Goal: Task Accomplishment & Management: Complete application form

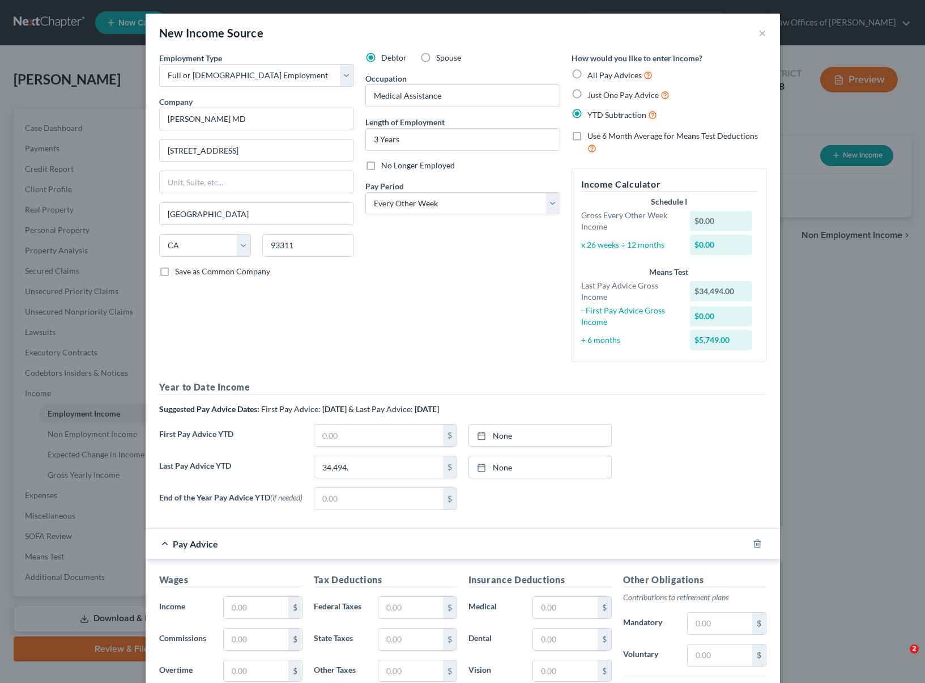
select select "0"
select select "4"
select select "2"
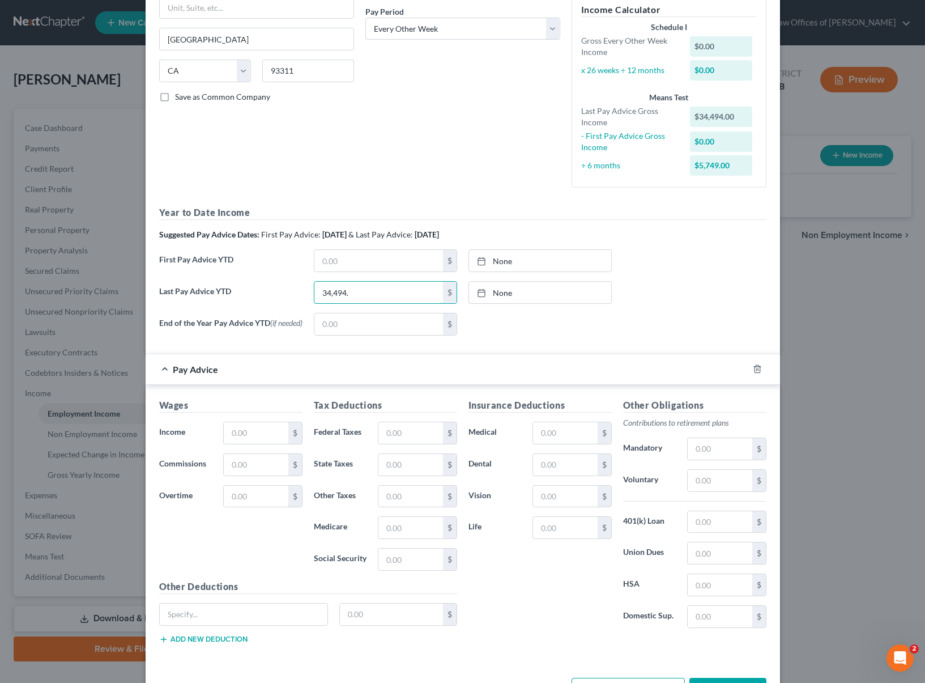
scroll to position [218, 0]
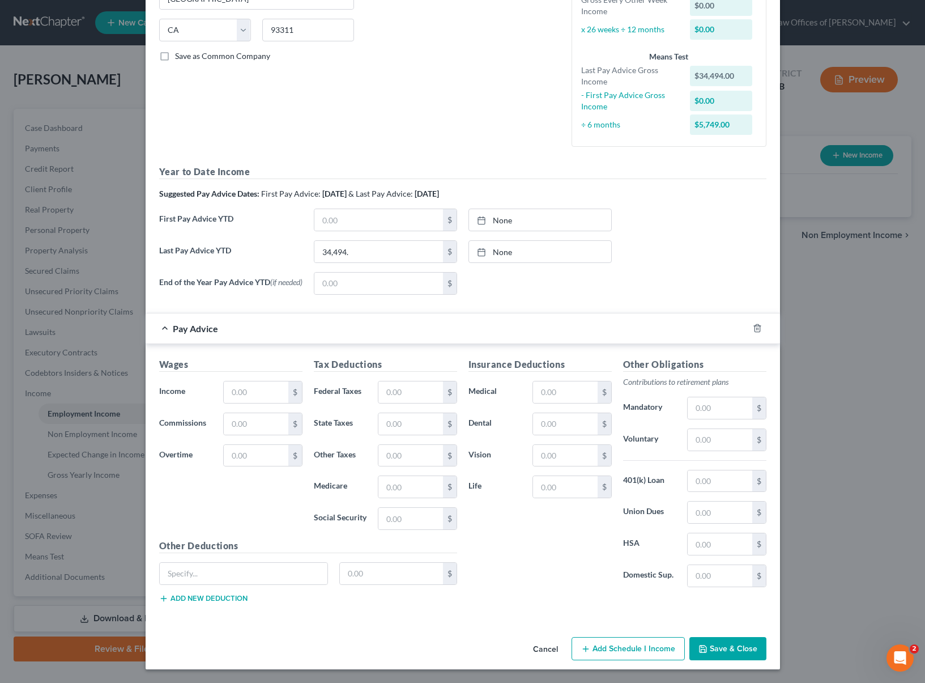
click at [714, 653] on button "Save & Close" at bounding box center [727, 649] width 77 height 24
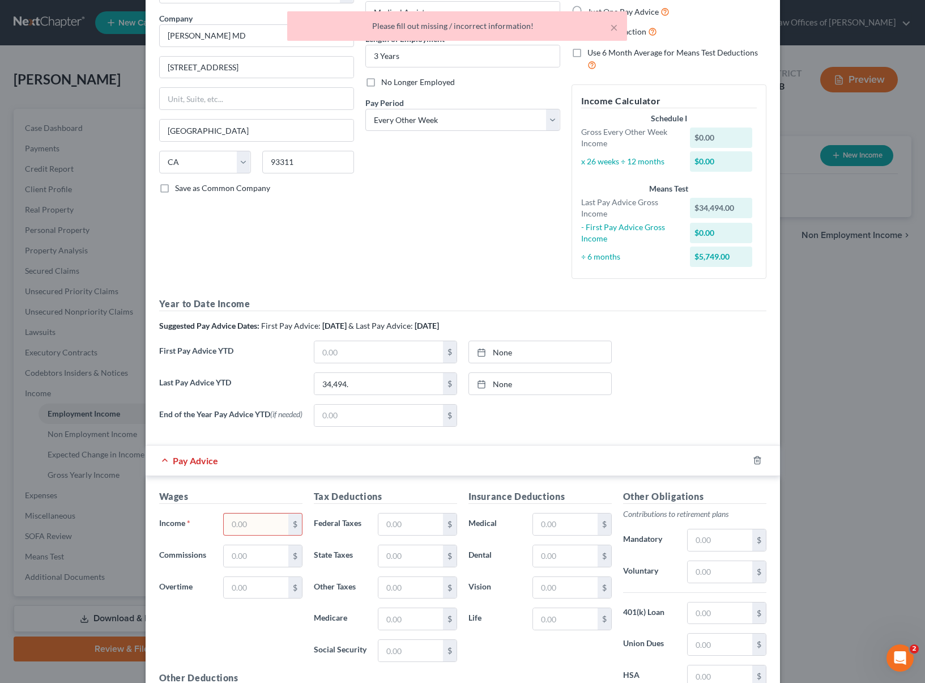
scroll to position [87, 0]
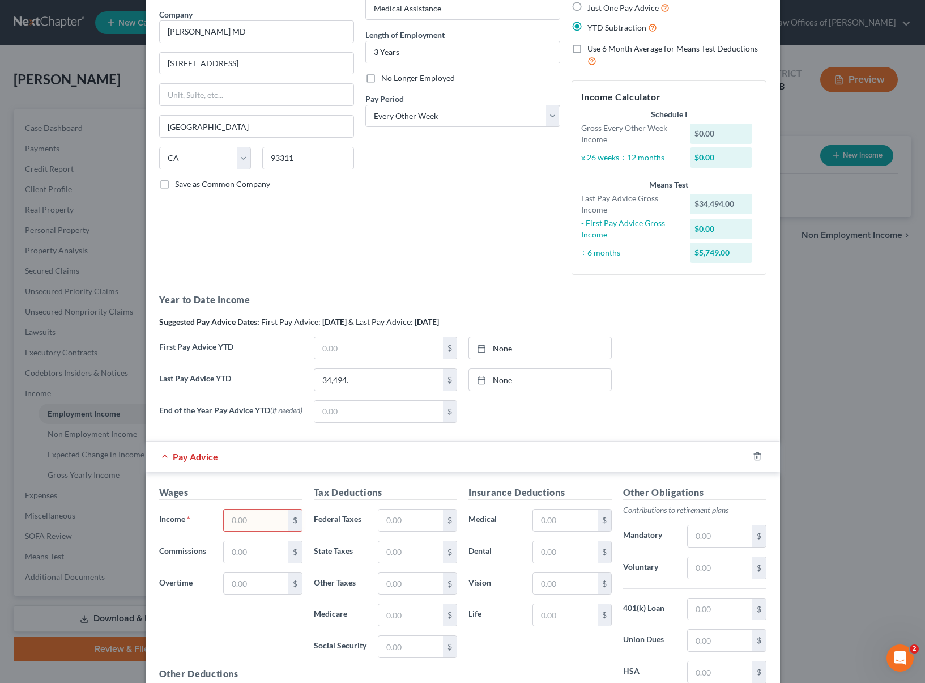
click at [615, 29] on span "YTD Subtraction" at bounding box center [616, 28] width 59 height 10
click at [599, 28] on input "YTD Subtraction" at bounding box center [595, 24] width 7 height 7
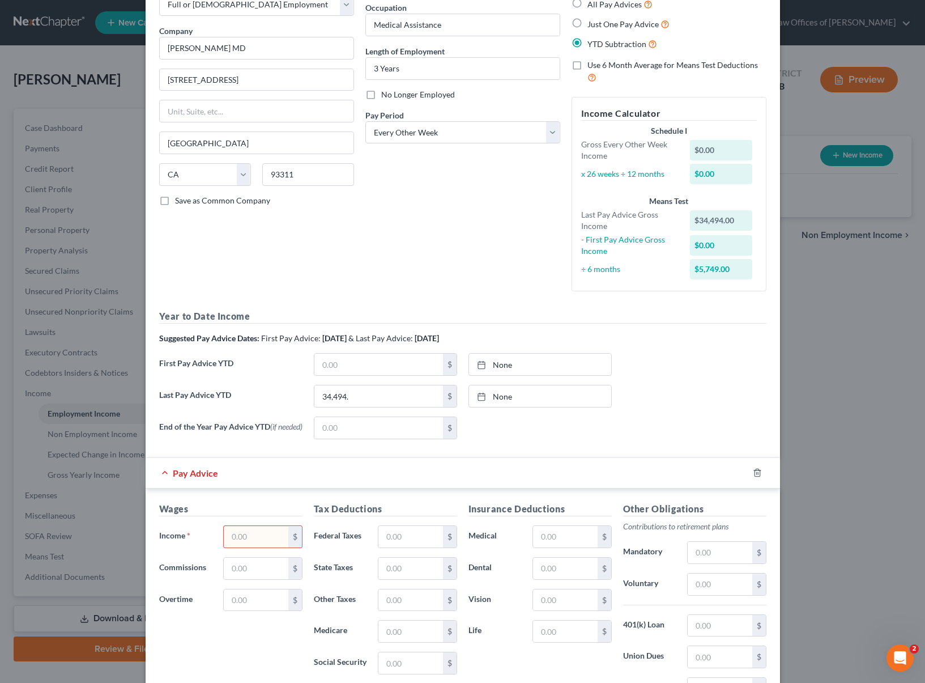
scroll to position [0, 0]
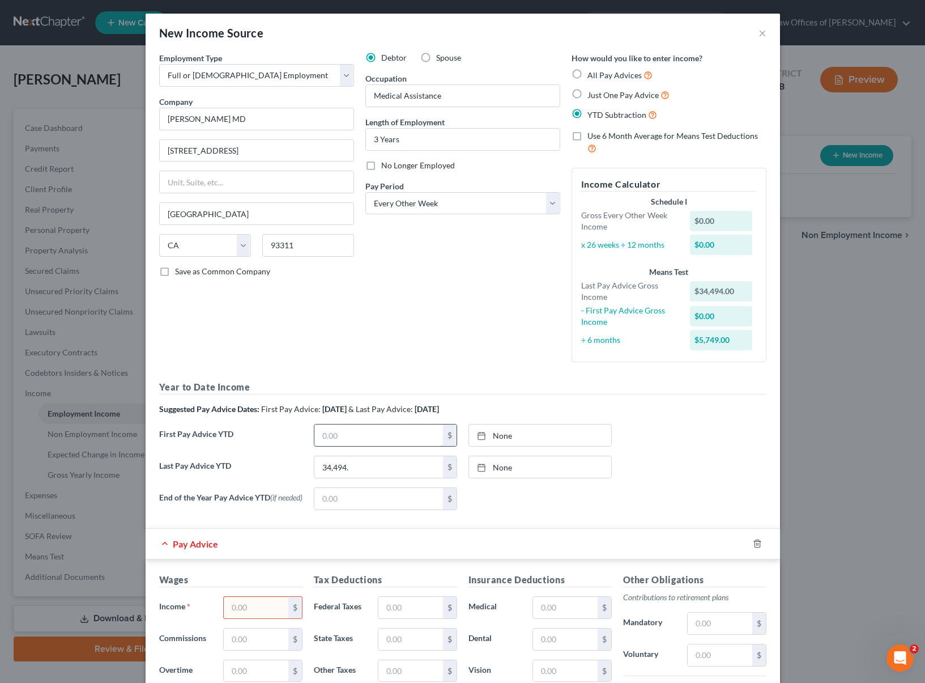
click at [373, 434] on input "text" at bounding box center [378, 435] width 129 height 22
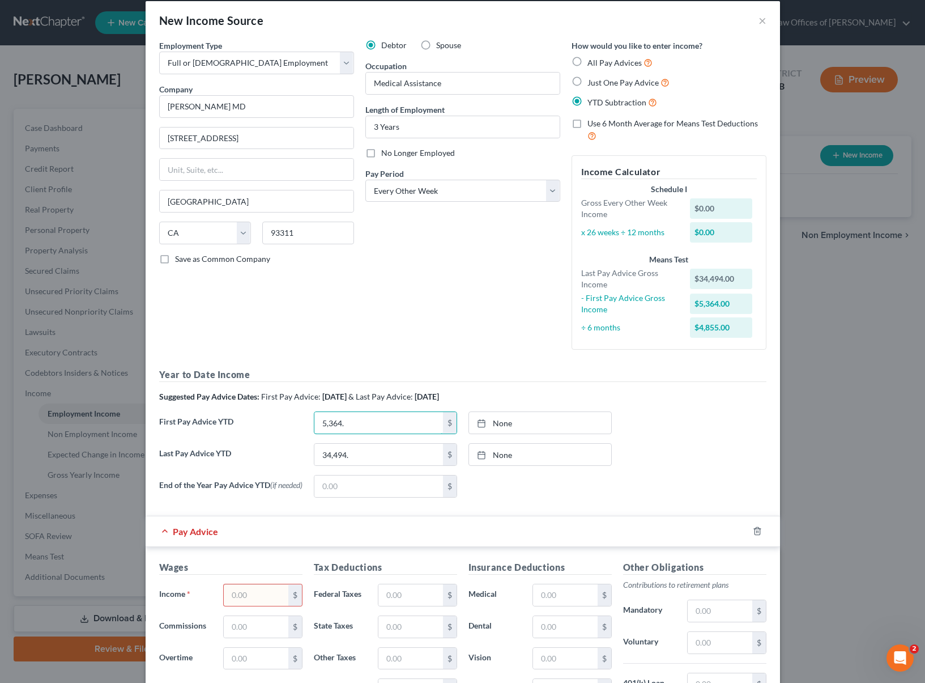
scroll to position [24, 0]
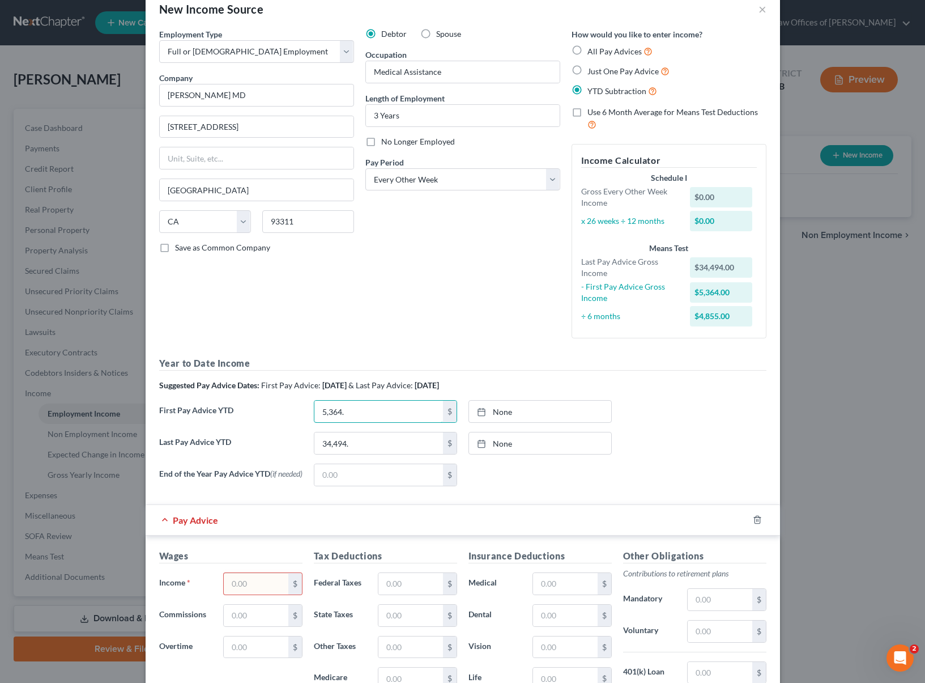
type input "5,364."
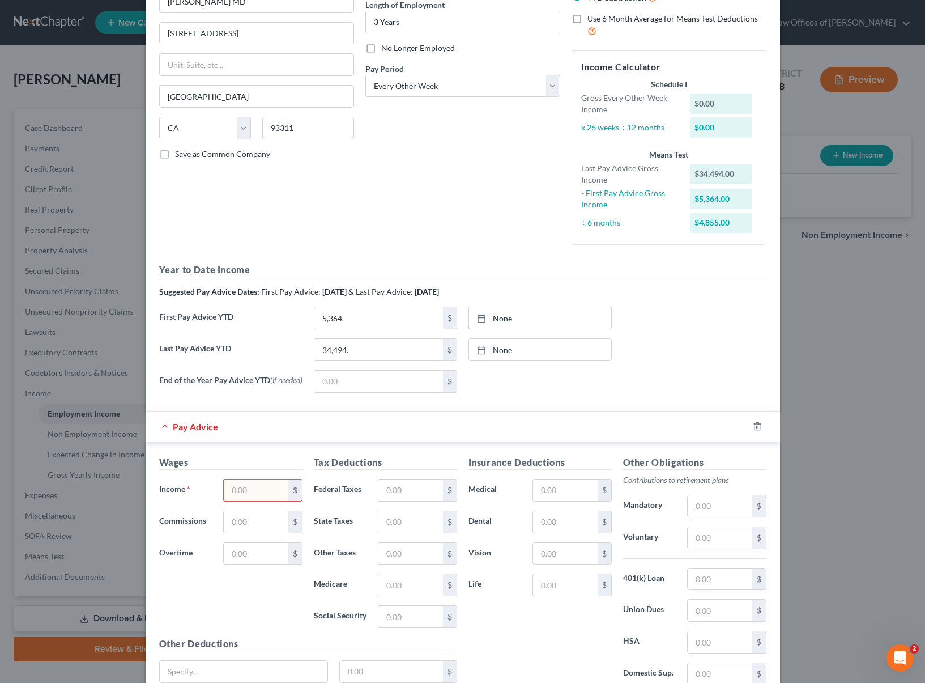
scroll to position [137, 0]
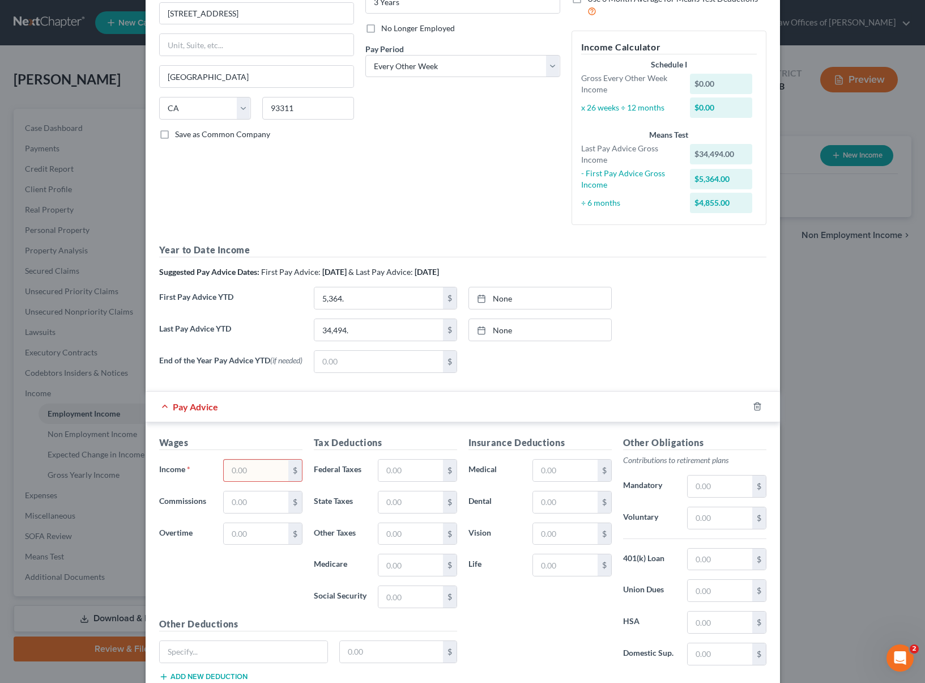
click at [256, 472] on input "text" at bounding box center [256, 470] width 64 height 22
type input "2,333."
click at [224, 506] on input "text" at bounding box center [256, 502] width 64 height 22
click at [691, 484] on input "text" at bounding box center [720, 486] width 64 height 22
type input "140"
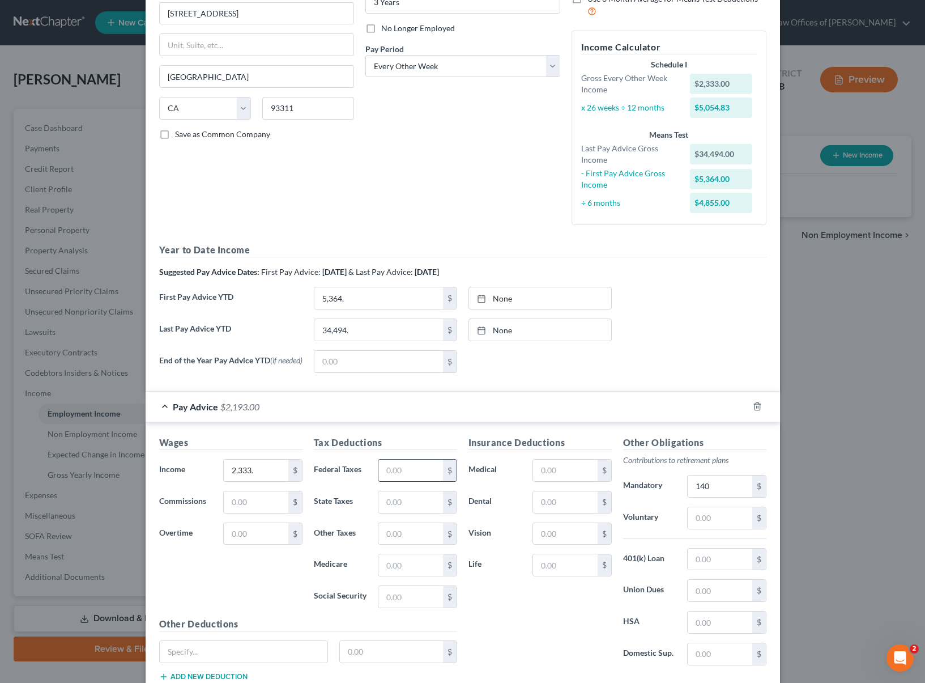
click at [419, 473] on input "text" at bounding box center [410, 470] width 64 height 22
type input "19"
type input "20"
type input "38"
type input "3.50"
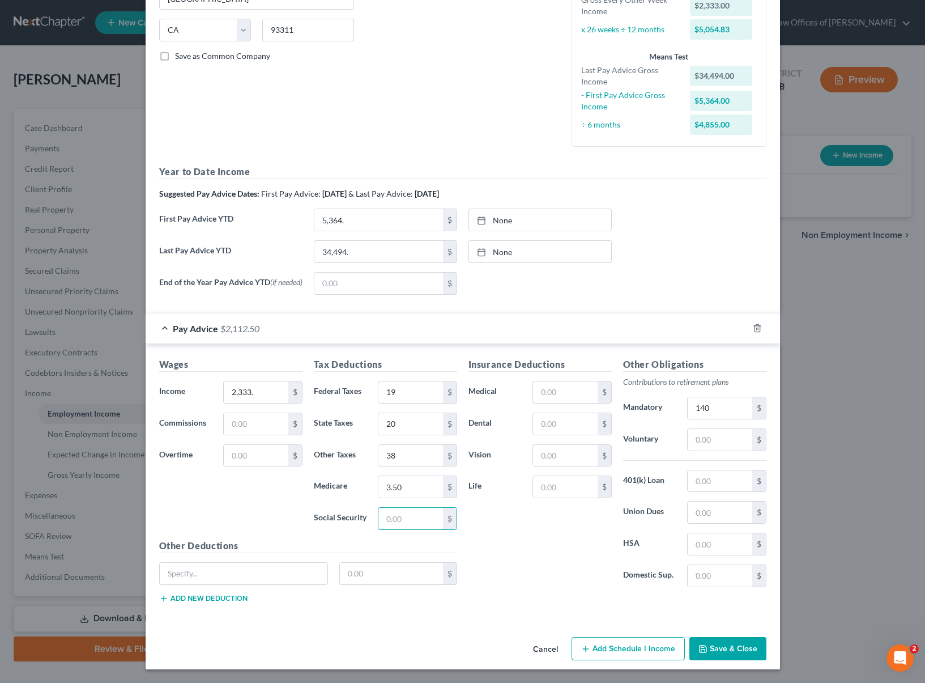
scroll to position [218, 0]
click at [700, 646] on icon "button" at bounding box center [703, 648] width 9 height 9
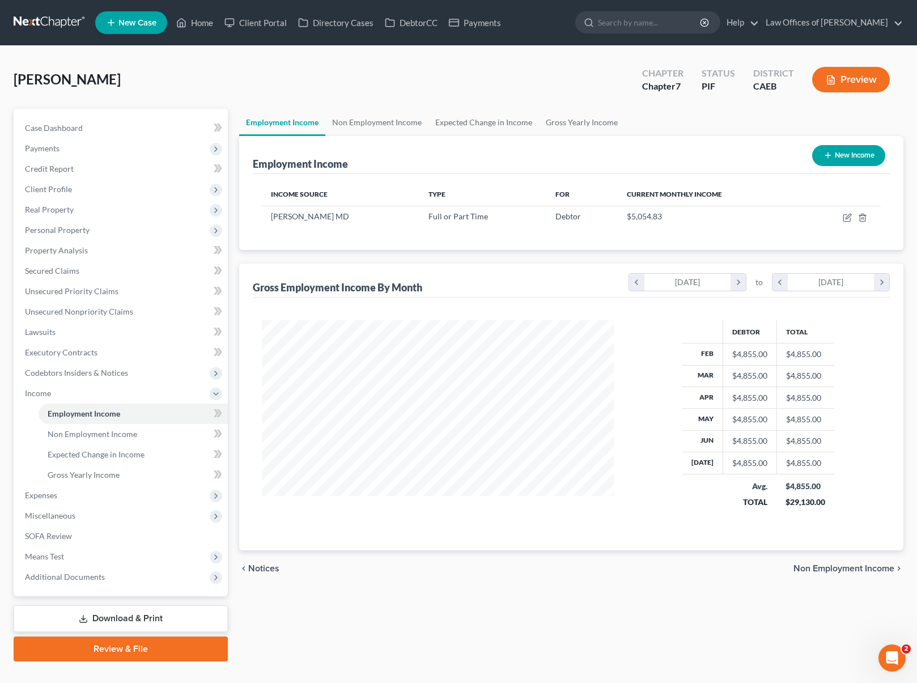
scroll to position [566322, 566151]
click at [200, 25] on link "Home" at bounding box center [195, 22] width 48 height 20
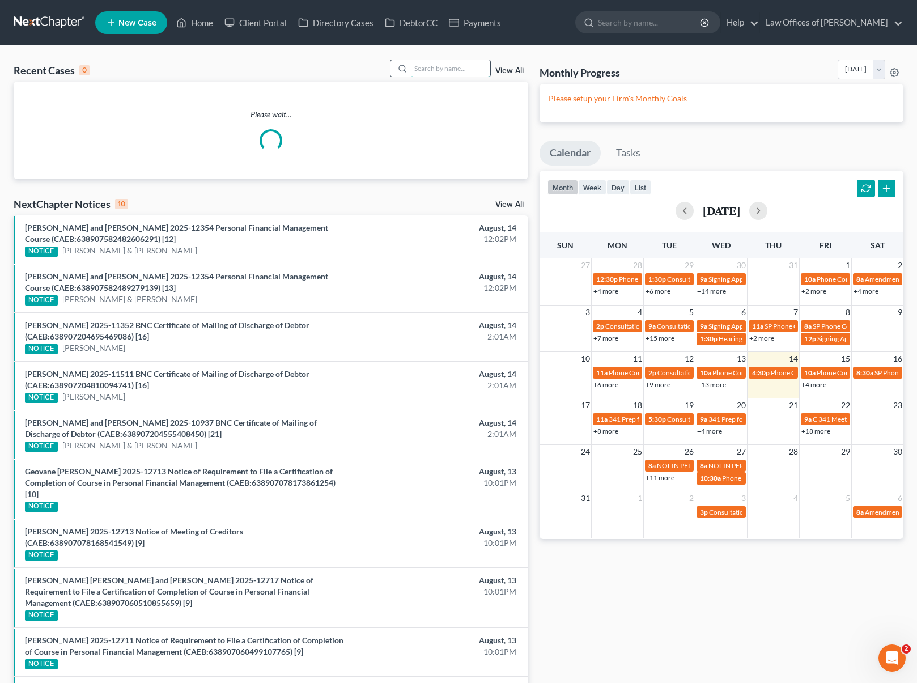
click at [424, 66] on input "search" at bounding box center [450, 68] width 79 height 16
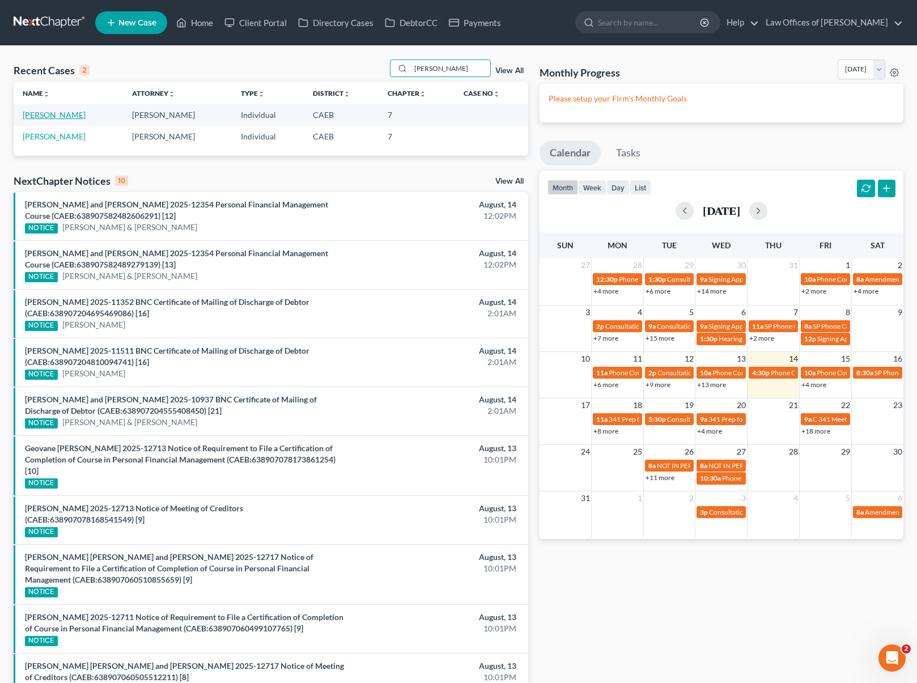
type input "[PERSON_NAME]"
click at [32, 114] on link "[PERSON_NAME]" at bounding box center [54, 115] width 63 height 10
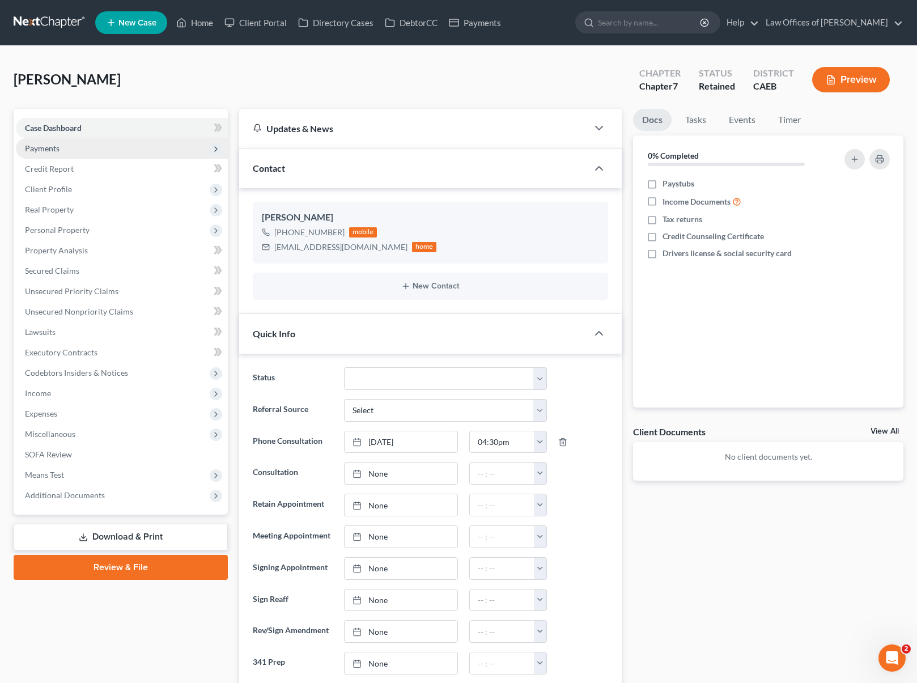
scroll to position [91, 0]
click at [85, 154] on span "Payments" at bounding box center [122, 148] width 212 height 20
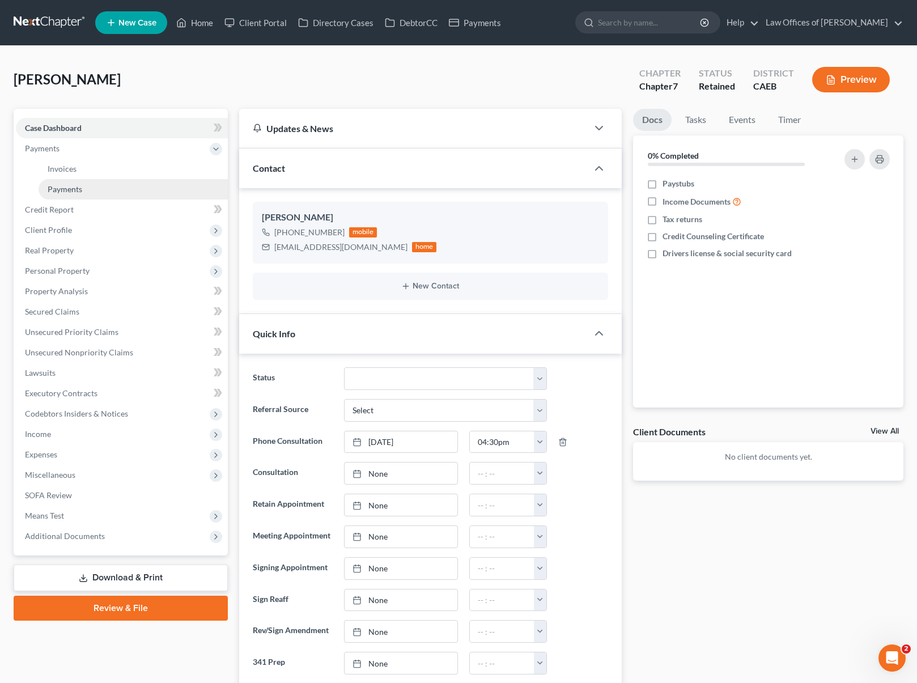
click at [85, 187] on link "Payments" at bounding box center [133, 189] width 189 height 20
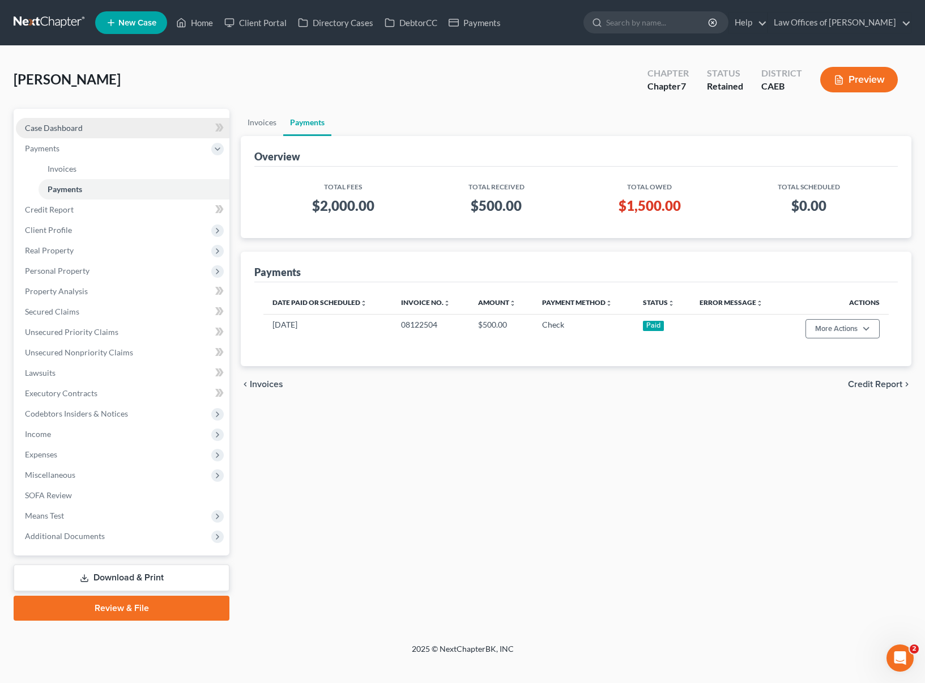
click at [85, 120] on link "Case Dashboard" at bounding box center [123, 128] width 214 height 20
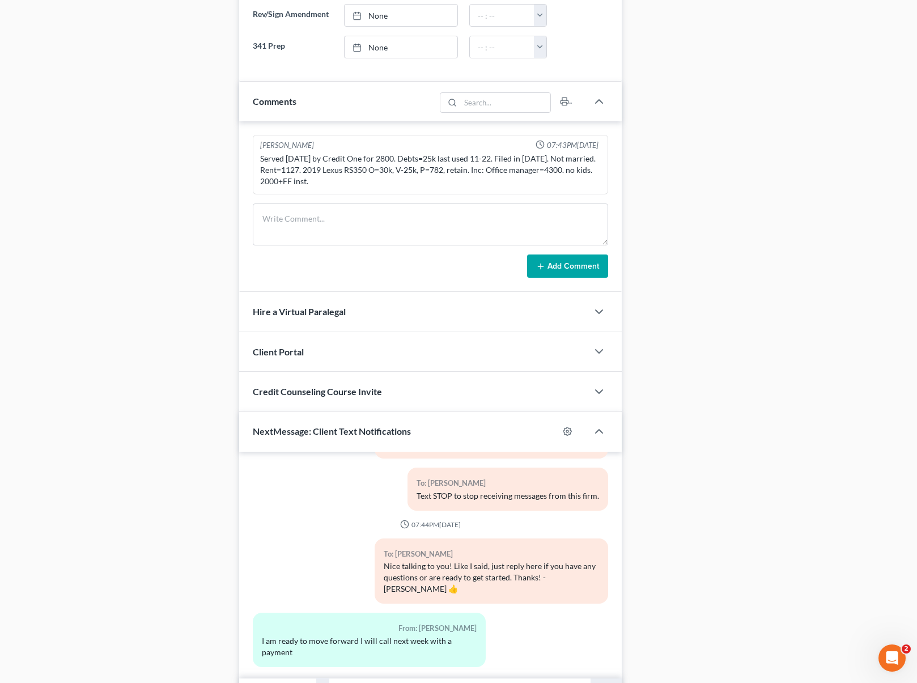
scroll to position [681, 0]
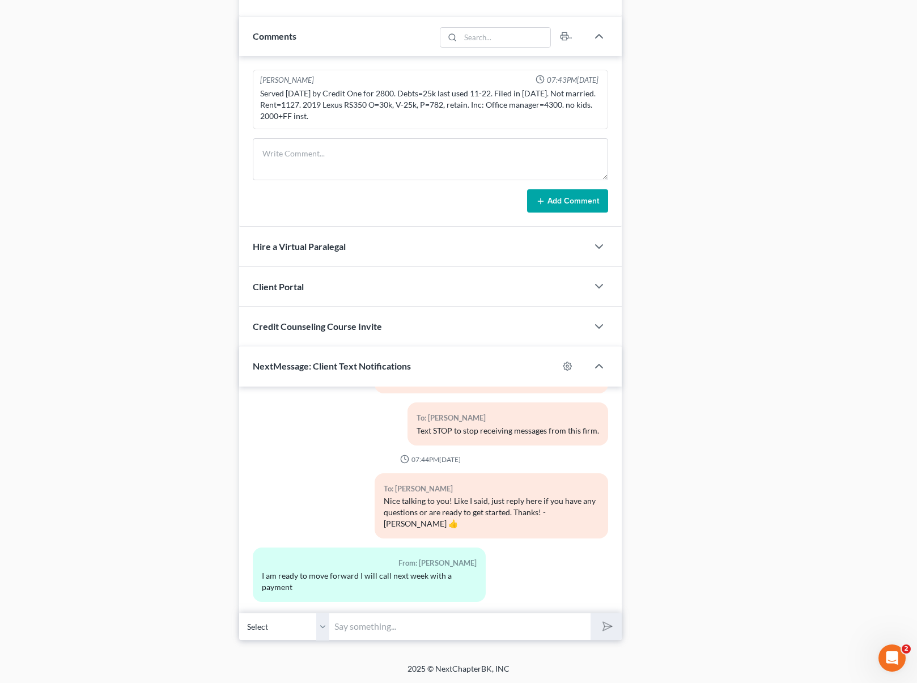
click at [380, 620] on input "text" at bounding box center [460, 626] width 261 height 28
type input "Hi [PERSON_NAME]. Actually we don't need the documents yet."
click at [590, 613] on button "submit" at bounding box center [605, 626] width 31 height 27
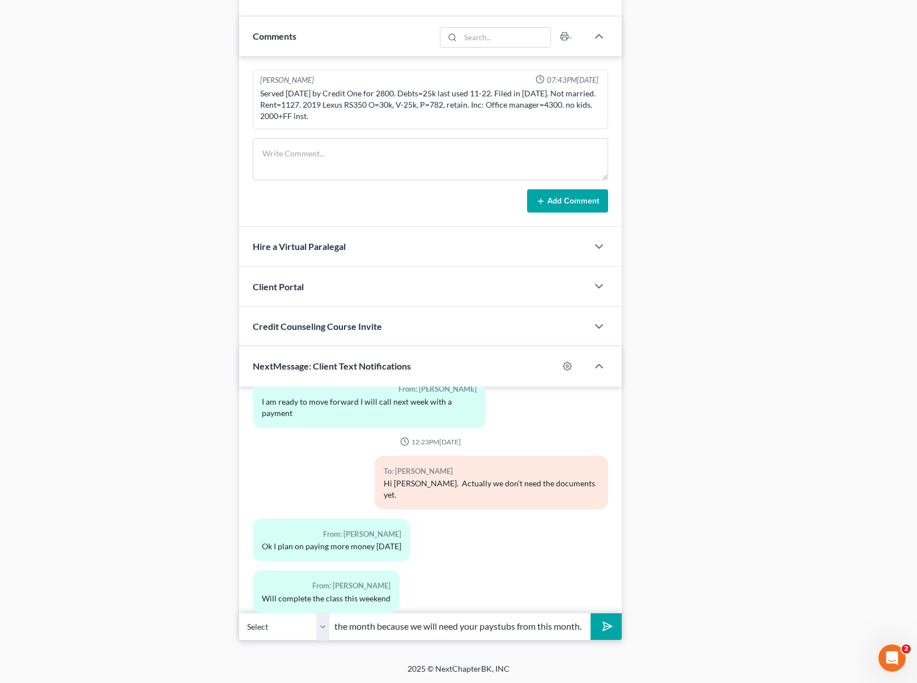
scroll to position [0, 228]
type input "Sounds good. You can bring the documents by the end of the month because we wil…"
click at [590, 613] on button "submit" at bounding box center [605, 626] width 31 height 27
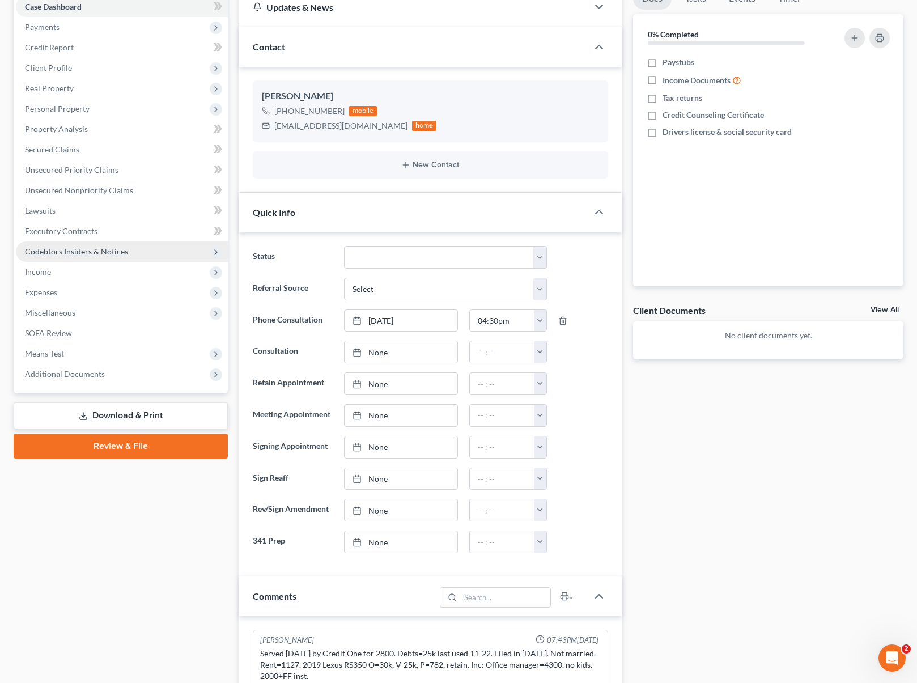
scroll to position [92, 0]
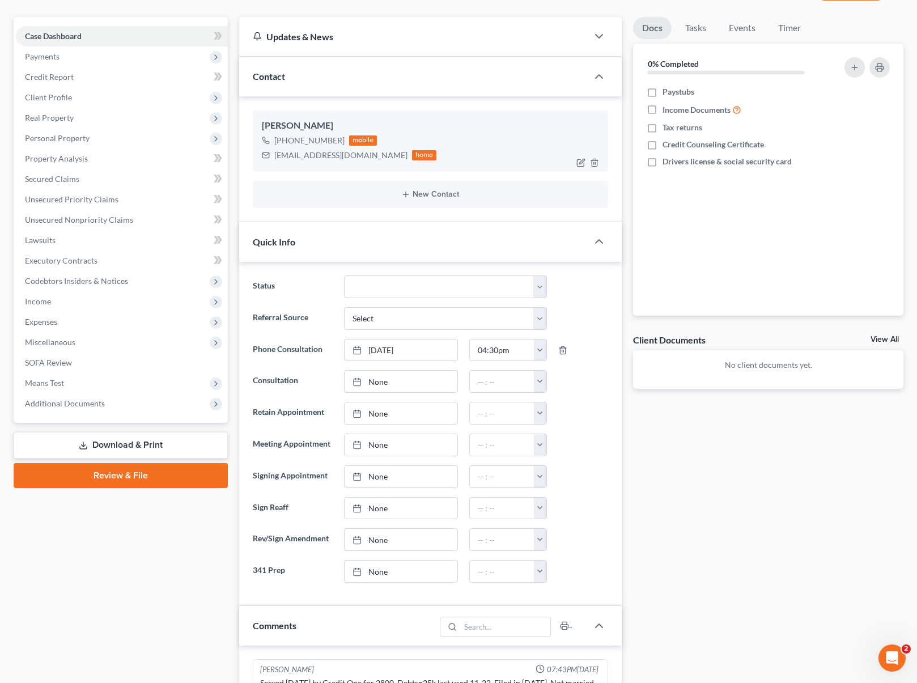
type input "You're welcome."
click at [271, 154] on div "[EMAIL_ADDRESS][DOMAIN_NAME] home" at bounding box center [349, 155] width 175 height 15
drag, startPoint x: 272, startPoint y: 155, endPoint x: 337, endPoint y: 159, distance: 64.1
click at [349, 155] on div "[EMAIL_ADDRESS][DOMAIN_NAME] home" at bounding box center [349, 155] width 175 height 15
copy div "[EMAIL_ADDRESS][DOMAIN_NAME]"
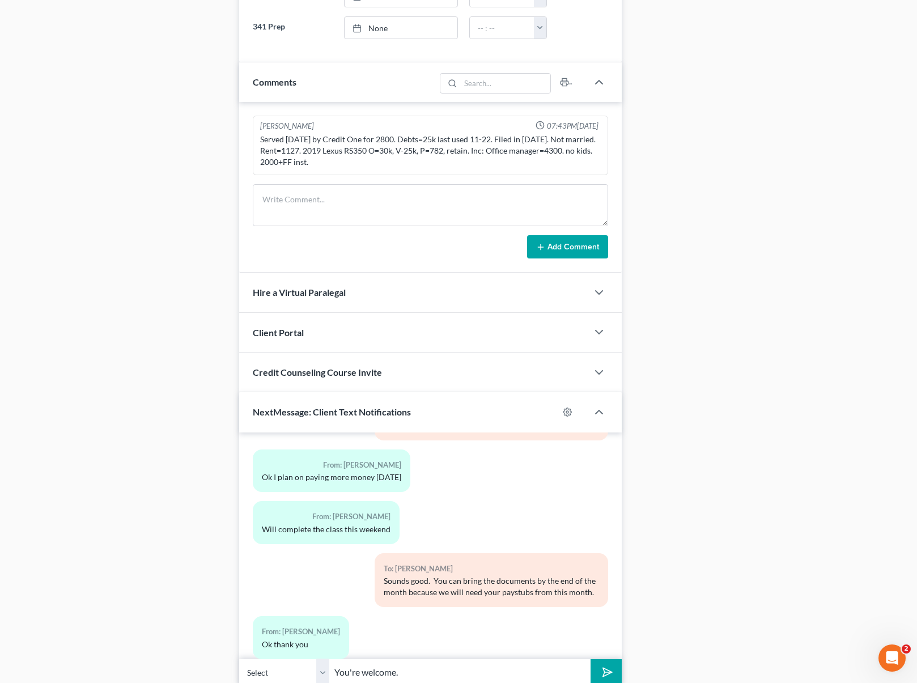
scroll to position [681, 0]
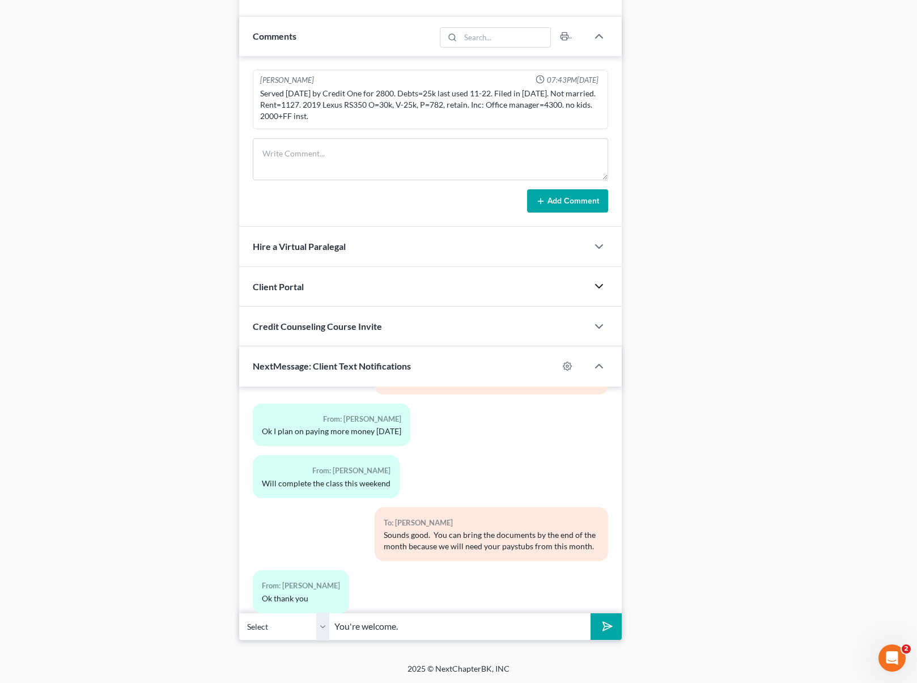
click at [599, 284] on icon "button" at bounding box center [599, 286] width 14 height 14
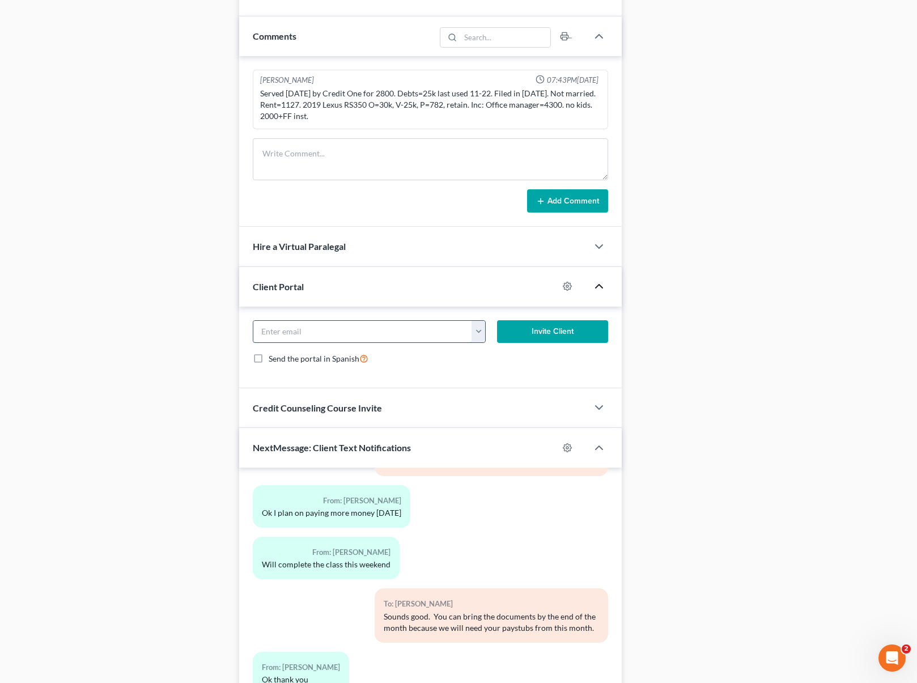
paste input "[EMAIL_ADDRESS][DOMAIN_NAME]"
type input "[EMAIL_ADDRESS][DOMAIN_NAME]"
click at [554, 331] on button "Invite Client" at bounding box center [552, 331] width 111 height 23
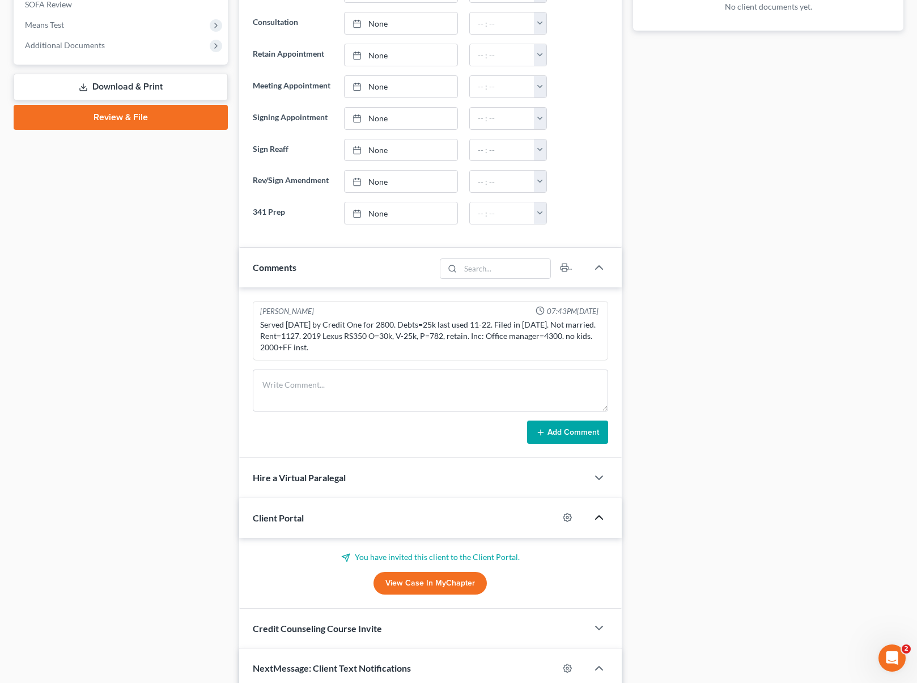
scroll to position [751, 0]
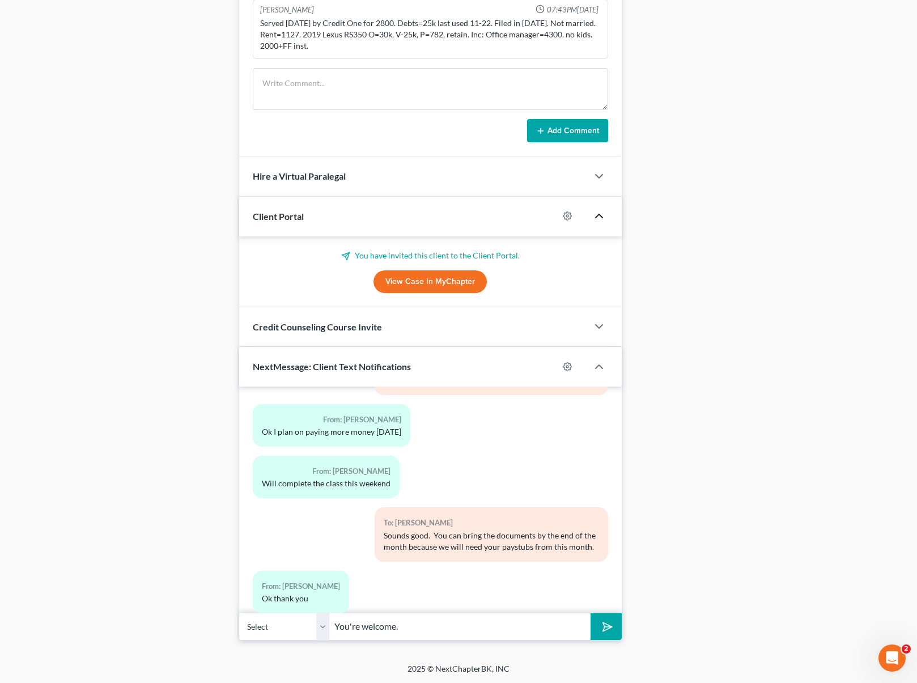
click at [423, 625] on input "You're welcome." at bounding box center [460, 626] width 261 height 28
type input "You're welcome. Also we just emailed you a questionnaire that you need to compl…"
click at [590, 613] on button "submit" at bounding box center [605, 626] width 31 height 27
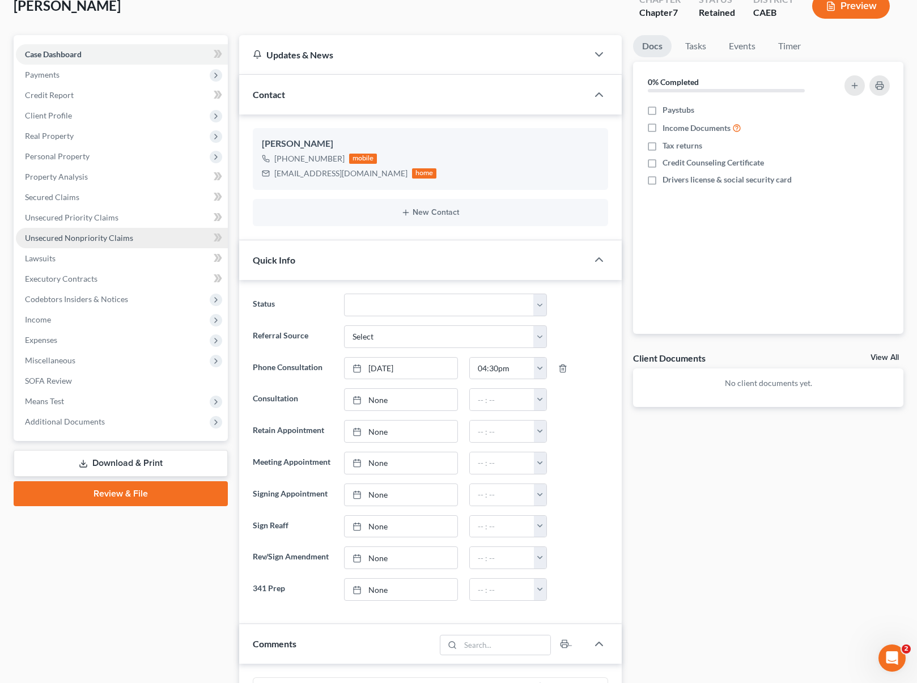
scroll to position [69, 0]
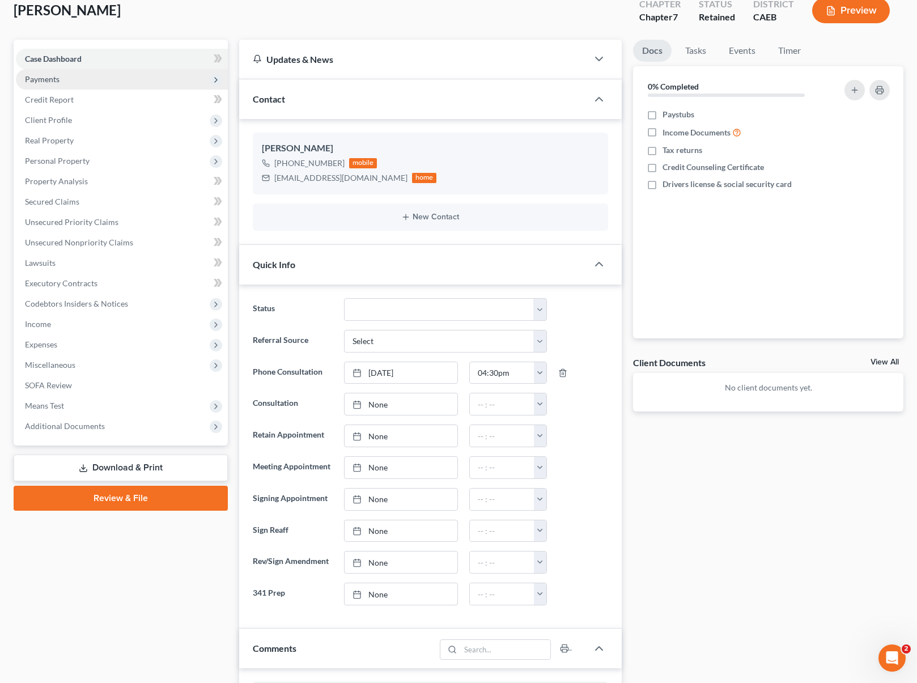
click at [70, 82] on span "Payments" at bounding box center [122, 79] width 212 height 20
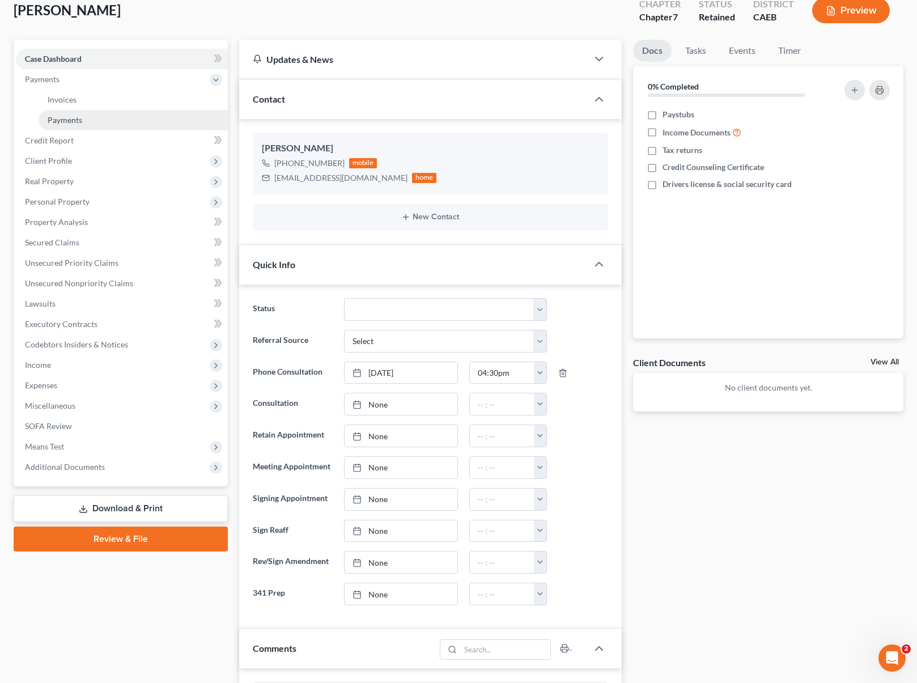
click at [80, 120] on span "Payments" at bounding box center [65, 120] width 35 height 10
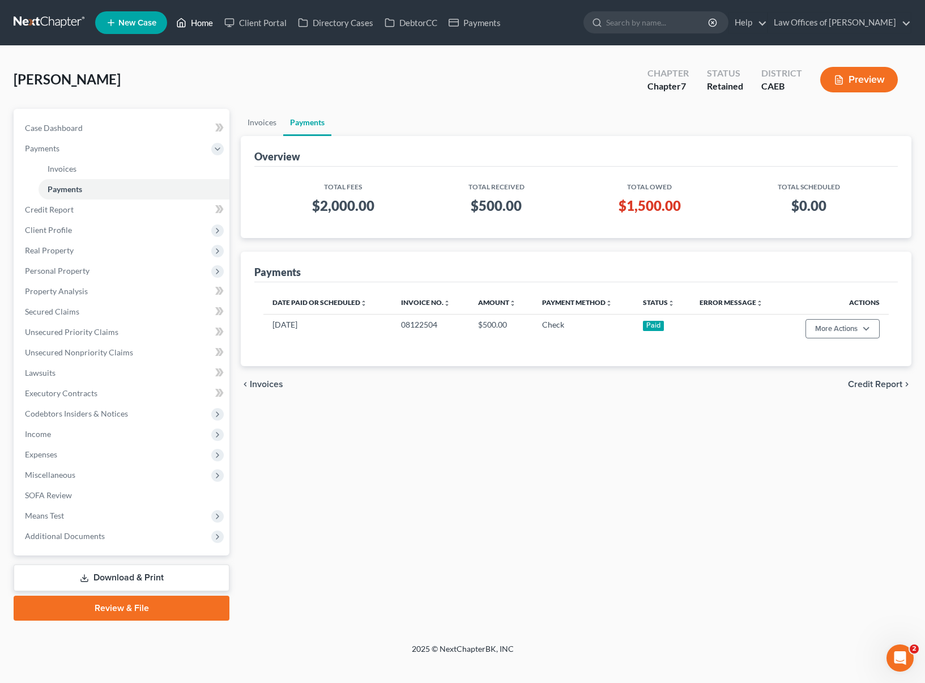
click at [206, 27] on link "Home" at bounding box center [195, 22] width 48 height 20
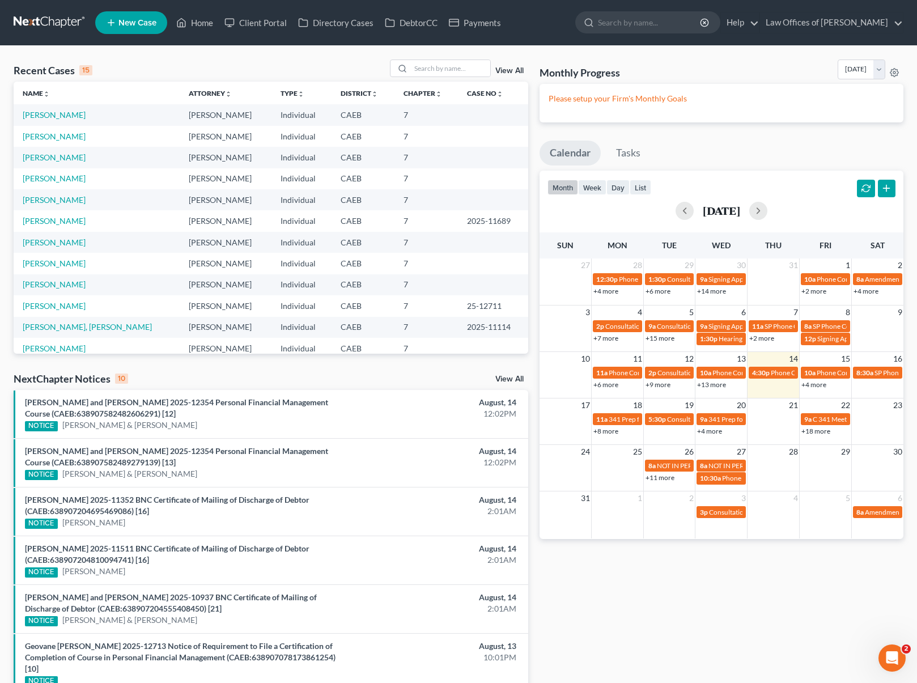
click at [37, 152] on td "[PERSON_NAME]" at bounding box center [97, 157] width 166 height 21
click at [36, 157] on link "[PERSON_NAME]" at bounding box center [54, 157] width 63 height 10
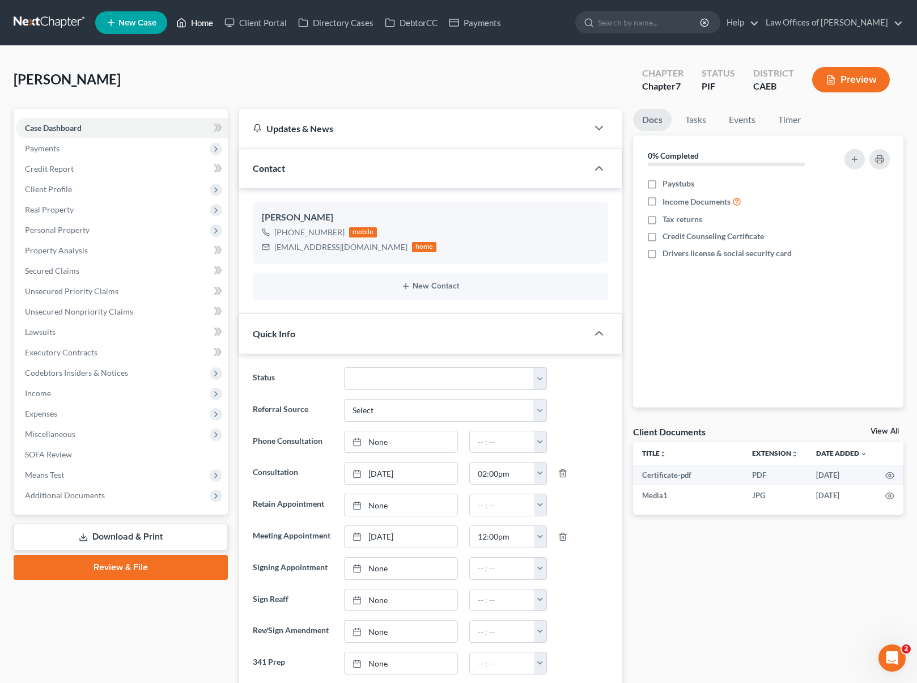
click at [205, 26] on link "Home" at bounding box center [195, 22] width 48 height 20
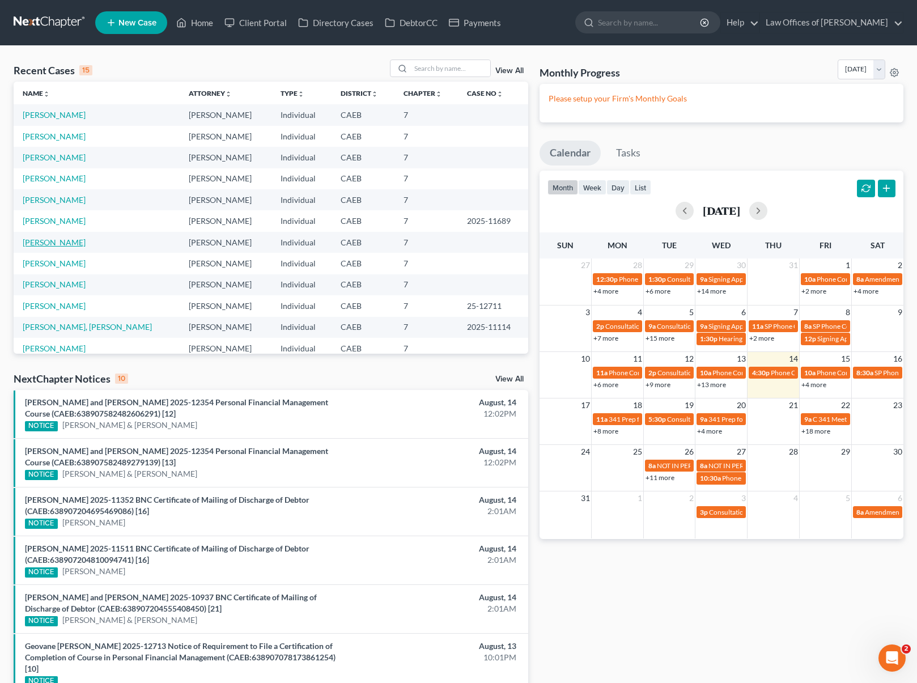
click at [72, 241] on link "[PERSON_NAME]" at bounding box center [54, 242] width 63 height 10
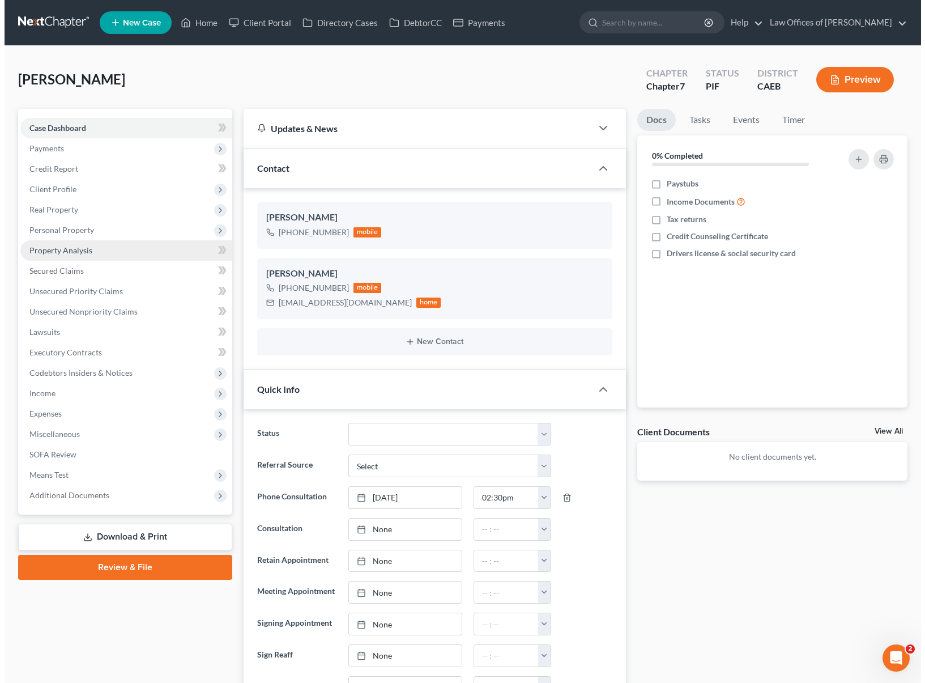
scroll to position [2284, 0]
click at [55, 250] on span "Property Analysis" at bounding box center [56, 250] width 63 height 10
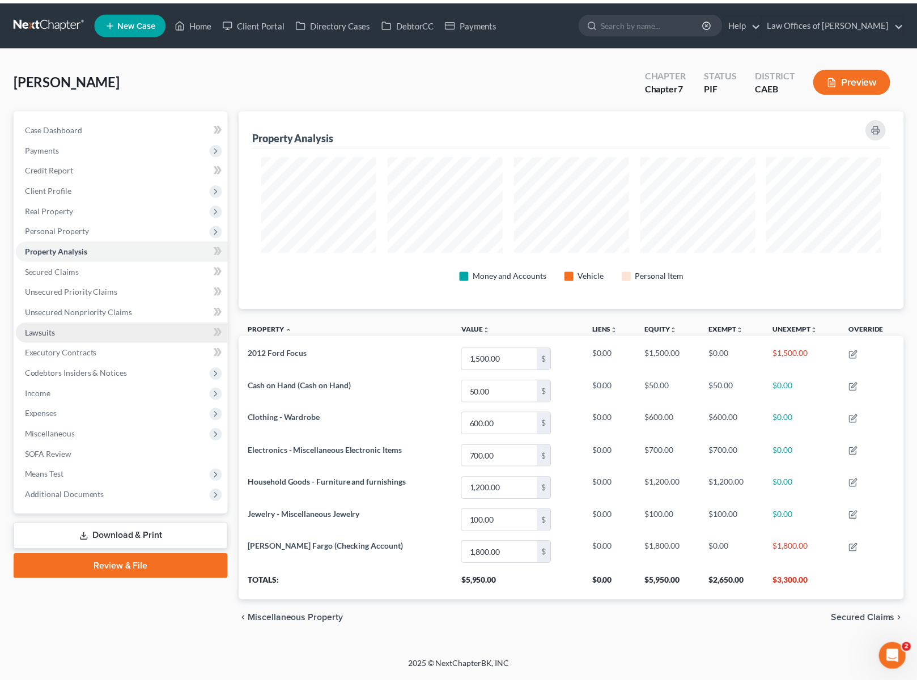
scroll to position [199, 670]
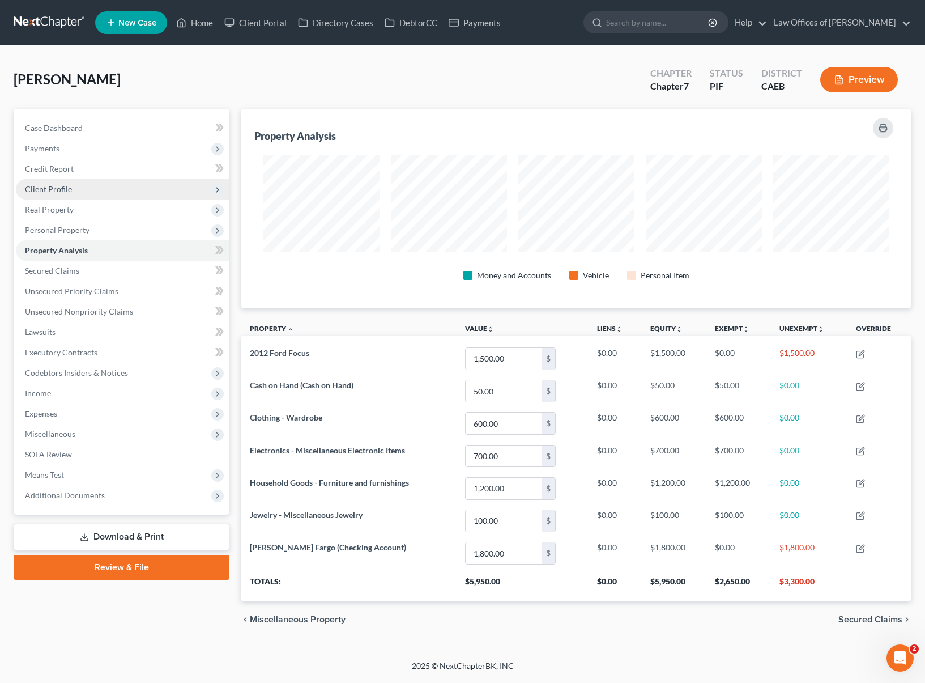
click at [96, 188] on span "Client Profile" at bounding box center [123, 189] width 214 height 20
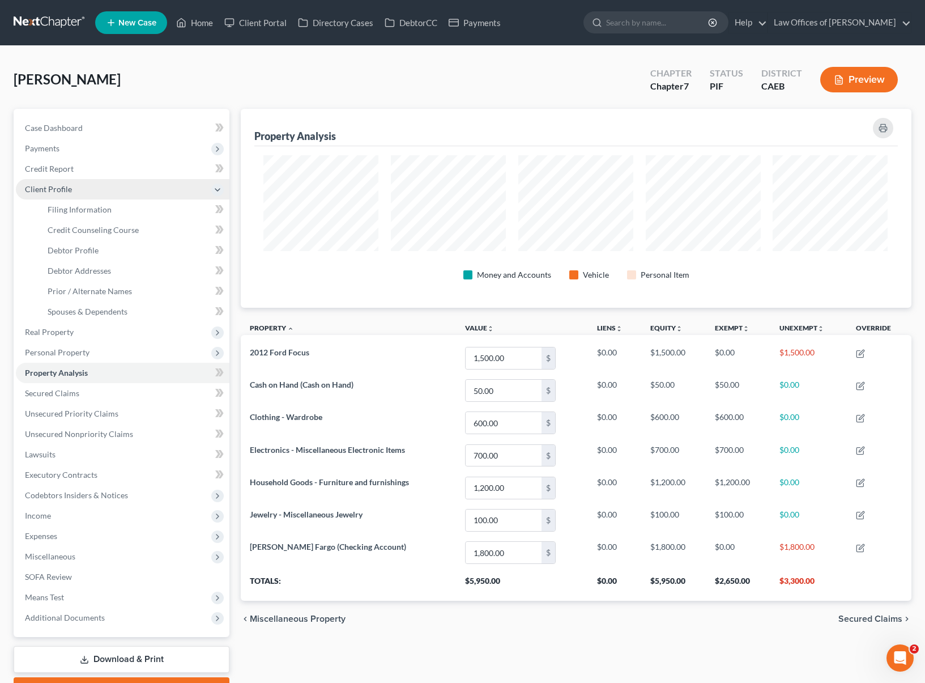
scroll to position [566327, 565861]
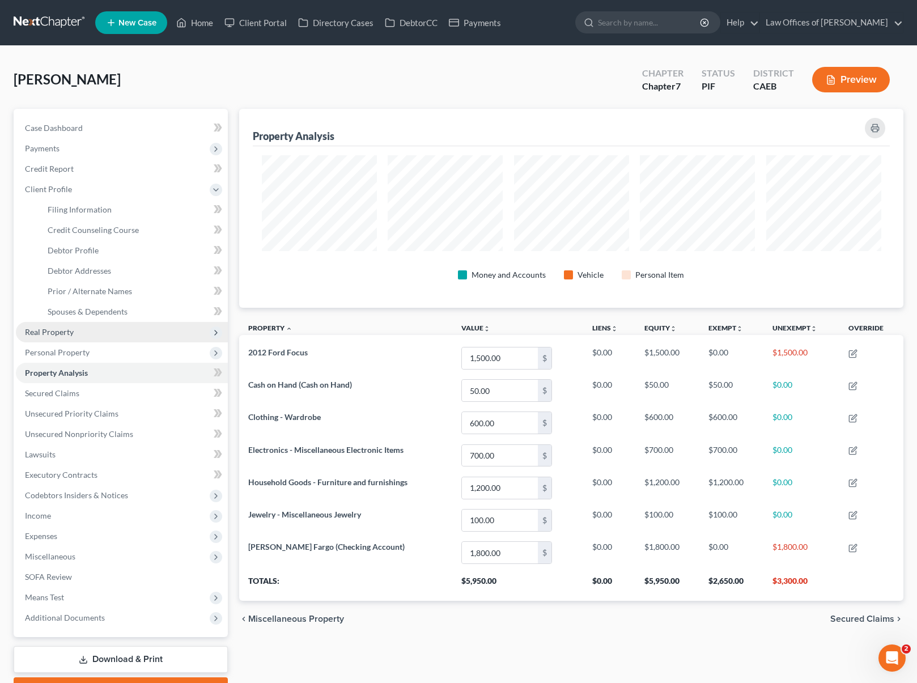
click at [97, 335] on span "Real Property" at bounding box center [122, 332] width 212 height 20
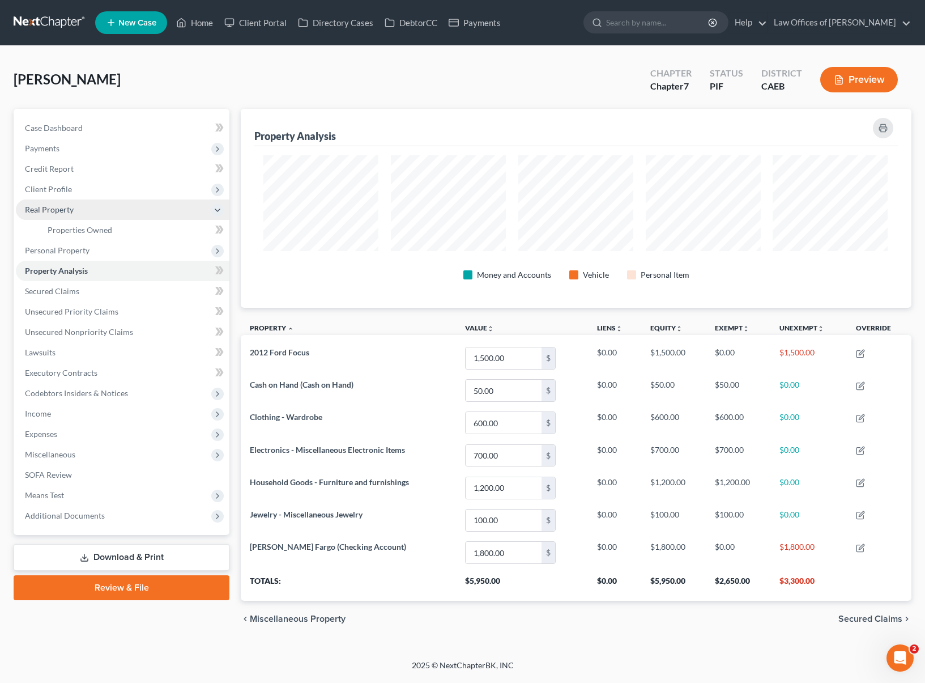
scroll to position [0, 0]
click at [105, 251] on span "Personal Property" at bounding box center [123, 250] width 214 height 20
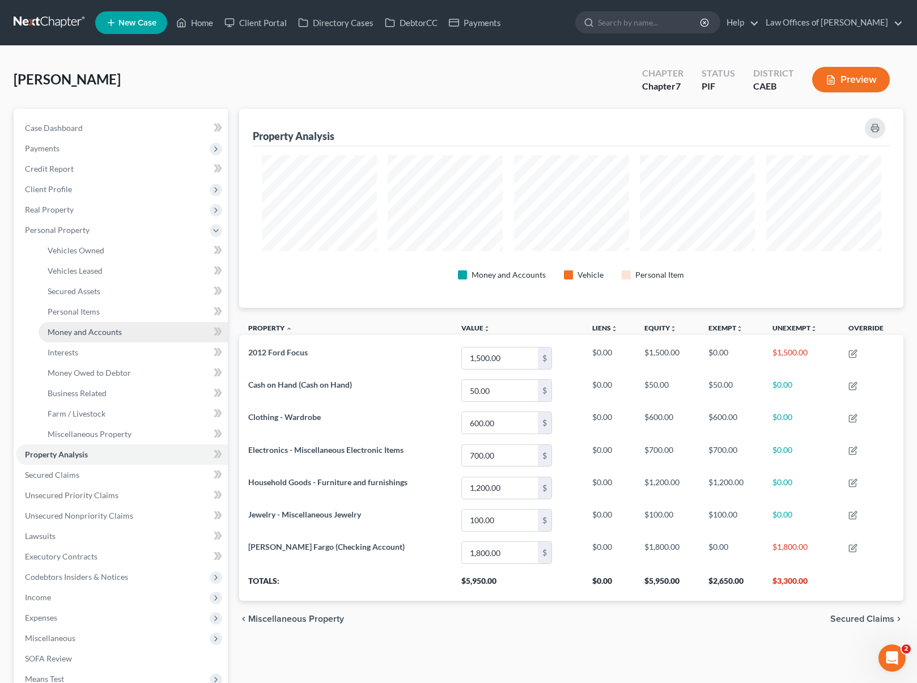
click at [126, 331] on link "Money and Accounts" at bounding box center [133, 332] width 189 height 20
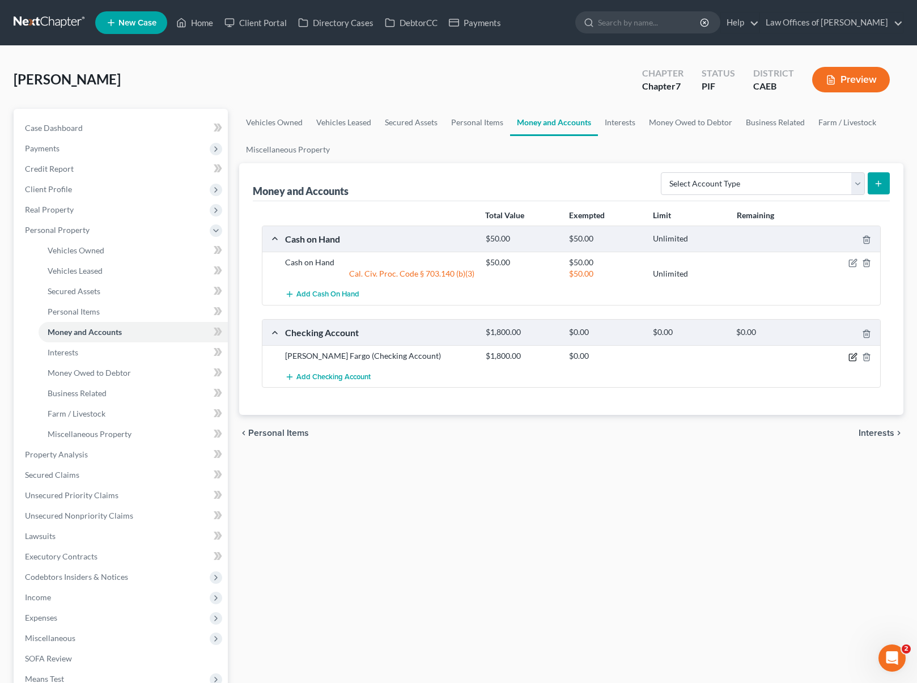
click at [850, 355] on icon "button" at bounding box center [852, 356] width 9 height 9
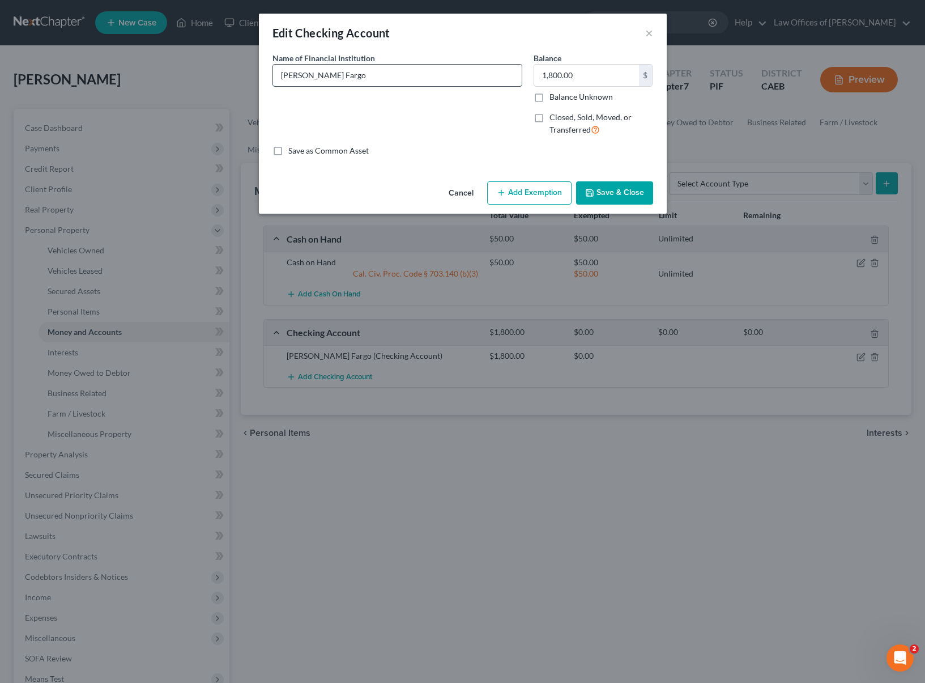
click at [354, 74] on input "[PERSON_NAME] Fargo" at bounding box center [397, 76] width 249 height 22
type input "[PERSON_NAME] Fargo Bank"
click at [600, 76] on input "1,800.00" at bounding box center [586, 76] width 105 height 22
click at [530, 191] on button "Add Exemption" at bounding box center [529, 193] width 84 height 24
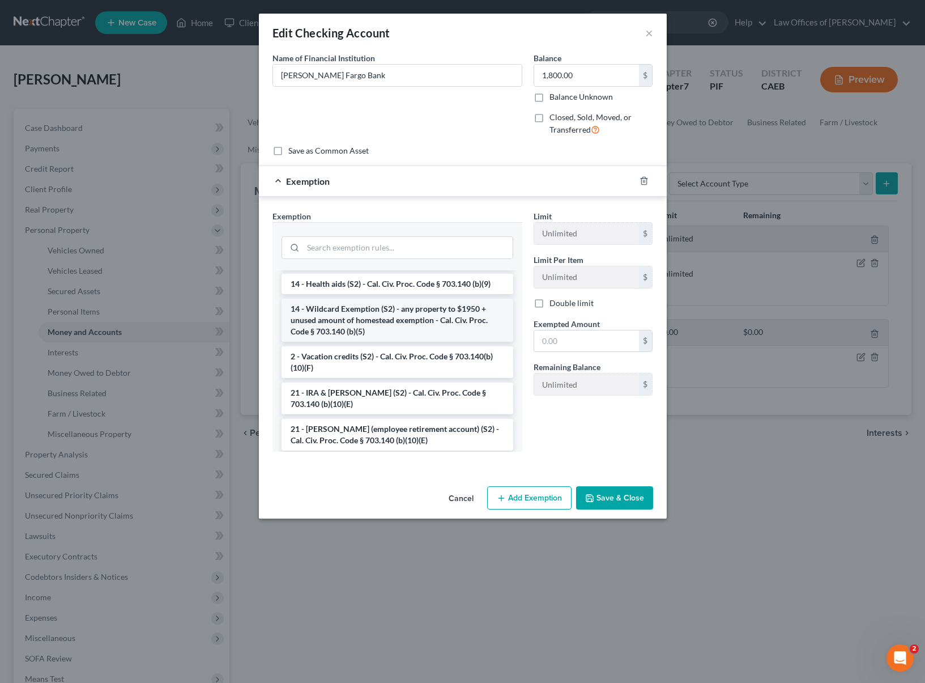
click at [384, 316] on li "14 - Wildcard Exemption (S2) - any property to $1950 + unused amount of homeste…" at bounding box center [398, 320] width 232 height 43
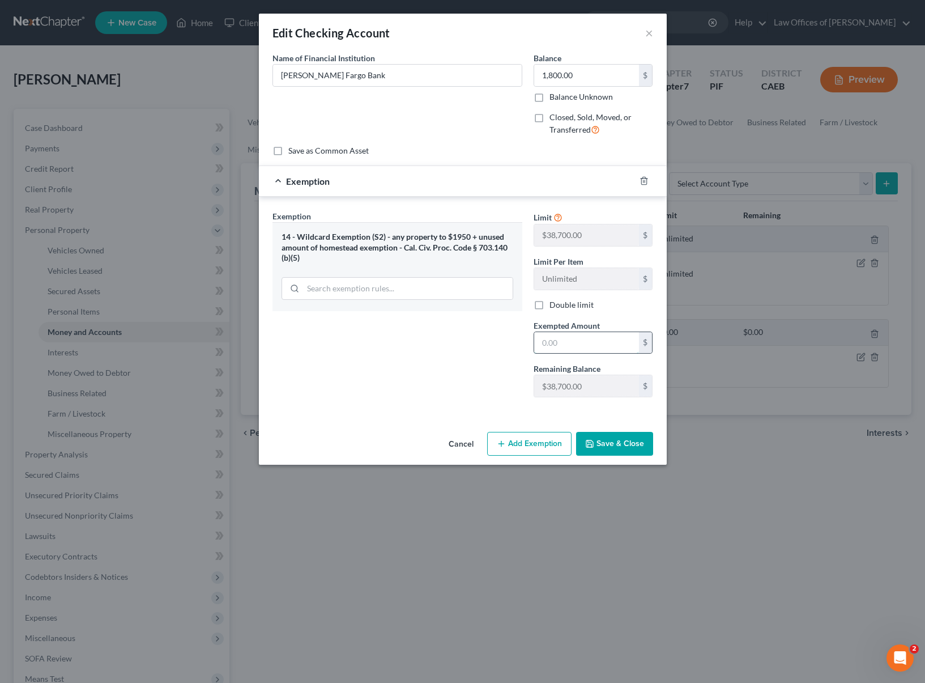
click at [589, 342] on input "text" at bounding box center [586, 343] width 105 height 22
type input "1,800."
click at [612, 448] on button "Save & Close" at bounding box center [614, 444] width 77 height 24
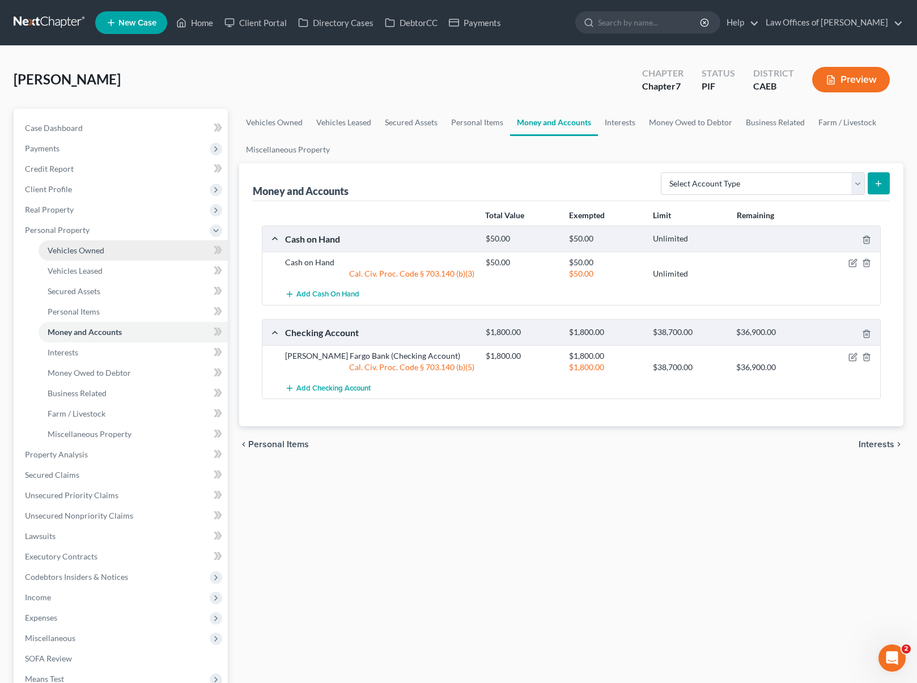
click at [110, 248] on link "Vehicles Owned" at bounding box center [133, 250] width 189 height 20
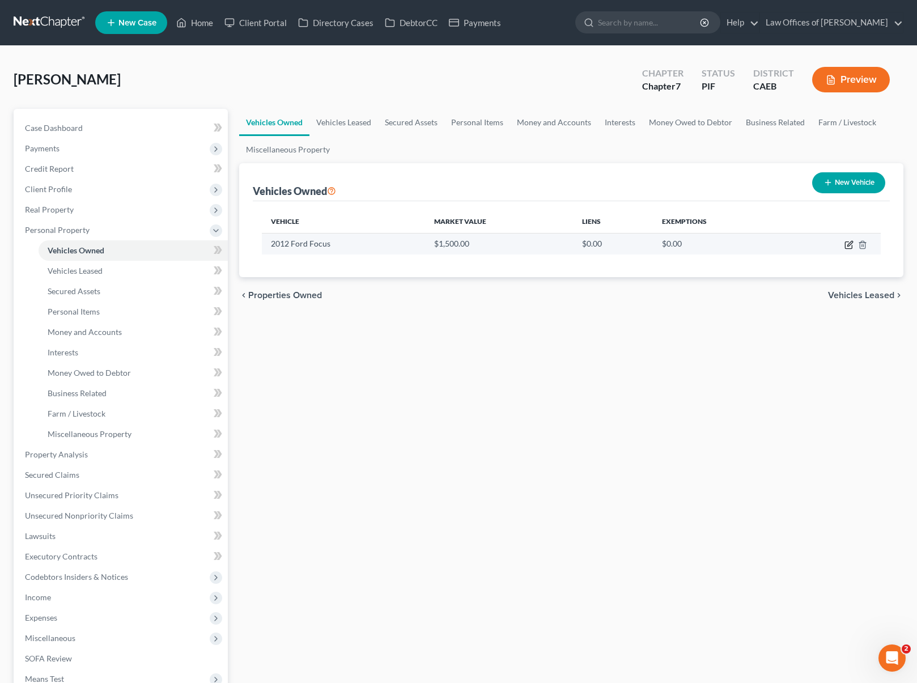
click at [848, 240] on icon "button" at bounding box center [848, 244] width 9 height 9
select select "0"
select select "14"
select select "4"
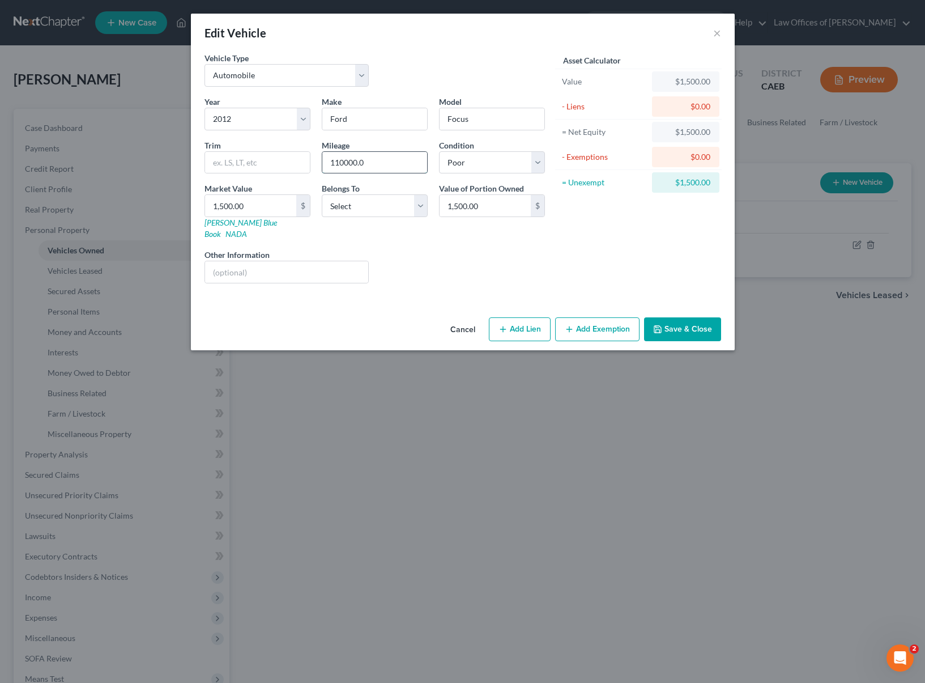
click at [397, 169] on input "110000.0" at bounding box center [374, 163] width 105 height 22
drag, startPoint x: 390, startPoint y: 167, endPoint x: 275, endPoint y: 147, distance: 117.3
click at [275, 147] on div "Year Select 2026 2025 2024 2023 2022 2021 2020 2019 2018 2017 2016 2015 2014 20…" at bounding box center [375, 194] width 352 height 197
type input "112,300"
click at [601, 317] on button "Add Exemption" at bounding box center [597, 329] width 84 height 24
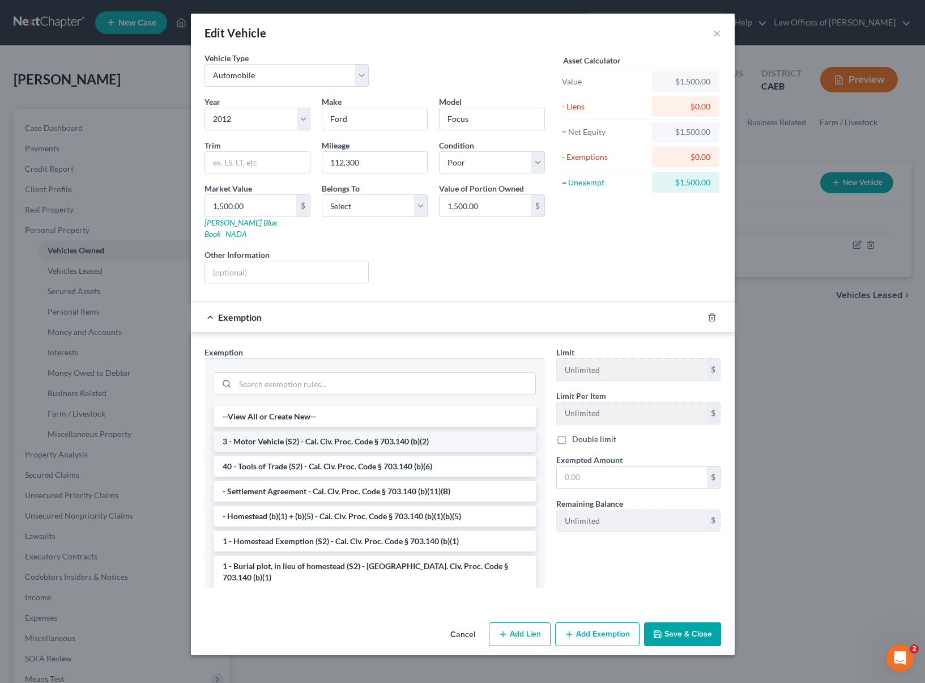
click at [401, 431] on li "3 - Motor Vehicle (S2) - Cal. Civ. Proc. Code § 703.140 (b)(2)" at bounding box center [375, 441] width 322 height 20
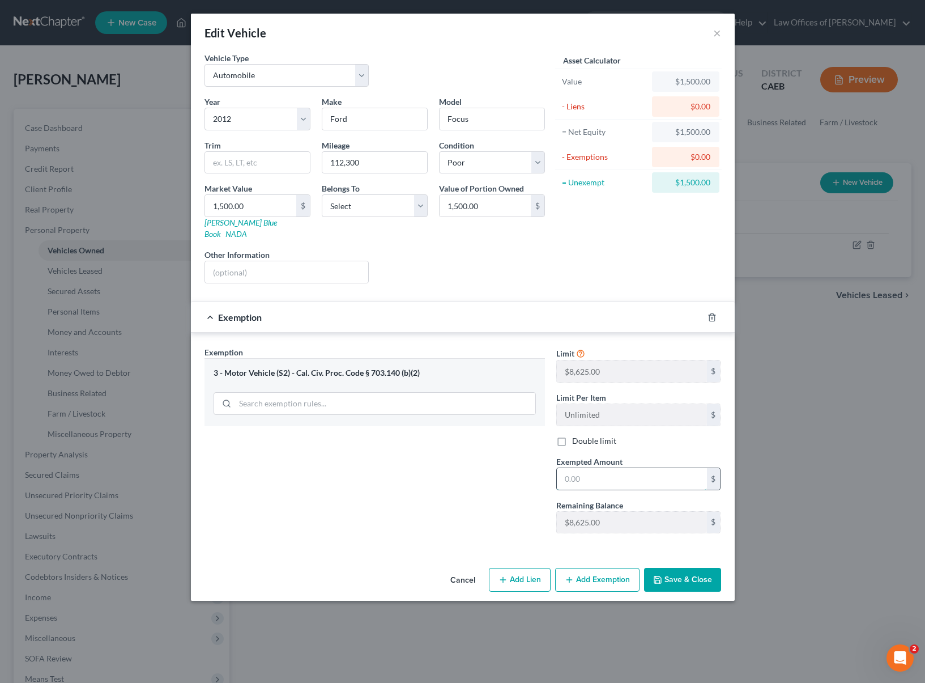
click at [613, 468] on input "text" at bounding box center [632, 479] width 150 height 22
type input "1,500."
click at [678, 574] on button "Save & Close" at bounding box center [682, 580] width 77 height 24
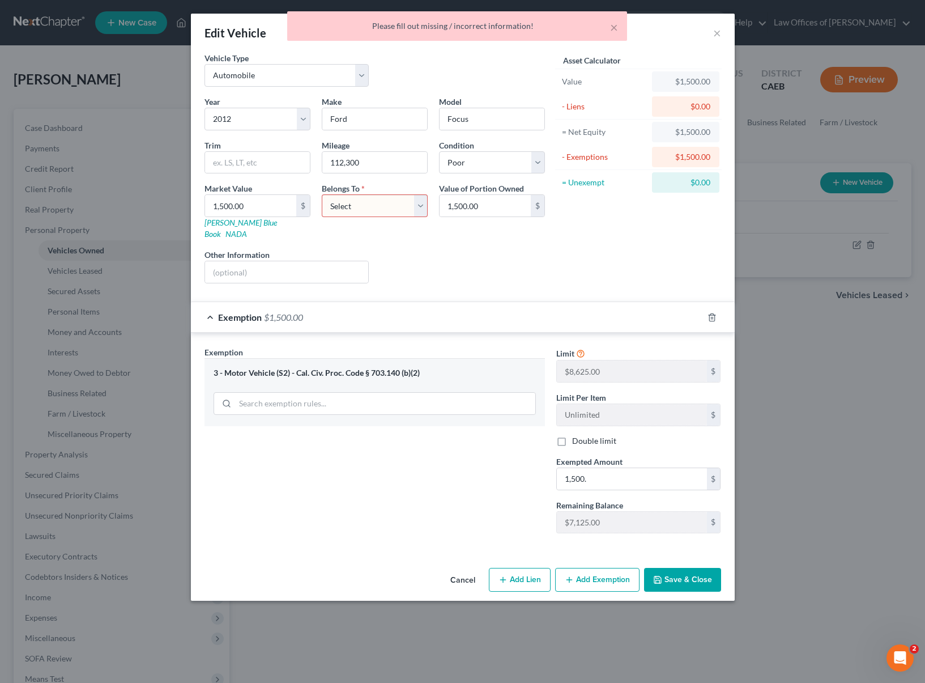
click at [417, 203] on select "Select Debtor 1 Only Debtor 2 Only Debtor 1 And Debtor 2 Only At Least One Of T…" at bounding box center [375, 205] width 106 height 23
select select "0"
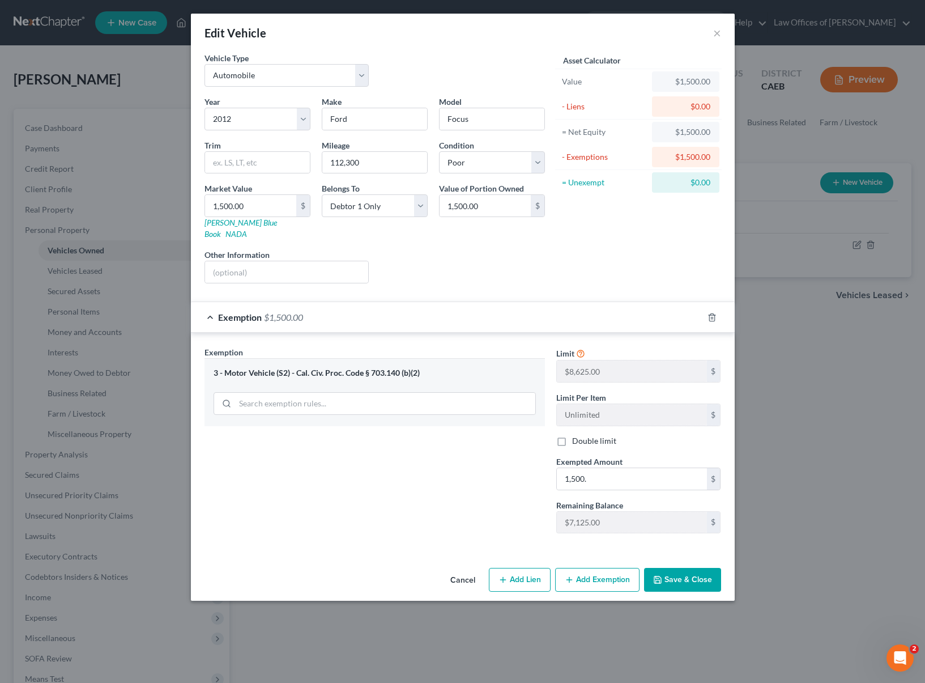
click at [671, 568] on button "Save & Close" at bounding box center [682, 580] width 77 height 24
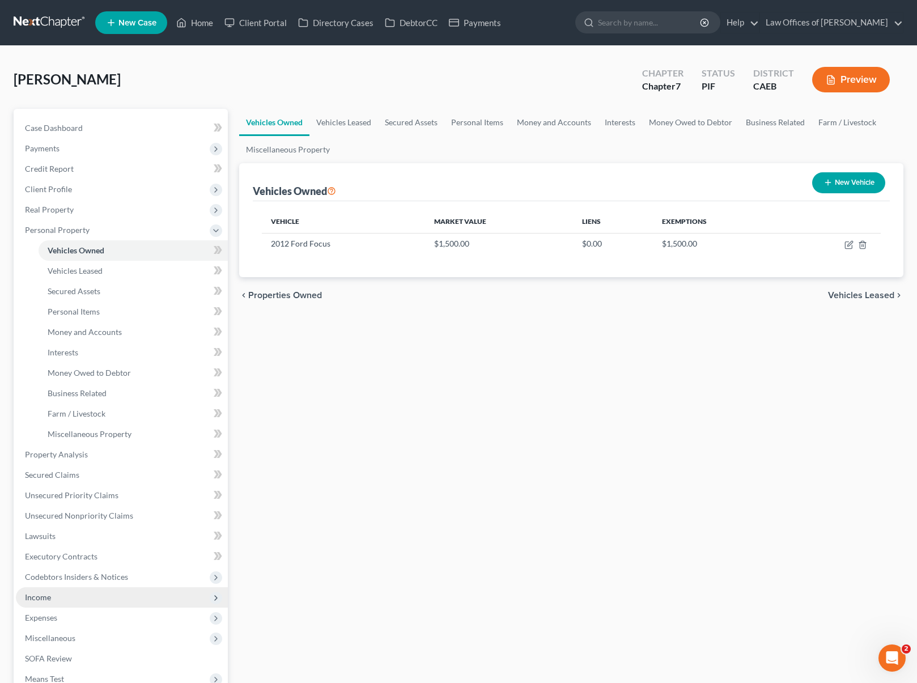
click at [48, 598] on span "Income" at bounding box center [38, 597] width 26 height 10
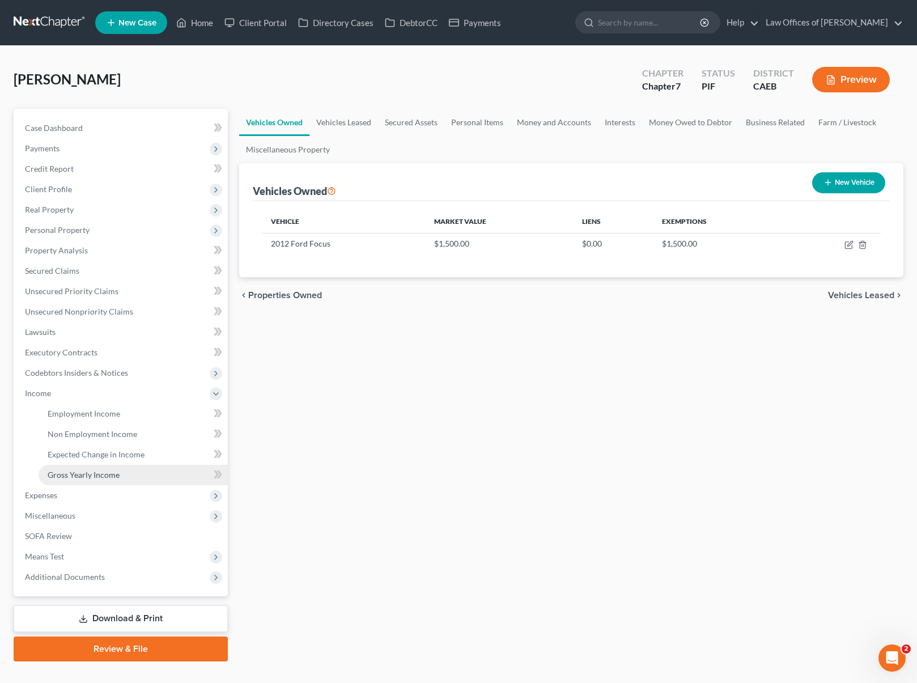
click at [112, 476] on span "Gross Yearly Income" at bounding box center [84, 475] width 72 height 10
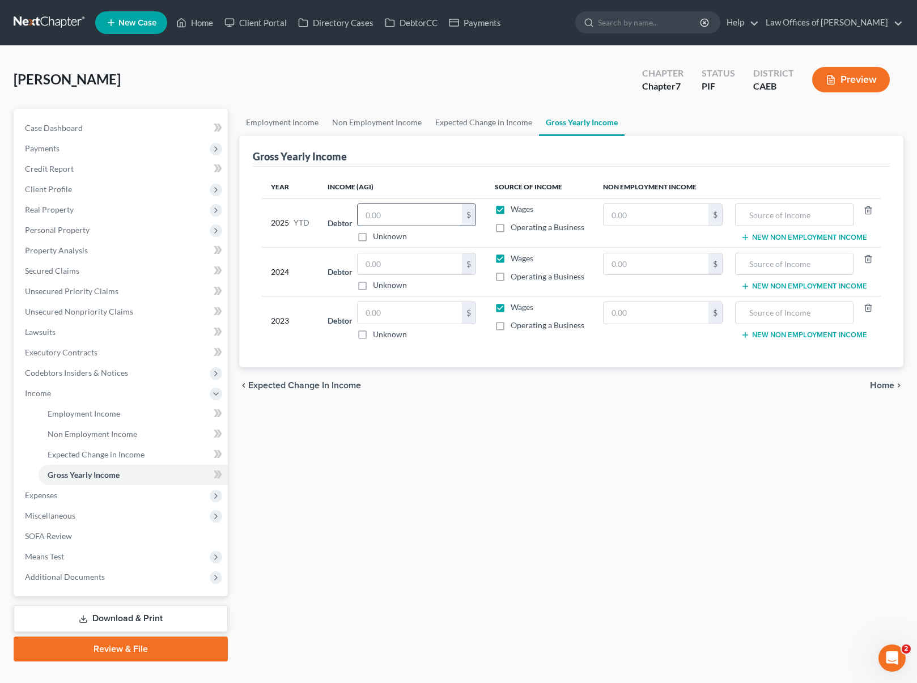
click at [403, 211] on input "text" at bounding box center [409, 215] width 104 height 22
type input "37,313."
click at [412, 262] on input "text" at bounding box center [409, 264] width 104 height 22
click at [68, 495] on span "Expenses" at bounding box center [122, 495] width 212 height 20
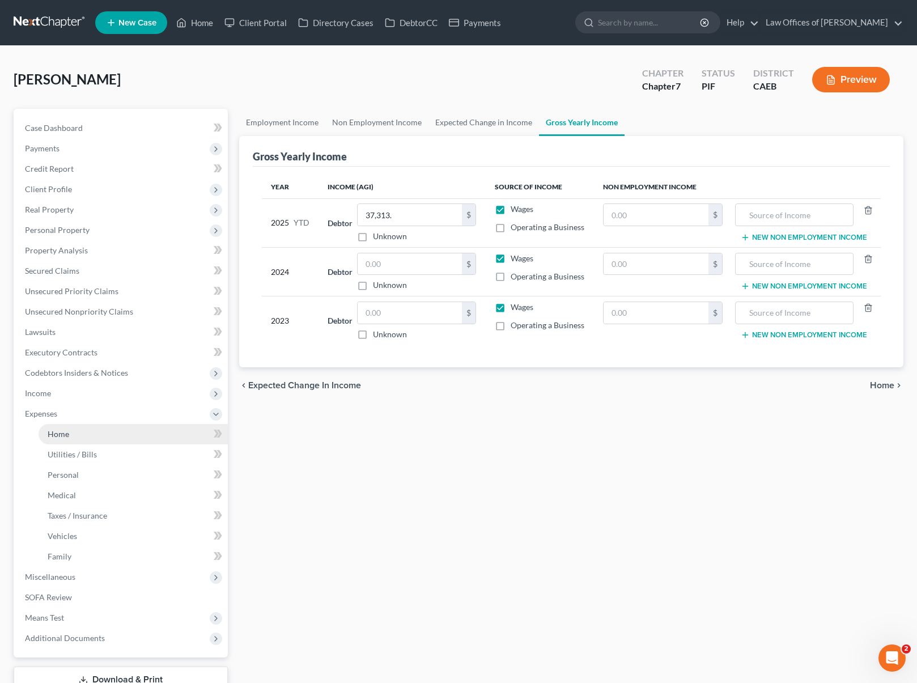
click at [79, 436] on link "Home" at bounding box center [133, 434] width 189 height 20
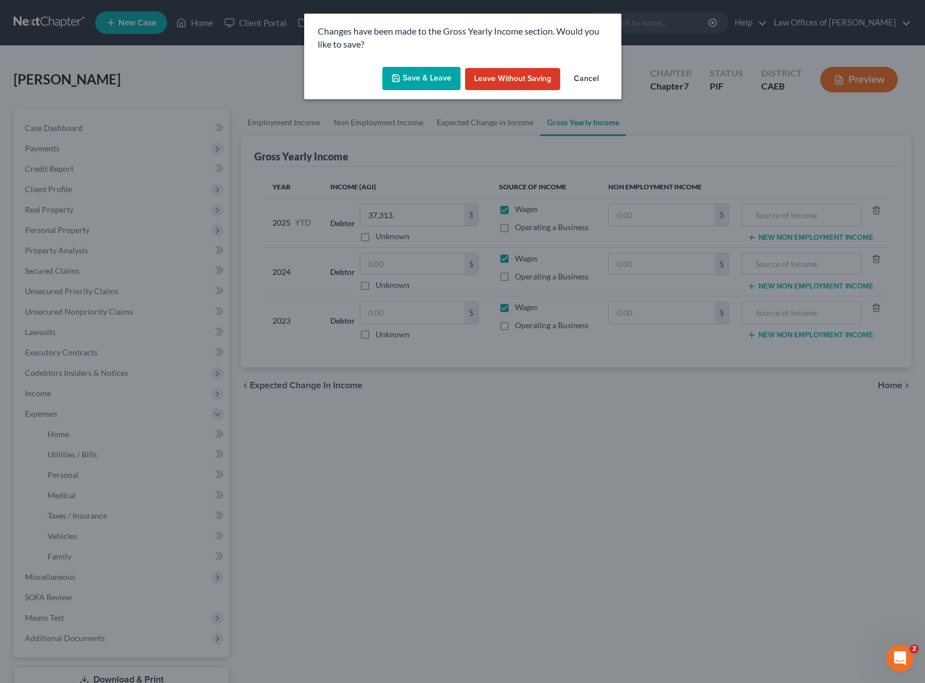
click at [416, 79] on button "Save & Leave" at bounding box center [421, 79] width 78 height 24
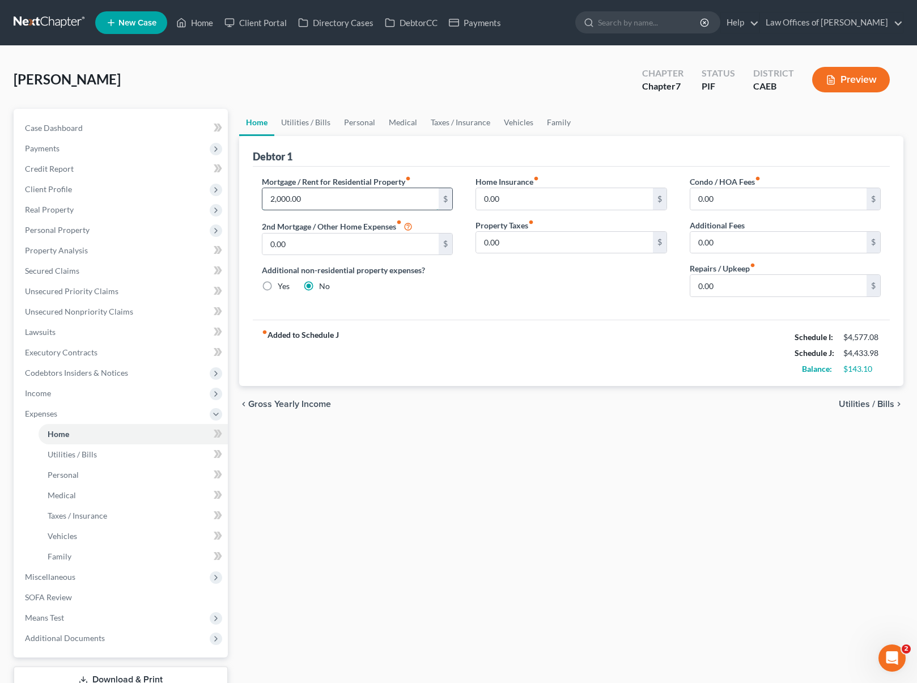
click at [336, 201] on input "2,000.00" at bounding box center [350, 199] width 177 height 22
type input "1,500."
click at [291, 120] on link "Utilities / Bills" at bounding box center [305, 122] width 63 height 27
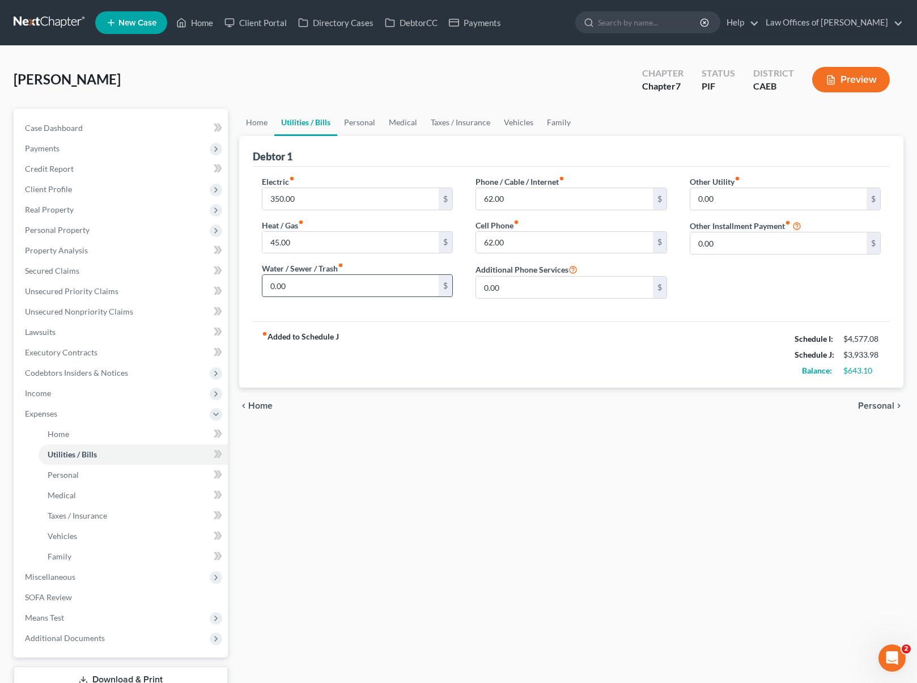
click at [262, 281] on input "0.00" at bounding box center [350, 286] width 177 height 22
type input "90"
click at [363, 125] on link "Personal" at bounding box center [359, 122] width 45 height 27
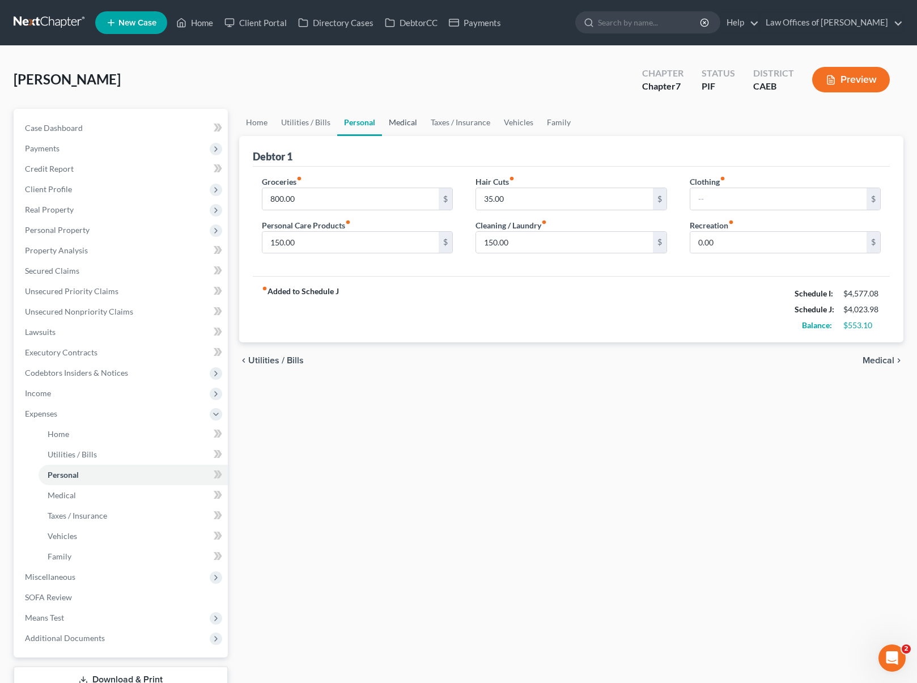
click at [406, 119] on link "Medical" at bounding box center [403, 122] width 42 height 27
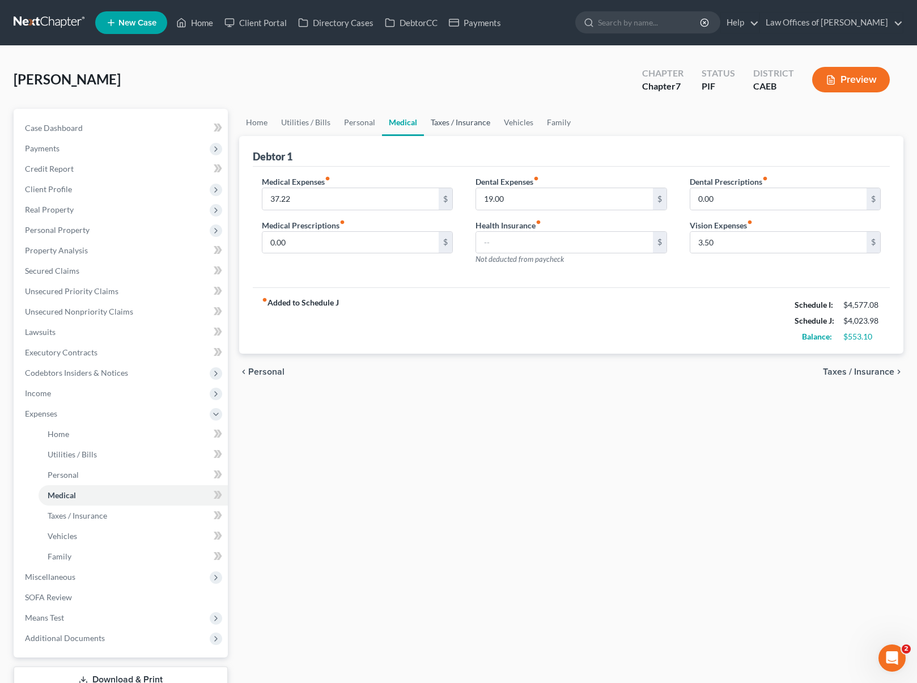
click at [456, 124] on link "Taxes / Insurance" at bounding box center [460, 122] width 73 height 27
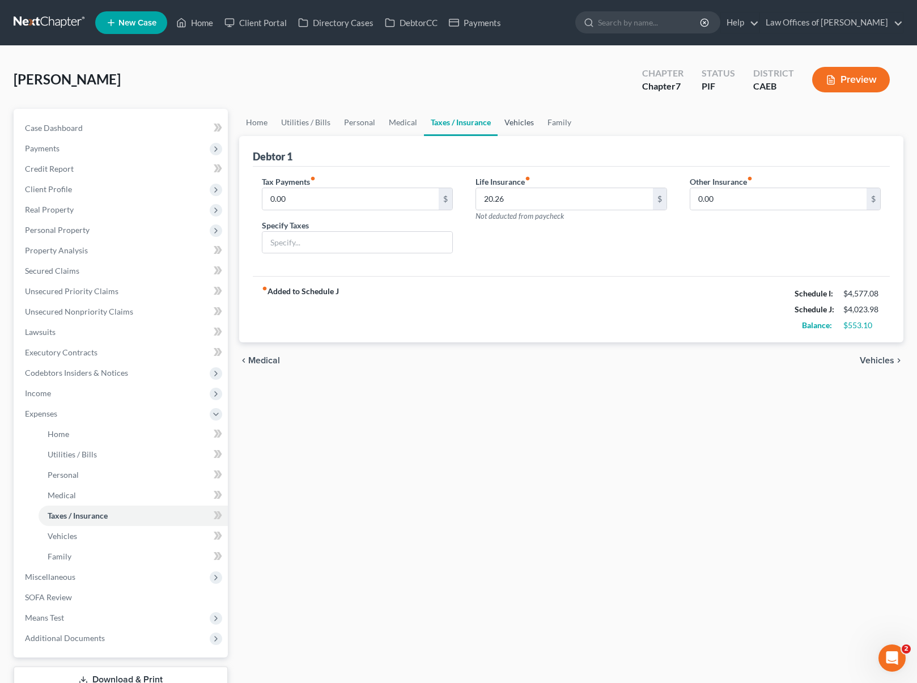
click at [516, 122] on link "Vehicles" at bounding box center [518, 122] width 43 height 27
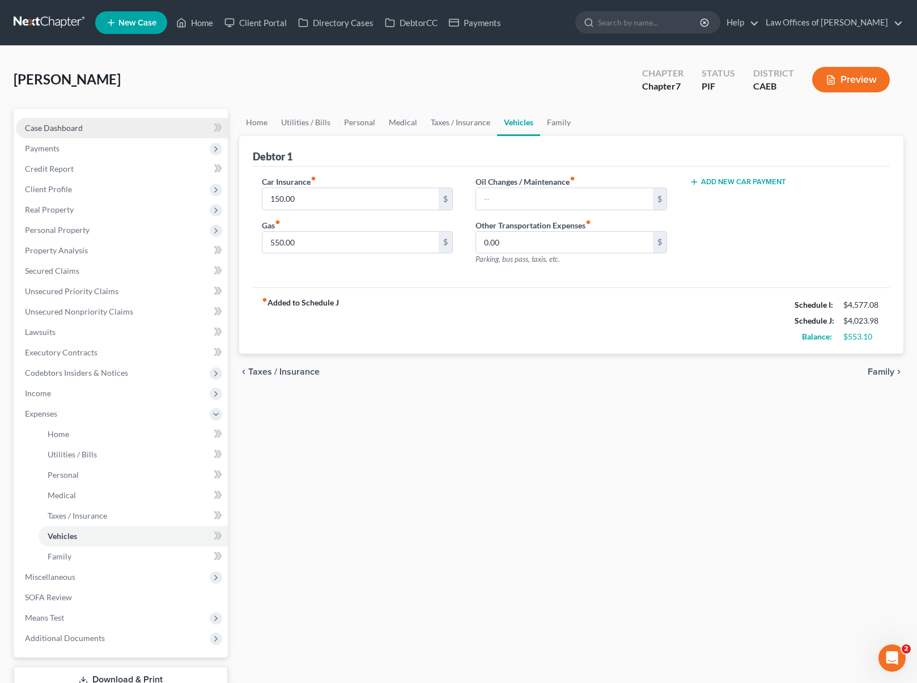
click at [100, 129] on link "Case Dashboard" at bounding box center [122, 128] width 212 height 20
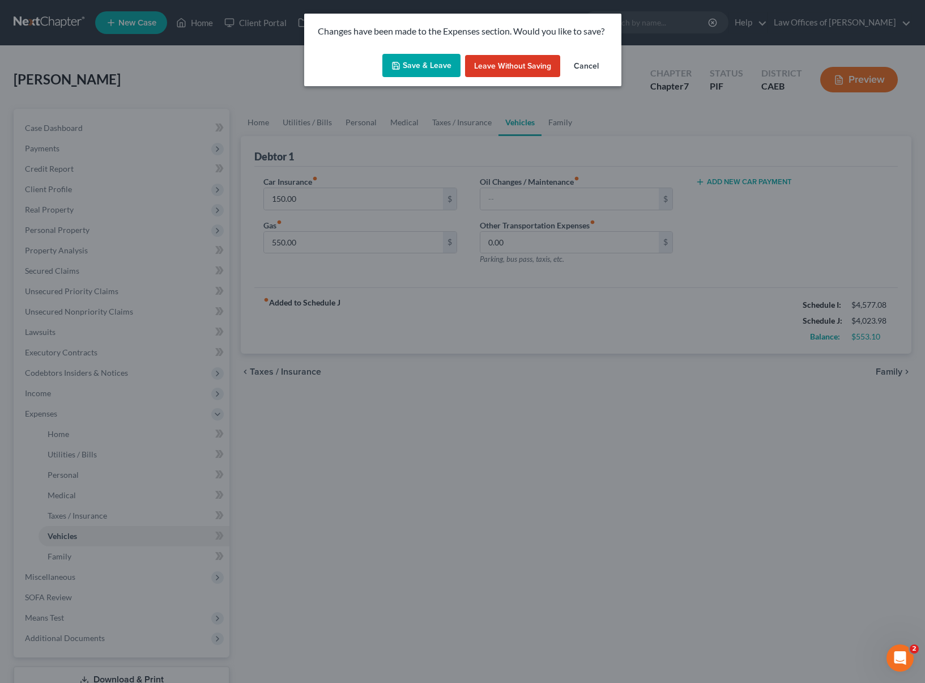
click at [404, 74] on button "Save & Leave" at bounding box center [421, 66] width 78 height 24
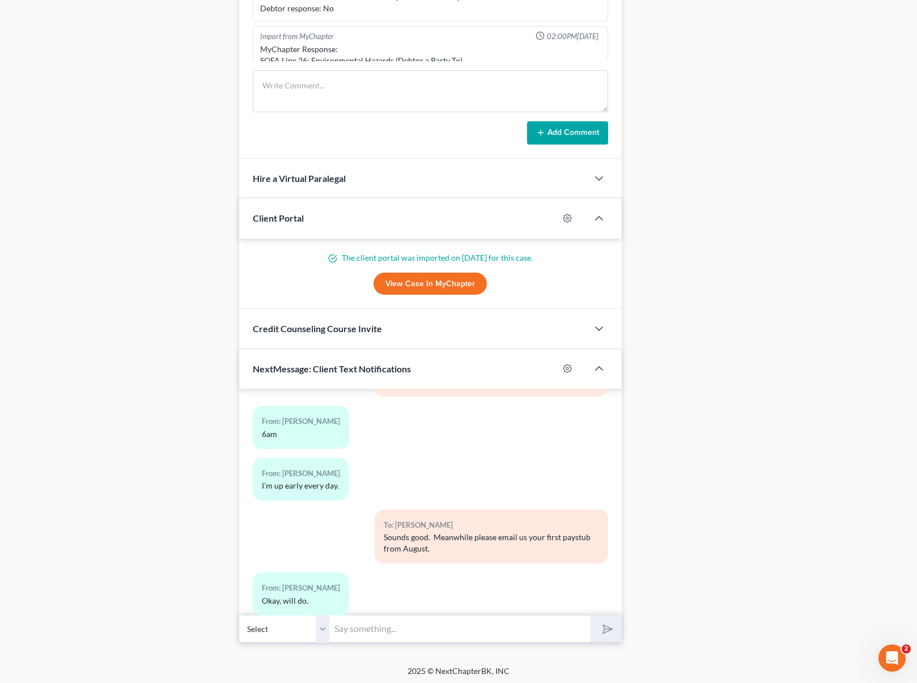
scroll to position [929, 0]
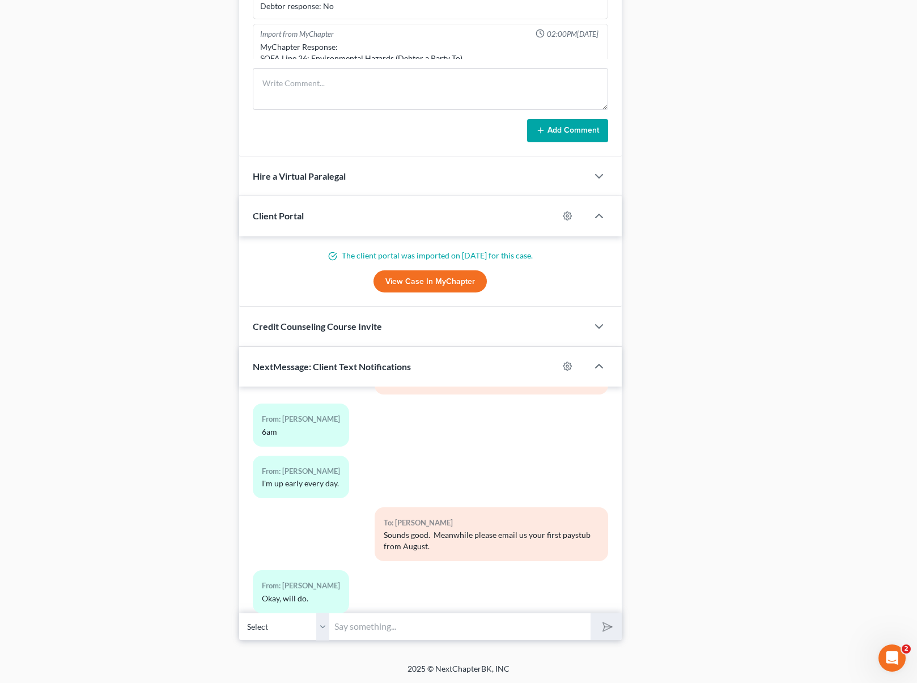
click at [360, 617] on input "text" at bounding box center [460, 626] width 261 height 28
type input "Also when you get a chance please email us your W-2(s) for 2023 & 2024."
click at [590, 613] on button "submit" at bounding box center [605, 626] width 31 height 27
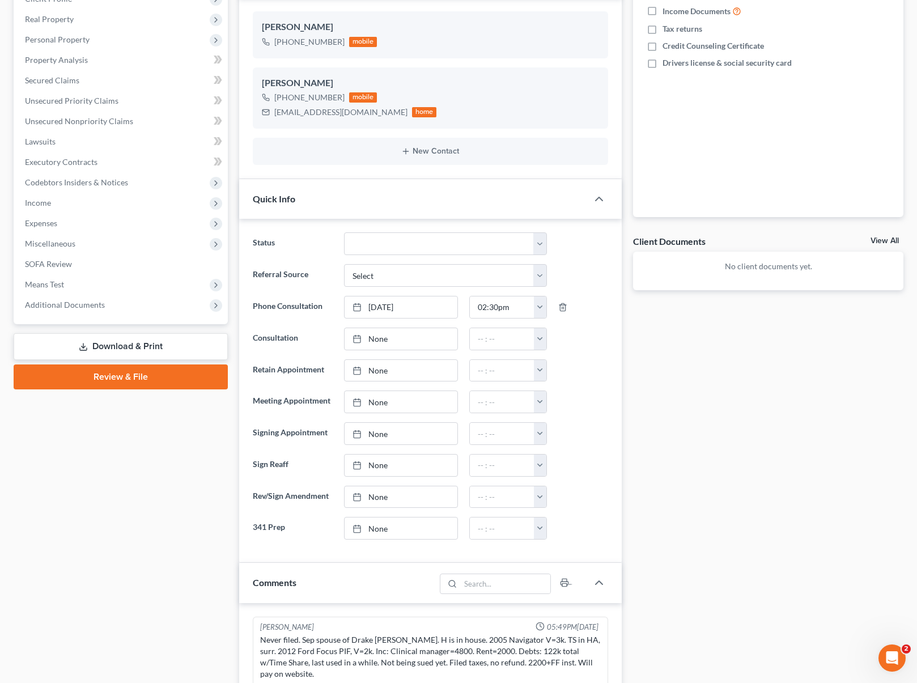
scroll to position [0, 0]
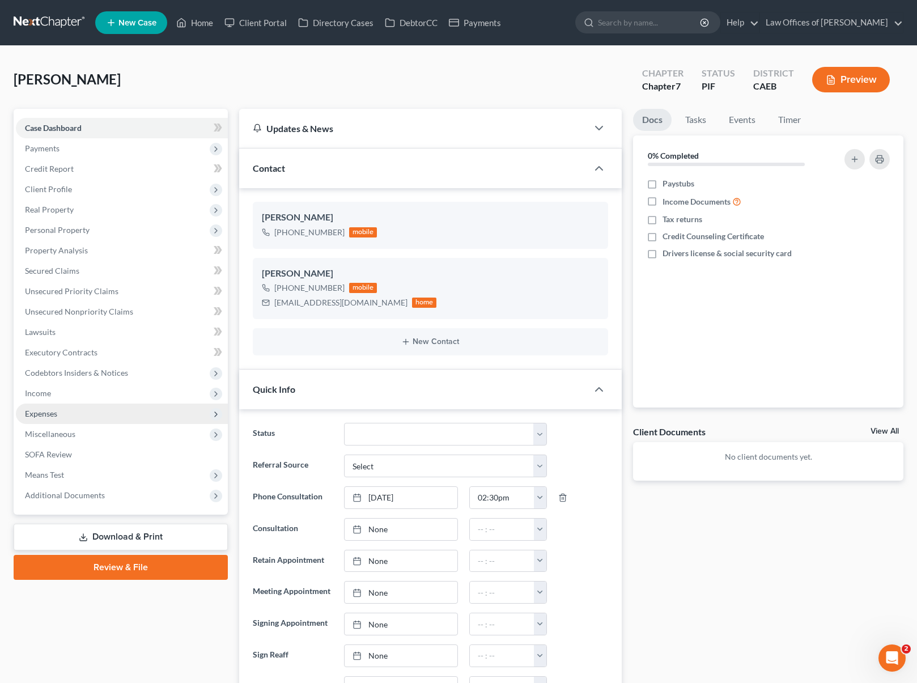
click at [73, 414] on span "Expenses" at bounding box center [122, 413] width 212 height 20
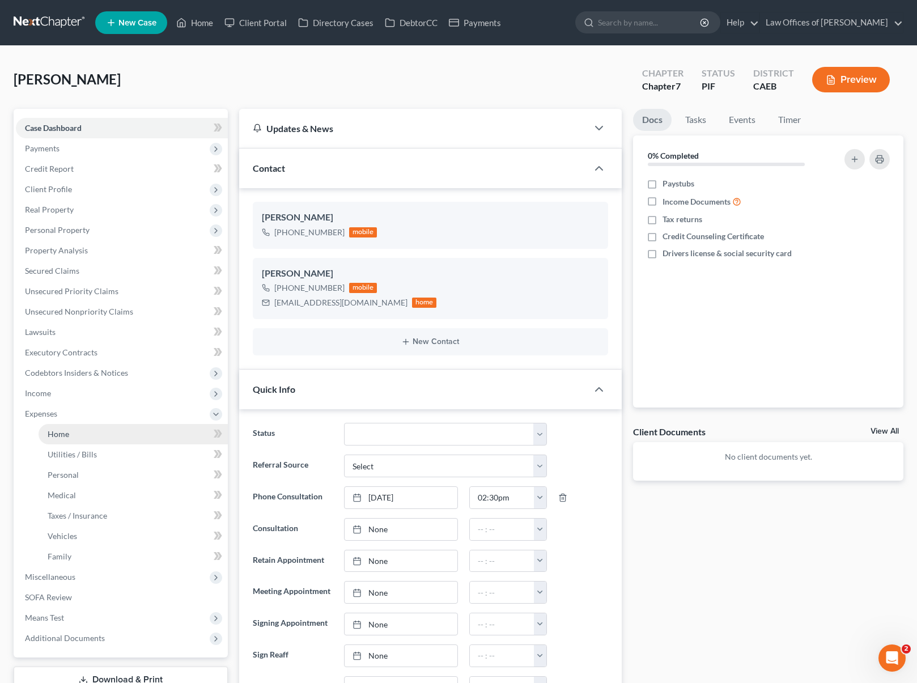
click at [82, 434] on link "Home" at bounding box center [133, 434] width 189 height 20
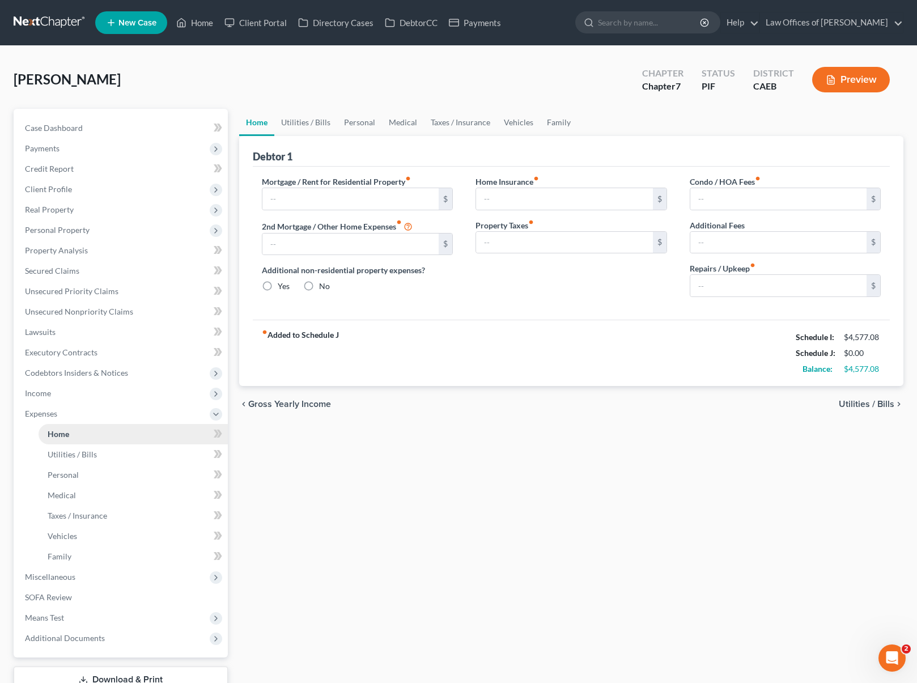
type input "1,500.00"
type input "0.00"
radio input "true"
type input "0.00"
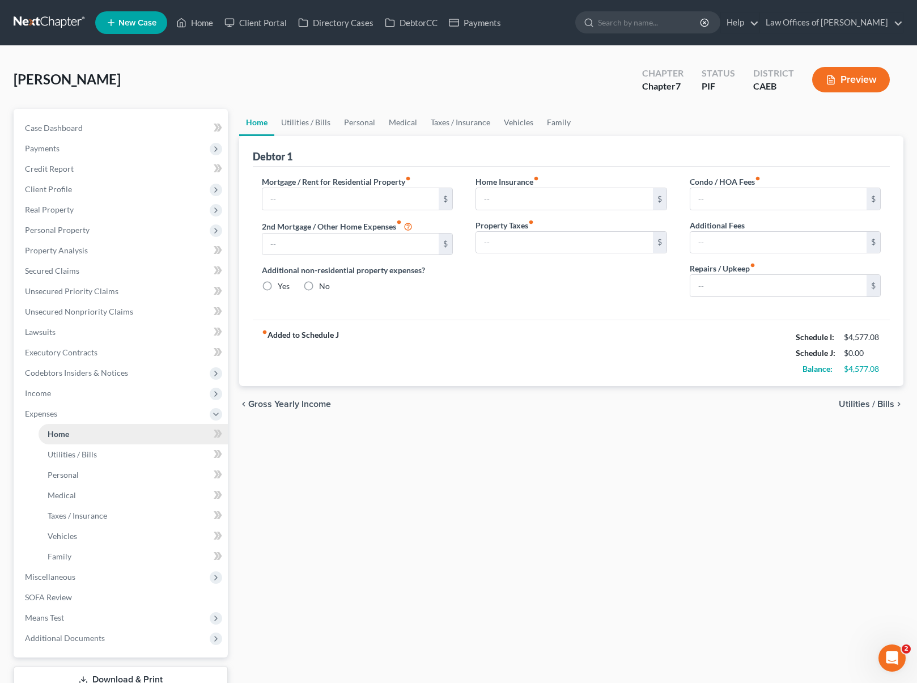
type input "0.00"
click at [315, 117] on link "Utilities / Bills" at bounding box center [305, 122] width 63 height 27
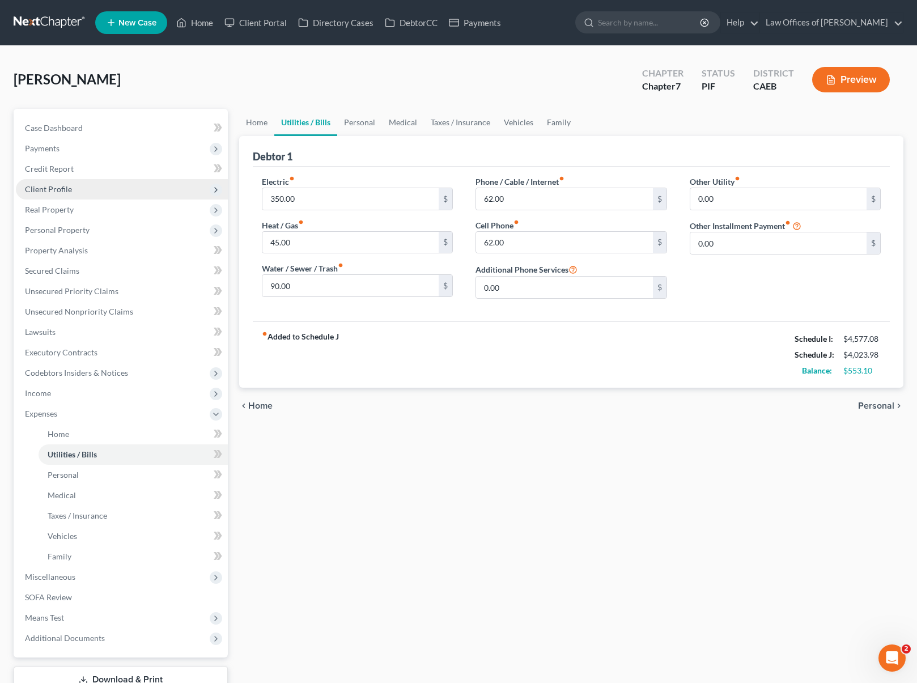
click at [75, 190] on span "Client Profile" at bounding box center [122, 189] width 212 height 20
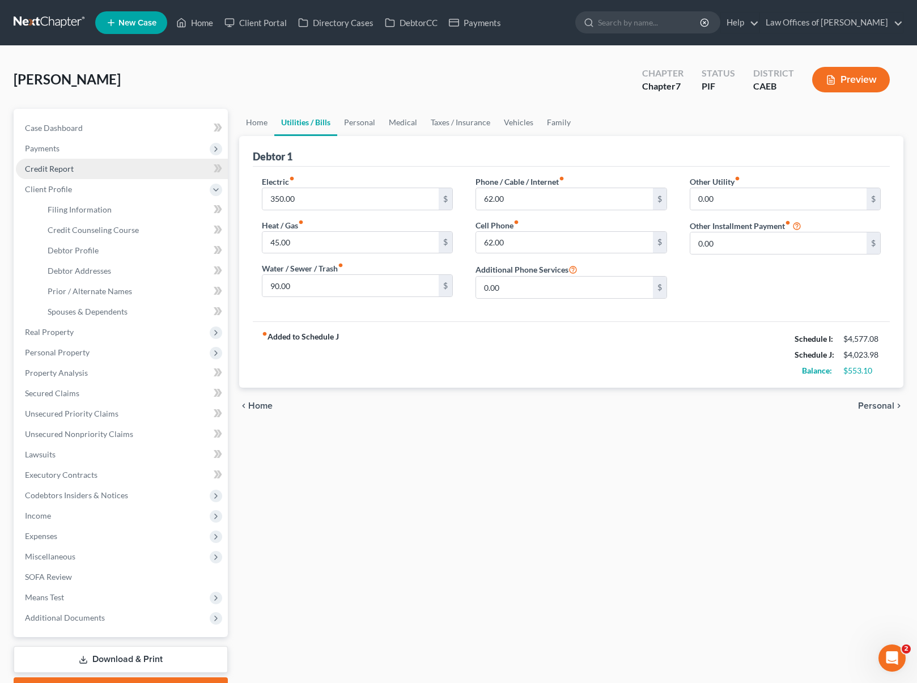
click at [92, 167] on link "Credit Report" at bounding box center [122, 169] width 212 height 20
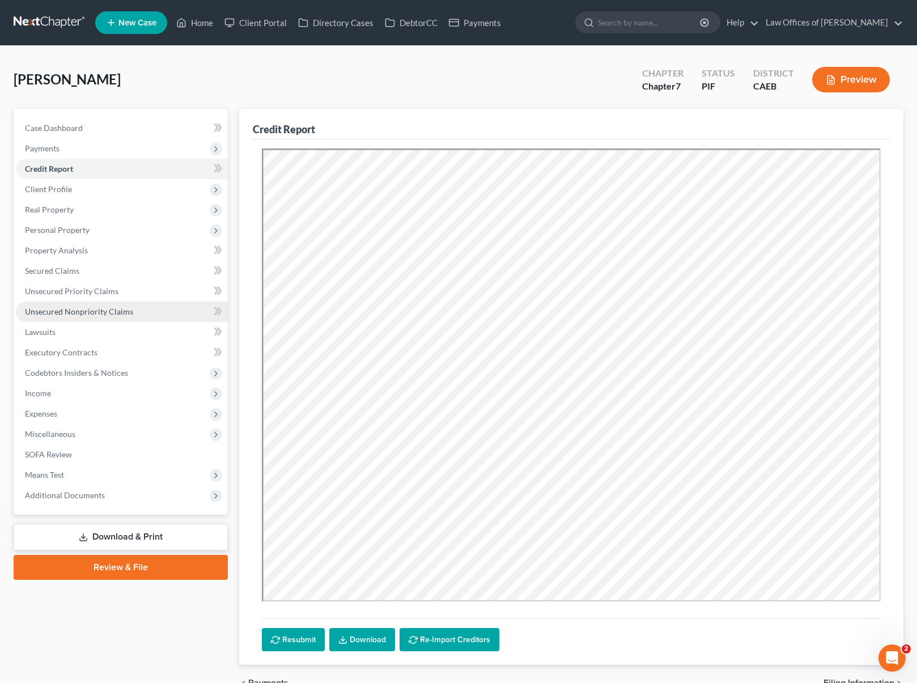
click at [138, 311] on link "Unsecured Nonpriority Claims" at bounding box center [122, 311] width 212 height 20
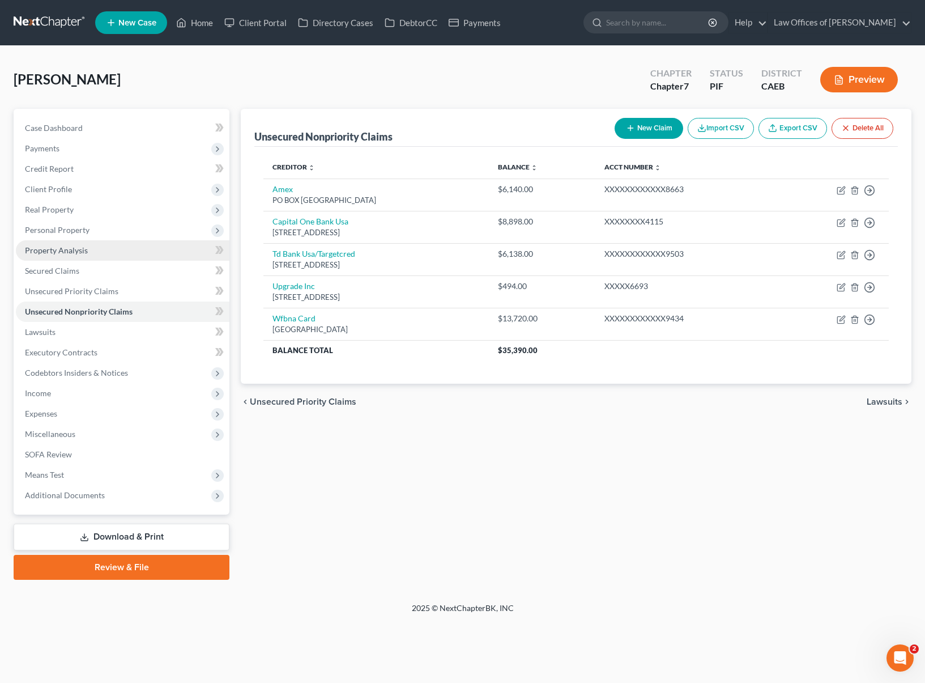
click at [108, 246] on link "Property Analysis" at bounding box center [123, 250] width 214 height 20
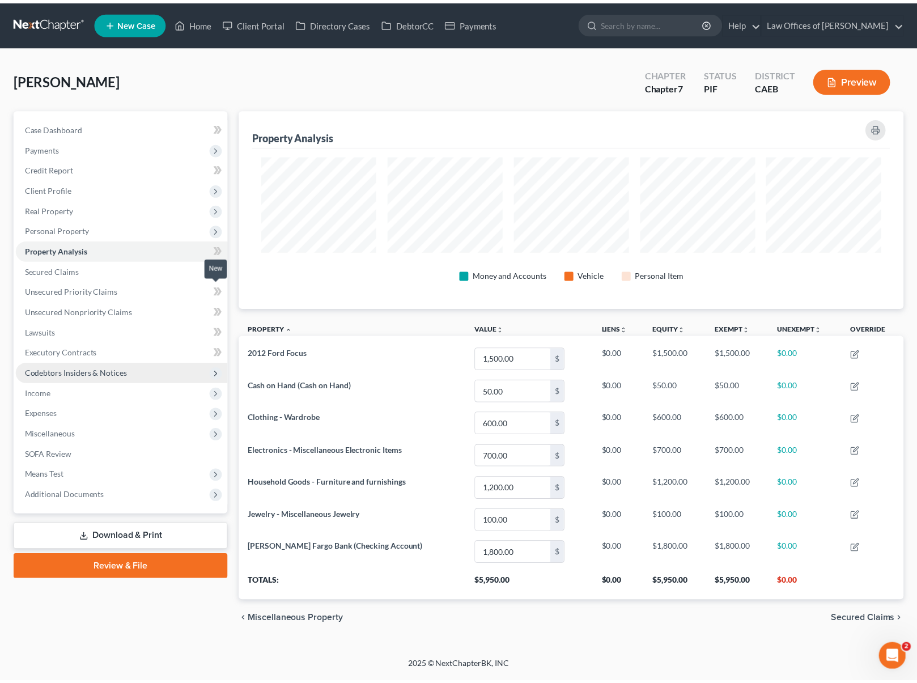
scroll to position [199, 670]
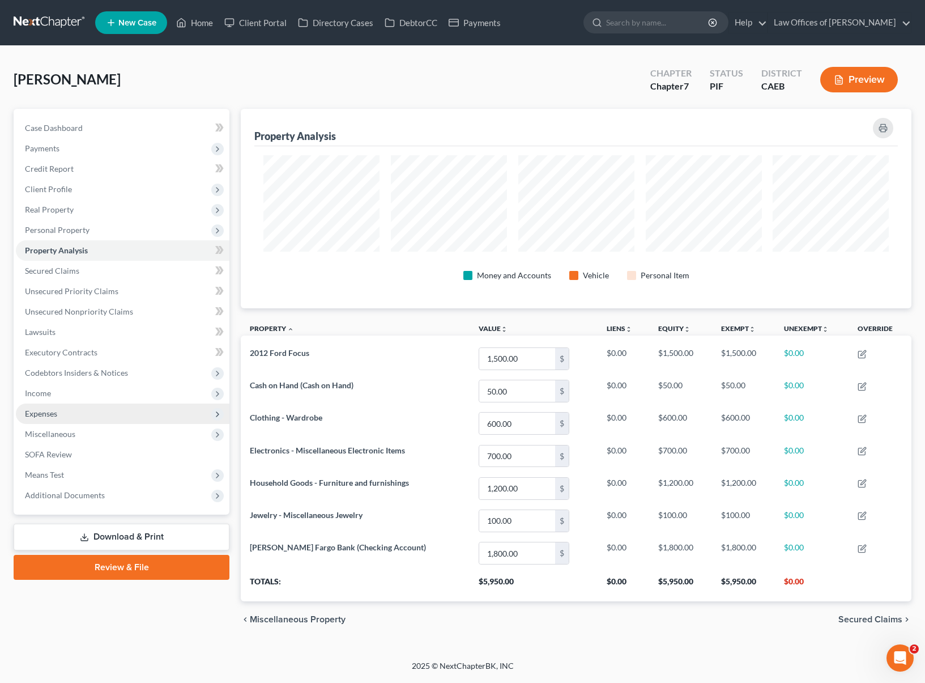
click at [74, 412] on span "Expenses" at bounding box center [123, 413] width 214 height 20
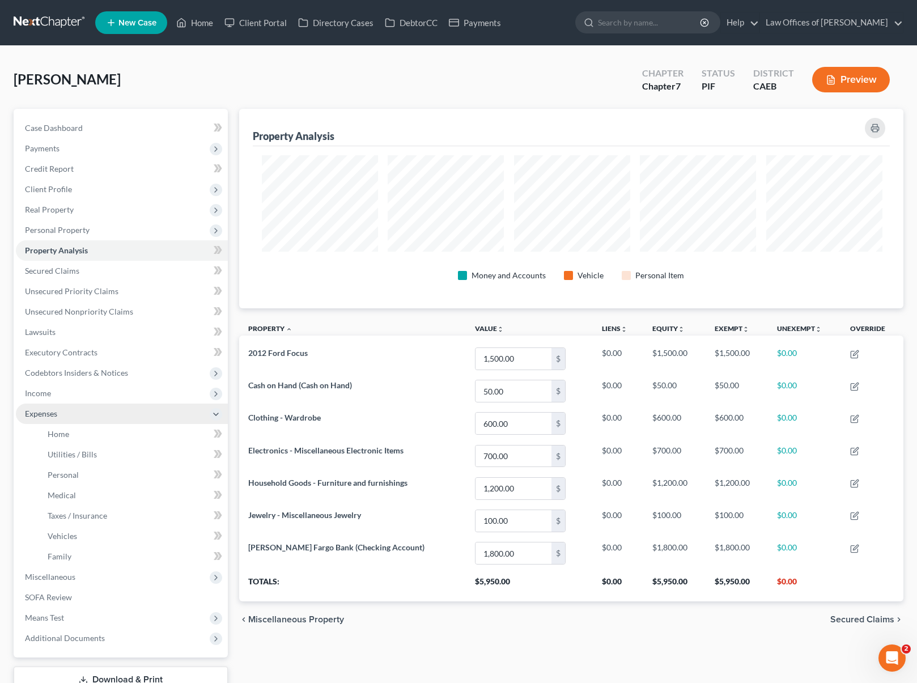
scroll to position [566327, 565861]
click at [91, 430] on link "Home" at bounding box center [133, 434] width 189 height 20
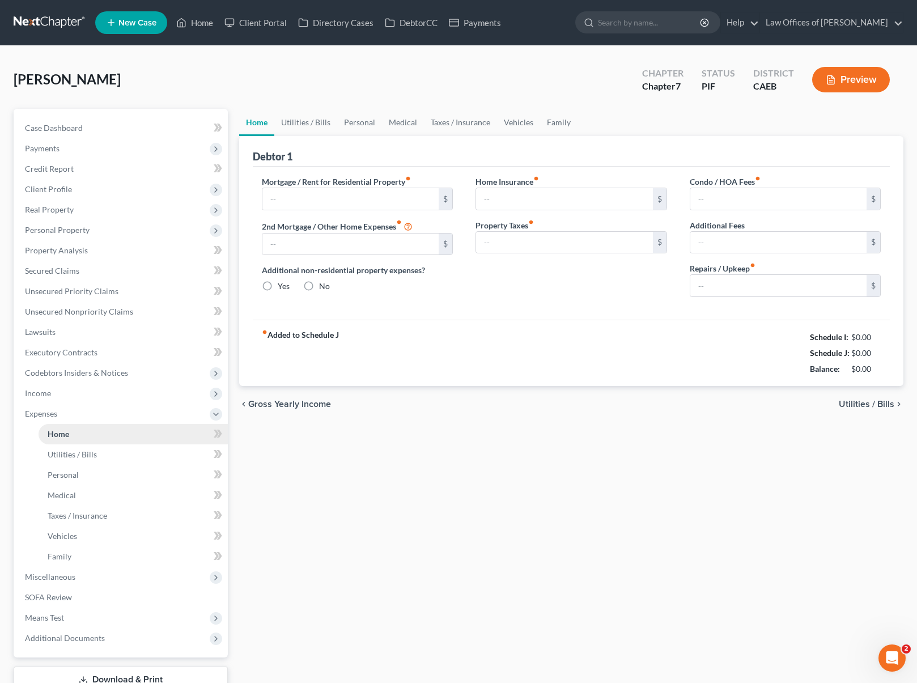
type input "1,500.00"
type input "0.00"
radio input "true"
type input "0.00"
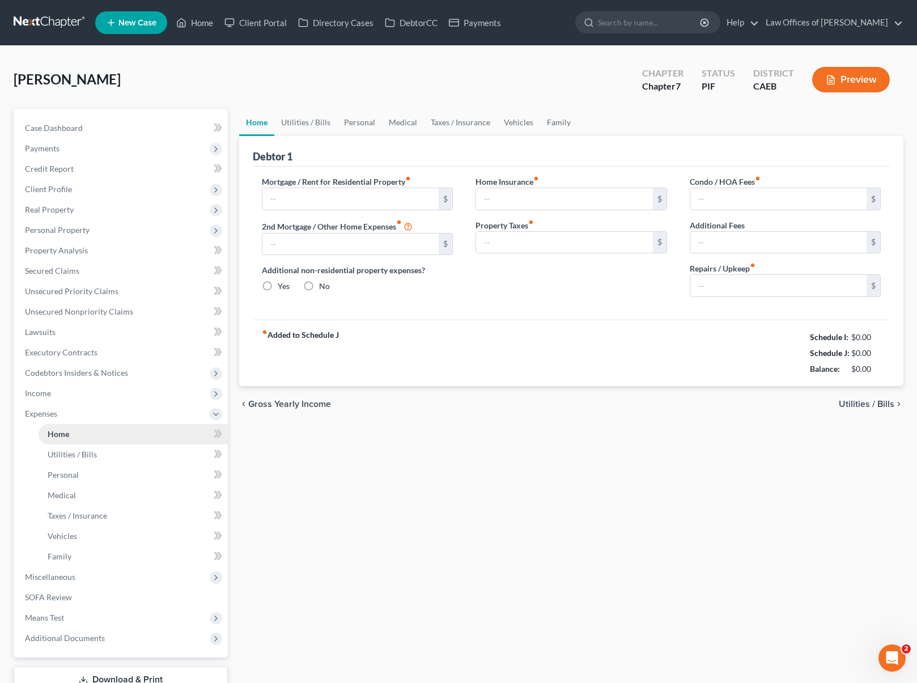
type input "0.00"
click at [305, 121] on link "Utilities / Bills" at bounding box center [305, 122] width 63 height 27
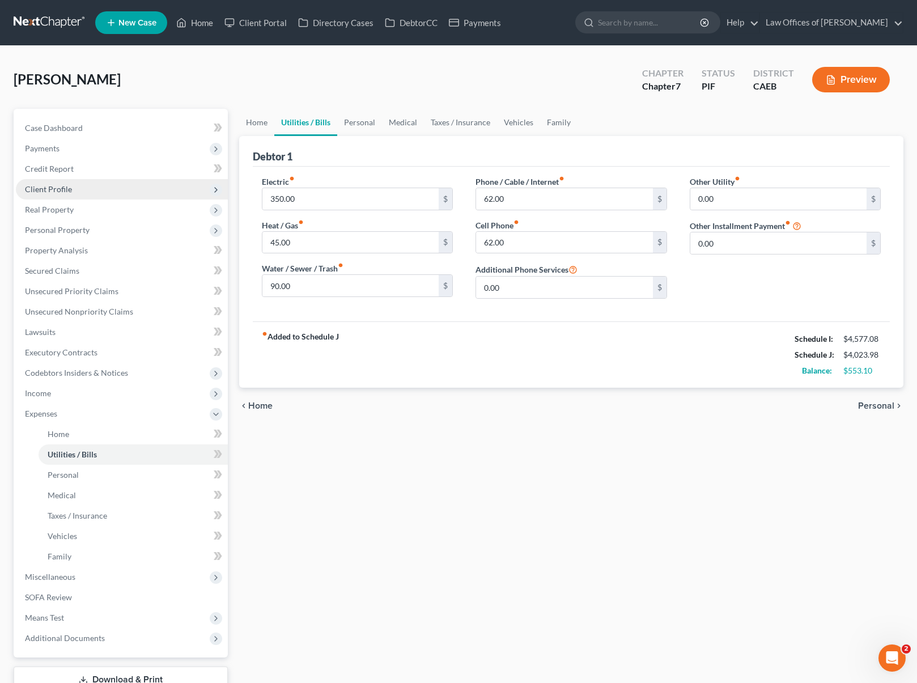
click at [86, 193] on span "Client Profile" at bounding box center [122, 189] width 212 height 20
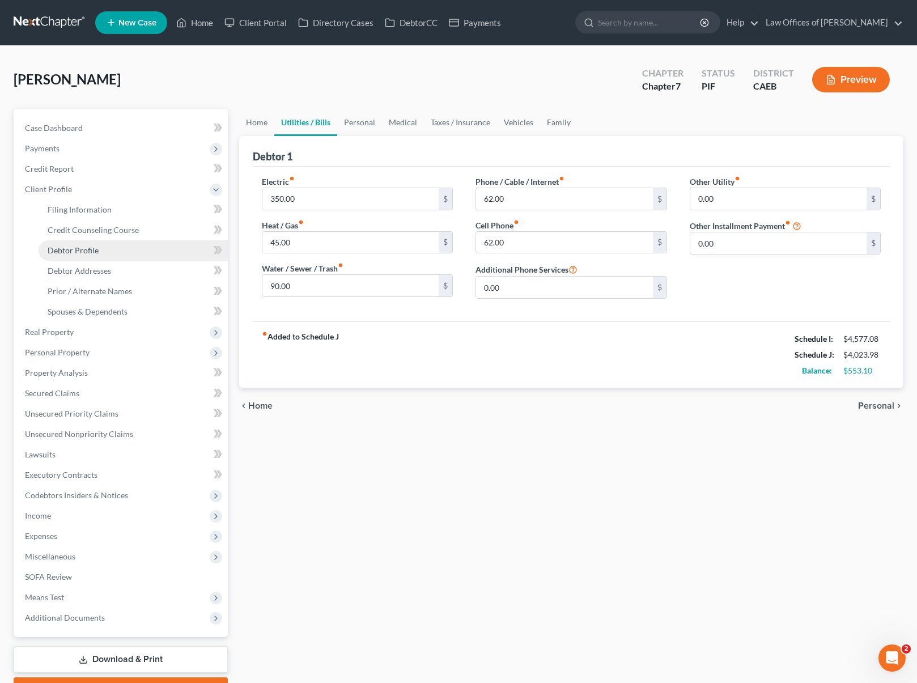
click at [79, 250] on span "Debtor Profile" at bounding box center [73, 250] width 51 height 10
select select "2"
select select "0"
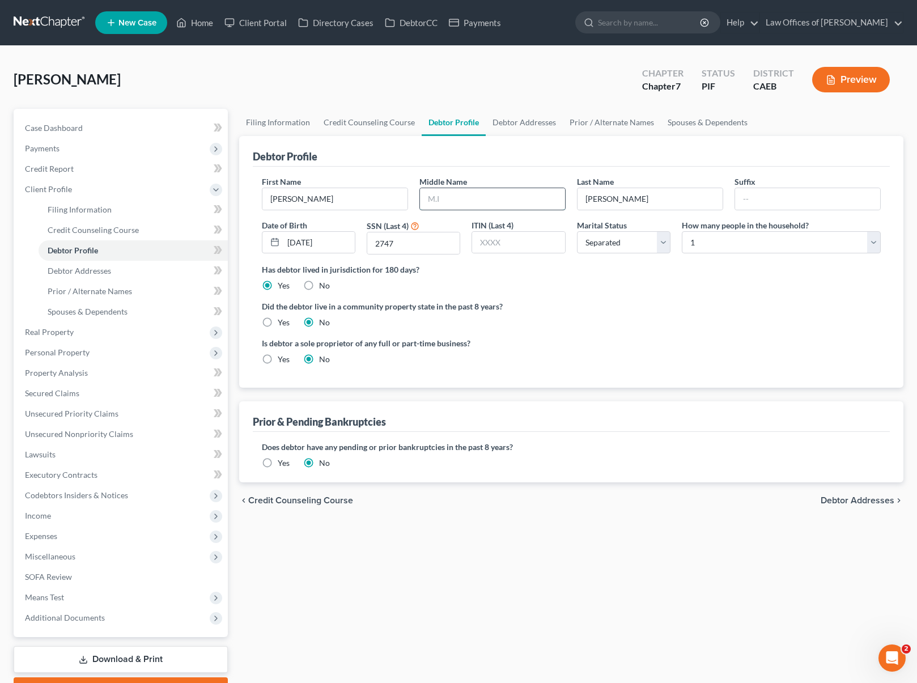
click at [460, 197] on input "text" at bounding box center [492, 199] width 145 height 22
type input "[PERSON_NAME]"
click at [278, 320] on label "Yes" at bounding box center [284, 322] width 12 height 11
click at [282, 320] on input "Yes" at bounding box center [285, 320] width 7 height 7
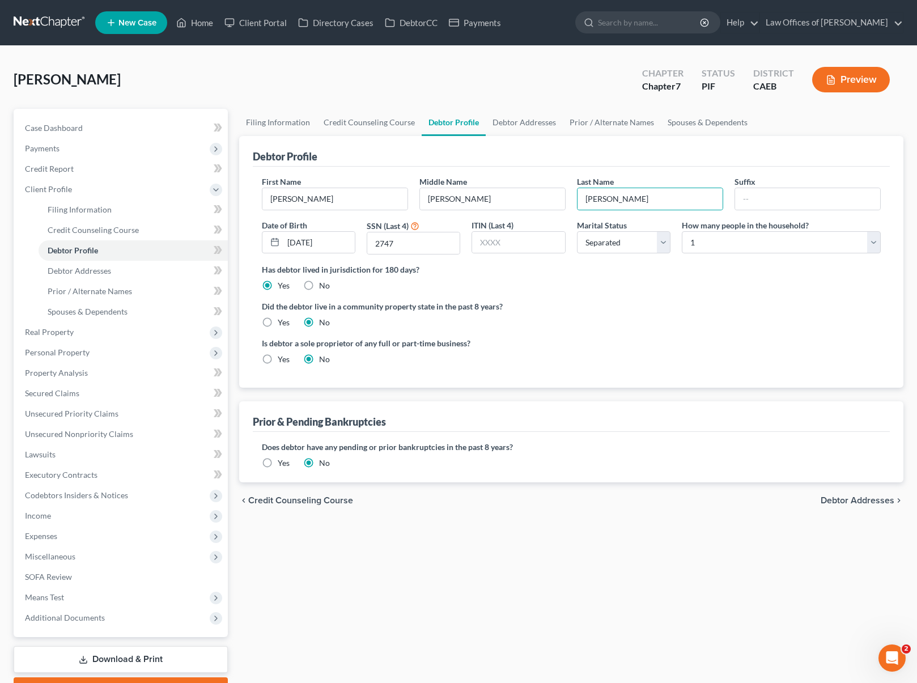
radio input "true"
radio input "false"
click at [140, 313] on link "Spouses & Dependents" at bounding box center [133, 311] width 189 height 20
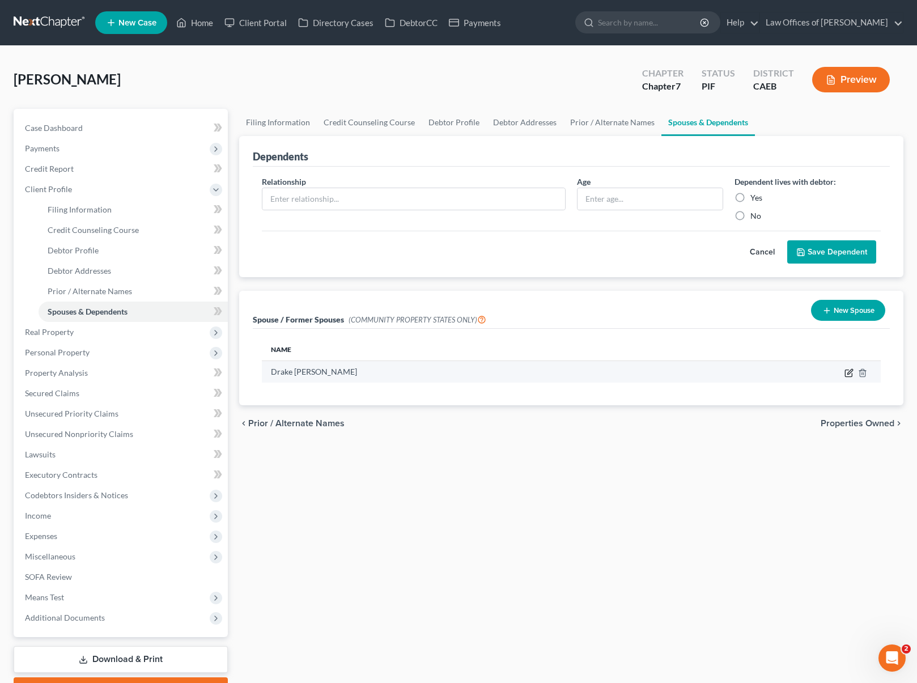
click at [849, 369] on icon "button" at bounding box center [848, 372] width 9 height 9
select select "1"
select select "4"
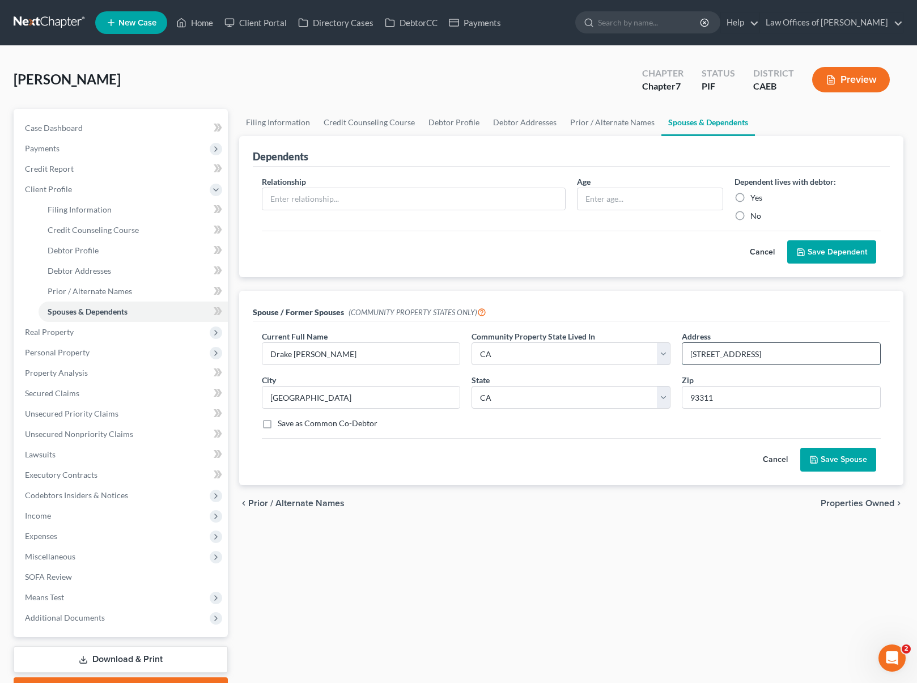
click at [781, 350] on input "[STREET_ADDRESS]" at bounding box center [781, 354] width 198 height 22
type input "[STREET_ADDRESS]"
click at [832, 453] on button "Save Spouse" at bounding box center [838, 460] width 76 height 24
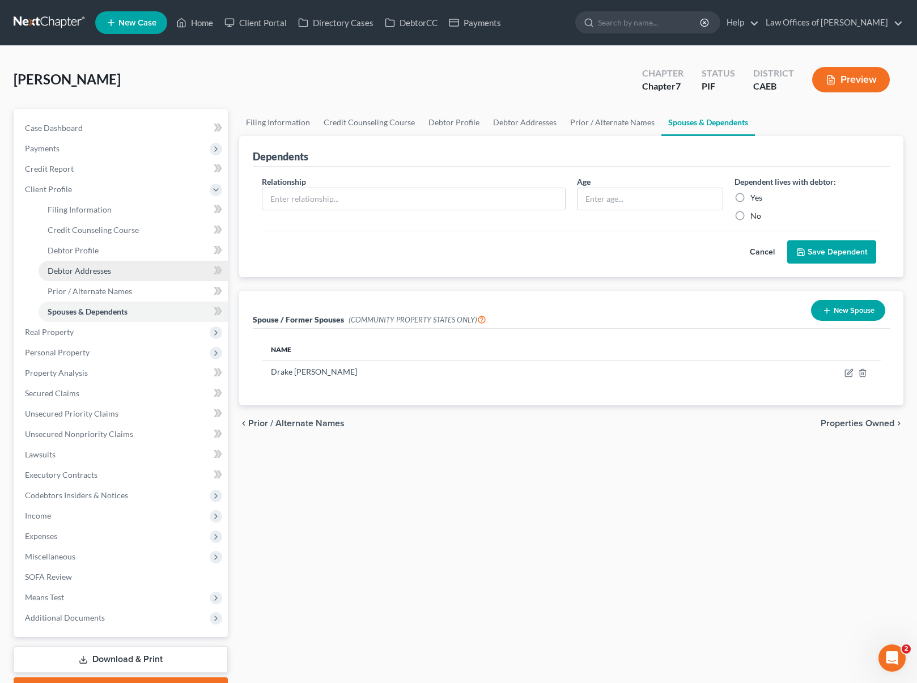
click at [84, 272] on span "Debtor Addresses" at bounding box center [79, 271] width 63 height 10
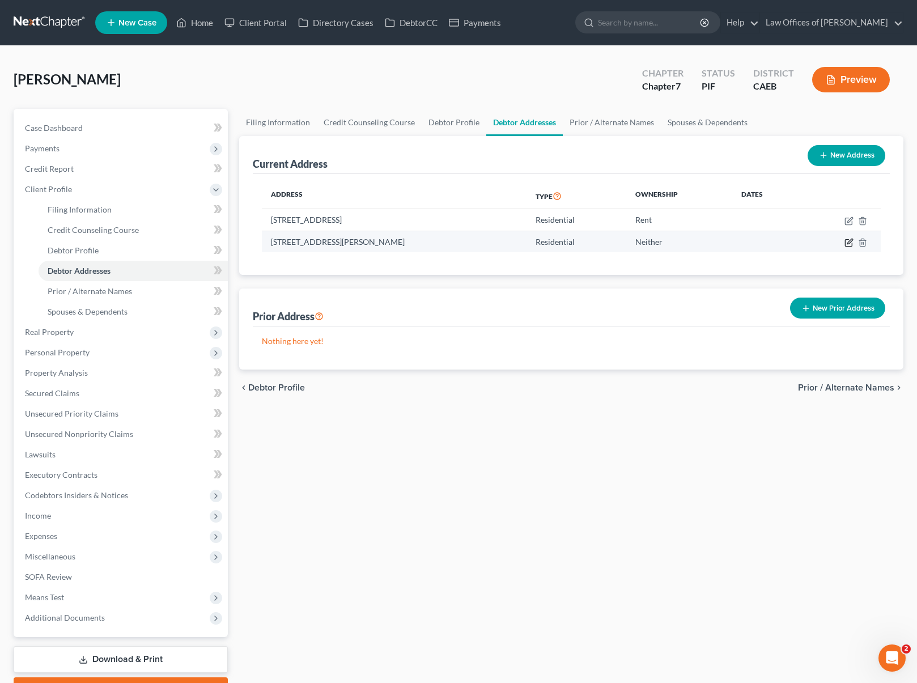
click at [845, 240] on icon "button" at bounding box center [848, 243] width 7 height 7
select select "4"
select select "14"
select select "0"
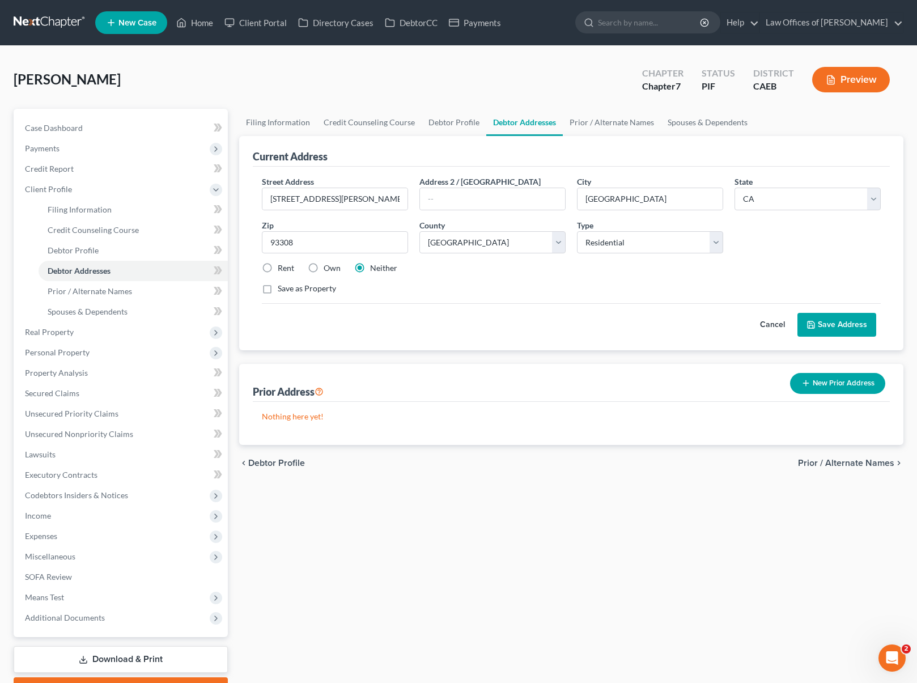
click at [278, 266] on label "Rent" at bounding box center [286, 267] width 16 height 11
click at [282, 266] on input "Rent" at bounding box center [285, 265] width 7 height 7
radio input "true"
click at [333, 202] on input "[STREET_ADDRESS][PERSON_NAME]" at bounding box center [334, 199] width 145 height 22
type input "[STREET_ADDRESS][PERSON_NAME]"
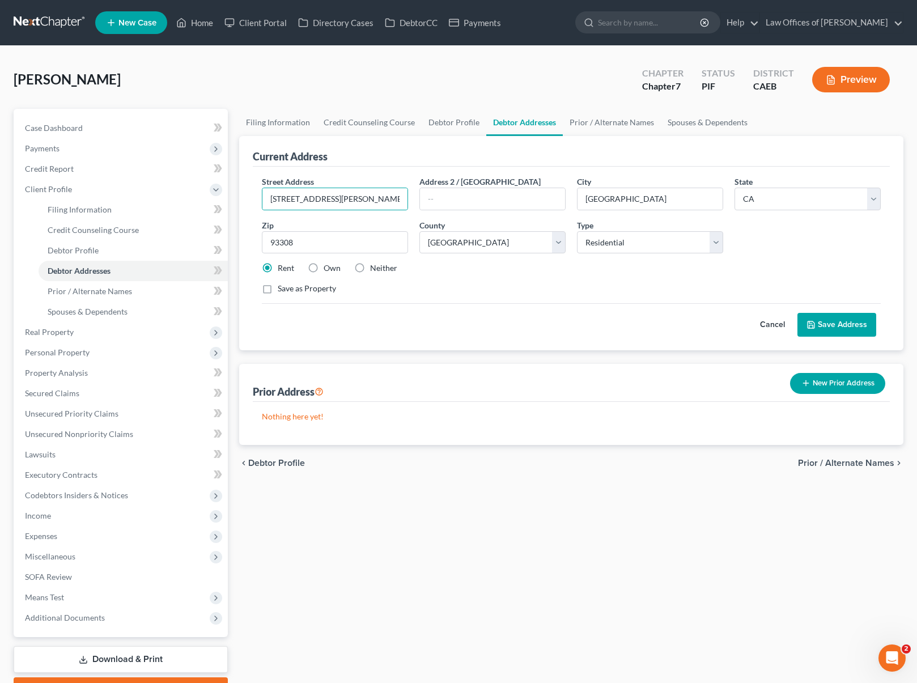
click at [825, 326] on button "Save Address" at bounding box center [836, 325] width 79 height 24
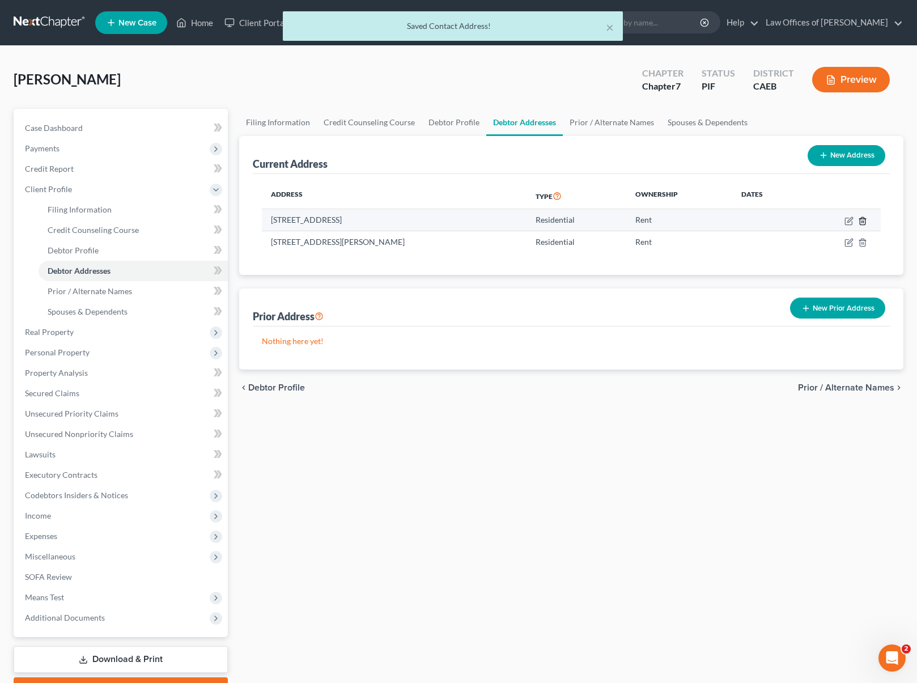
click at [863, 220] on line "button" at bounding box center [863, 221] width 0 height 2
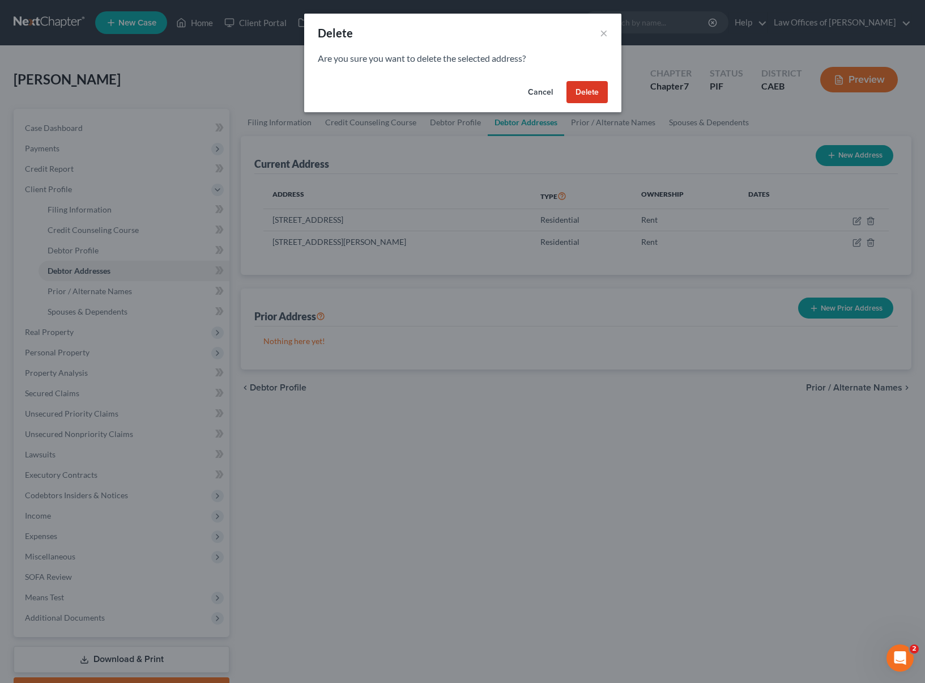
click at [590, 94] on button "Delete" at bounding box center [587, 92] width 41 height 23
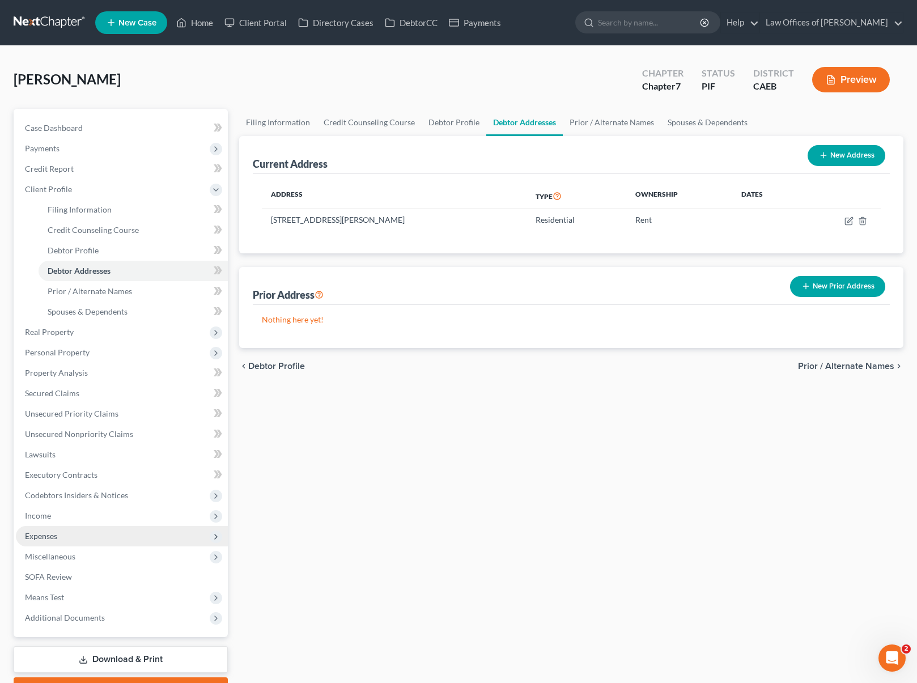
click at [84, 536] on span "Expenses" at bounding box center [122, 536] width 212 height 20
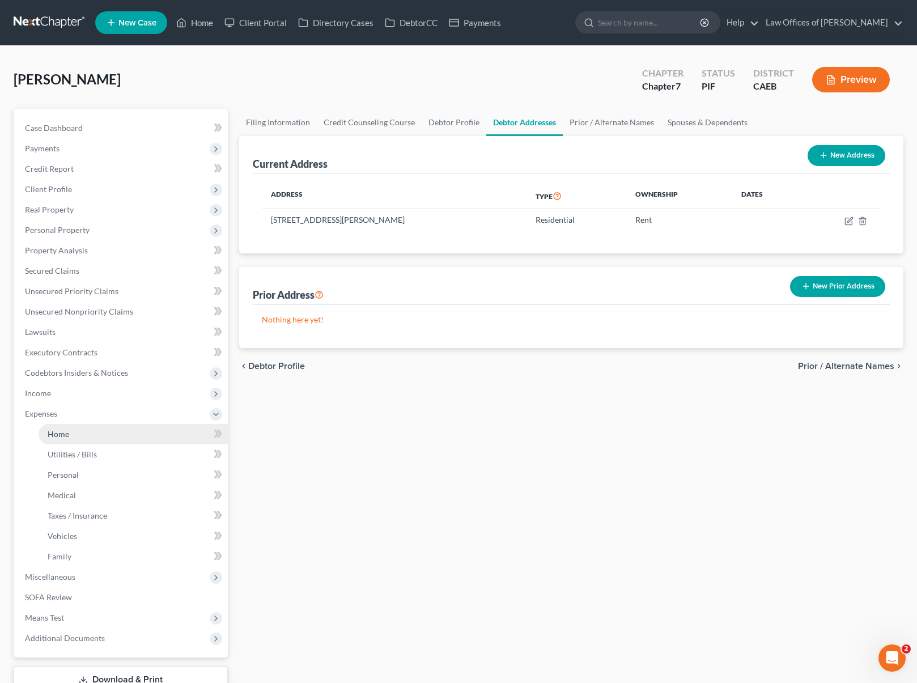
click at [88, 438] on link "Home" at bounding box center [133, 434] width 189 height 20
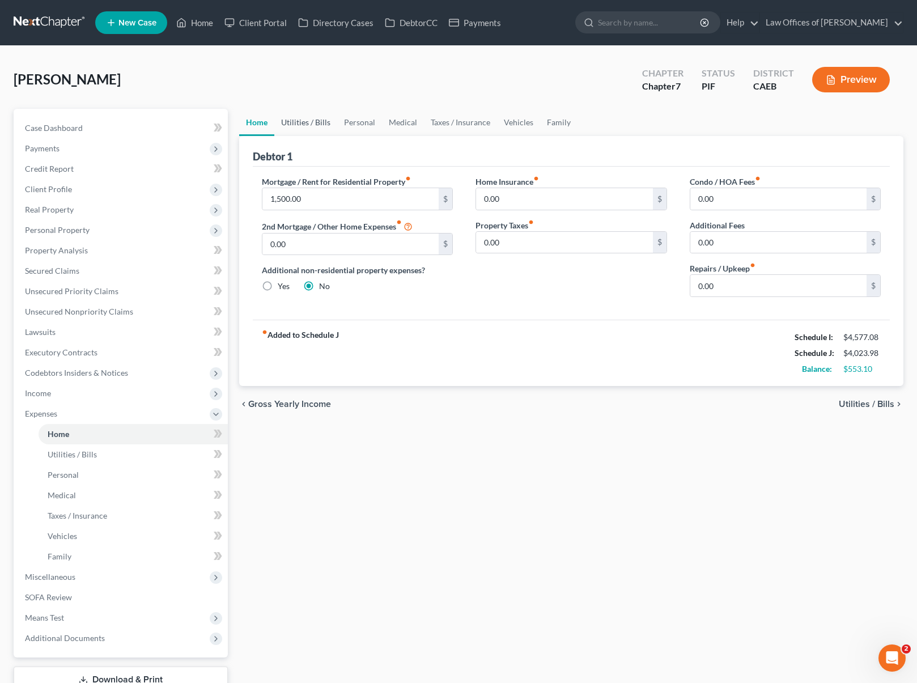
click at [315, 124] on link "Utilities / Bills" at bounding box center [305, 122] width 63 height 27
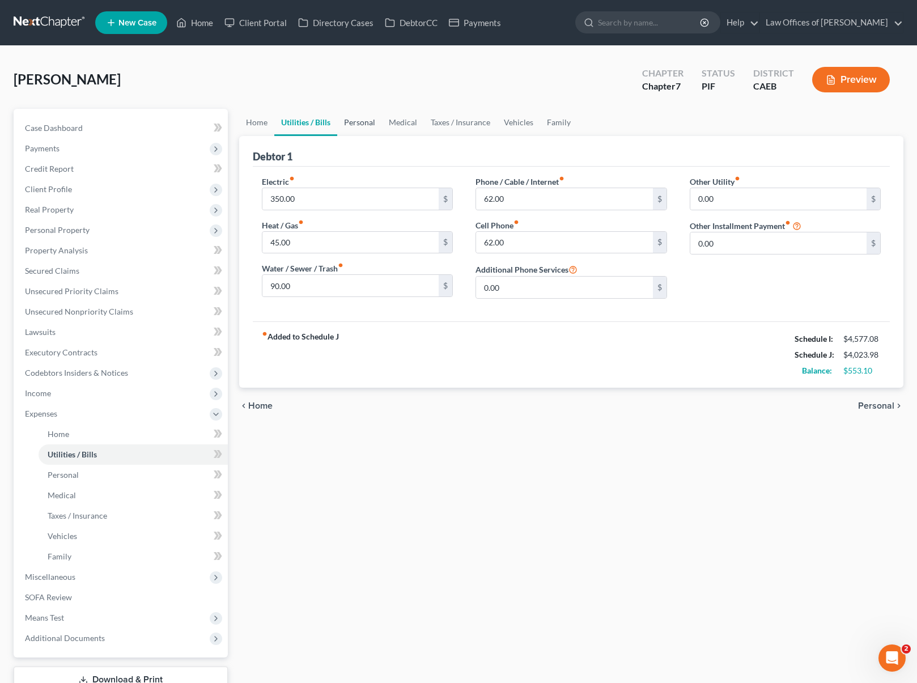
click at [371, 121] on link "Personal" at bounding box center [359, 122] width 45 height 27
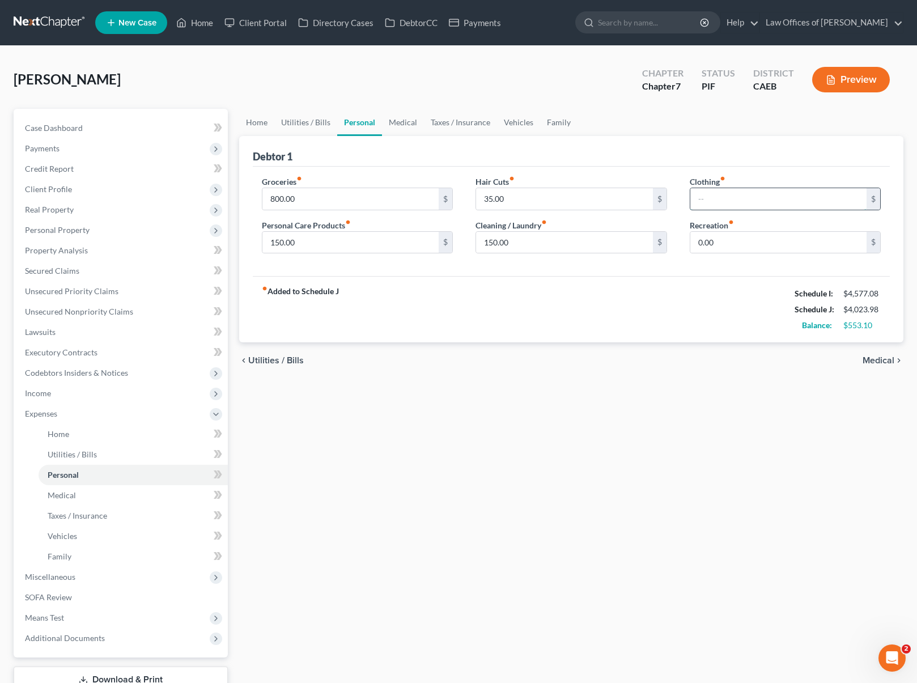
click at [735, 199] on input "text" at bounding box center [778, 199] width 177 height 22
type input "50"
type input "300."
click at [323, 202] on input "800.00" at bounding box center [350, 199] width 177 height 22
click at [403, 122] on link "Medical" at bounding box center [403, 122] width 42 height 27
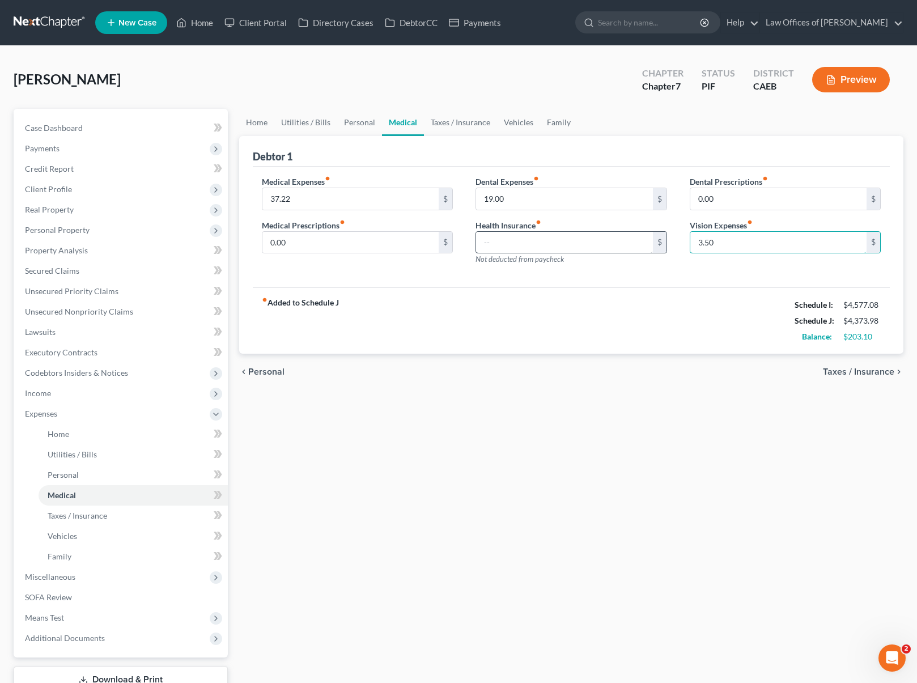
drag, startPoint x: 746, startPoint y: 246, endPoint x: 648, endPoint y: 237, distance: 97.8
click at [647, 239] on div "Medical Expenses fiber_manual_record 37.22 $ Medical Prescriptions fiber_manual…" at bounding box center [571, 225] width 642 height 99
drag, startPoint x: 510, startPoint y: 196, endPoint x: 471, endPoint y: 197, distance: 39.1
click at [471, 197] on div "Dental Expenses fiber_manual_record 19.00 $ Health Insurance fiber_manual_recor…" at bounding box center [571, 225] width 214 height 99
drag, startPoint x: 498, startPoint y: 195, endPoint x: 479, endPoint y: 197, distance: 19.3
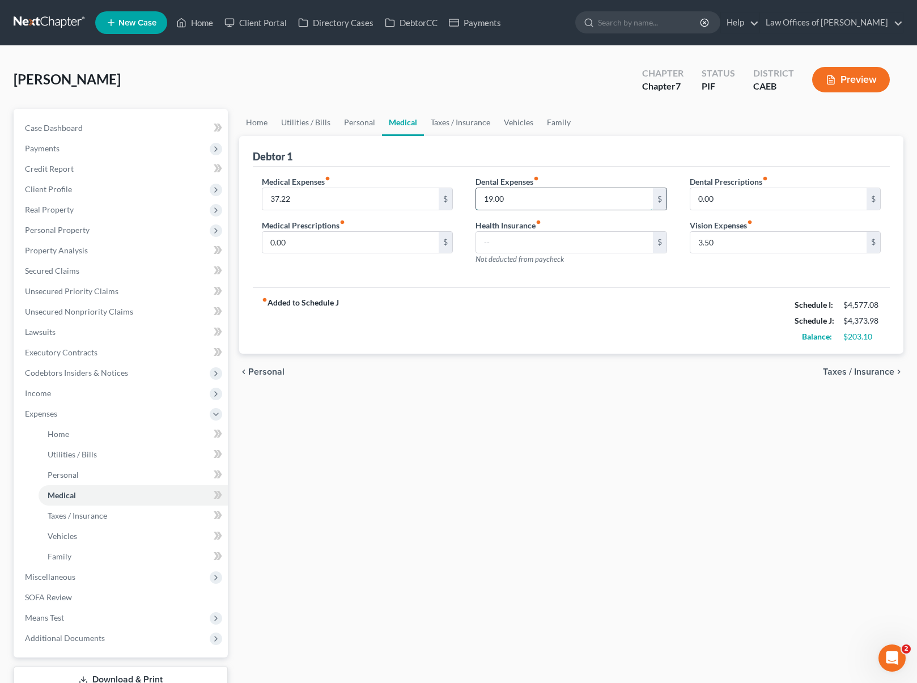
click at [478, 195] on input "19.00" at bounding box center [564, 199] width 177 height 22
click at [304, 197] on input "37.22" at bounding box center [350, 199] width 177 height 22
type input "150."
click at [450, 124] on link "Taxes / Insurance" at bounding box center [460, 122] width 73 height 27
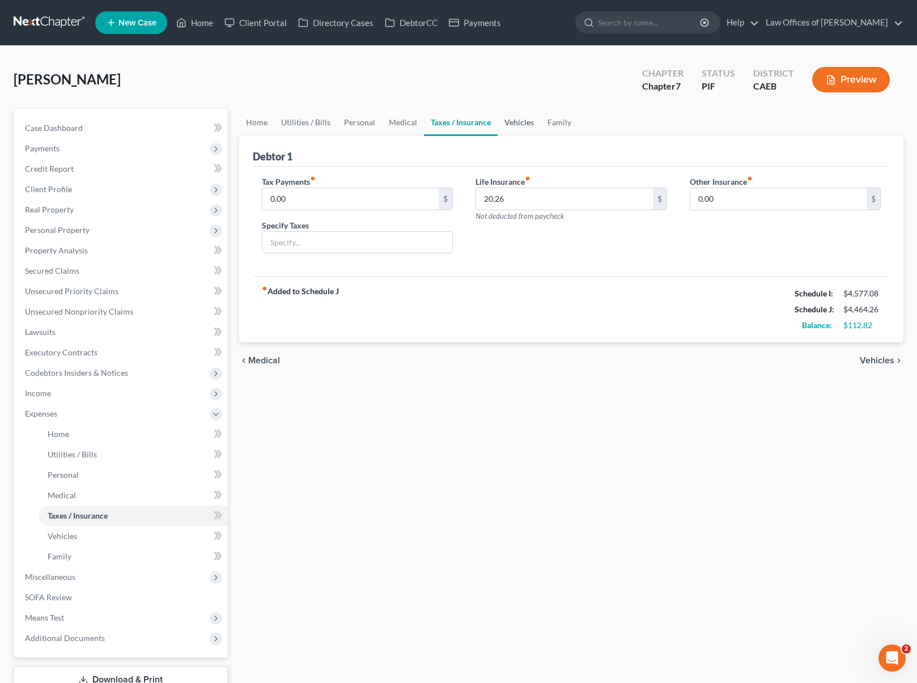
click at [517, 123] on link "Vehicles" at bounding box center [518, 122] width 43 height 27
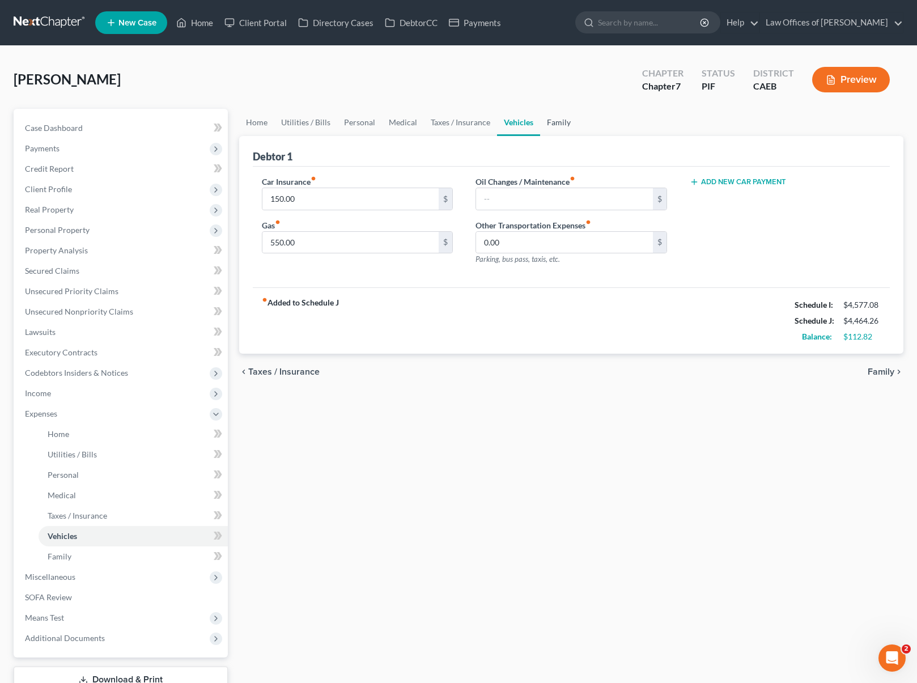
click at [553, 125] on link "Family" at bounding box center [558, 122] width 37 height 27
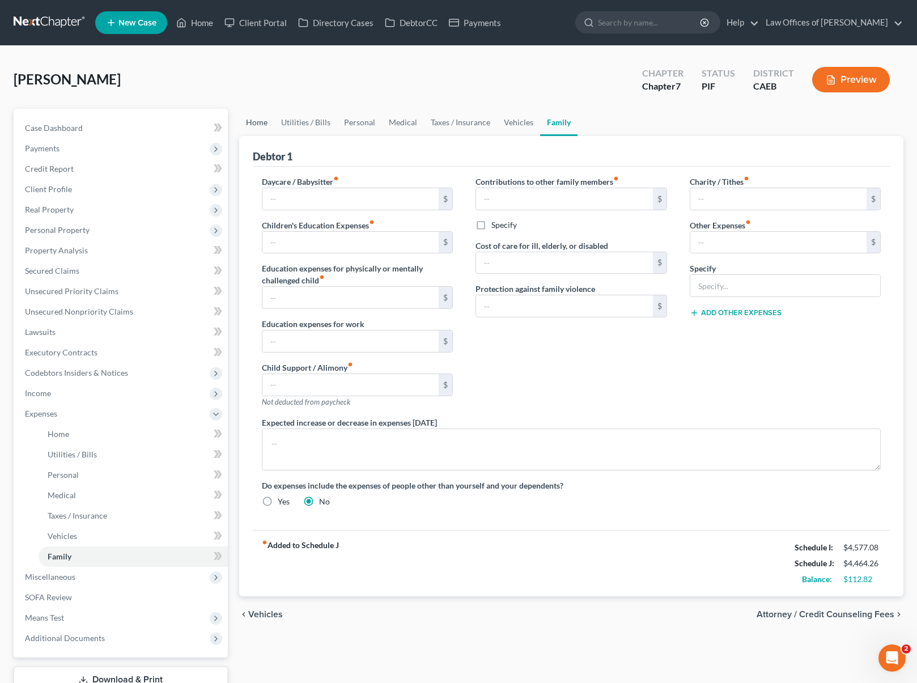
click at [266, 125] on link "Home" at bounding box center [256, 122] width 35 height 27
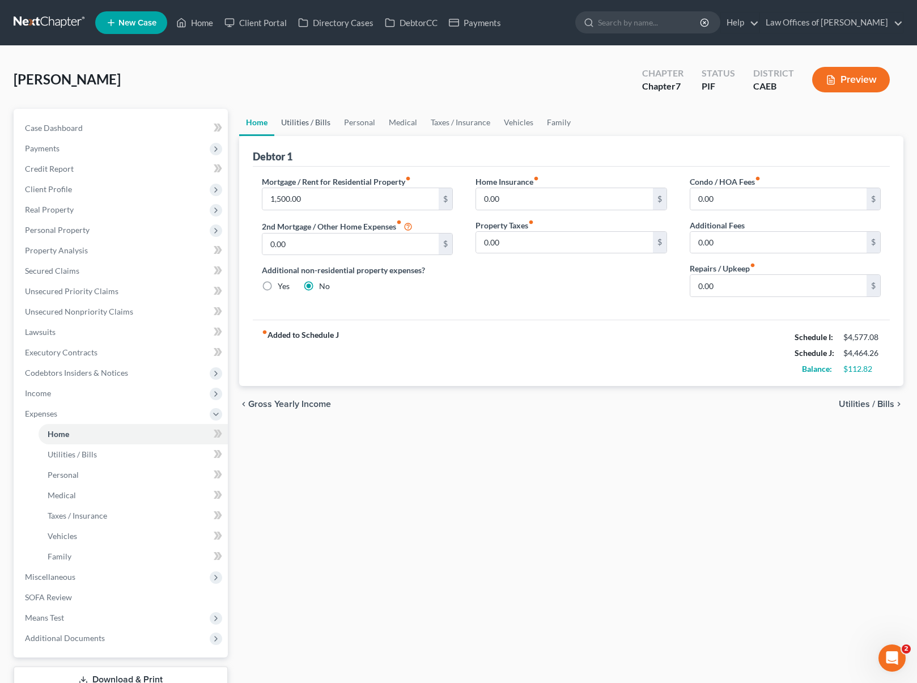
click at [305, 120] on link "Utilities / Bills" at bounding box center [305, 122] width 63 height 27
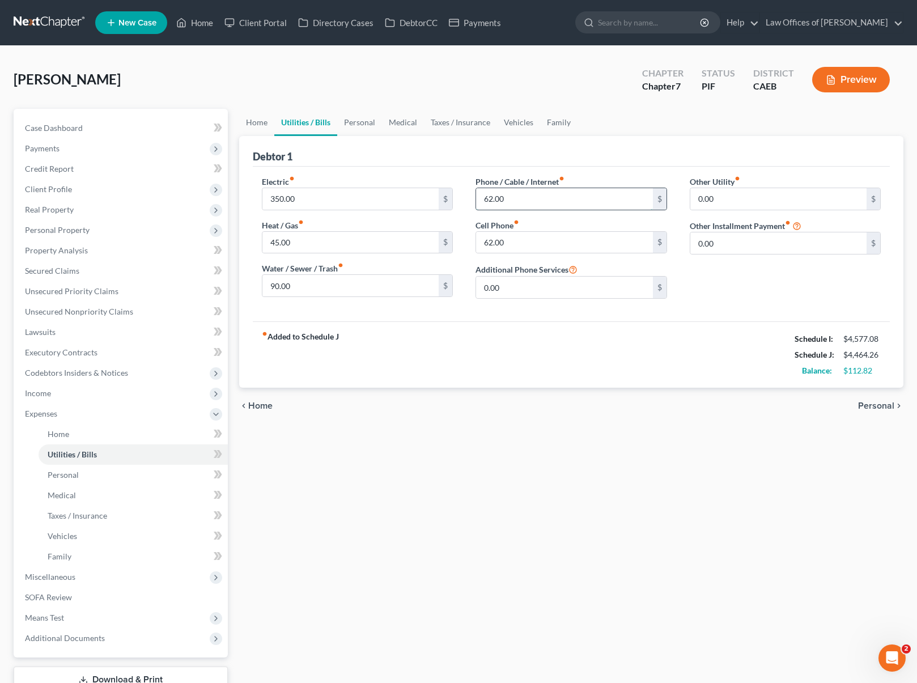
click at [481, 199] on input "62.00" at bounding box center [564, 199] width 177 height 22
type input "162."
click at [530, 245] on input "62.00" at bounding box center [564, 243] width 177 height 22
click at [354, 117] on link "Personal" at bounding box center [359, 122] width 45 height 27
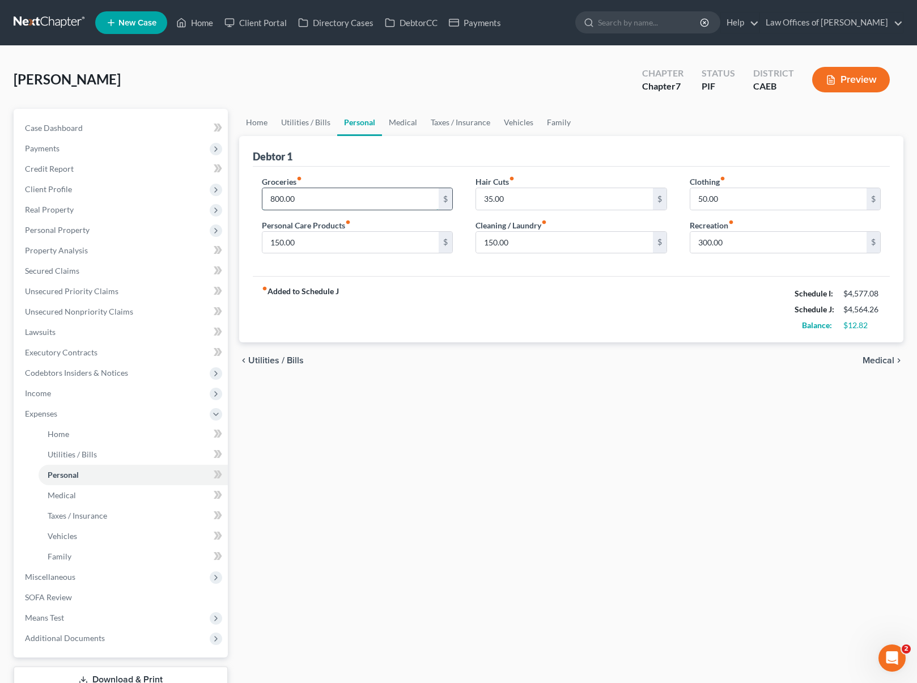
click at [323, 199] on input "800.00" at bounding box center [350, 199] width 177 height 22
type input "400."
click at [299, 242] on input "150.00" at bounding box center [350, 243] width 177 height 22
click at [246, 121] on link "Home" at bounding box center [256, 122] width 35 height 27
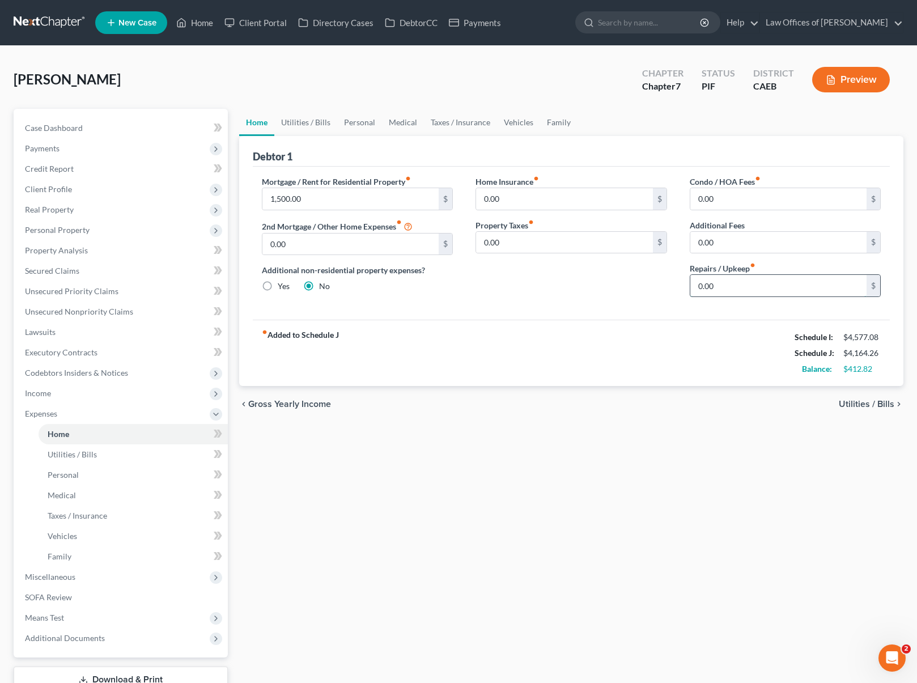
click at [694, 289] on input "0.00" at bounding box center [778, 286] width 177 height 22
type input "150."
click at [369, 194] on input "1,500.00" at bounding box center [350, 199] width 177 height 22
click at [304, 124] on link "Utilities / Bills" at bounding box center [305, 122] width 63 height 27
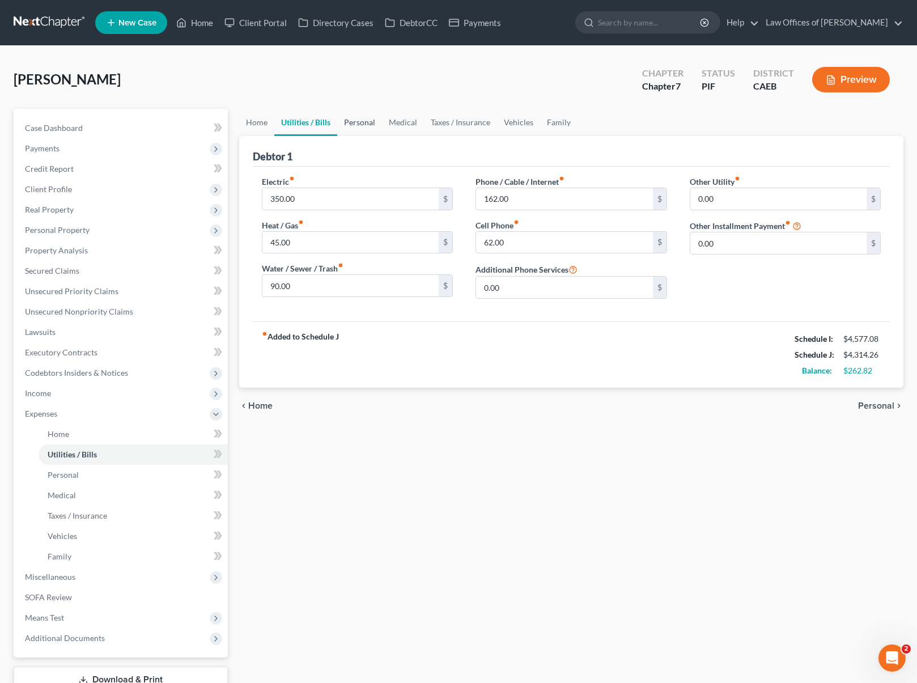
click at [354, 125] on link "Personal" at bounding box center [359, 122] width 45 height 27
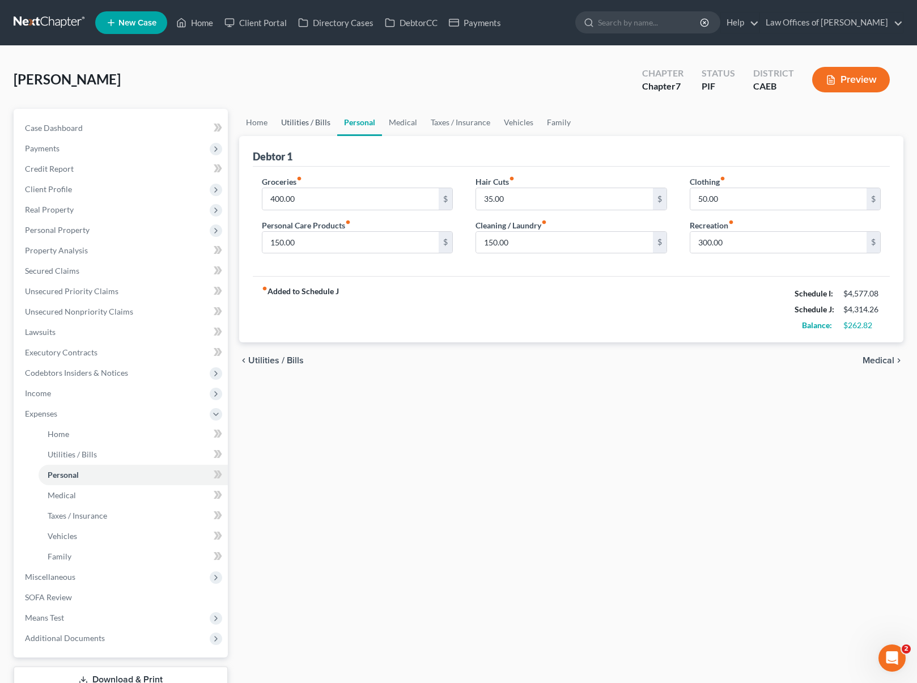
click at [308, 125] on link "Utilities / Bills" at bounding box center [305, 122] width 63 height 27
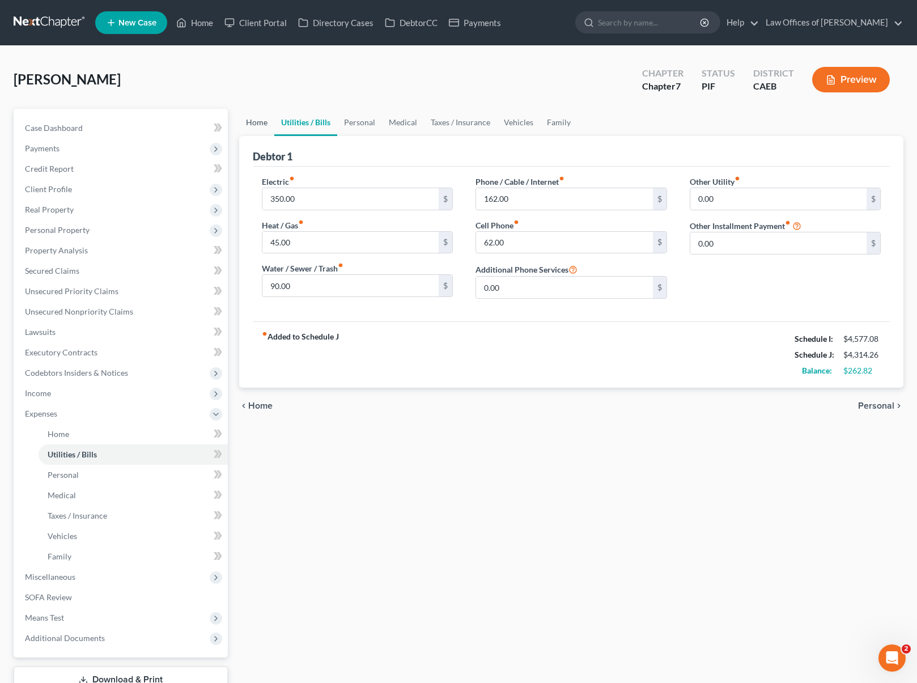
click at [261, 125] on link "Home" at bounding box center [256, 122] width 35 height 27
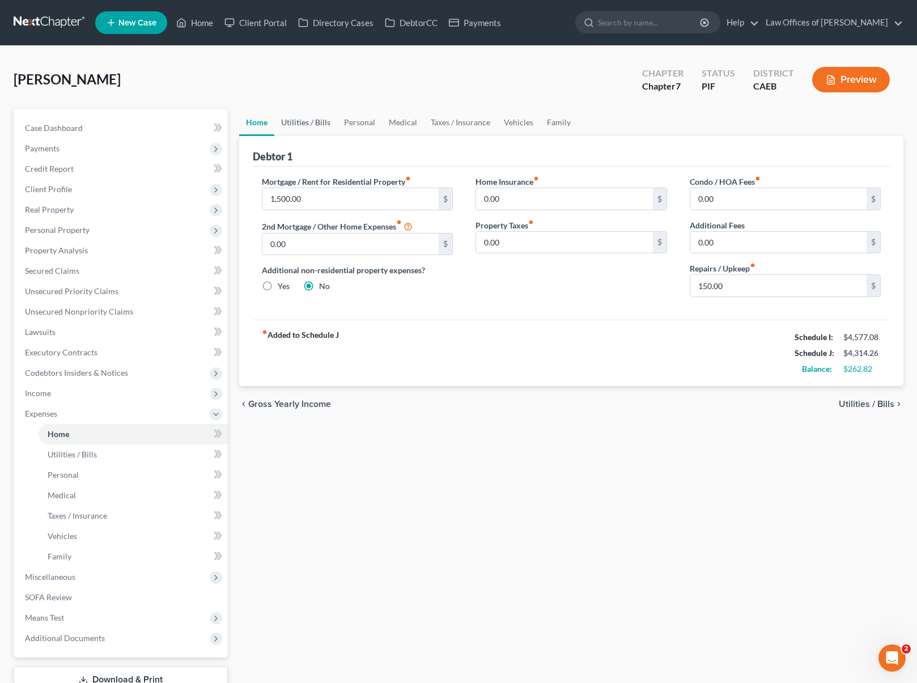
click at [291, 121] on link "Utilities / Bills" at bounding box center [305, 122] width 63 height 27
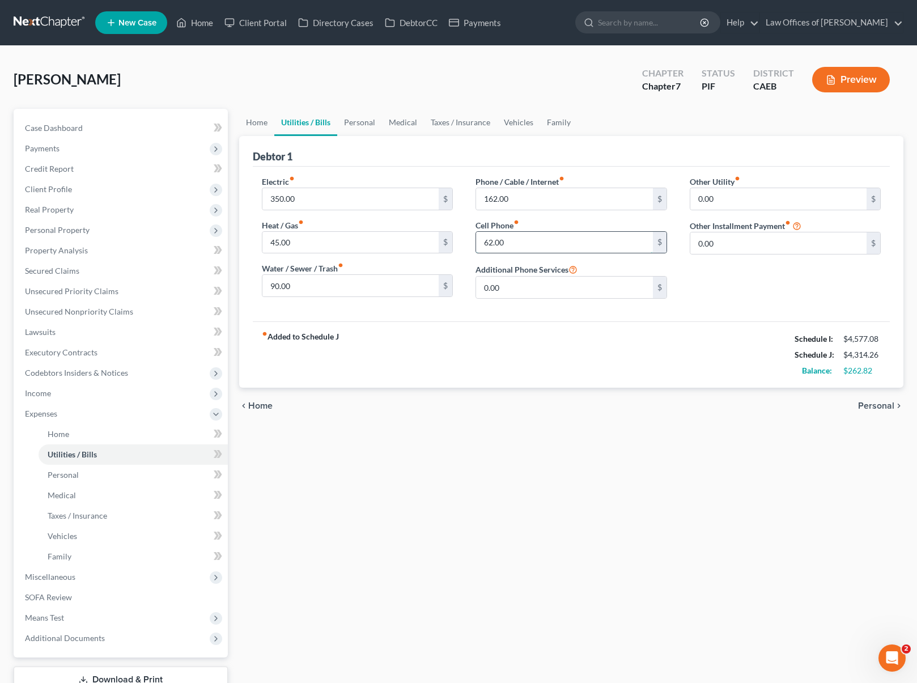
click at [520, 246] on input "62.00" at bounding box center [564, 243] width 177 height 22
type input "85."
click at [346, 120] on link "Personal" at bounding box center [359, 122] width 45 height 27
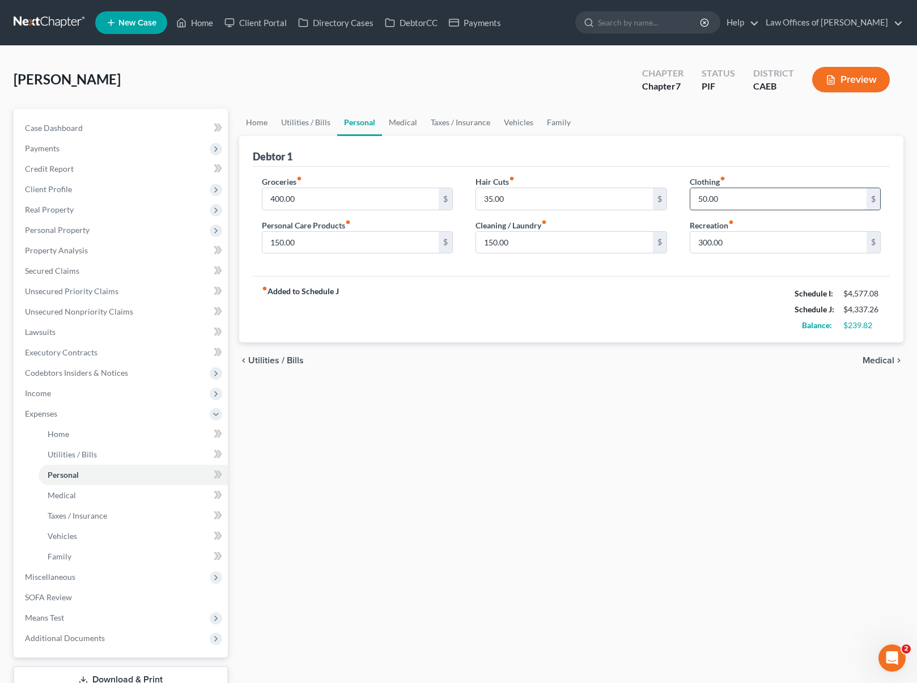
click at [726, 198] on input "50.00" at bounding box center [778, 199] width 177 height 22
type input "200."
click at [516, 197] on input "35.00" at bounding box center [564, 199] width 177 height 22
type input "100."
click at [517, 243] on input "150.00" at bounding box center [564, 243] width 177 height 22
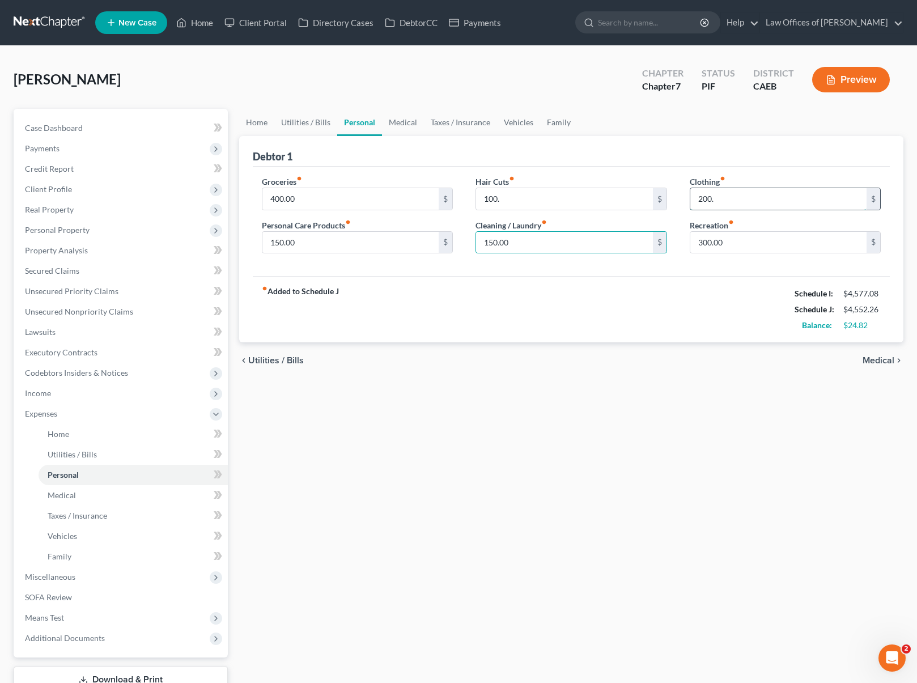
click at [740, 196] on input "200." at bounding box center [778, 199] width 177 height 22
type input "125."
click at [555, 241] on input "150.00" at bounding box center [564, 243] width 177 height 22
click at [512, 125] on link "Vehicles" at bounding box center [518, 122] width 43 height 27
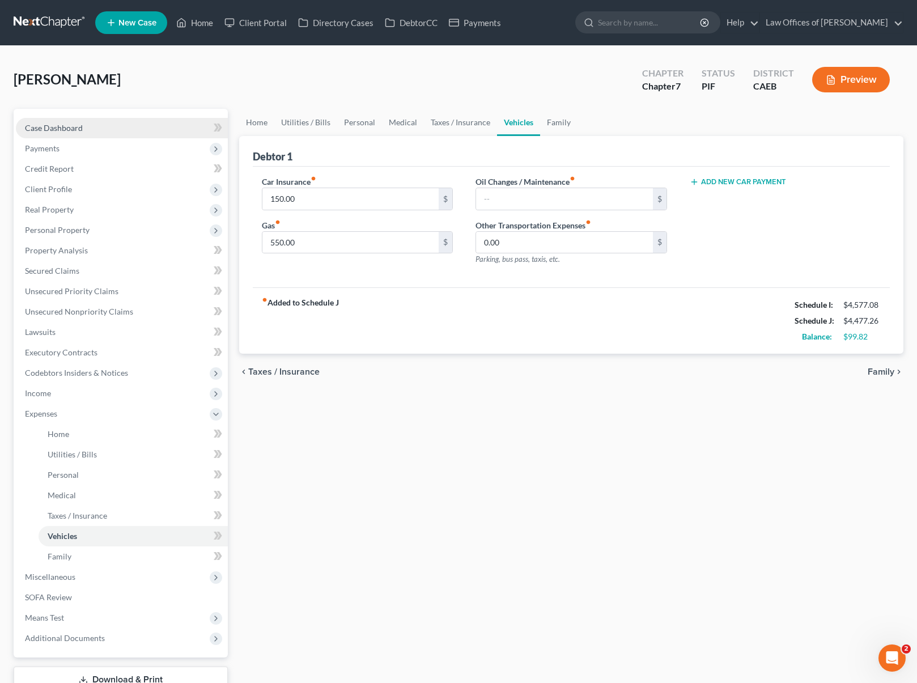
click at [89, 130] on link "Case Dashboard" at bounding box center [122, 128] width 212 height 20
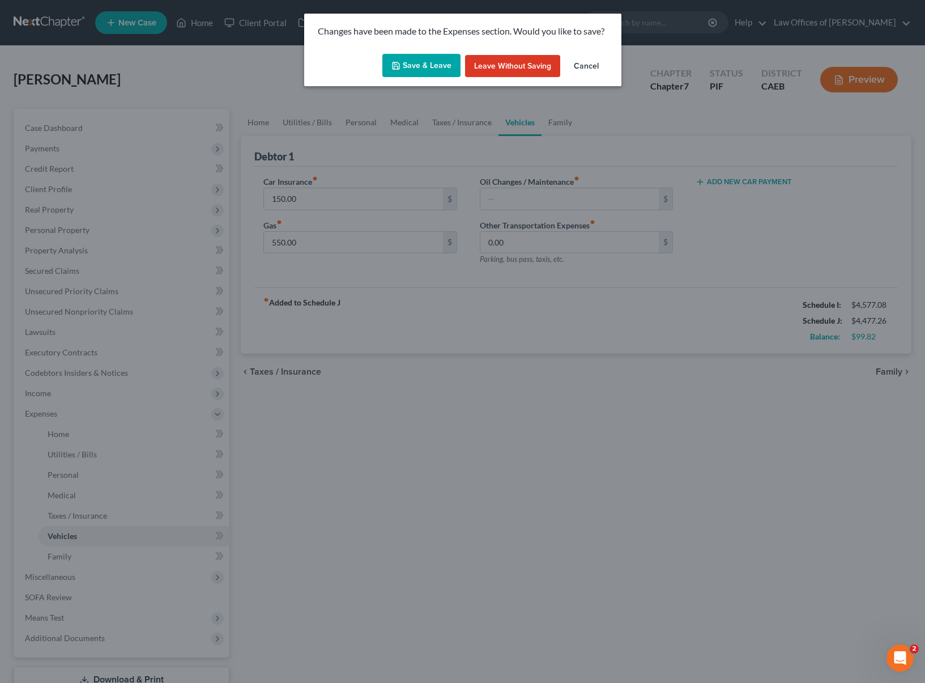
click at [442, 67] on button "Save & Leave" at bounding box center [421, 66] width 78 height 24
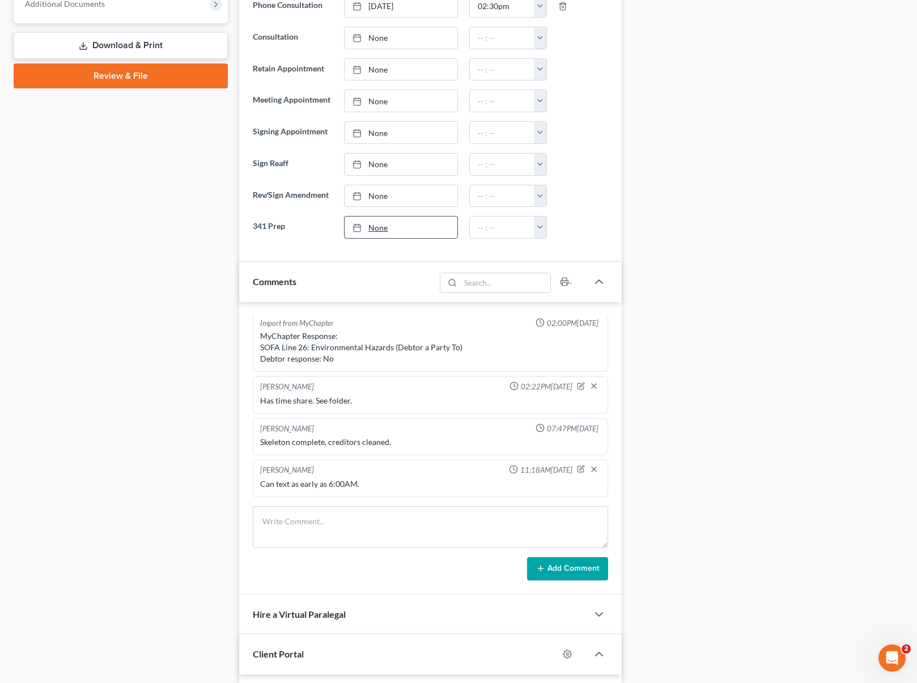
scroll to position [495, 0]
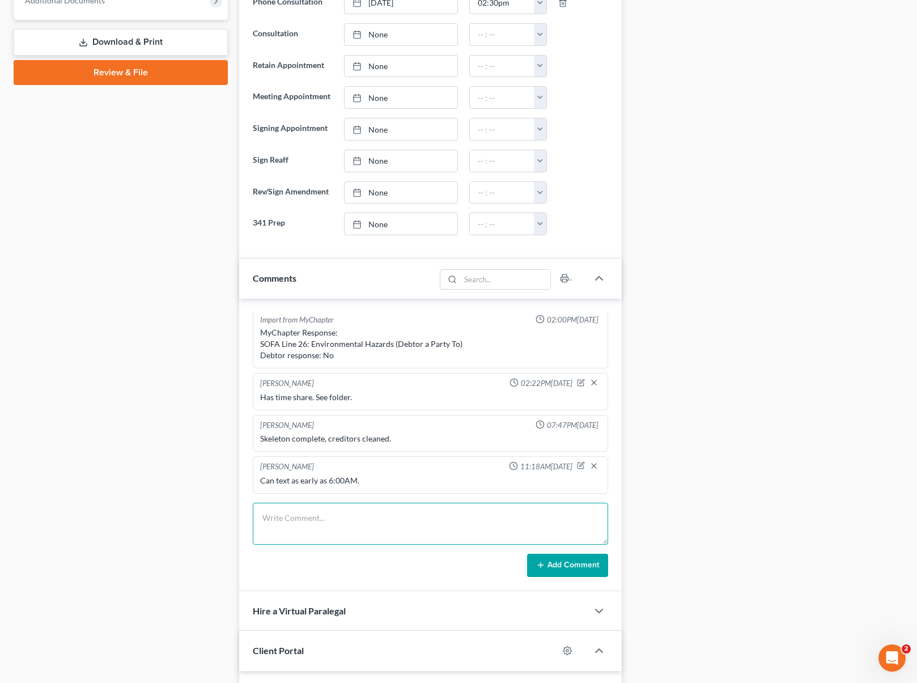
click at [352, 516] on textarea at bounding box center [431, 524] width 356 height 42
type textarea "Time share is under H name."
click at [566, 558] on button "Add Comment" at bounding box center [567, 565] width 81 height 24
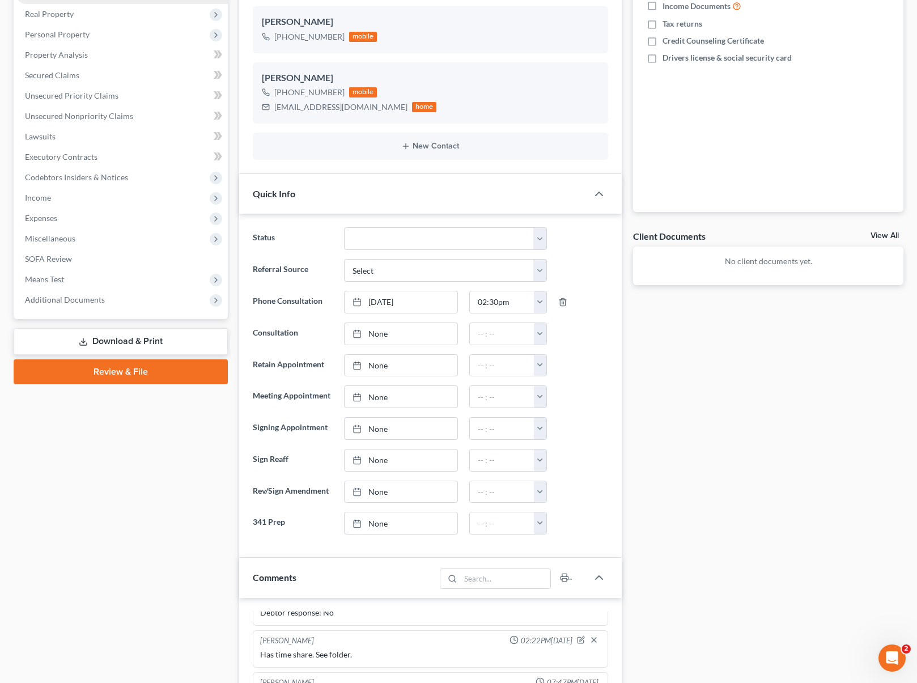
scroll to position [8, 0]
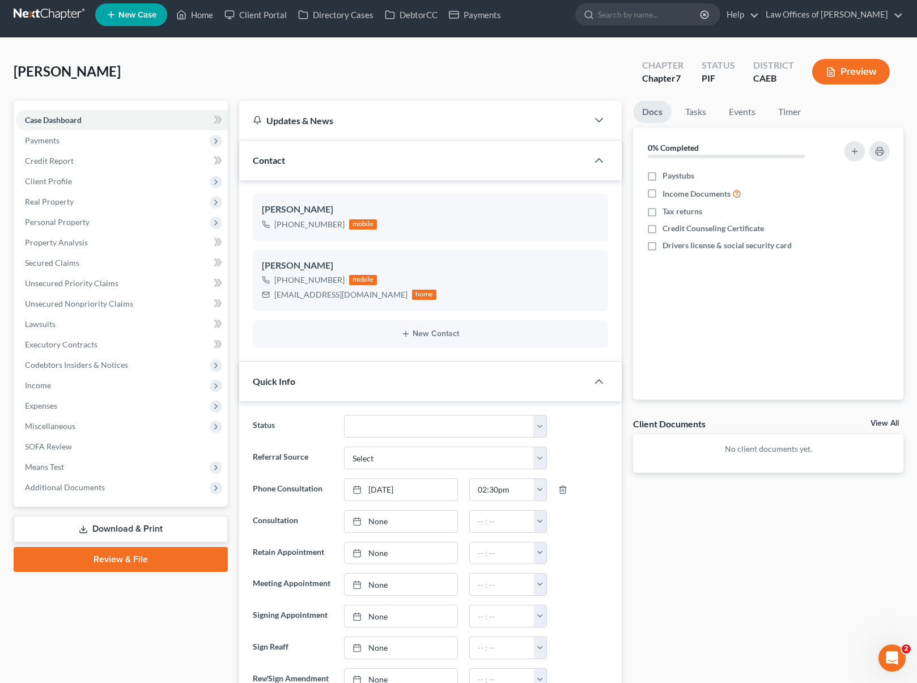
click at [181, 530] on link "Download & Print" at bounding box center [121, 529] width 214 height 27
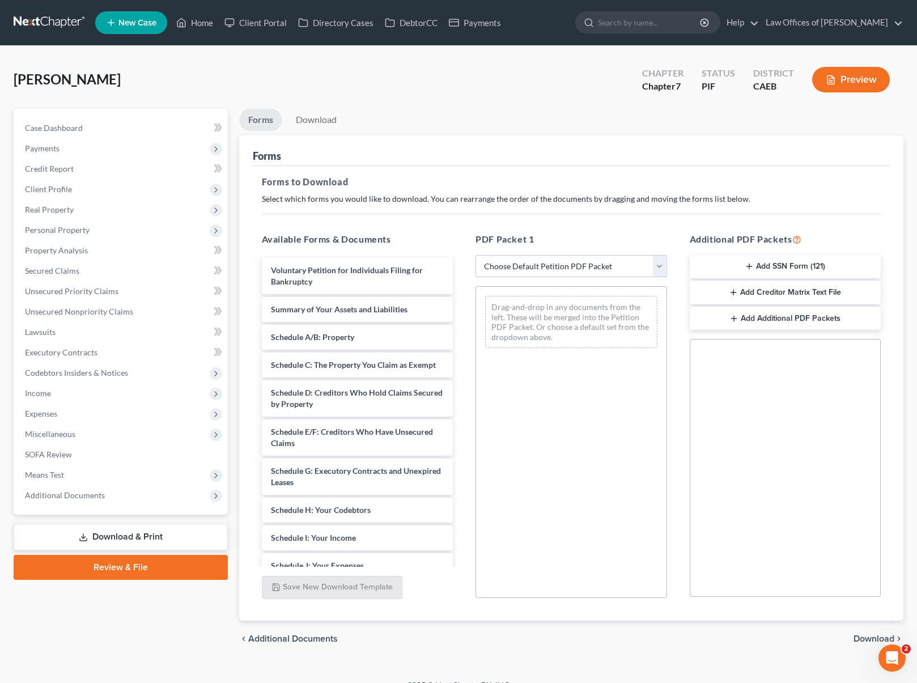
click at [657, 265] on select "Choose Default Petition PDF Packet Complete Bankruptcy Petition (all forms and …" at bounding box center [570, 266] width 191 height 23
select select "4"
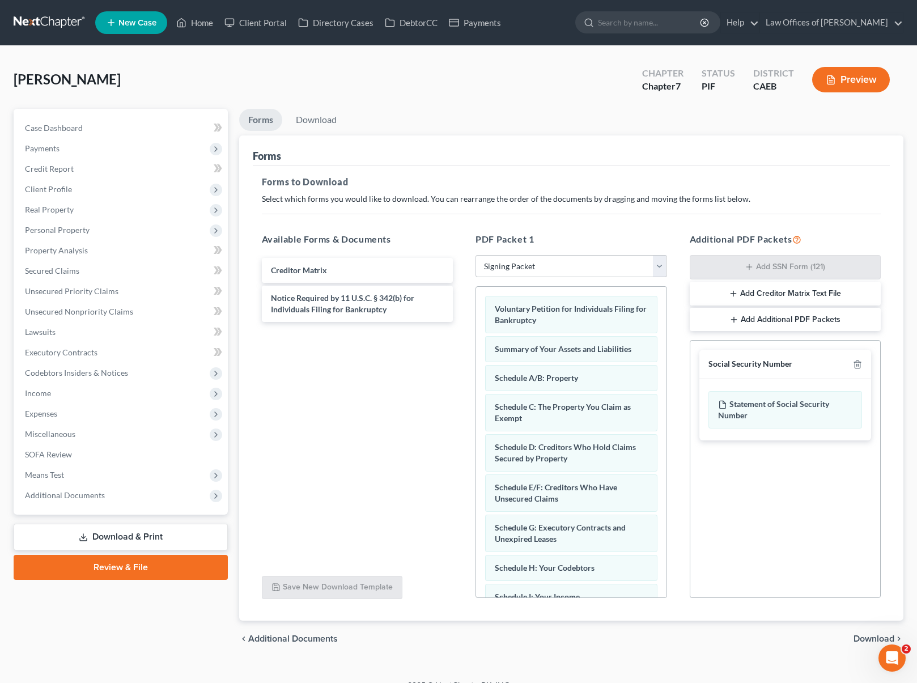
click at [868, 640] on span "Download" at bounding box center [873, 638] width 41 height 9
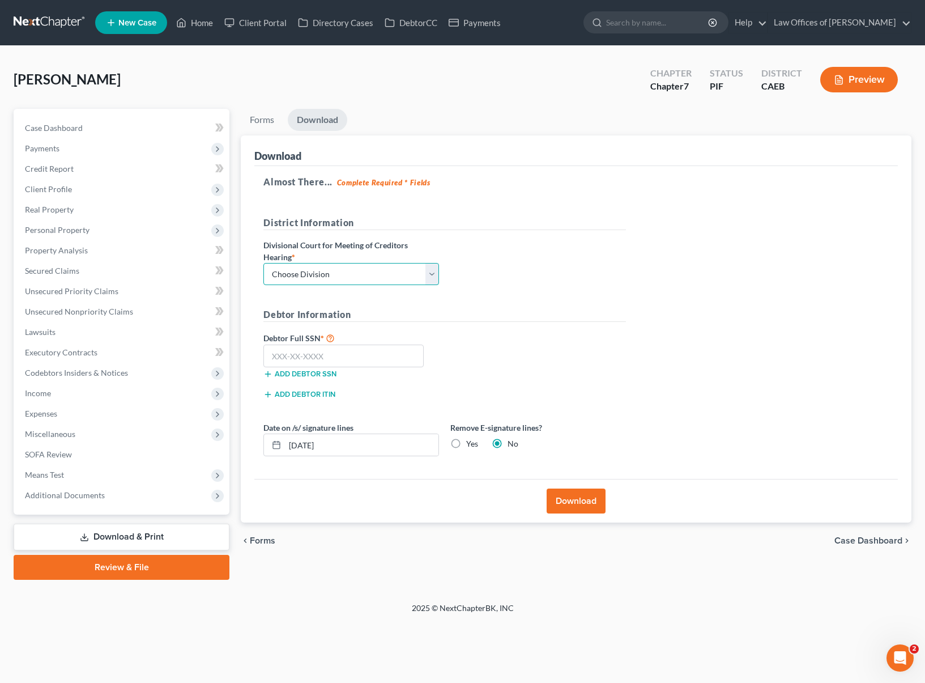
click at [432, 274] on select "Choose Division Fresno Modesto [GEOGRAPHIC_DATA]" at bounding box center [351, 274] width 176 height 23
select select "0"
click at [368, 349] on input "text" at bounding box center [343, 355] width 160 height 23
type input "111-11-1111"
click at [562, 496] on button "Download" at bounding box center [576, 500] width 59 height 25
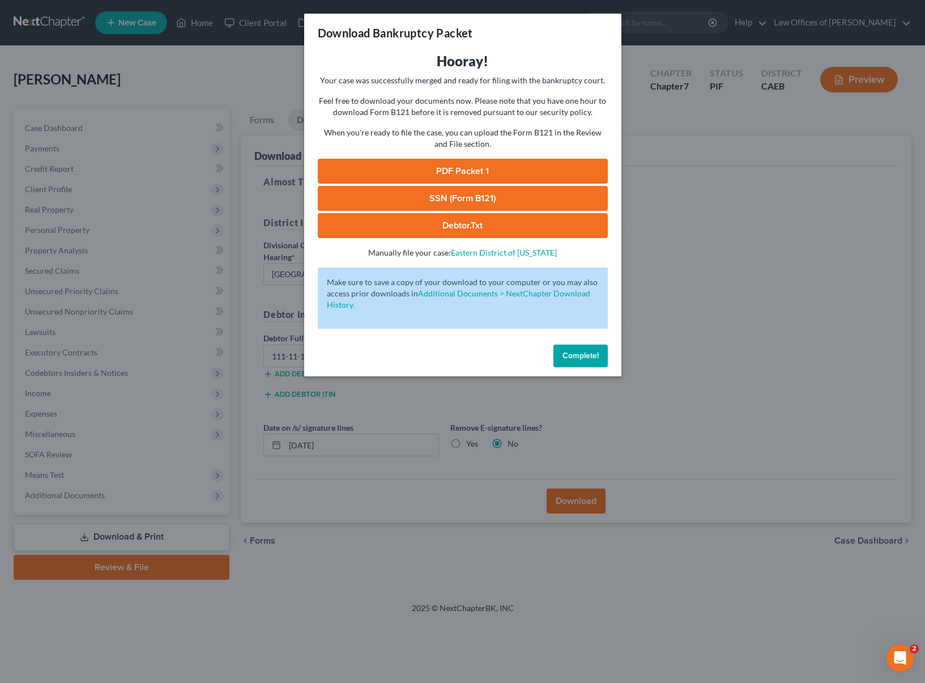
click at [427, 173] on link "PDF Packet 1" at bounding box center [463, 171] width 290 height 25
click at [598, 360] on button "Complete!" at bounding box center [580, 355] width 54 height 23
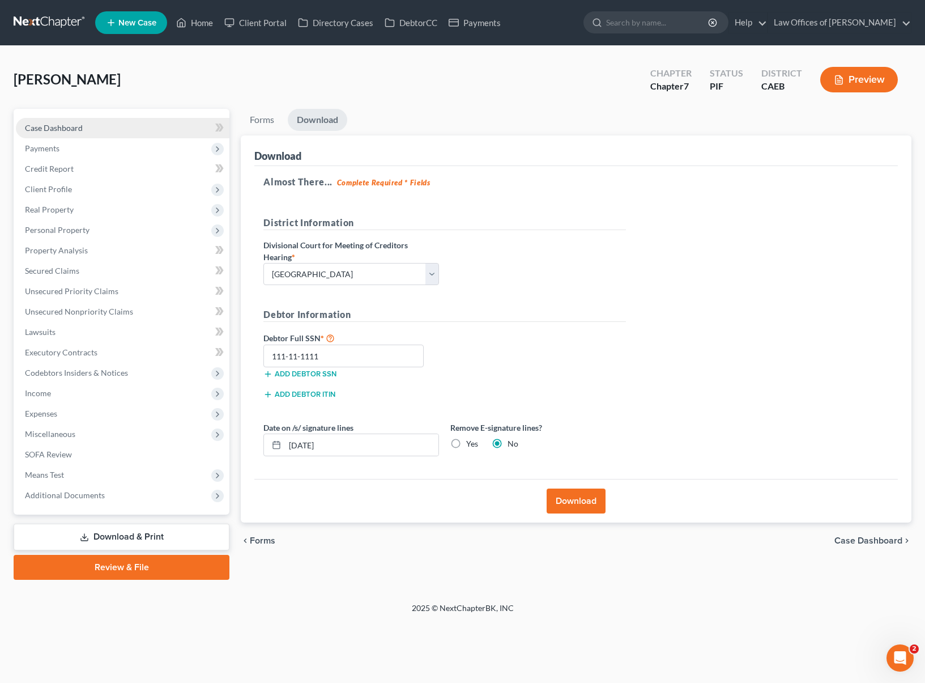
click at [92, 134] on link "Case Dashboard" at bounding box center [123, 128] width 214 height 20
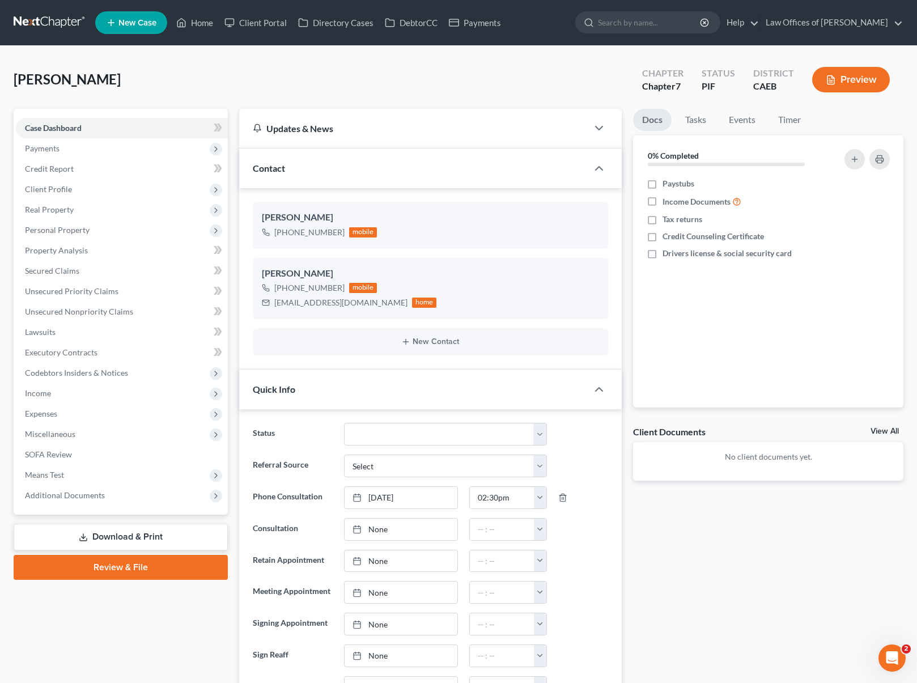
scroll to position [2366, 0]
click at [47, 392] on span "Income" at bounding box center [38, 393] width 26 height 10
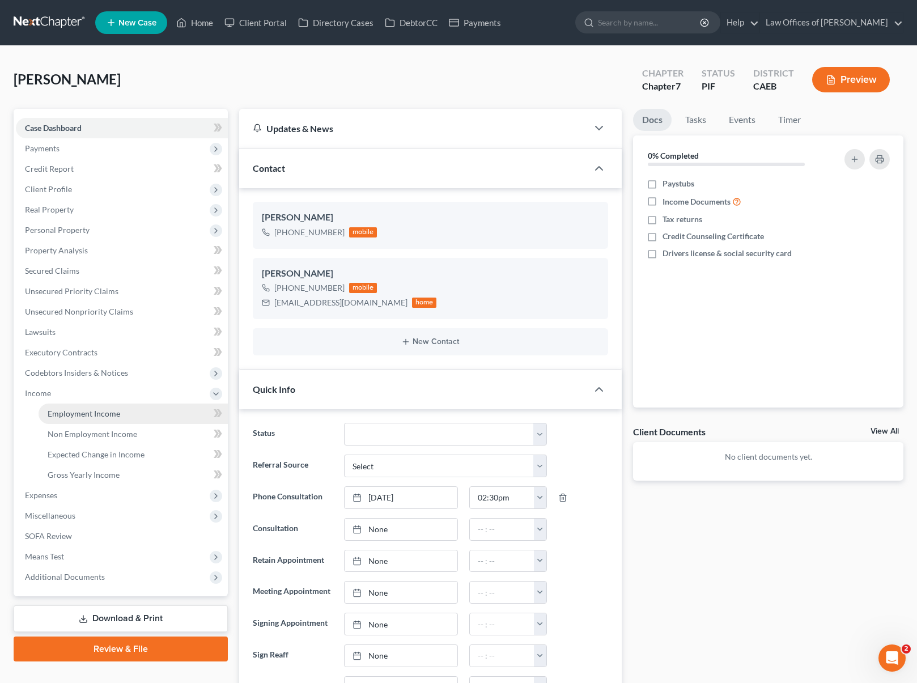
click at [131, 411] on link "Employment Income" at bounding box center [133, 413] width 189 height 20
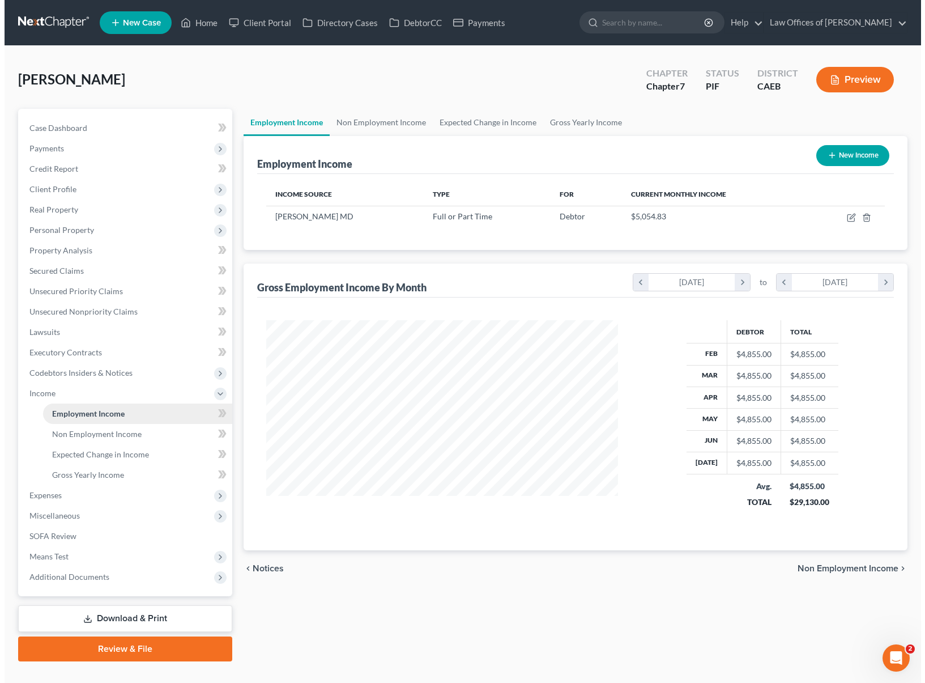
scroll to position [203, 374]
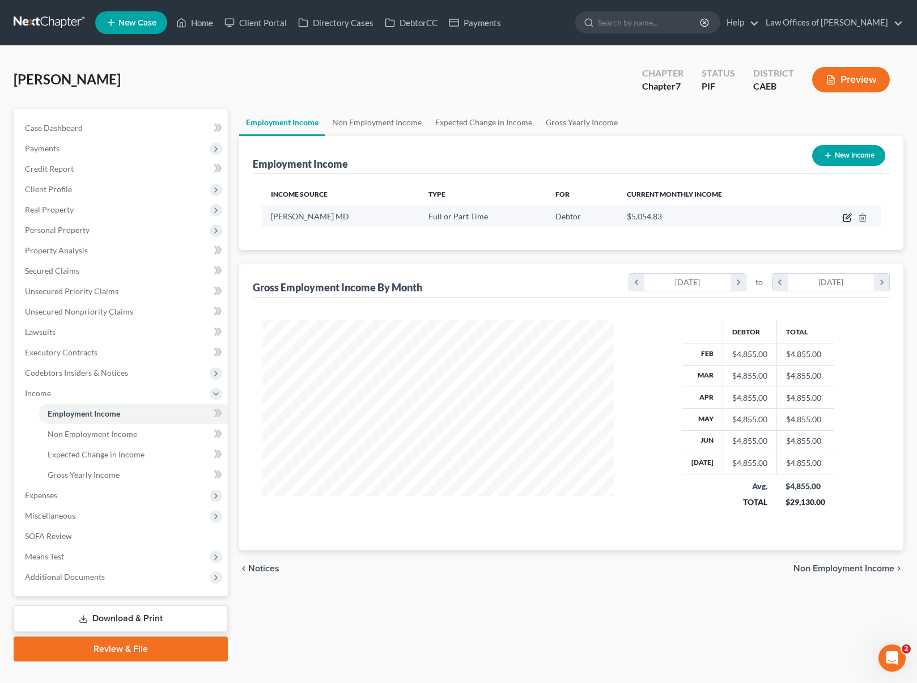
click at [848, 217] on icon "button" at bounding box center [847, 216] width 5 height 5
select select "0"
select select "4"
select select "2"
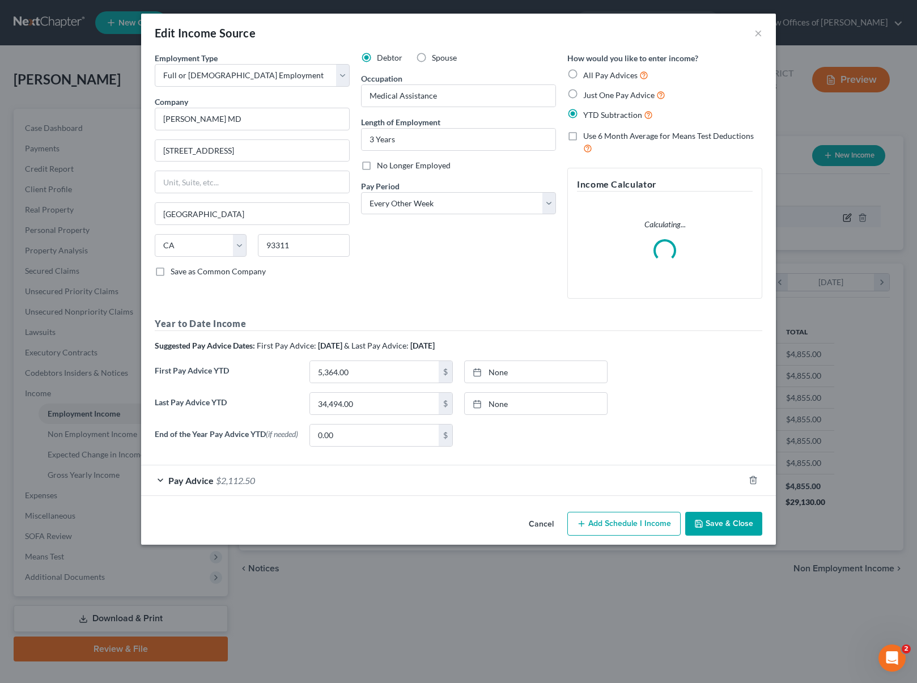
scroll to position [203, 378]
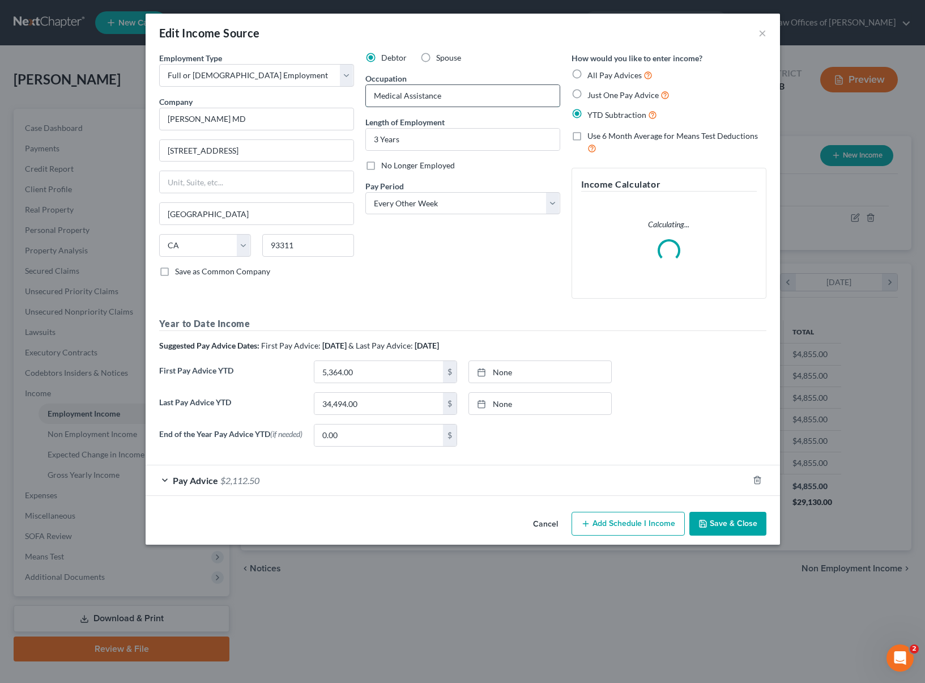
click at [479, 90] on input "Medical Assistance" at bounding box center [463, 96] width 194 height 22
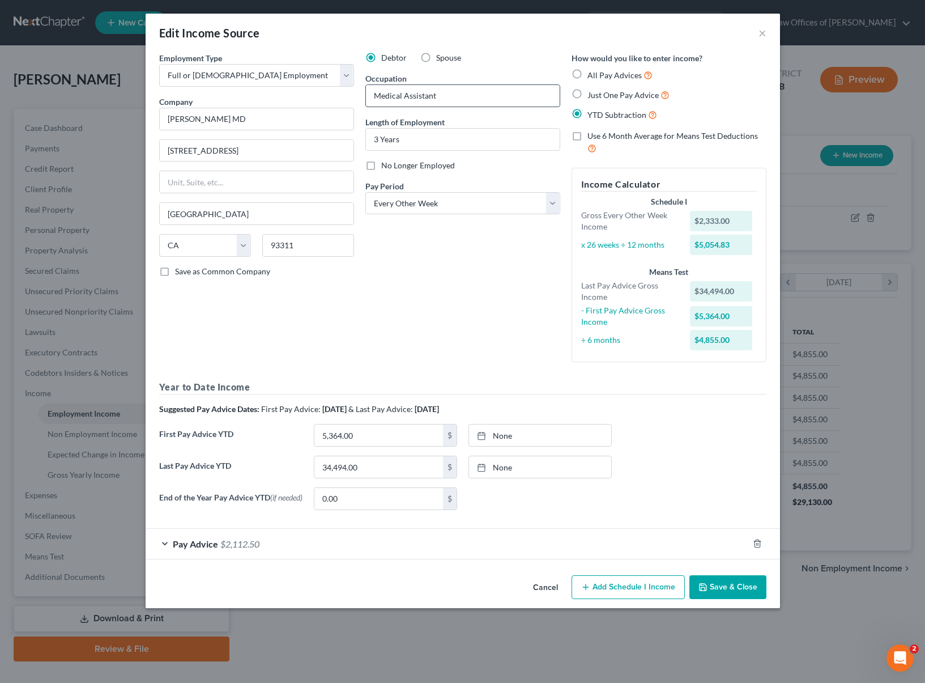
type input "Medical Assistant"
click at [736, 585] on button "Save & Close" at bounding box center [727, 587] width 77 height 24
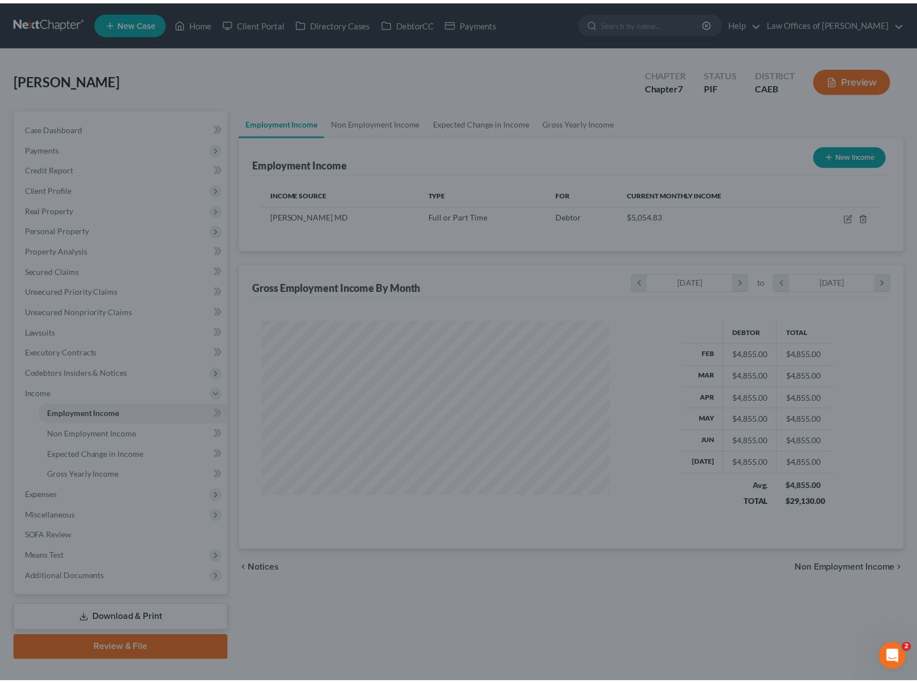
scroll to position [566322, 566151]
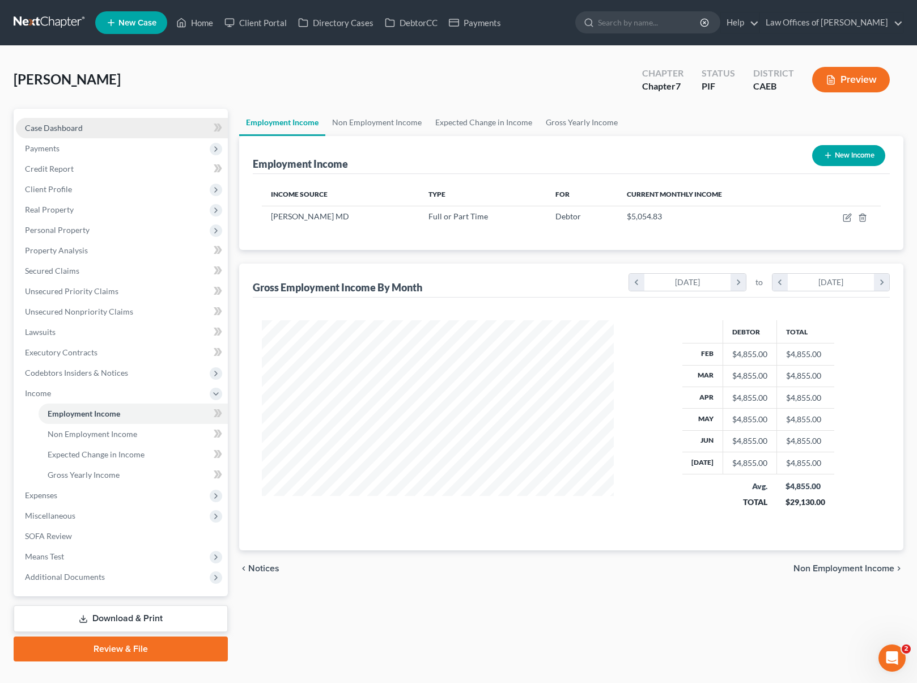
click at [95, 128] on link "Case Dashboard" at bounding box center [122, 128] width 212 height 20
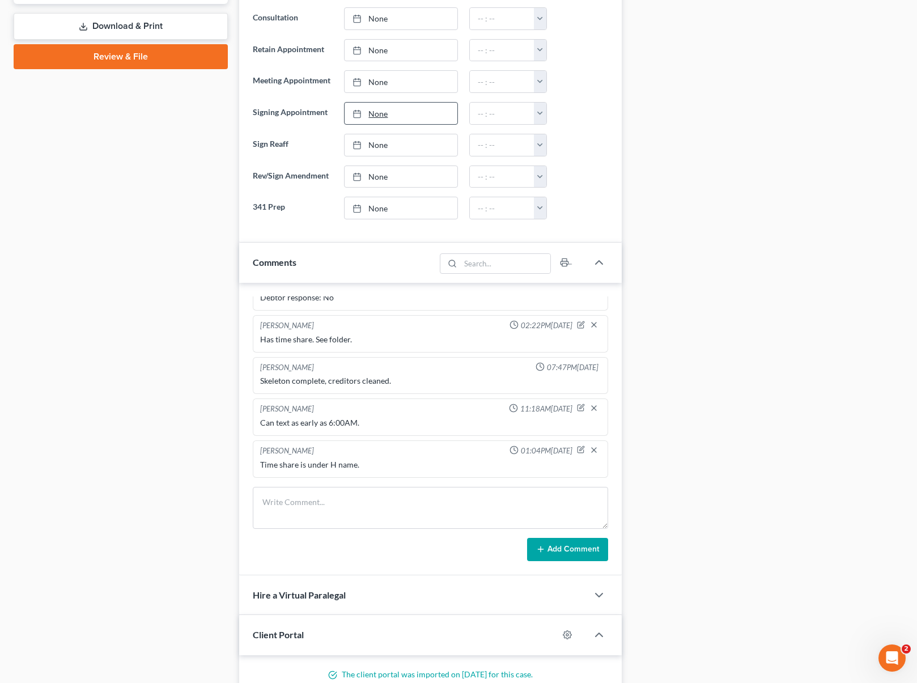
scroll to position [512, 0]
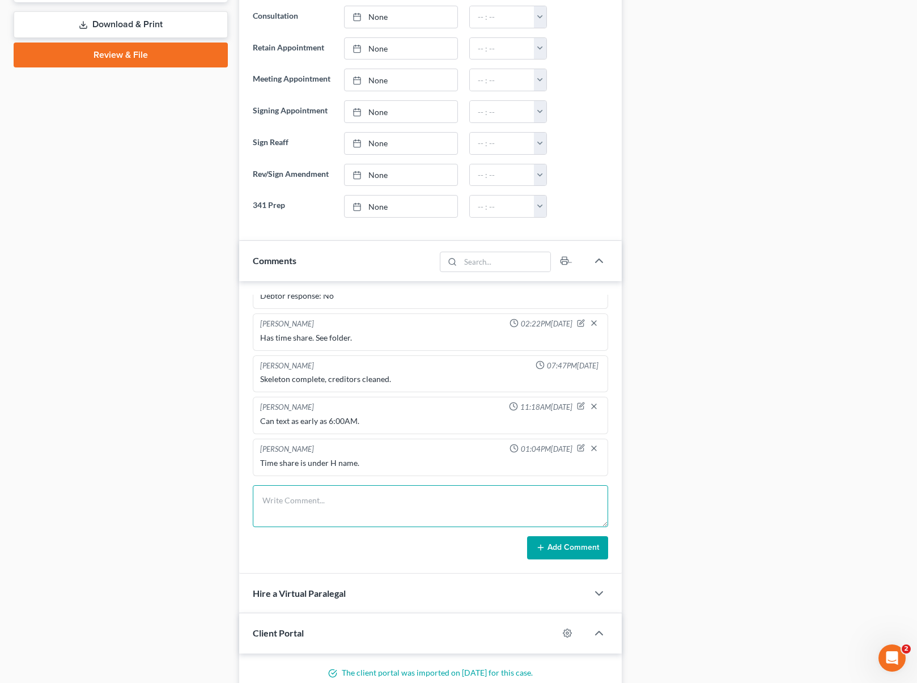
click at [309, 492] on textarea at bounding box center [431, 506] width 356 height 42
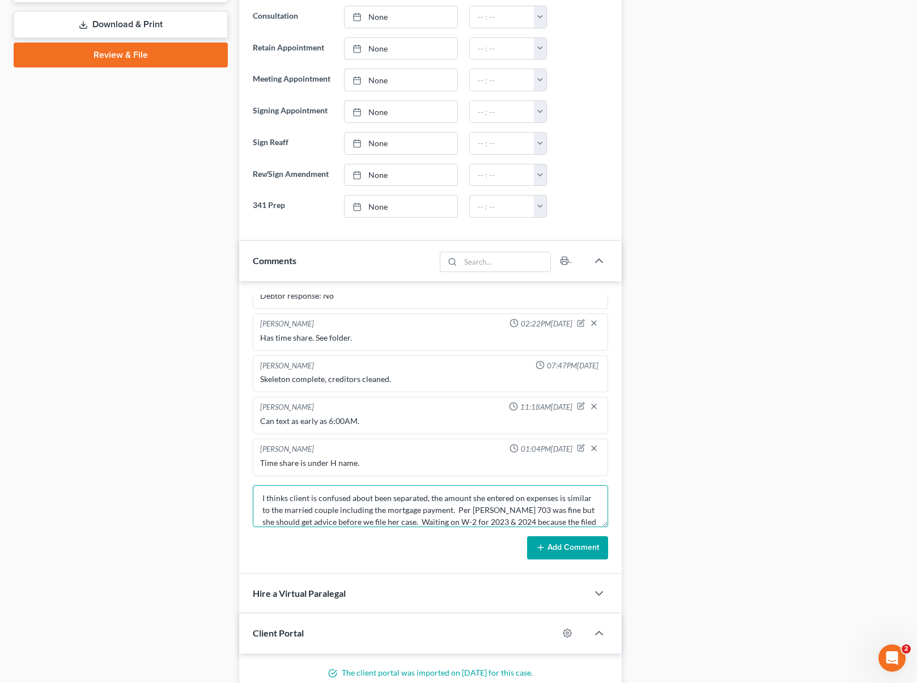
scroll to position [14, 0]
type textarea "I thinks client is confused about been separated, the amount she entered on exp…"
click at [544, 547] on icon at bounding box center [540, 547] width 9 height 9
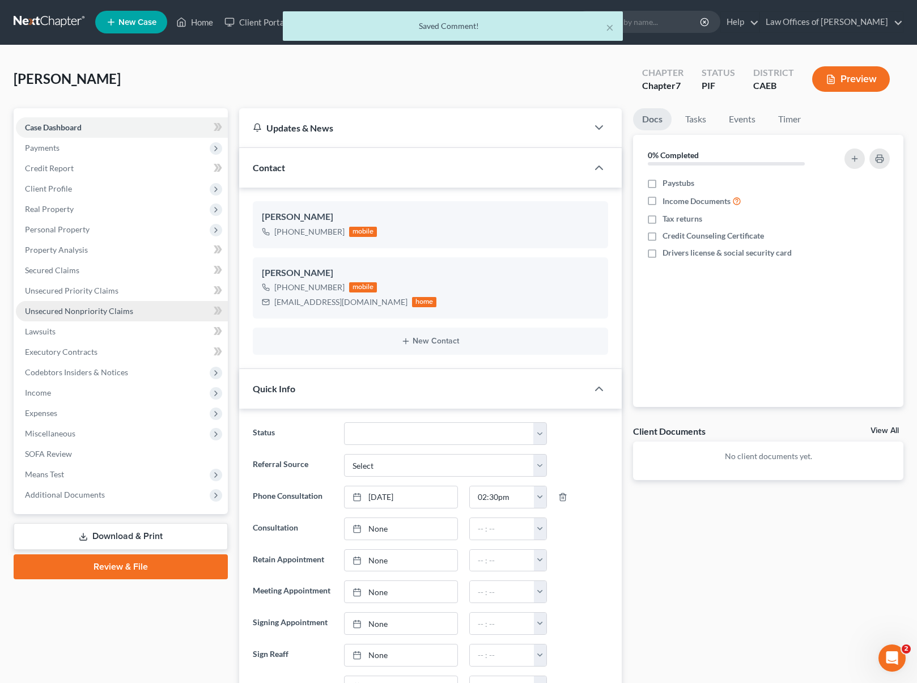
scroll to position [0, 0]
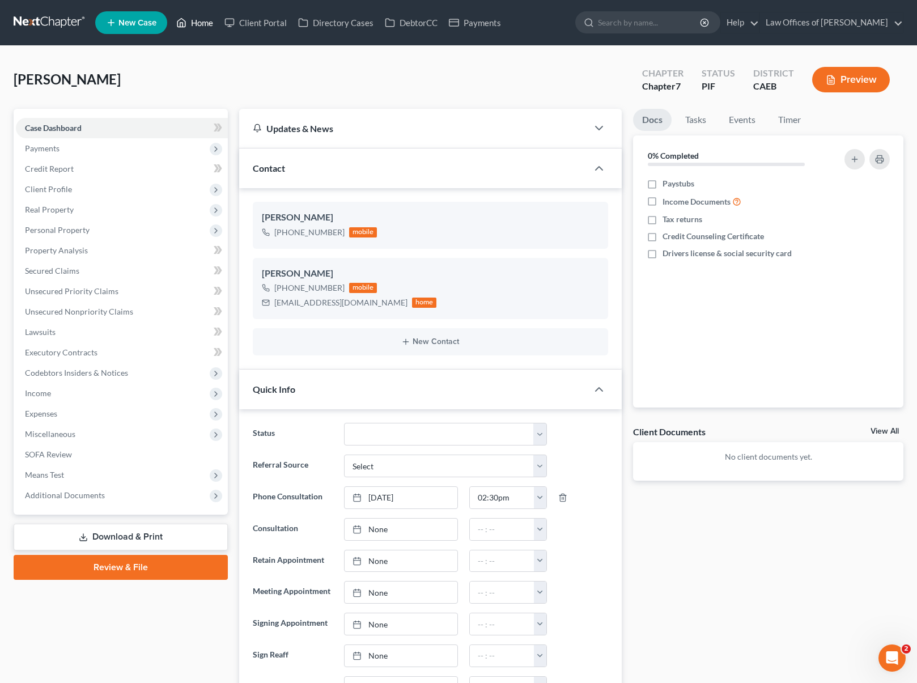
click at [201, 19] on link "Home" at bounding box center [195, 22] width 48 height 20
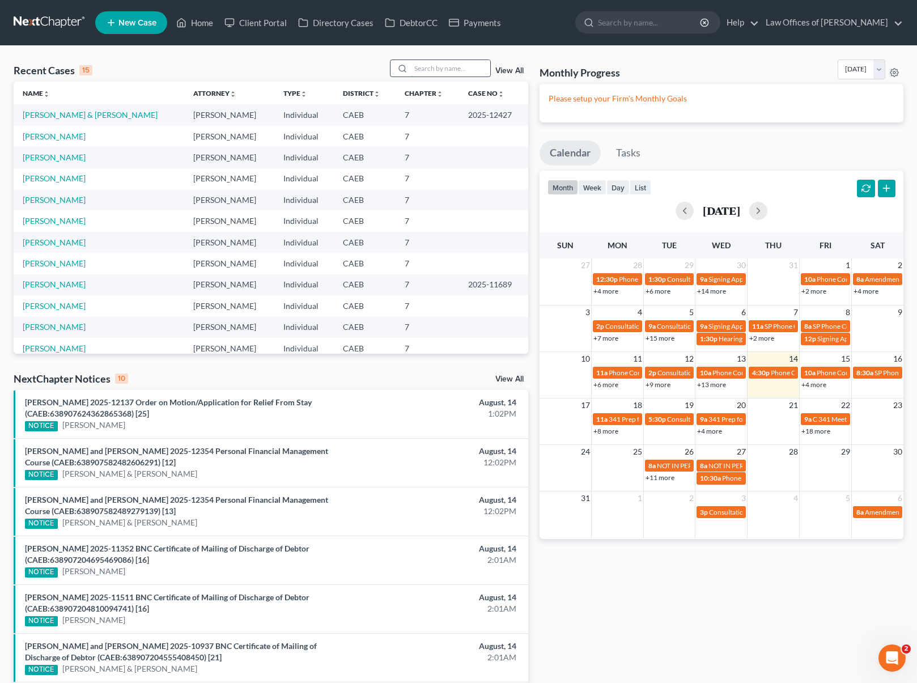
click at [431, 70] on input "search" at bounding box center [450, 68] width 79 height 16
click at [143, 113] on link "[PERSON_NAME] & [PERSON_NAME]" at bounding box center [90, 115] width 135 height 10
select select "0"
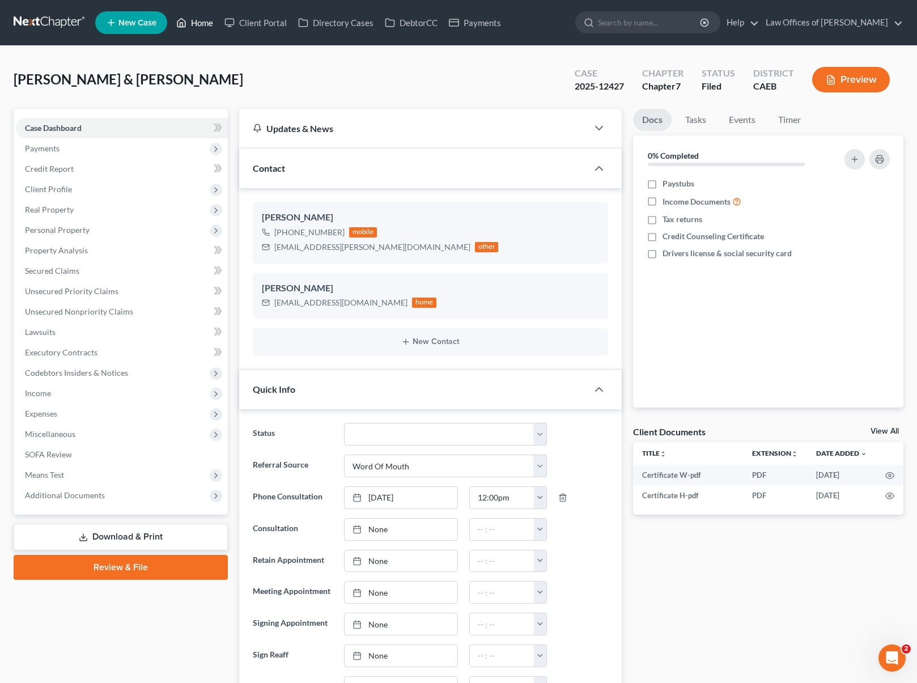
click at [195, 24] on link "Home" at bounding box center [195, 22] width 48 height 20
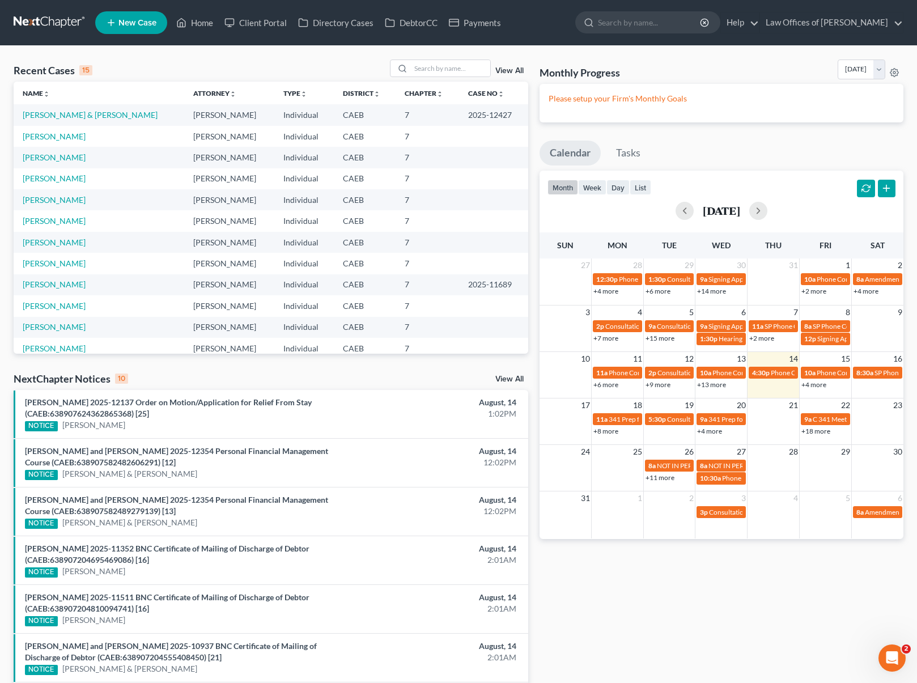
click at [810, 431] on link "+18 more" at bounding box center [815, 431] width 29 height 8
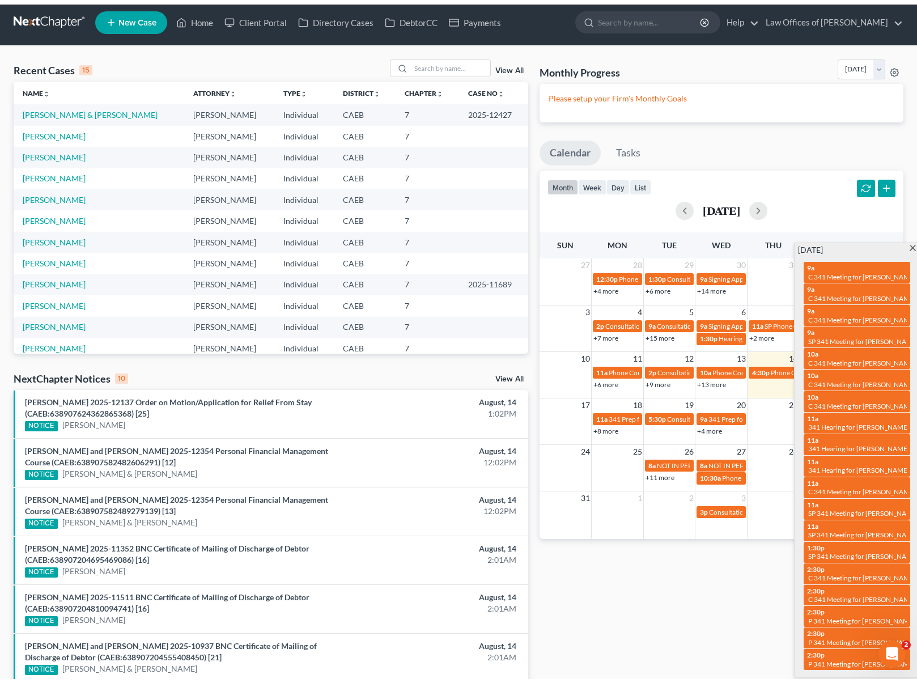
scroll to position [5, 0]
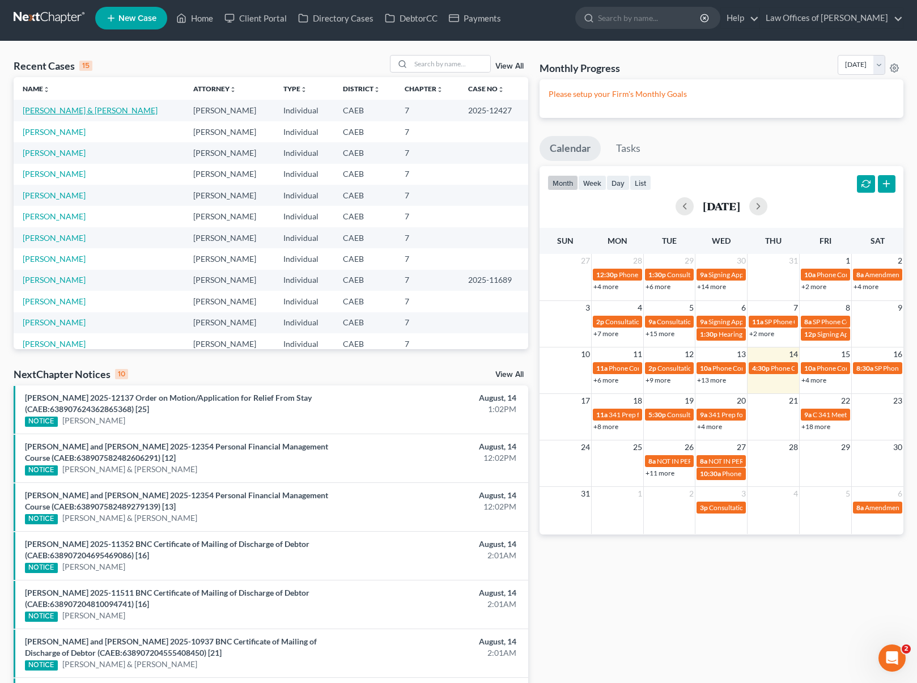
click at [131, 108] on link "[PERSON_NAME] & [PERSON_NAME]" at bounding box center [90, 110] width 135 height 10
select select "5"
select select "0"
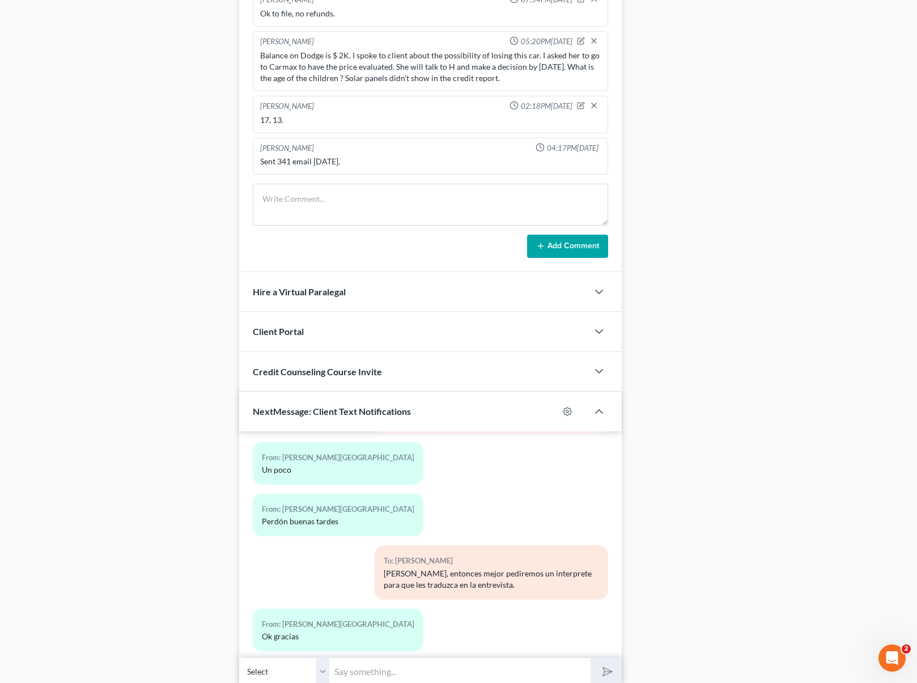
scroll to position [858, 0]
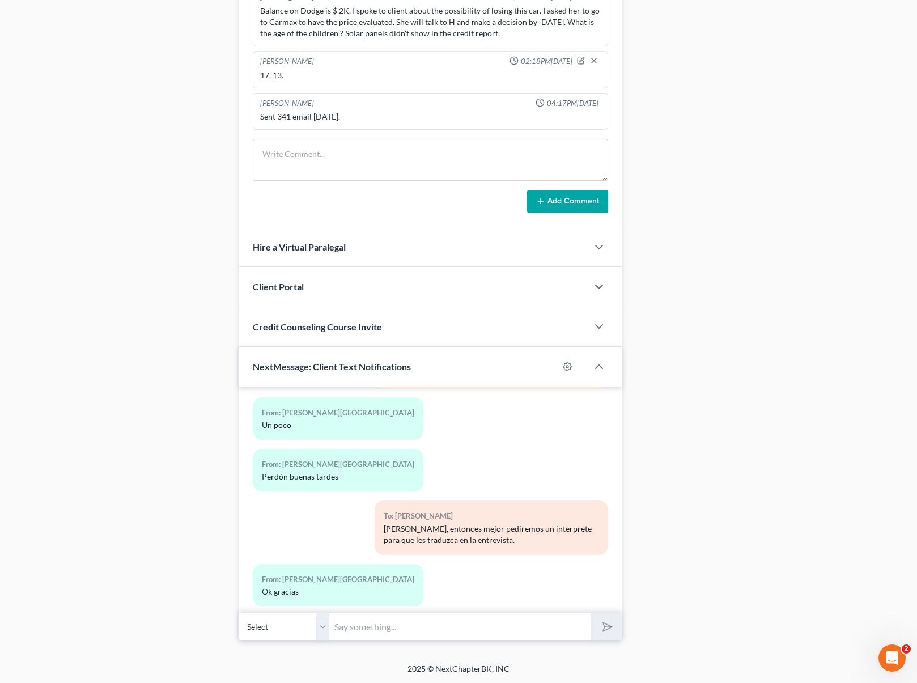
click at [400, 628] on input "text" at bounding box center [460, 626] width 261 height 28
type input "Hola."
click at [590, 613] on button "submit" at bounding box center [605, 626] width 31 height 27
click at [334, 615] on div "To: [PERSON_NAME] Por nada. Feliz fin de semana !" at bounding box center [430, 641] width 367 height 52
click at [407, 624] on input "text" at bounding box center [460, 626] width 261 height 28
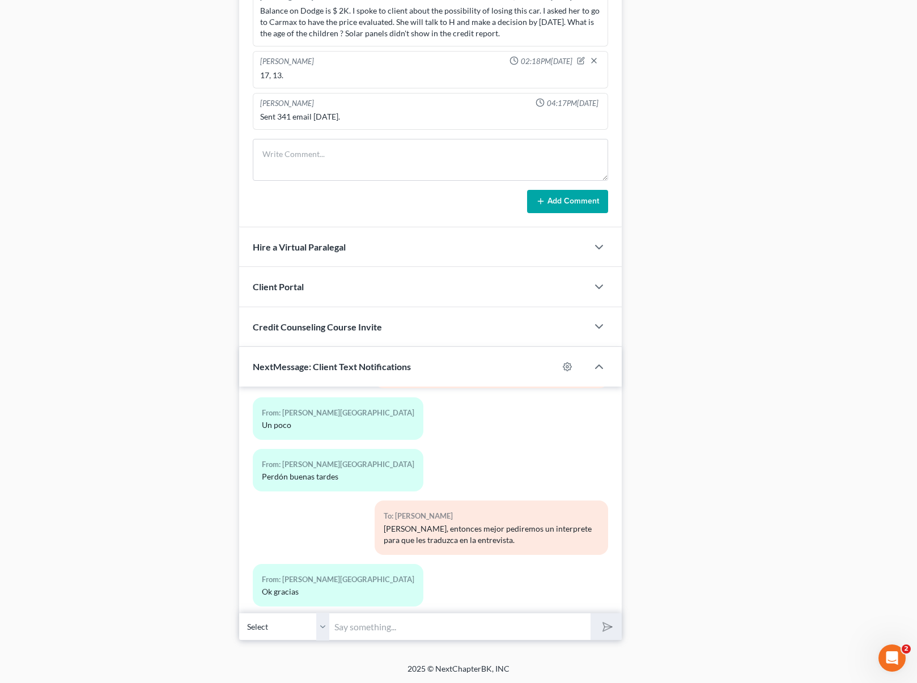
scroll to position [6413, 0]
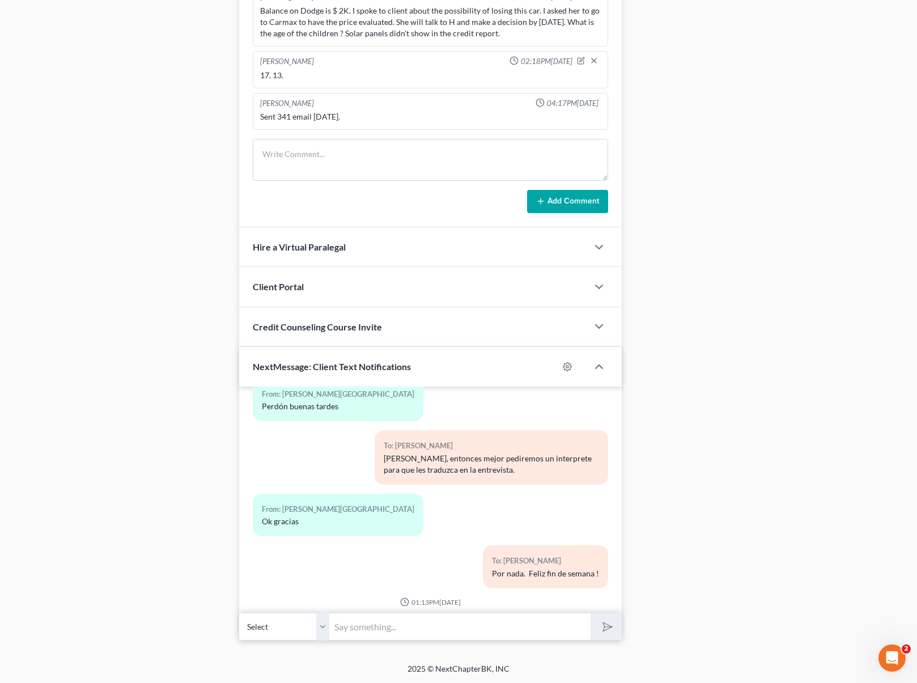
click at [280, 616] on div at bounding box center [308, 642] width 122 height 52
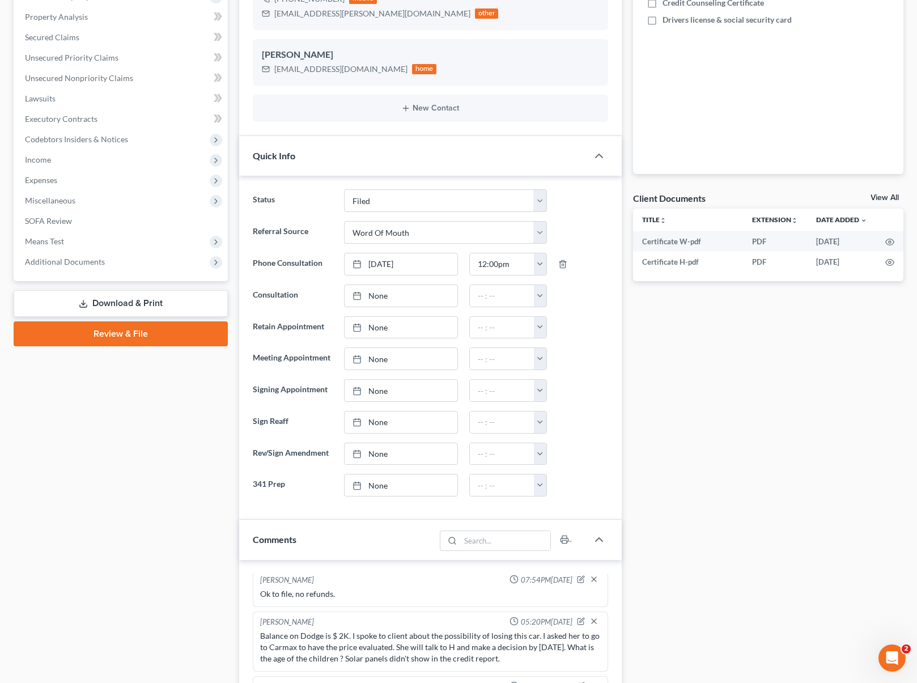
scroll to position [0, 0]
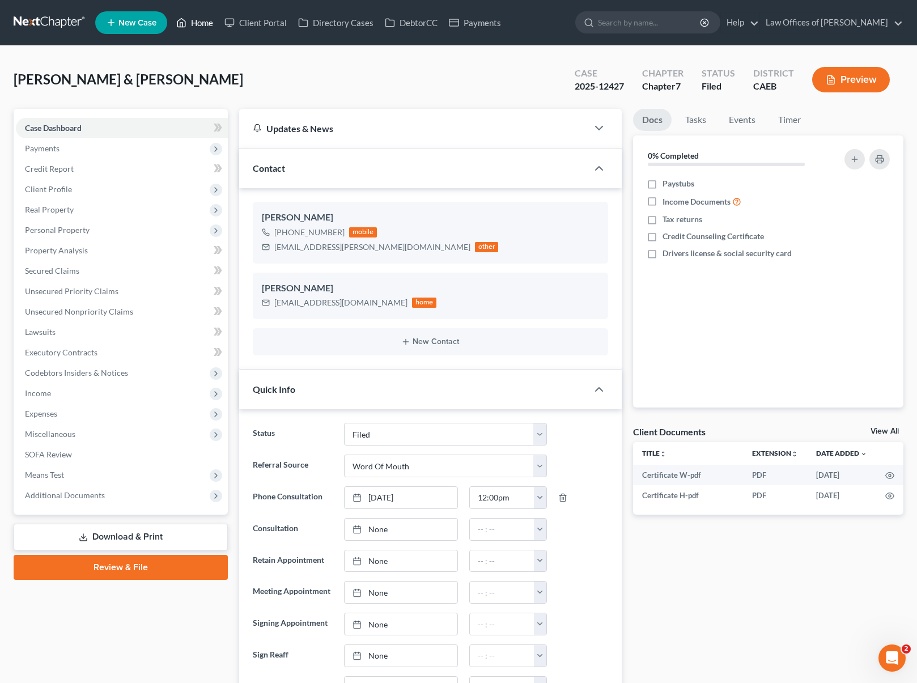
click at [201, 23] on link "Home" at bounding box center [195, 22] width 48 height 20
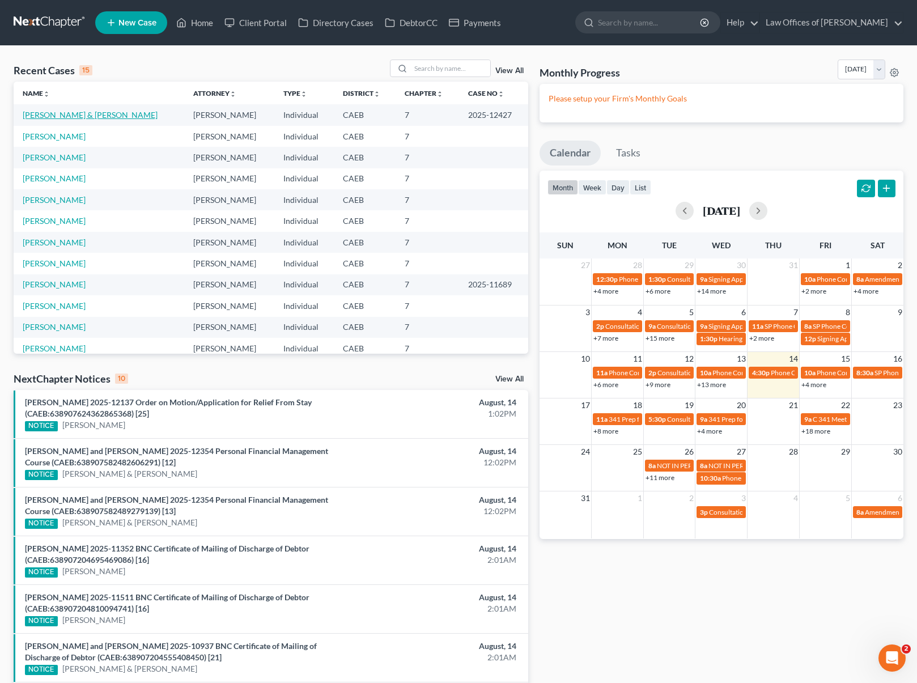
click at [157, 116] on link "[PERSON_NAME] & [PERSON_NAME]" at bounding box center [90, 115] width 135 height 10
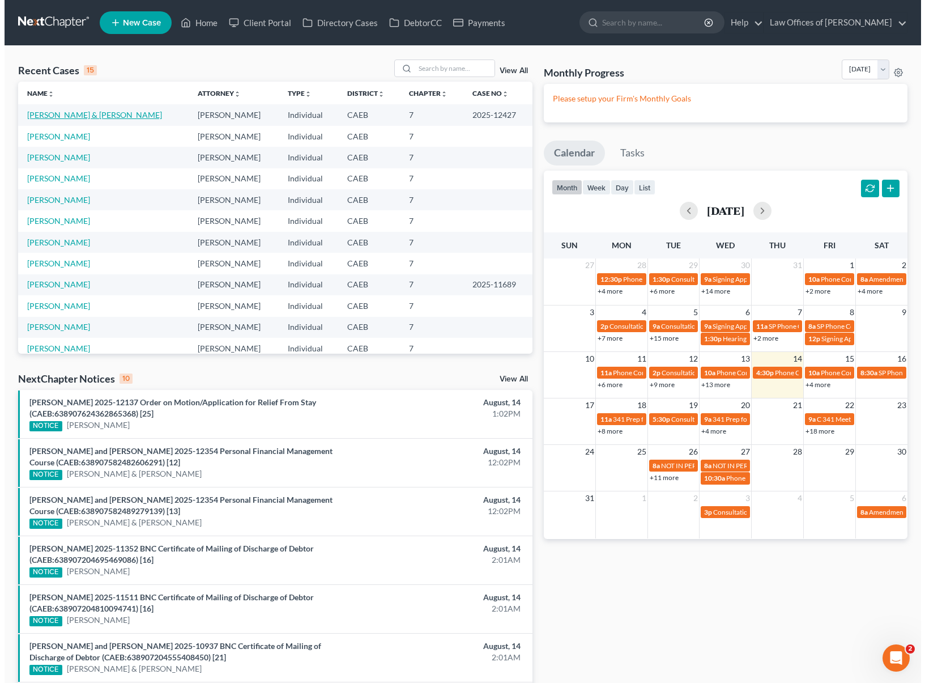
select select "0"
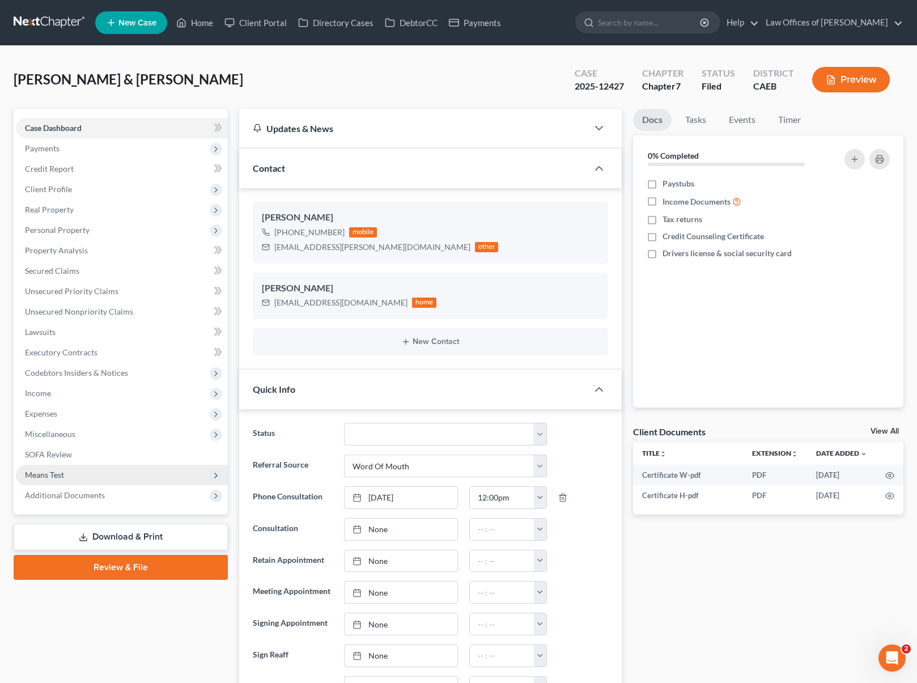
scroll to position [6413, 0]
click at [80, 274] on link "Secured Claims" at bounding box center [122, 271] width 212 height 20
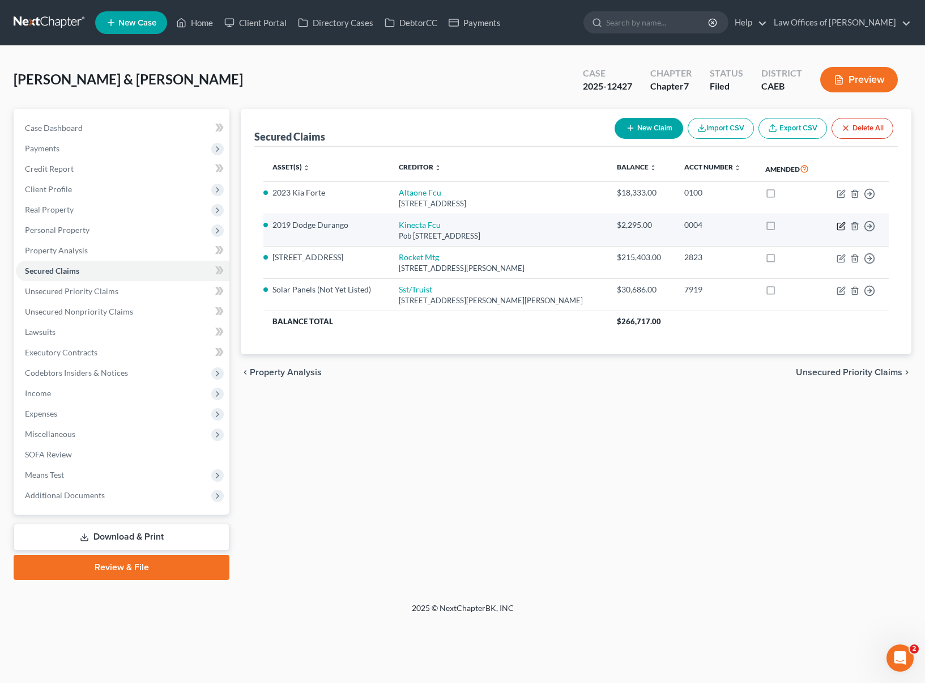
click at [839, 224] on icon "button" at bounding box center [841, 226] width 9 height 9
select select "4"
select select "0"
select select "2"
select select "4"
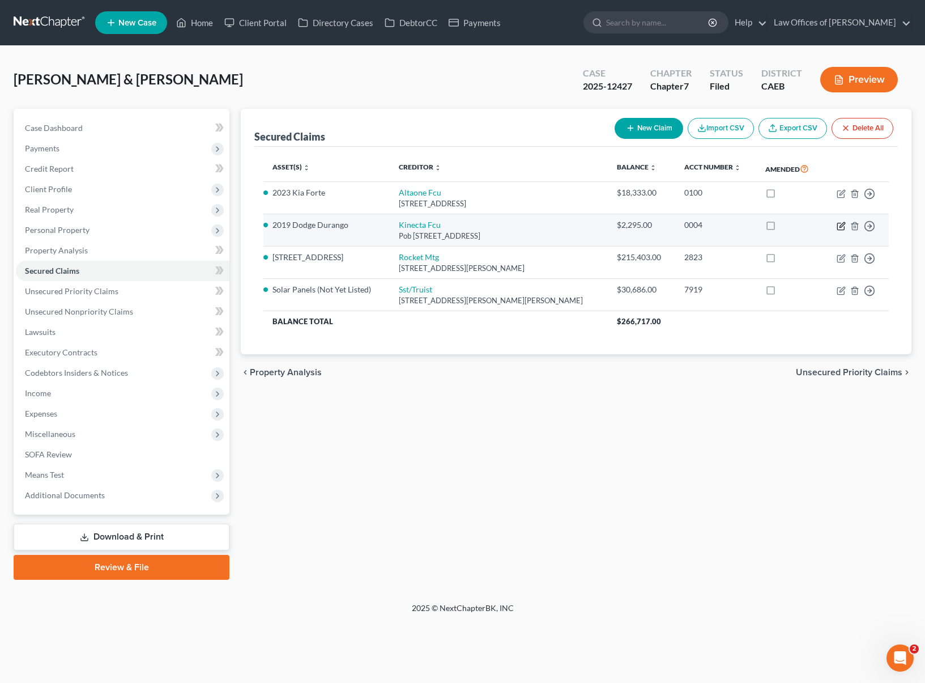
select select "0"
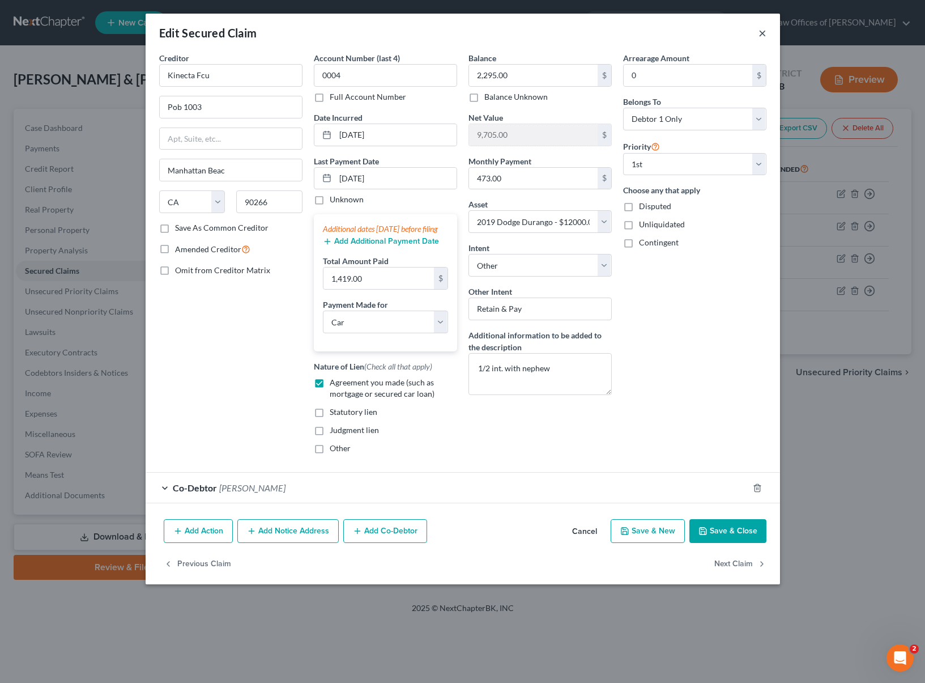
click at [764, 33] on button "×" at bounding box center [763, 33] width 8 height 14
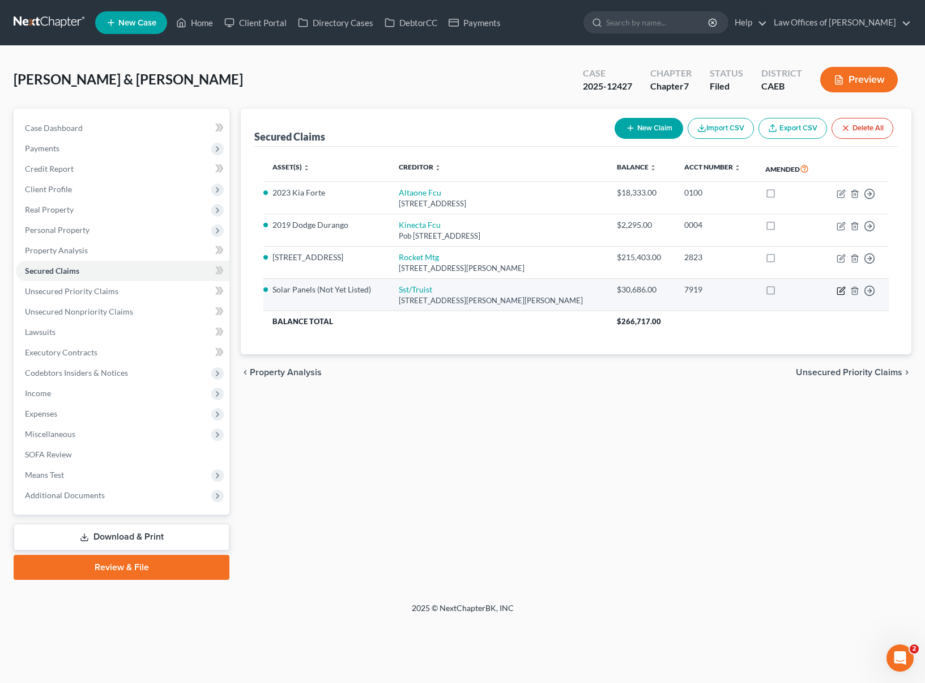
click at [838, 289] on icon "button" at bounding box center [841, 290] width 9 height 9
select select "26"
select select "4"
select select "11"
select select "4"
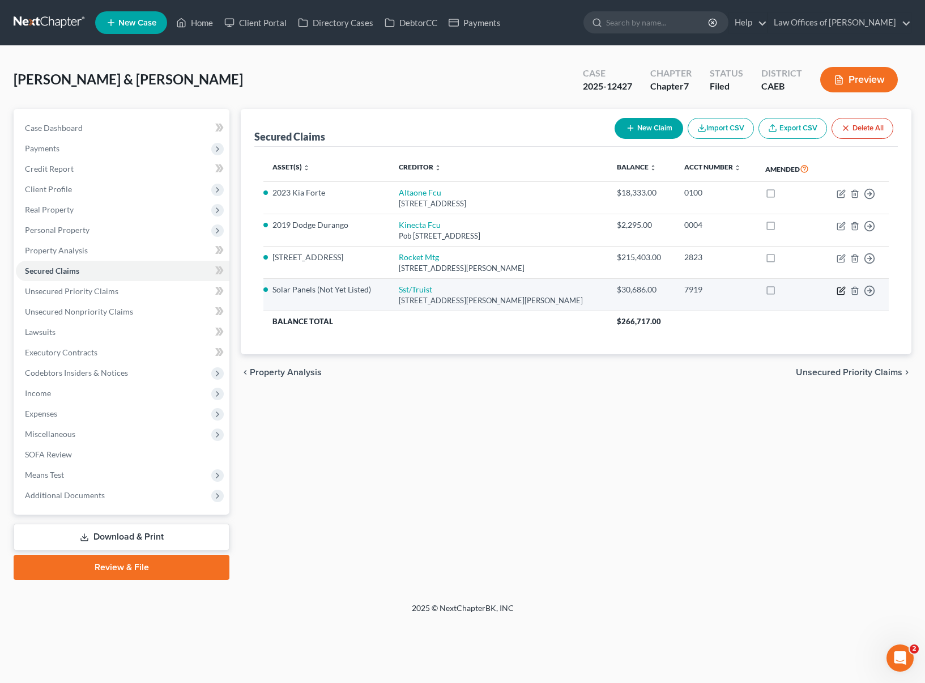
select select "0"
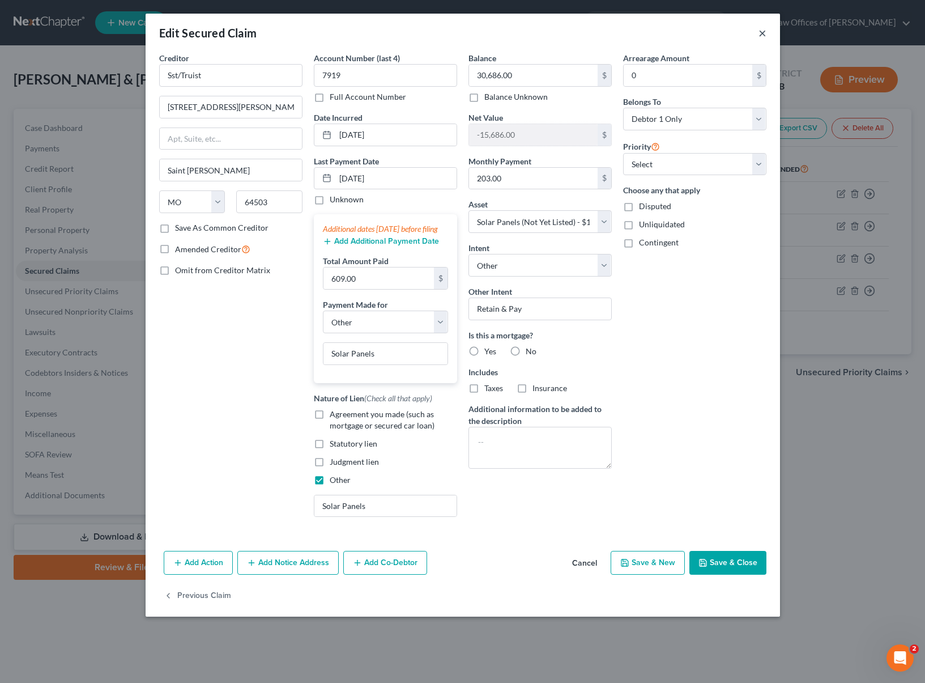
click at [759, 32] on button "×" at bounding box center [763, 33] width 8 height 14
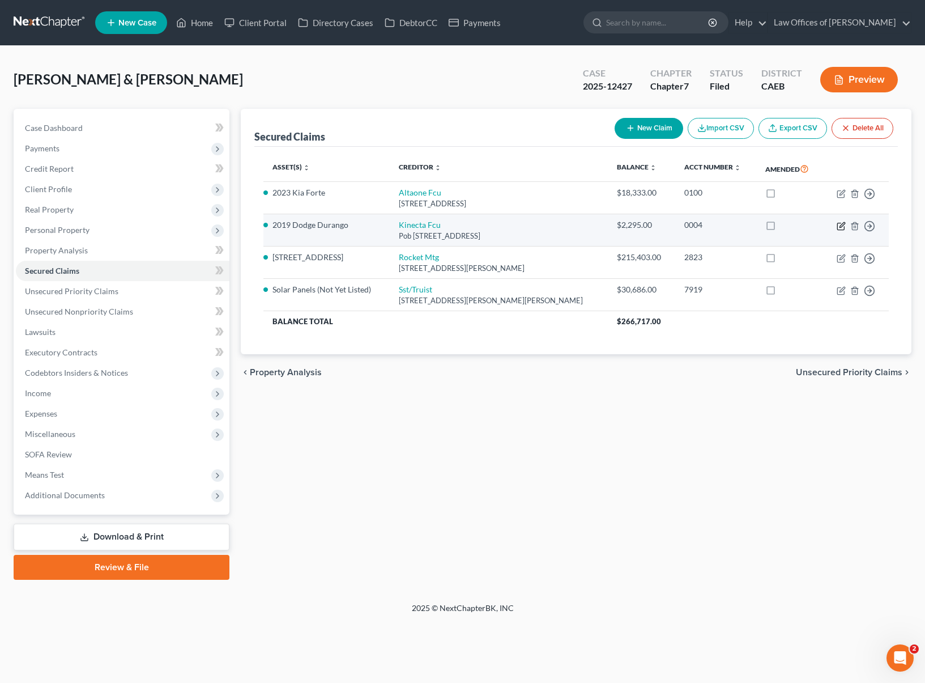
click at [840, 224] on icon "button" at bounding box center [841, 226] width 9 height 9
select select "4"
select select "0"
select select "2"
select select "4"
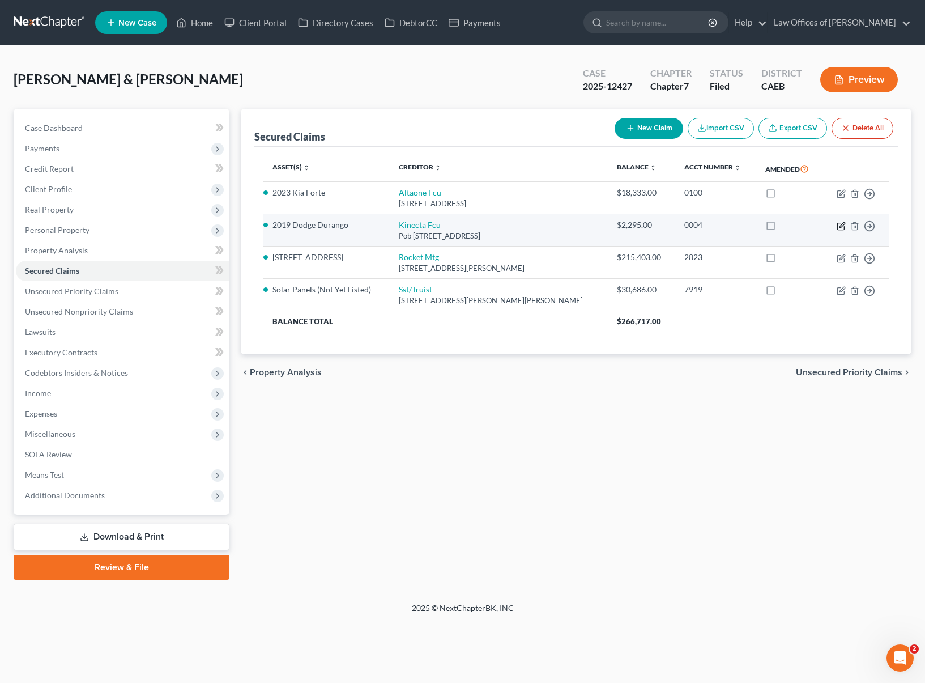
select select "0"
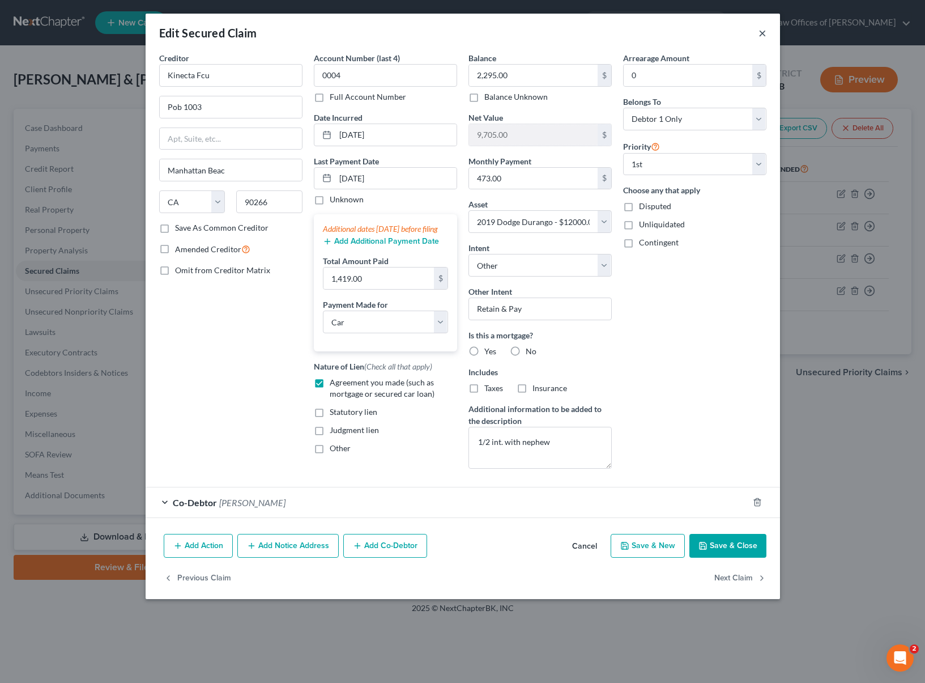
drag, startPoint x: 764, startPoint y: 32, endPoint x: 838, endPoint y: 110, distance: 107.8
click at [763, 32] on button "×" at bounding box center [763, 33] width 8 height 14
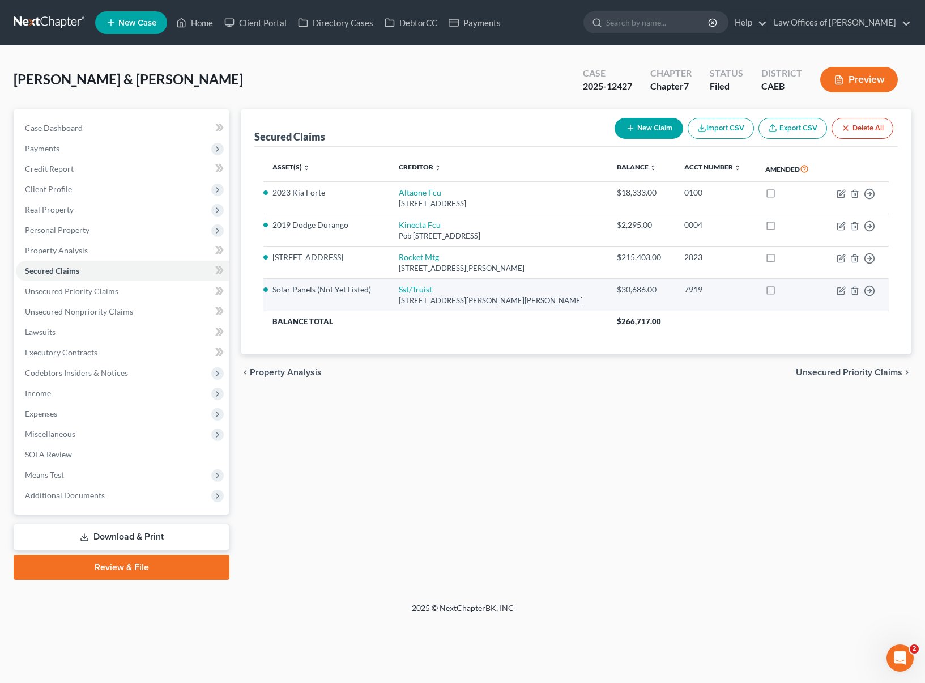
click at [480, 298] on div "[STREET_ADDRESS][PERSON_NAME][PERSON_NAME]" at bounding box center [499, 300] width 201 height 11
drag, startPoint x: 407, startPoint y: 300, endPoint x: 549, endPoint y: 303, distance: 141.7
click at [517, 303] on div "[STREET_ADDRESS][PERSON_NAME][PERSON_NAME]" at bounding box center [499, 300] width 201 height 11
drag, startPoint x: 549, startPoint y: 303, endPoint x: 412, endPoint y: 304, distance: 136.5
click at [412, 304] on div "[STREET_ADDRESS][PERSON_NAME][PERSON_NAME]" at bounding box center [499, 300] width 201 height 11
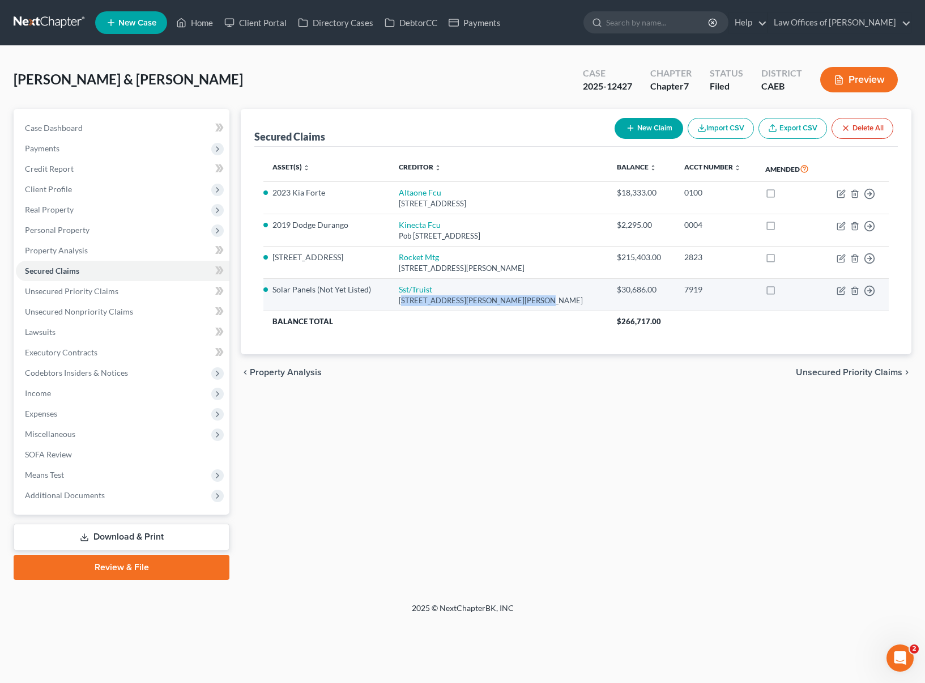
click at [414, 303] on div "[STREET_ADDRESS][PERSON_NAME][PERSON_NAME]" at bounding box center [499, 300] width 201 height 11
drag, startPoint x: 408, startPoint y: 301, endPoint x: 568, endPoint y: 303, distance: 159.8
click at [568, 303] on div "[STREET_ADDRESS][PERSON_NAME][PERSON_NAME]" at bounding box center [499, 300] width 201 height 11
copy div "[STREET_ADDRESS][PERSON_NAME][PERSON_NAME]"
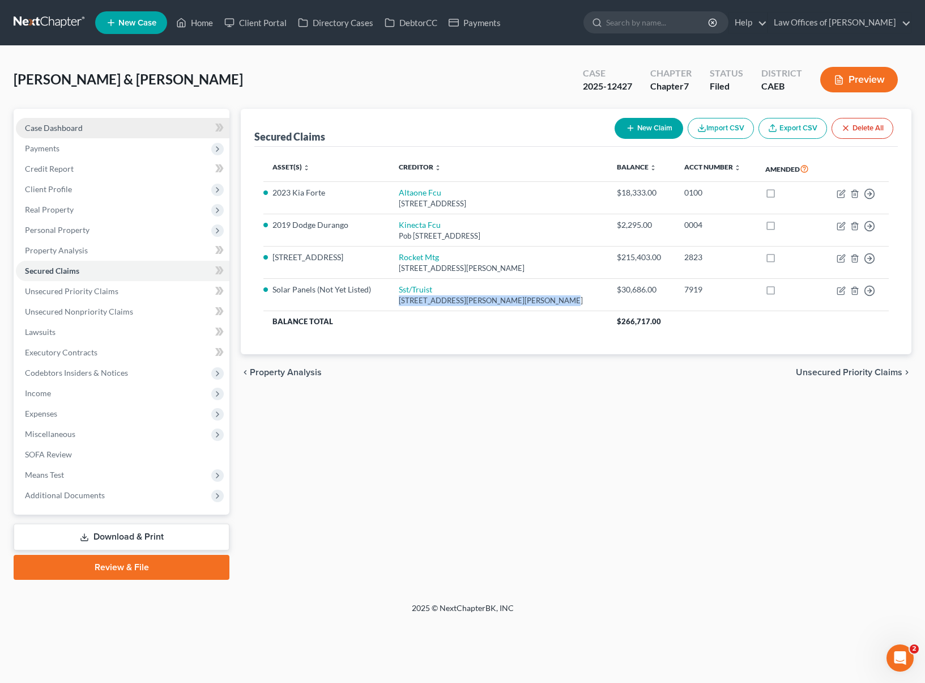
click at [65, 129] on span "Case Dashboard" at bounding box center [54, 128] width 58 height 10
select select "0"
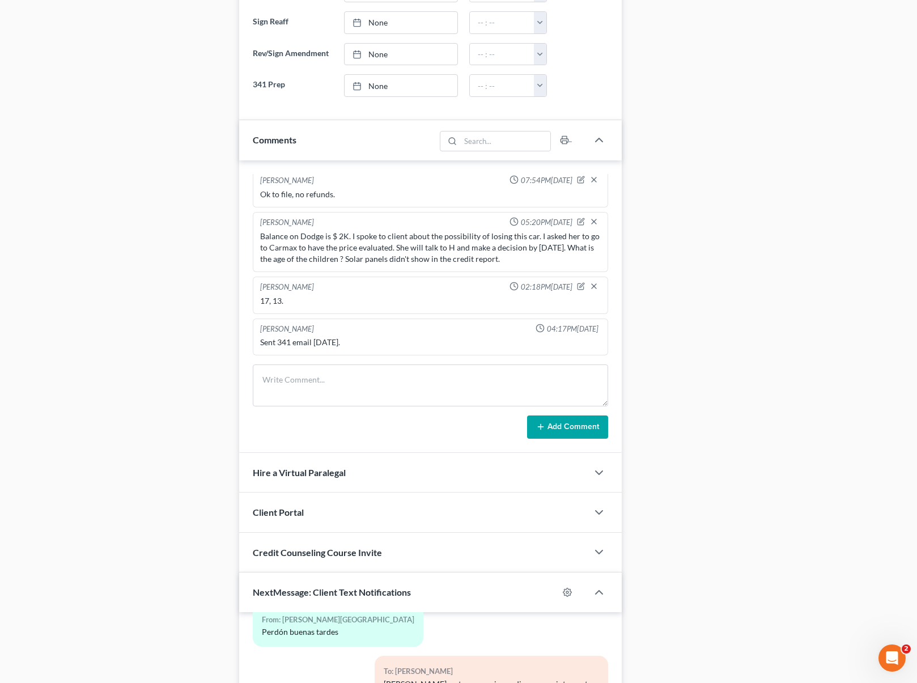
scroll to position [858, 0]
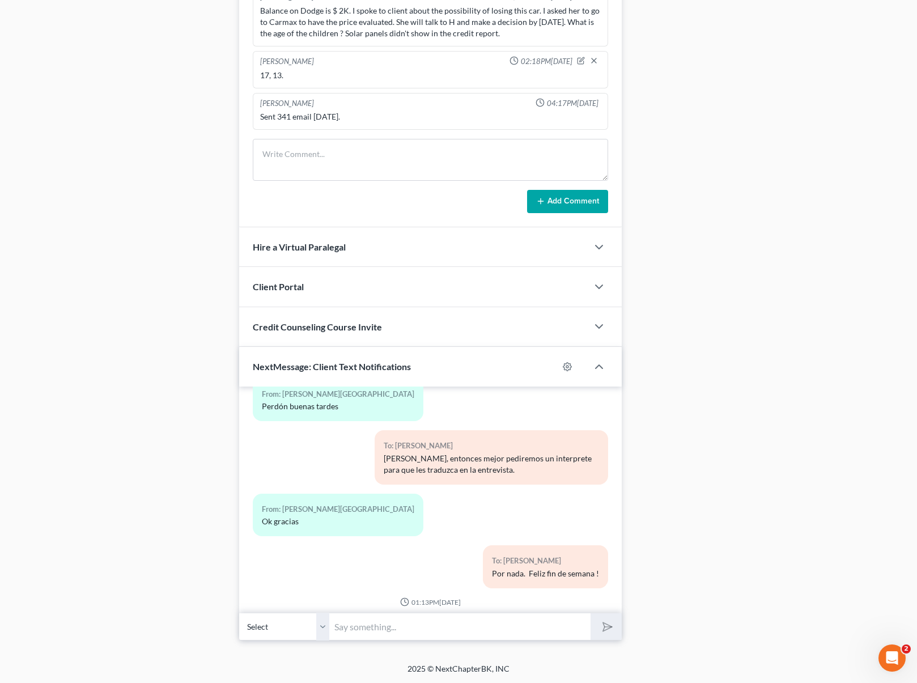
paste input "[STREET_ADDRESS][PERSON_NAME][PERSON_NAME]"
type input "[STREET_ADDRESS][PERSON_NAME][PERSON_NAME]"
click at [590, 613] on button "submit" at bounding box center [605, 626] width 31 height 27
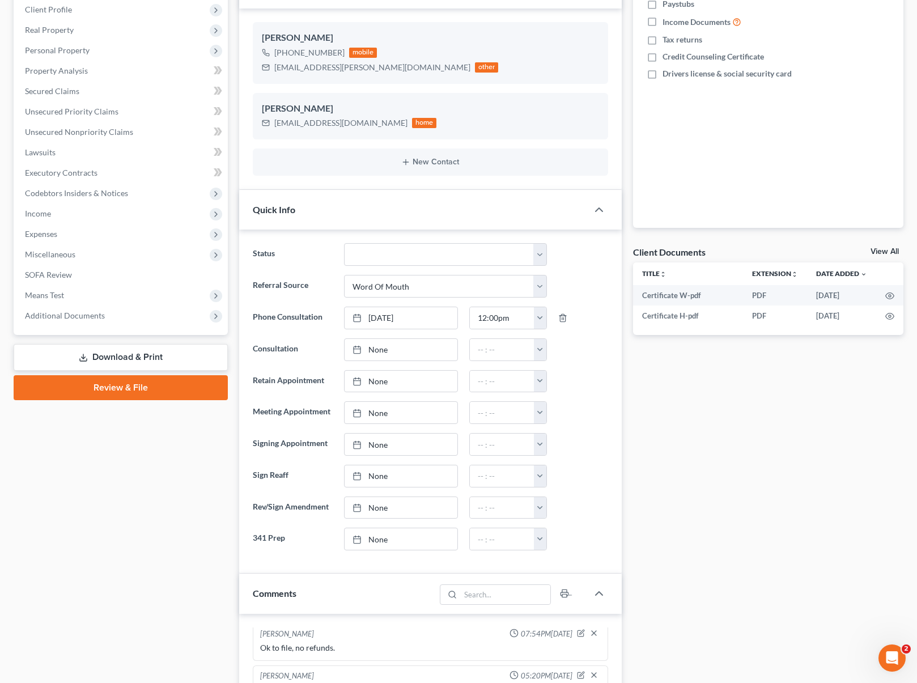
scroll to position [24, 0]
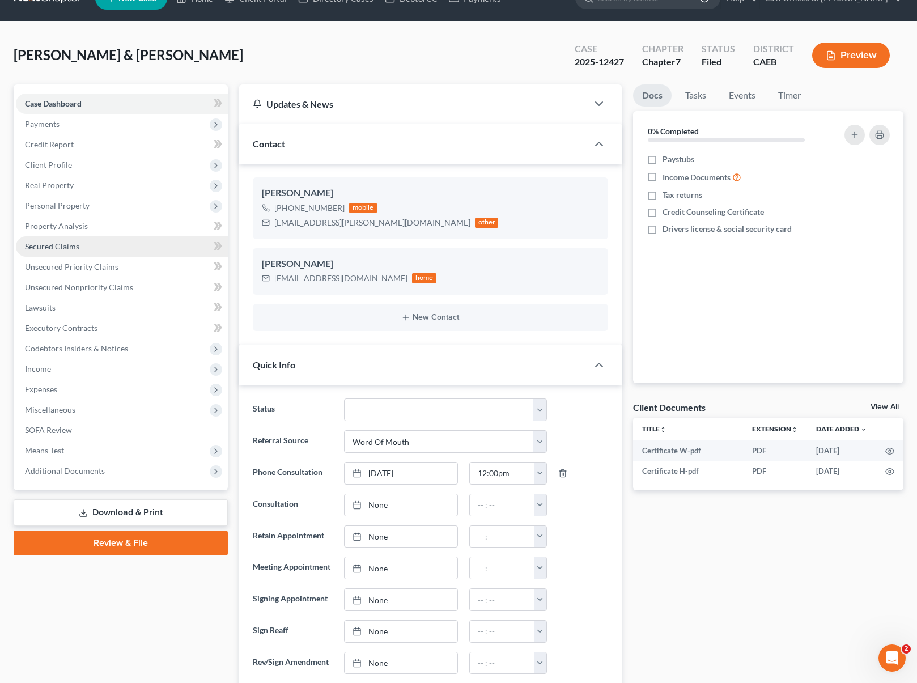
click at [78, 242] on link "Secured Claims" at bounding box center [122, 246] width 212 height 20
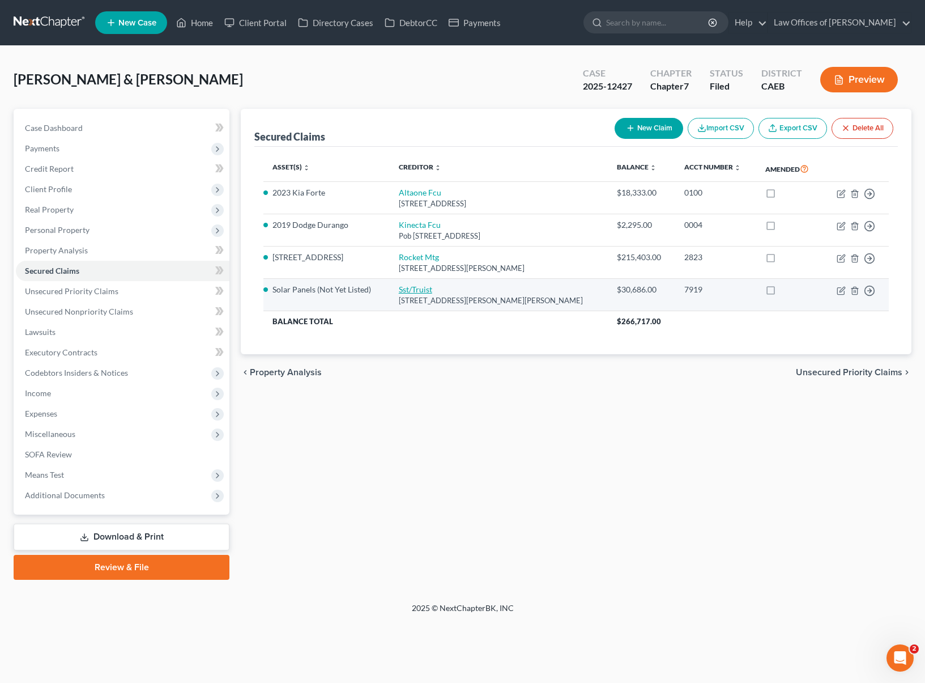
click at [424, 288] on link "Sst/Truist" at bounding box center [415, 289] width 33 height 10
select select "26"
select select "4"
select select "11"
select select "4"
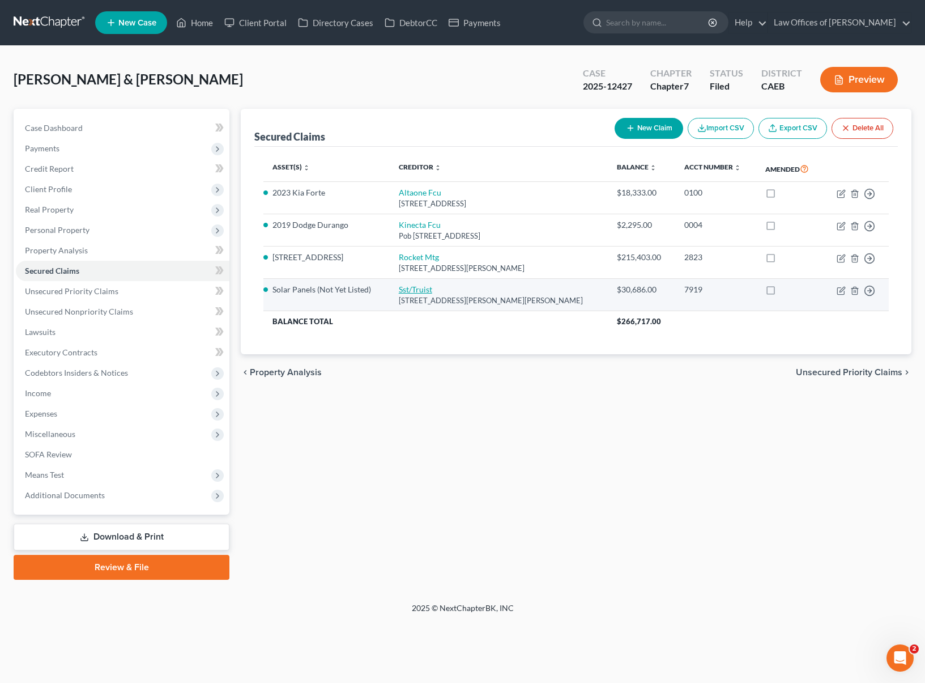
select select "0"
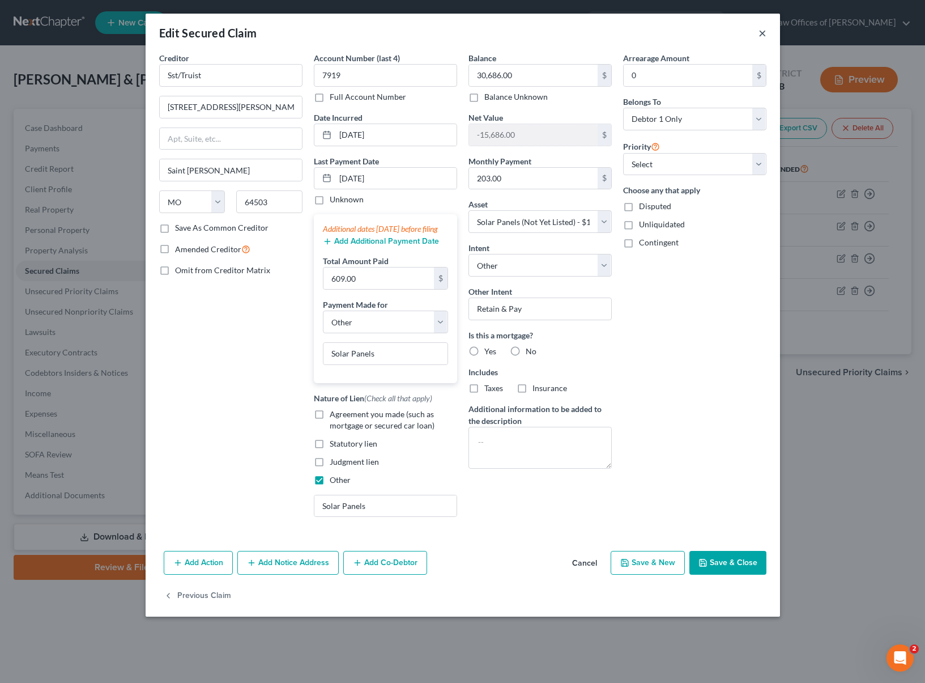
click at [762, 34] on button "×" at bounding box center [763, 33] width 8 height 14
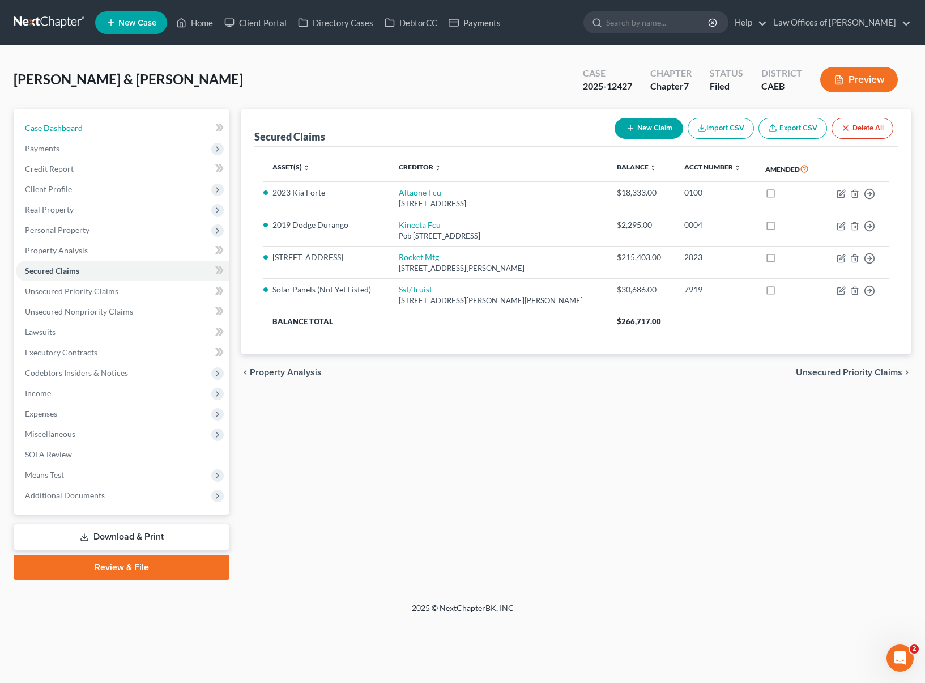
drag, startPoint x: 108, startPoint y: 125, endPoint x: 256, endPoint y: 181, distance: 158.1
click at [108, 125] on link "Case Dashboard" at bounding box center [123, 128] width 214 height 20
select select "0"
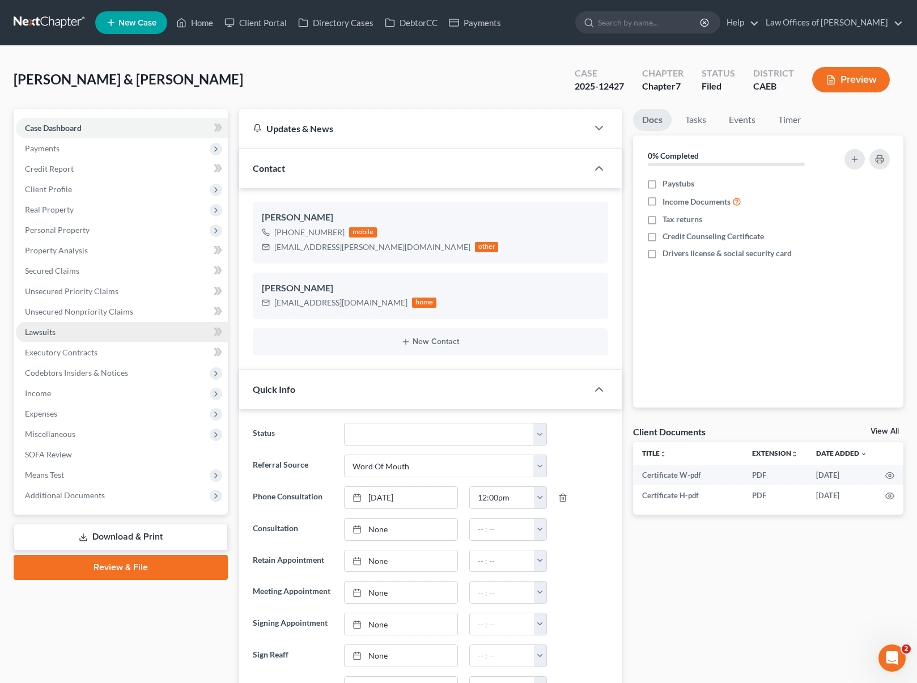
scroll to position [6465, 0]
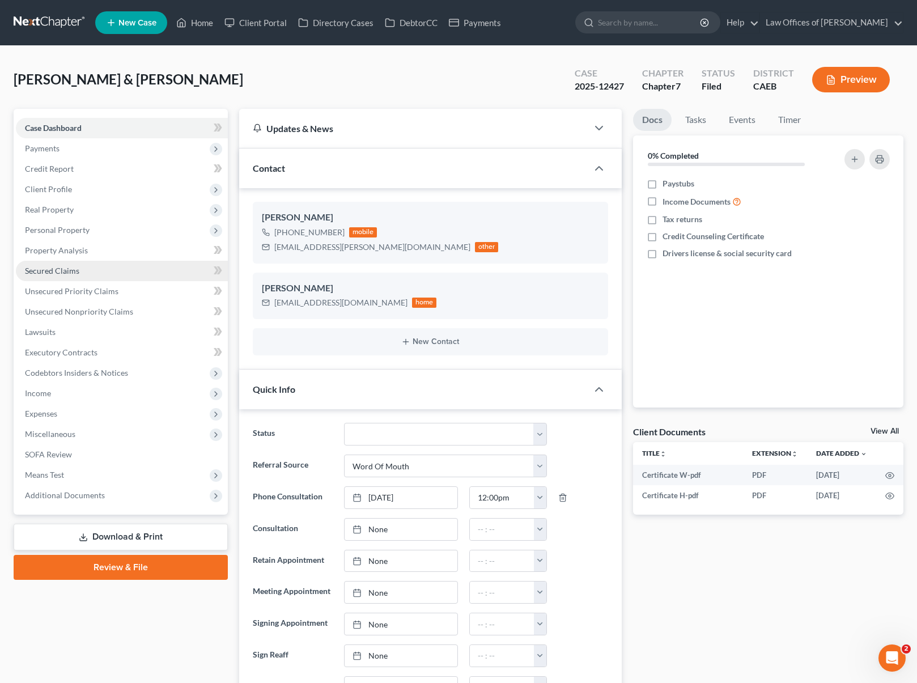
click at [88, 268] on link "Secured Claims" at bounding box center [122, 271] width 212 height 20
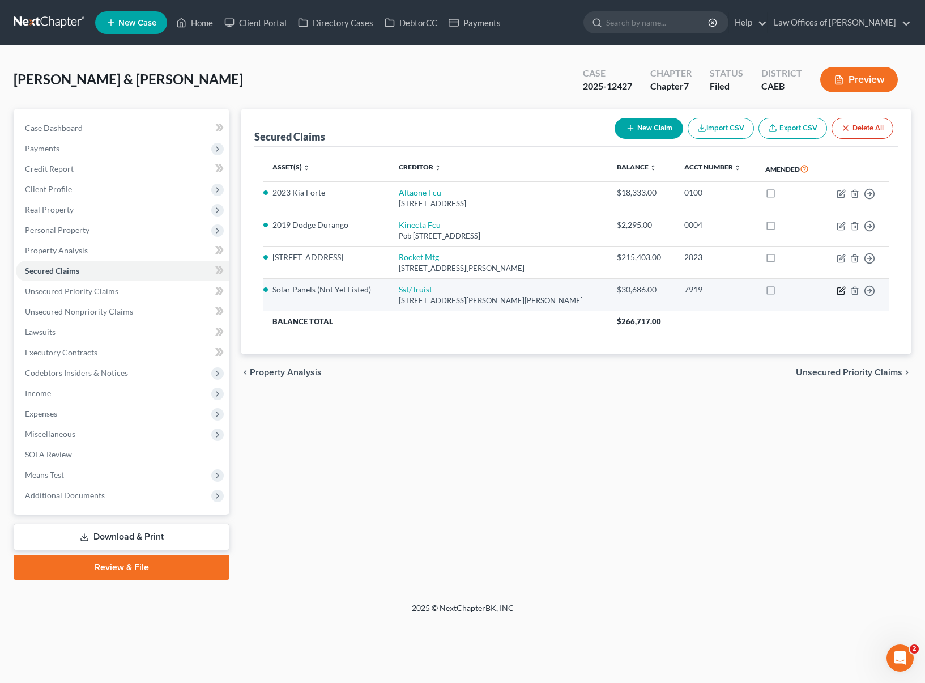
click at [838, 289] on icon "button" at bounding box center [841, 290] width 9 height 9
select select "26"
select select "4"
select select "11"
select select "4"
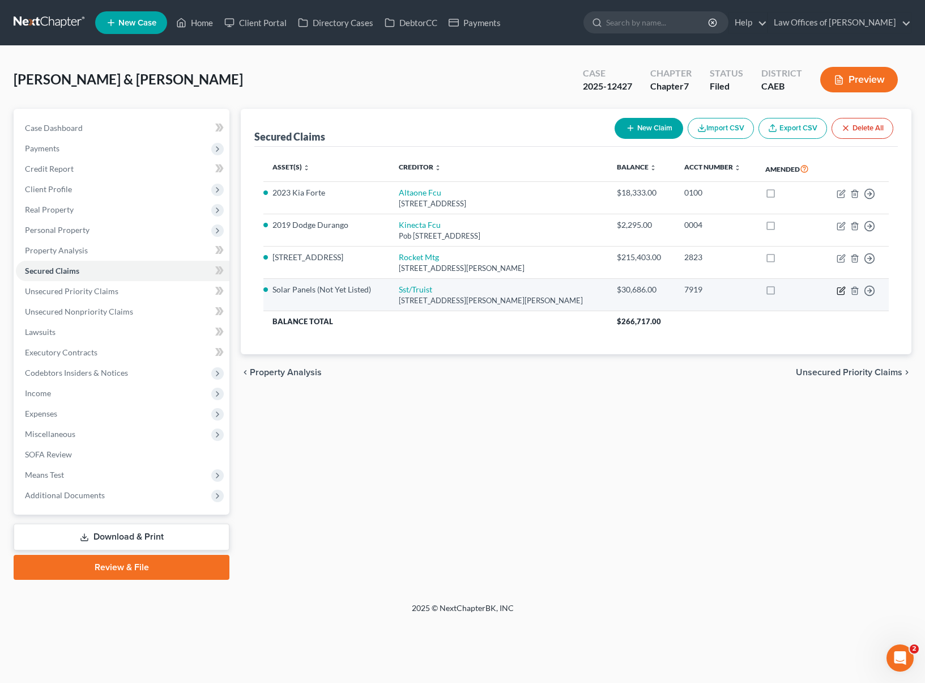
select select "0"
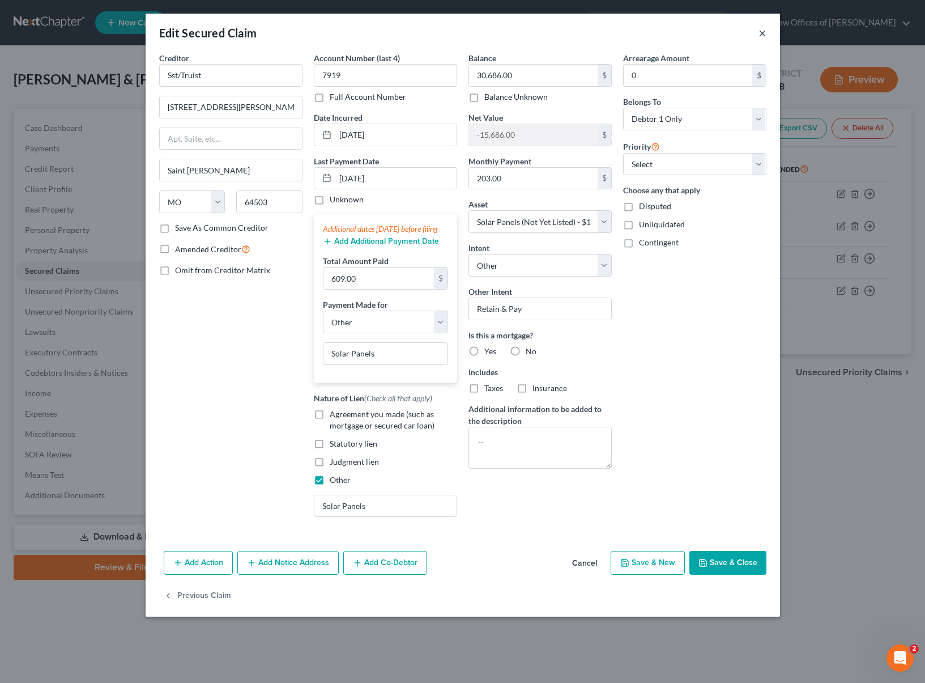
click at [762, 32] on button "×" at bounding box center [763, 33] width 8 height 14
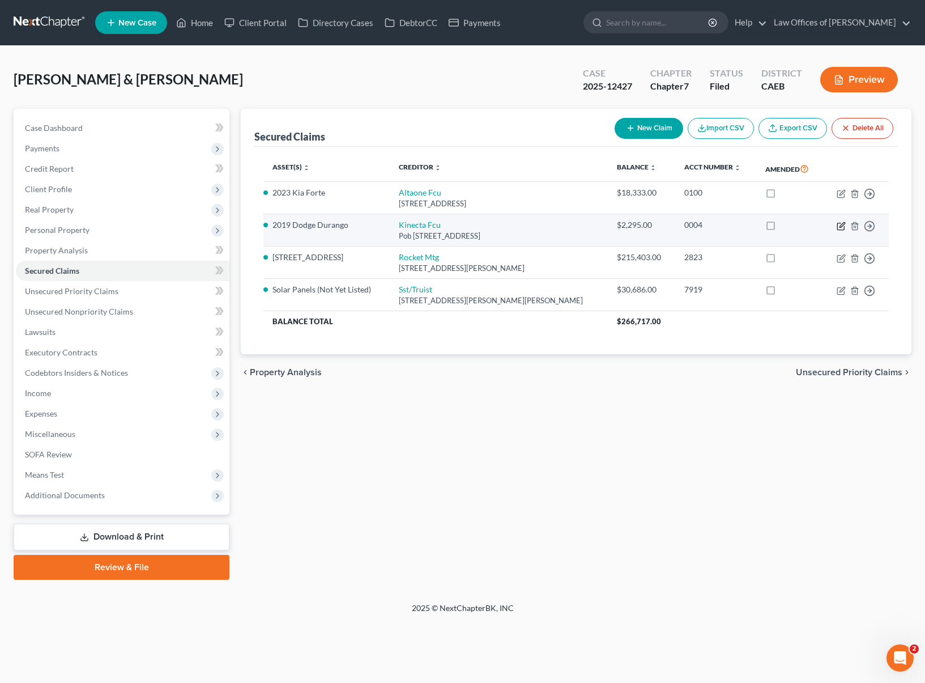
click at [843, 225] on icon "button" at bounding box center [841, 226] width 9 height 9
select select "4"
select select "0"
select select "2"
select select "4"
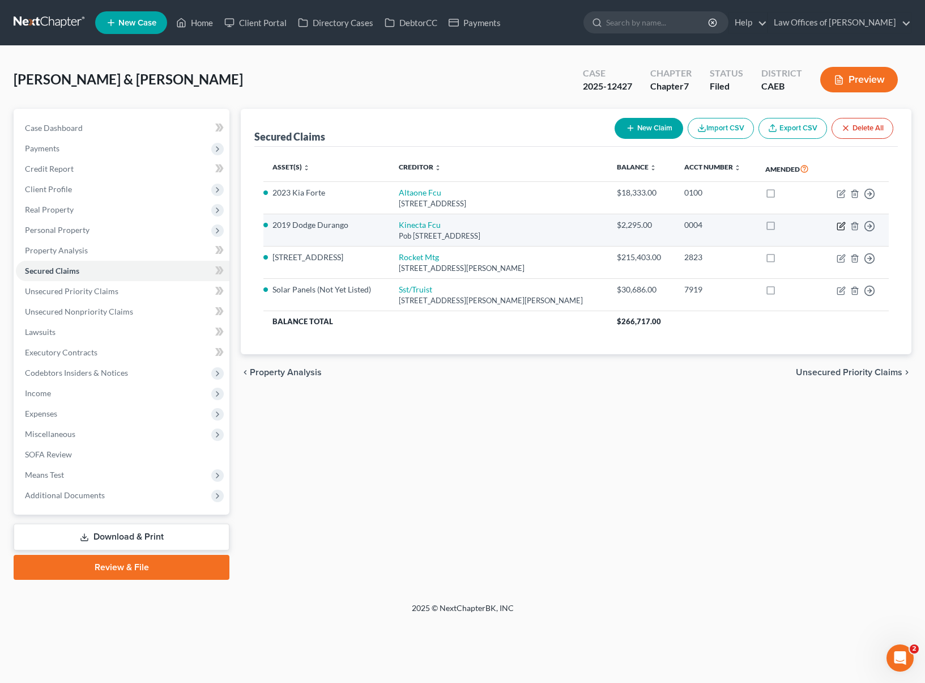
select select "0"
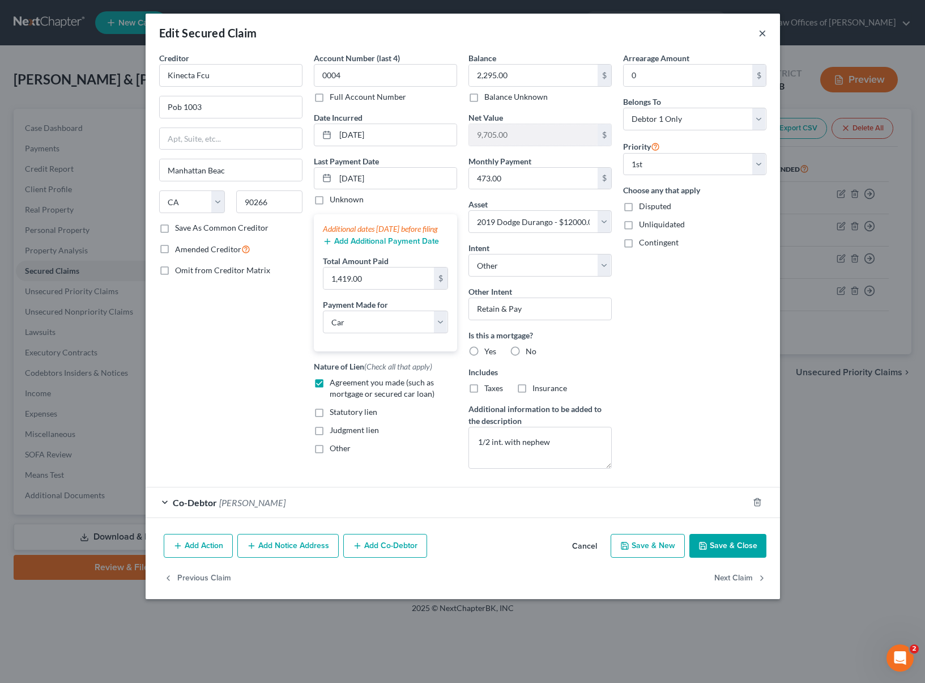
click at [762, 33] on button "×" at bounding box center [763, 33] width 8 height 14
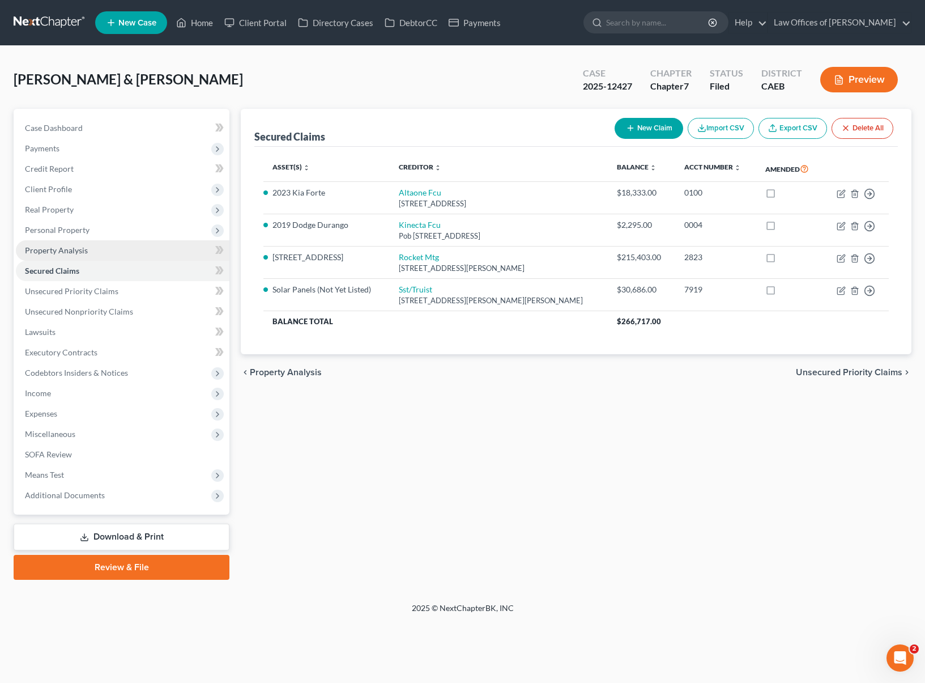
click at [78, 252] on span "Property Analysis" at bounding box center [56, 250] width 63 height 10
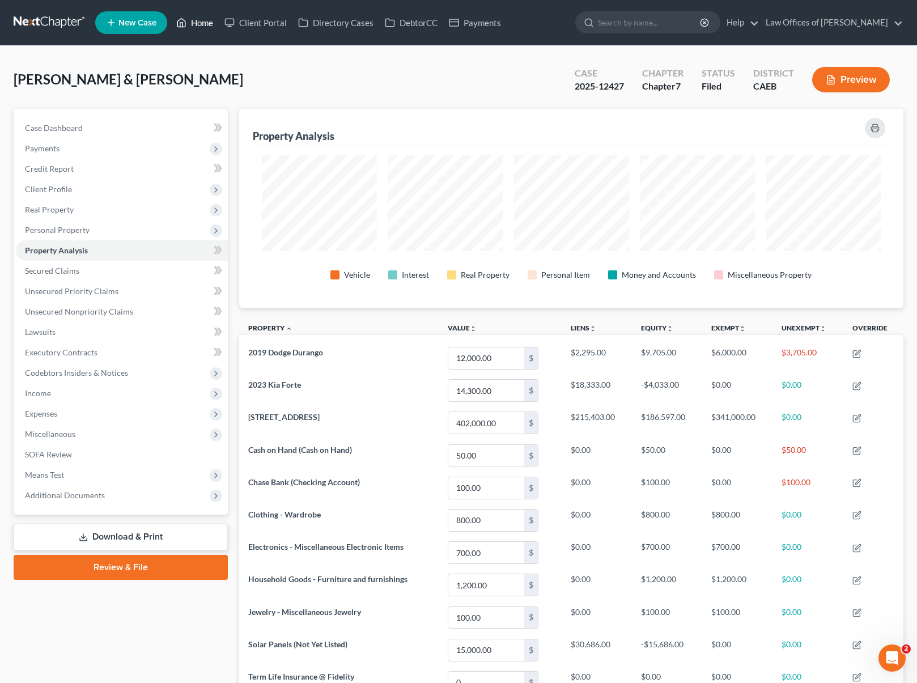
click at [211, 29] on link "Home" at bounding box center [195, 22] width 48 height 20
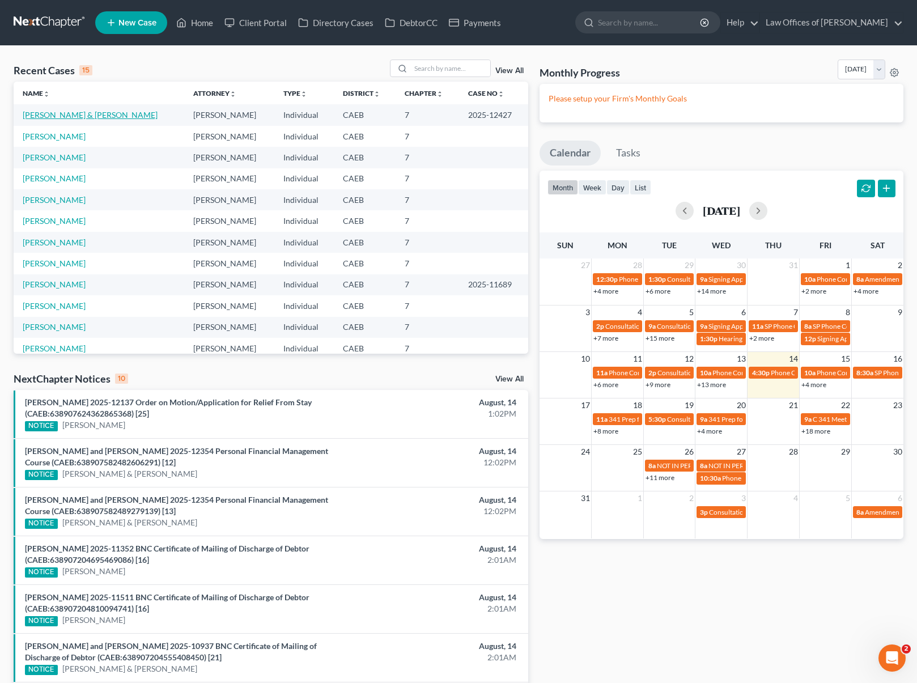
click at [90, 114] on link "[PERSON_NAME] & [PERSON_NAME]" at bounding box center [90, 115] width 135 height 10
select select "0"
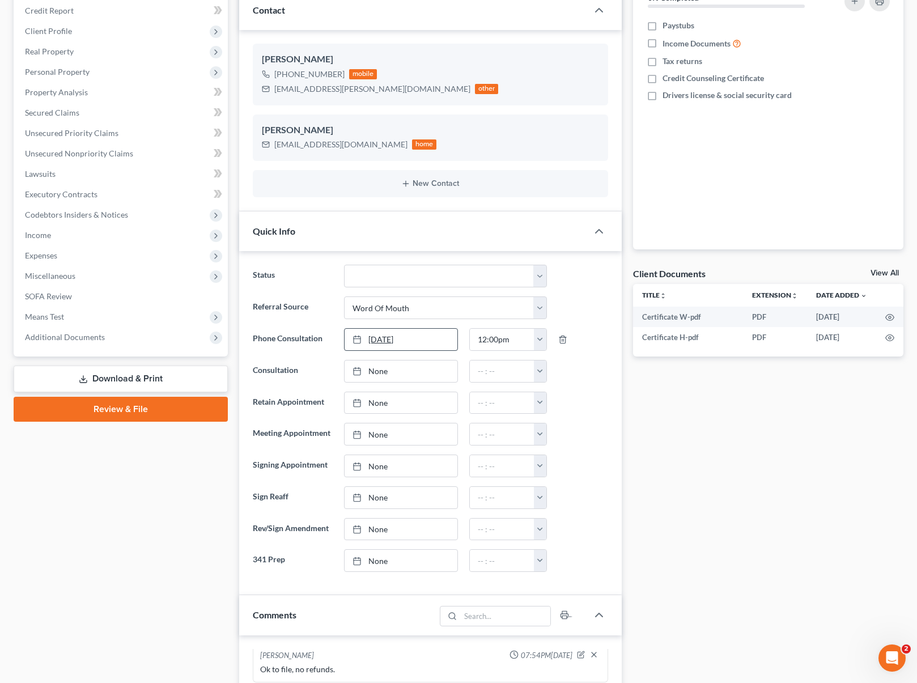
scroll to position [176, 0]
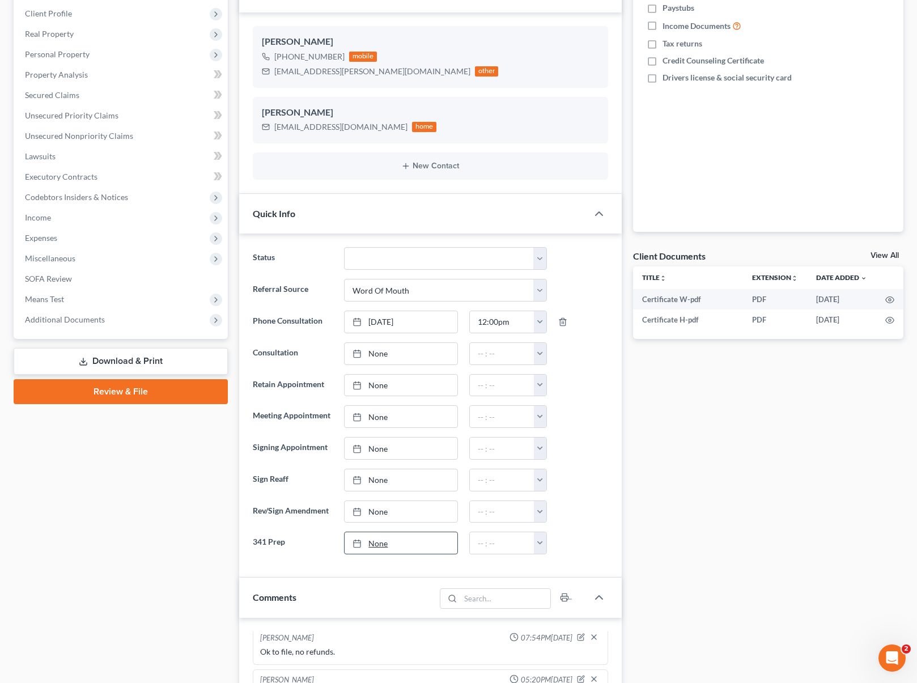
type input "[DATE]"
click at [381, 540] on link "[DATE]" at bounding box center [400, 543] width 112 height 22
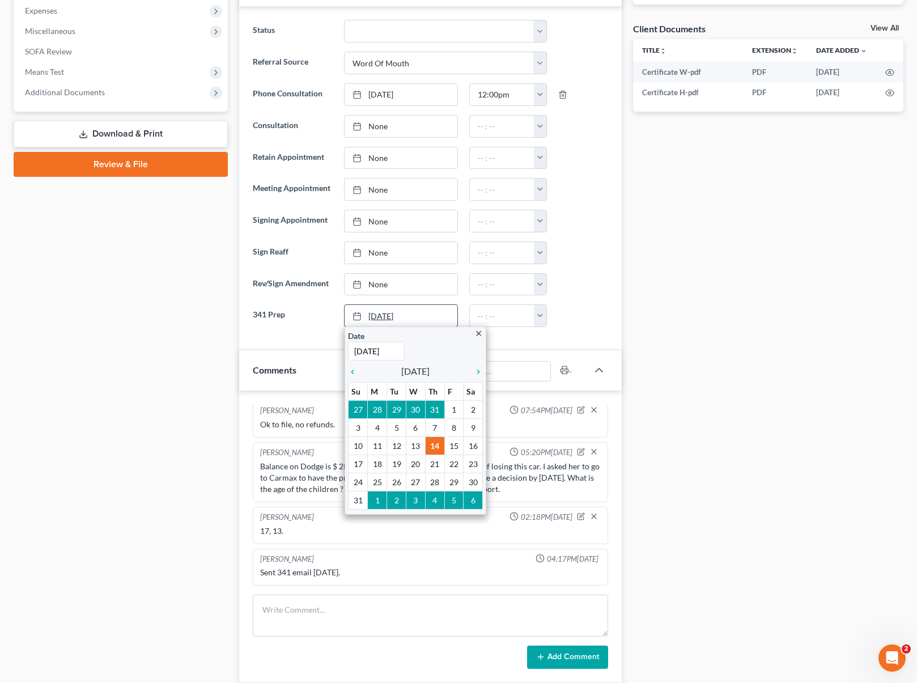
scroll to position [427, 0]
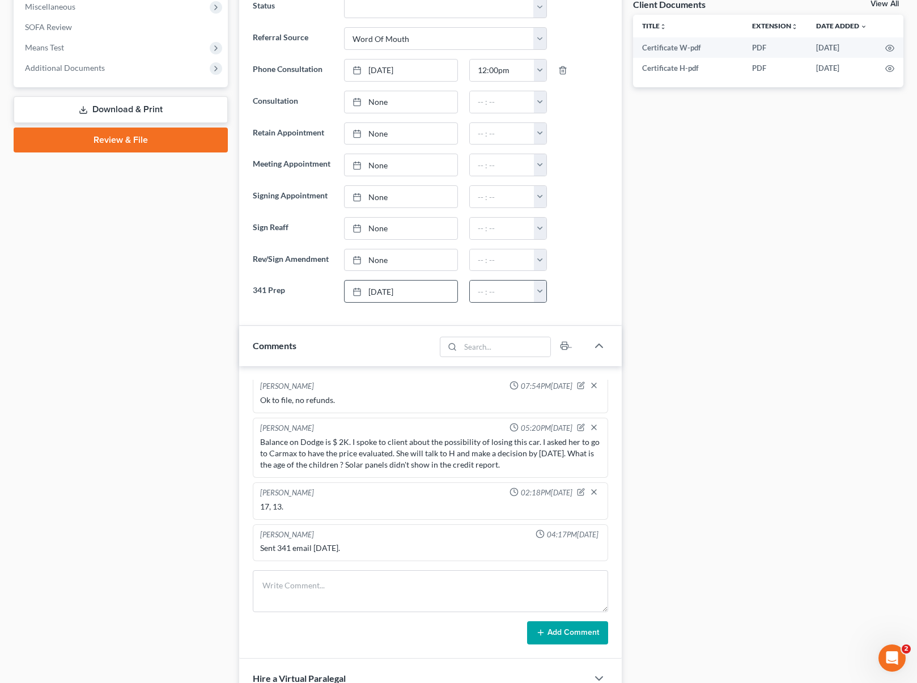
click at [536, 290] on button "button" at bounding box center [540, 291] width 13 height 22
click at [573, 374] on link "9:00am" at bounding box center [565, 372] width 63 height 19
type input "9:00am"
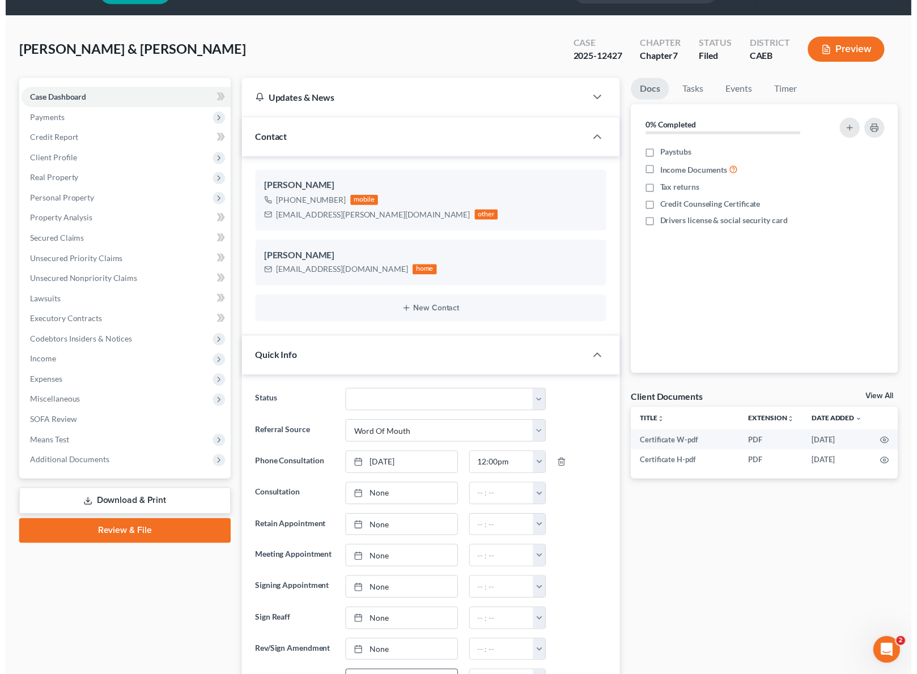
scroll to position [0, 0]
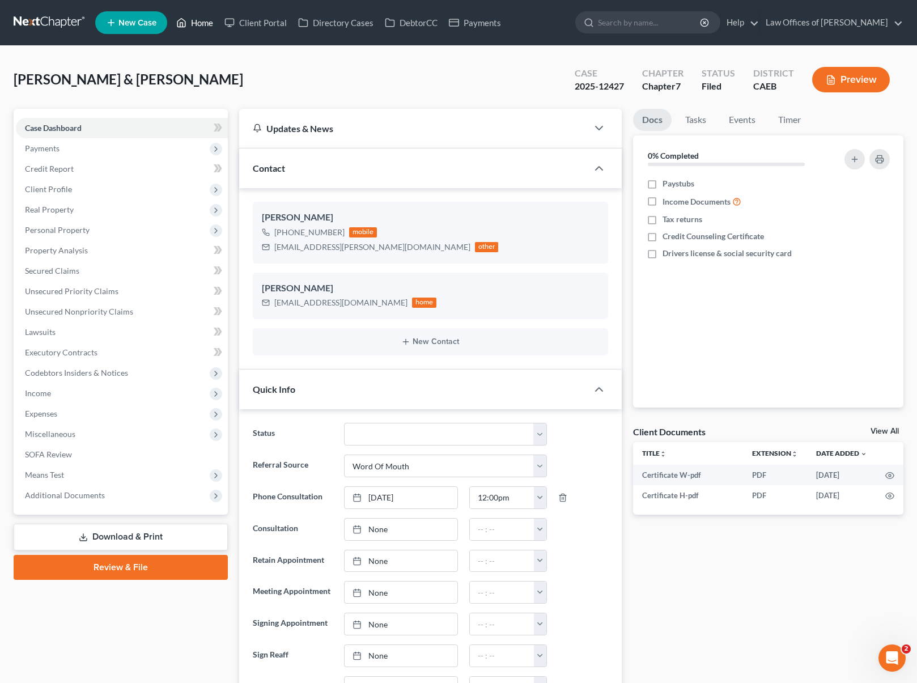
click at [207, 25] on link "Home" at bounding box center [195, 22] width 48 height 20
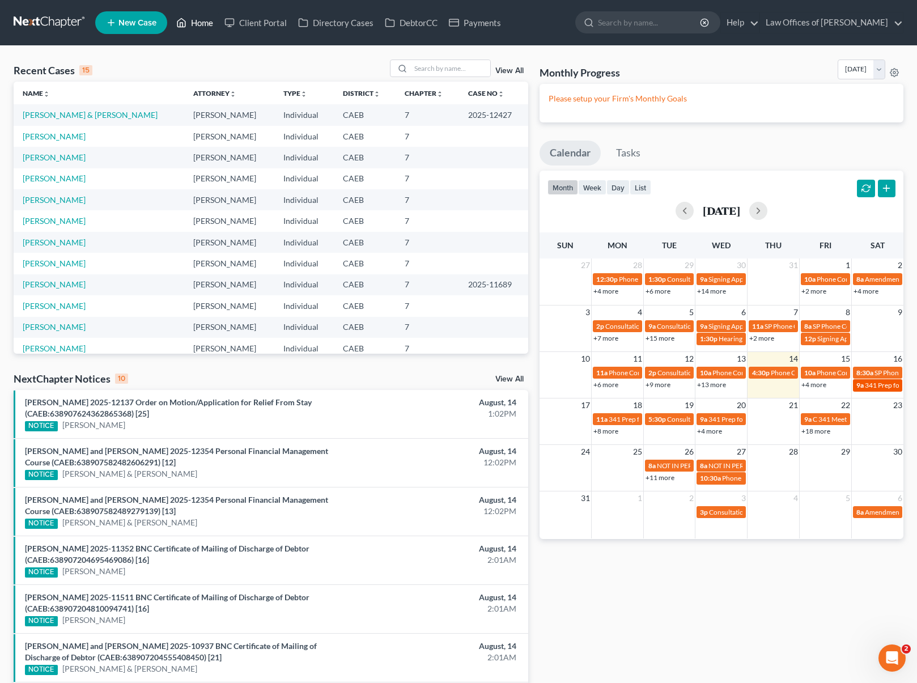
select select "Days"
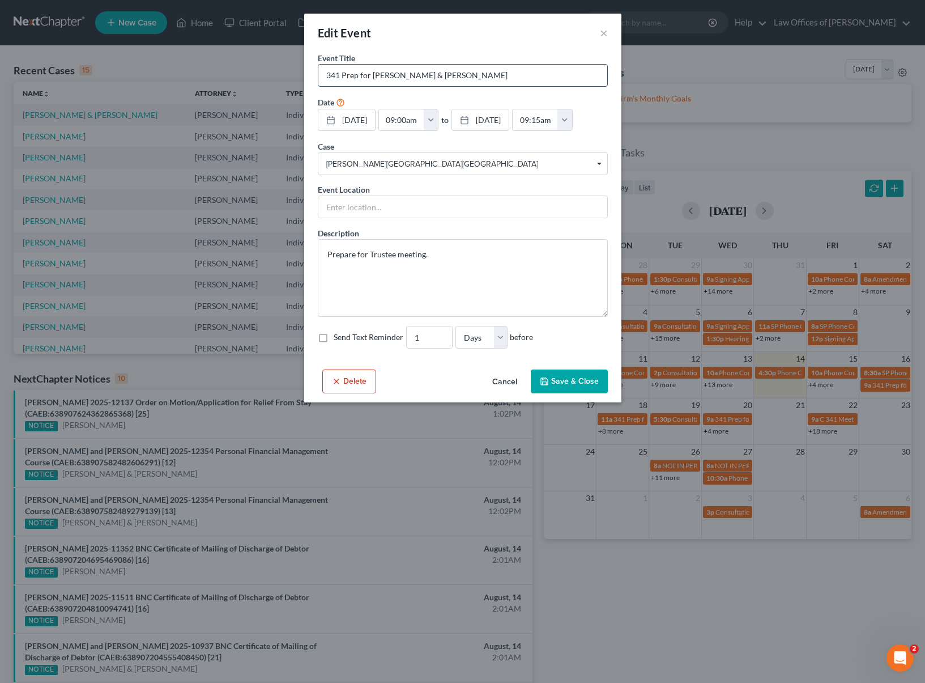
click at [322, 75] on input "341 Prep for [PERSON_NAME] & [PERSON_NAME]" at bounding box center [462, 76] width 289 height 22
type input "SP 341 Prep for [PERSON_NAME] & [PERSON_NAME]"
drag, startPoint x: 589, startPoint y: 381, endPoint x: 583, endPoint y: 380, distance: 6.5
click at [589, 381] on button "Save & Close" at bounding box center [569, 381] width 77 height 24
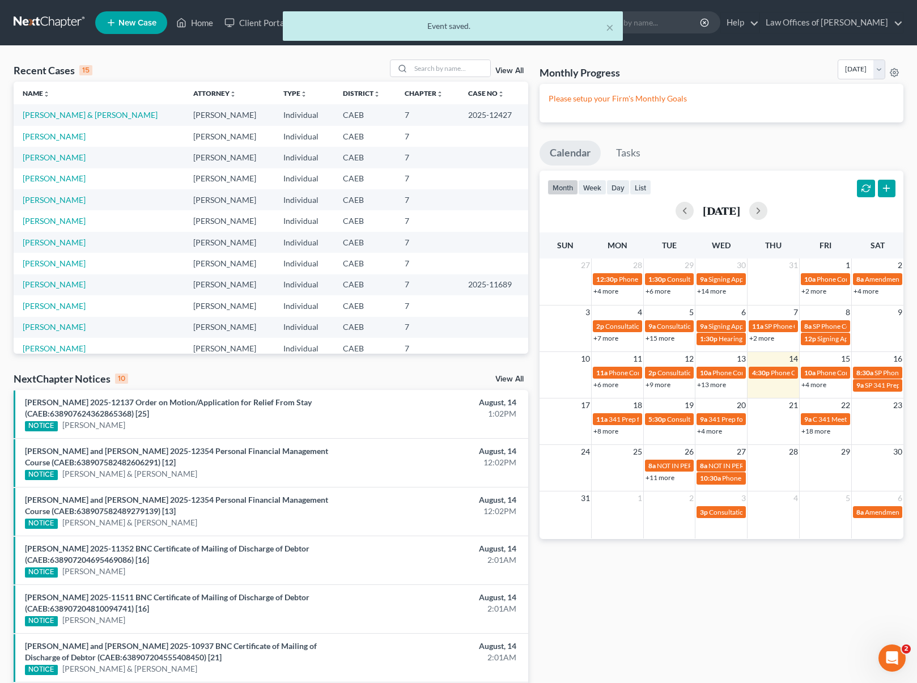
click at [814, 430] on link "+18 more" at bounding box center [815, 431] width 29 height 8
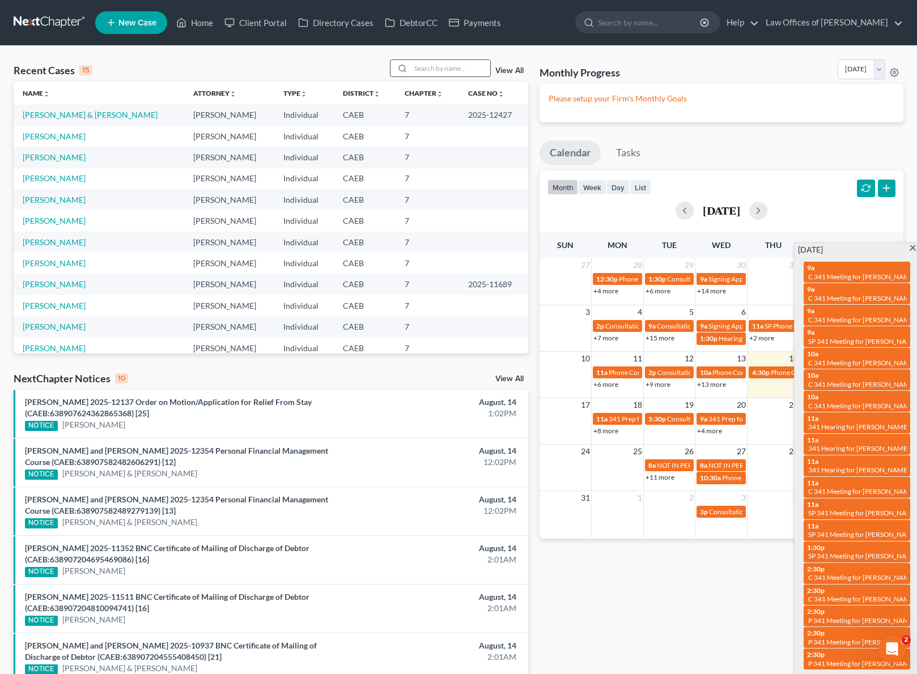
click at [460, 69] on input "search" at bounding box center [450, 68] width 79 height 16
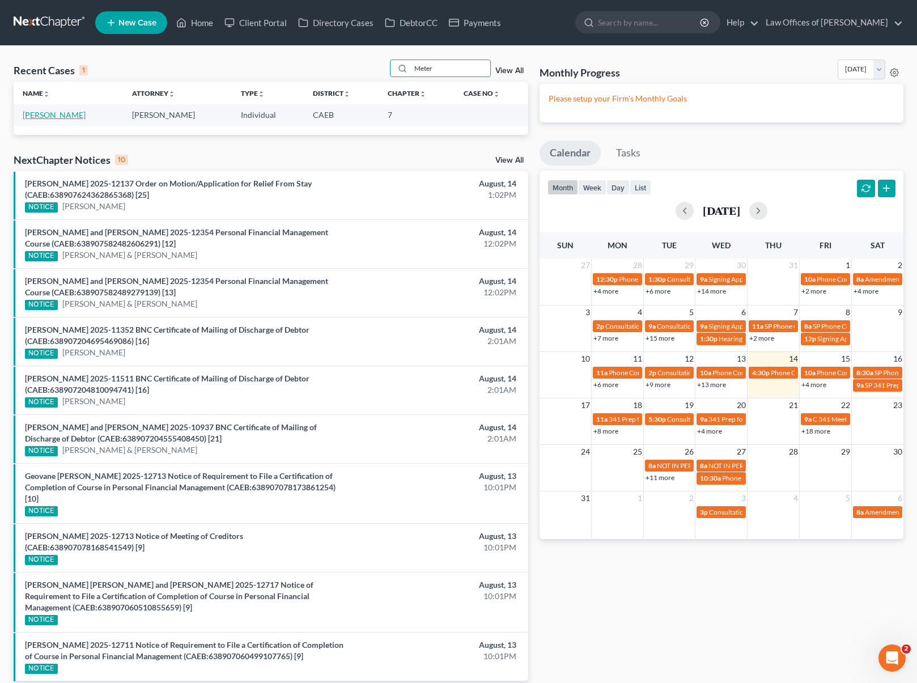
type input "Meter"
click at [70, 113] on link "[PERSON_NAME]" at bounding box center [54, 115] width 63 height 10
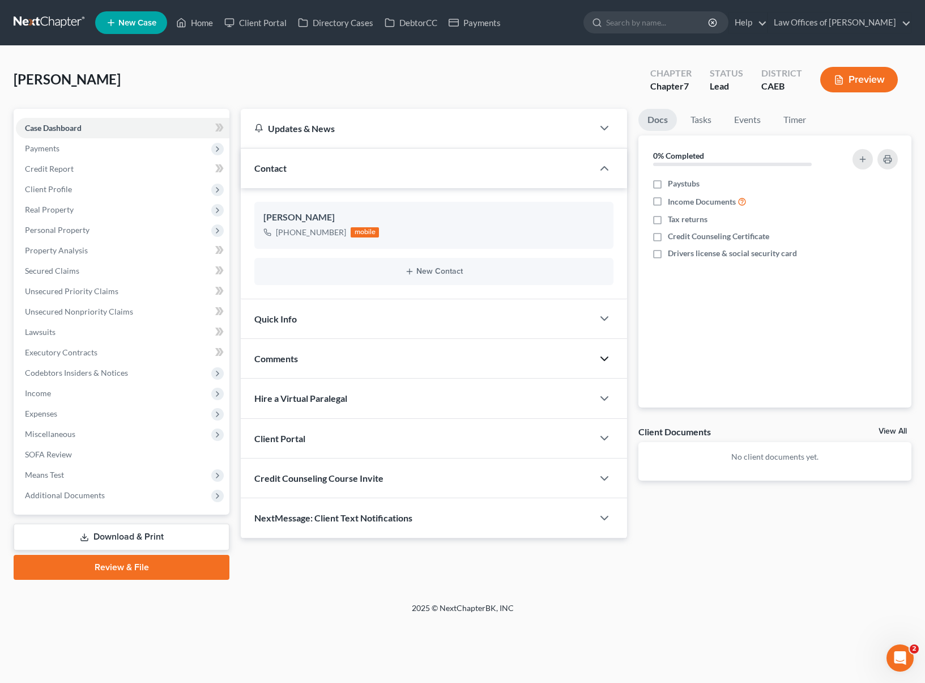
click at [604, 357] on icon "button" at bounding box center [605, 359] width 14 height 14
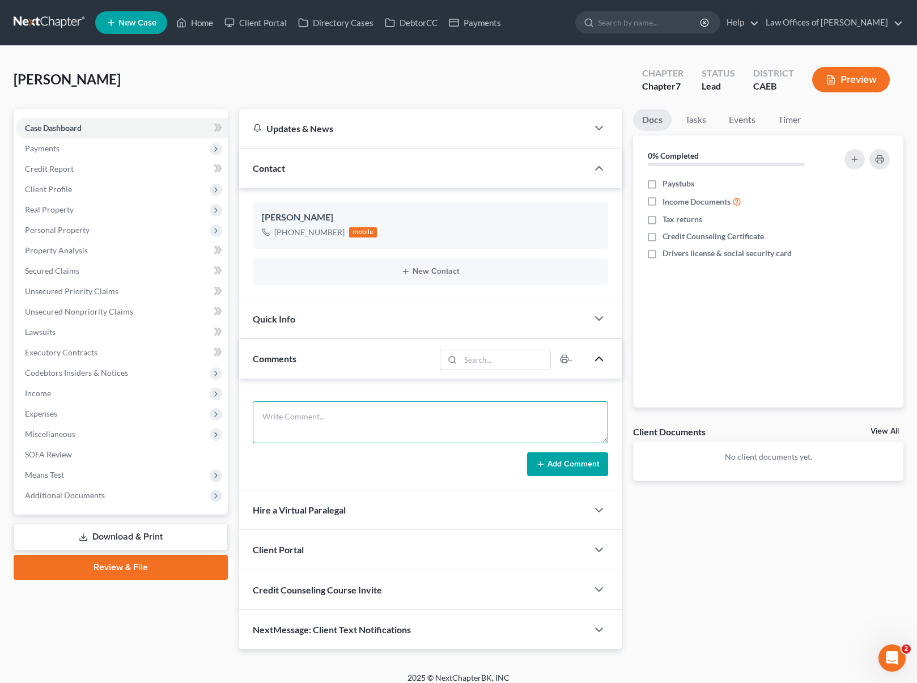
click at [308, 412] on textarea at bounding box center [431, 422] width 356 height 42
type textarea "Owes $ 30K, [GEOGRAPHIC_DATA] $ 3,600, SS 1,400. 2021 Accura RDX, owes $ 15K, r…"
click at [577, 463] on button "Add Comment" at bounding box center [567, 464] width 81 height 24
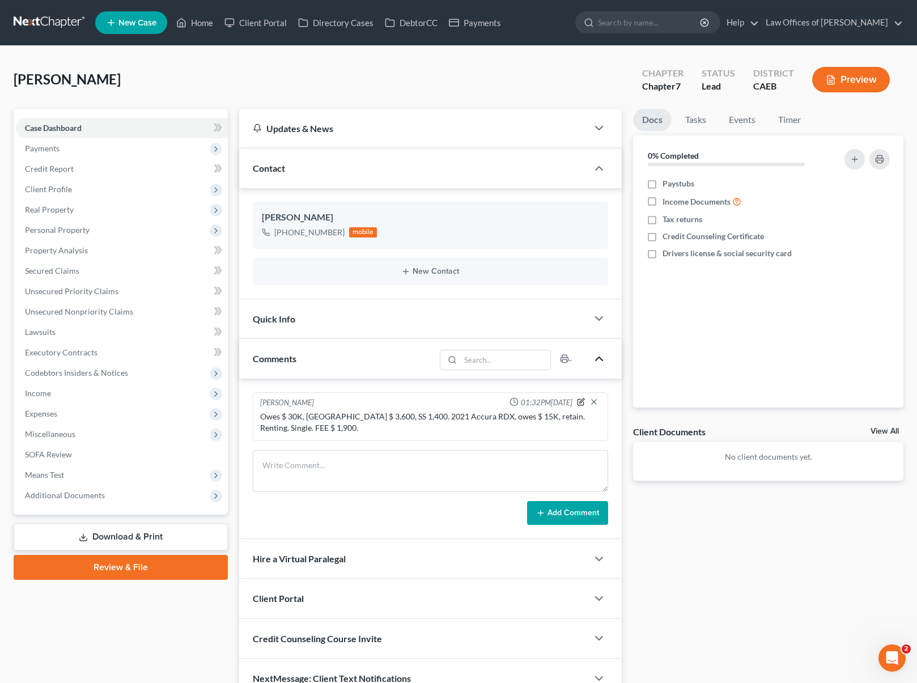
click at [578, 400] on icon "button" at bounding box center [581, 402] width 8 height 8
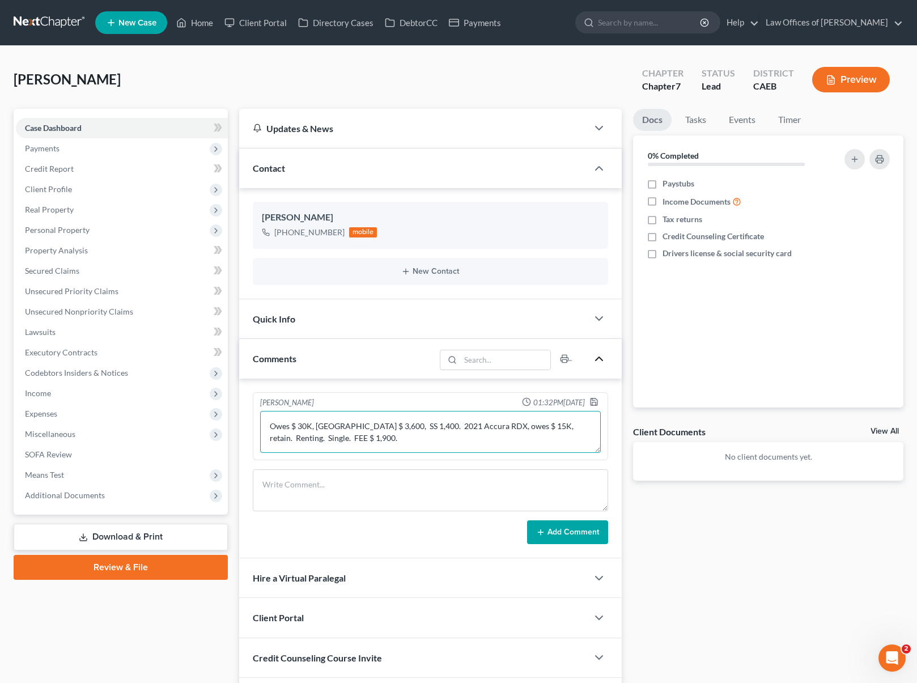
click at [334, 437] on textarea "Owes $ 30K, [GEOGRAPHIC_DATA] $ 3,600, SS 1,400. 2021 Accura RDX, owes $ 15K, r…" at bounding box center [430, 432] width 341 height 42
type textarea "Owes $ 30K, [GEOGRAPHIC_DATA] $ 3,600, SS 1,400. 2021 Accura RDX, owes $ 15K, r…"
click at [595, 403] on polyline "button" at bounding box center [594, 403] width 4 height 3
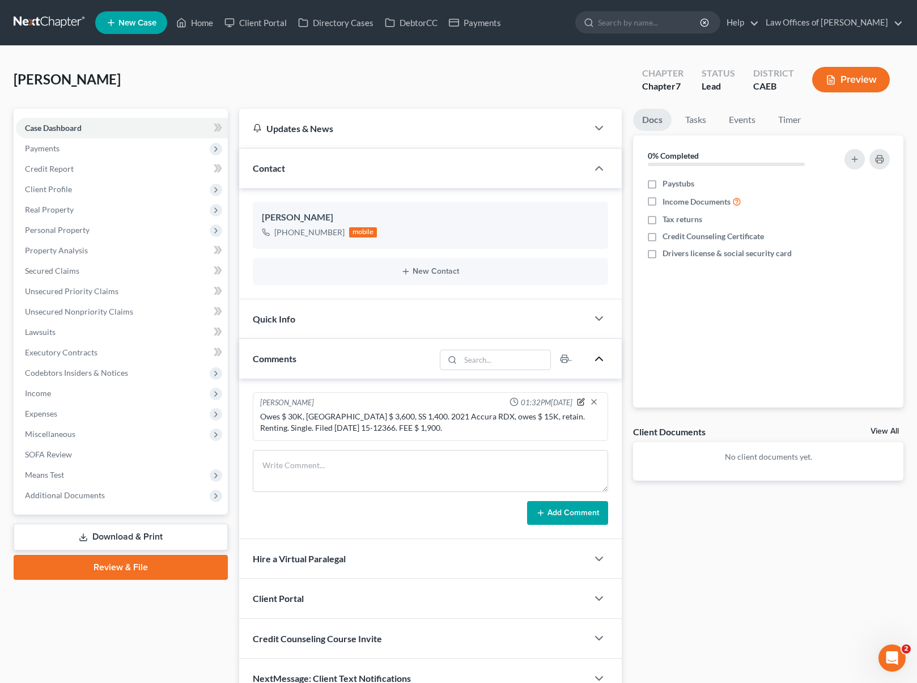
click at [578, 401] on icon "button" at bounding box center [581, 402] width 8 height 8
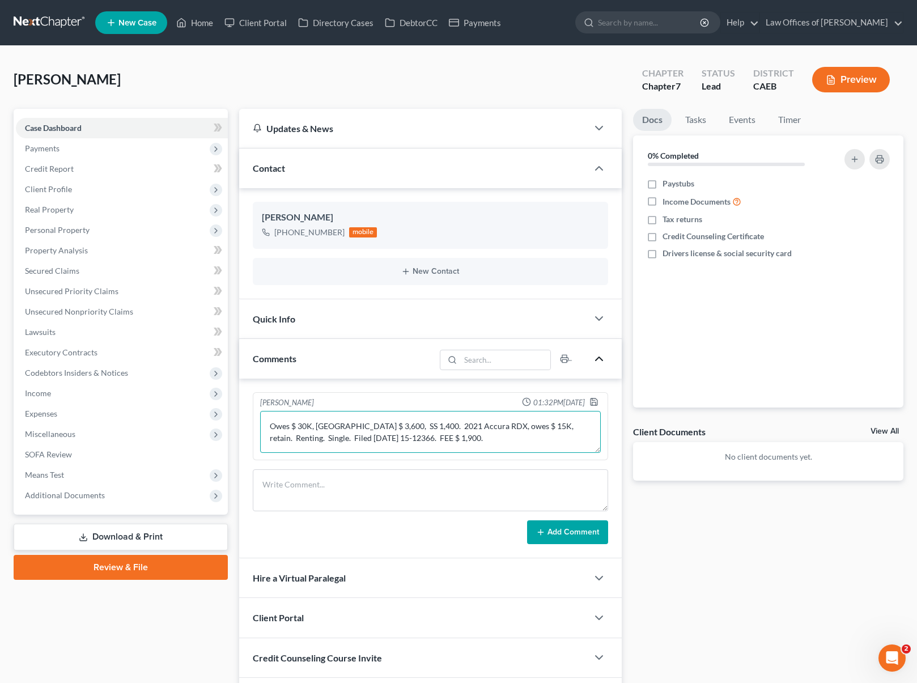
click at [428, 438] on textarea "Owes $ 30K, [GEOGRAPHIC_DATA] $ 3,600, SS 1,400. 2021 Accura RDX, owes $ 15K, r…" at bounding box center [430, 432] width 341 height 42
type textarea "Owes $ 30K, [GEOGRAPHIC_DATA] $ 3,600, SS 1,400. 2021 Accura RDX, owes $ 15K, r…"
click at [596, 402] on icon "button" at bounding box center [593, 401] width 9 height 9
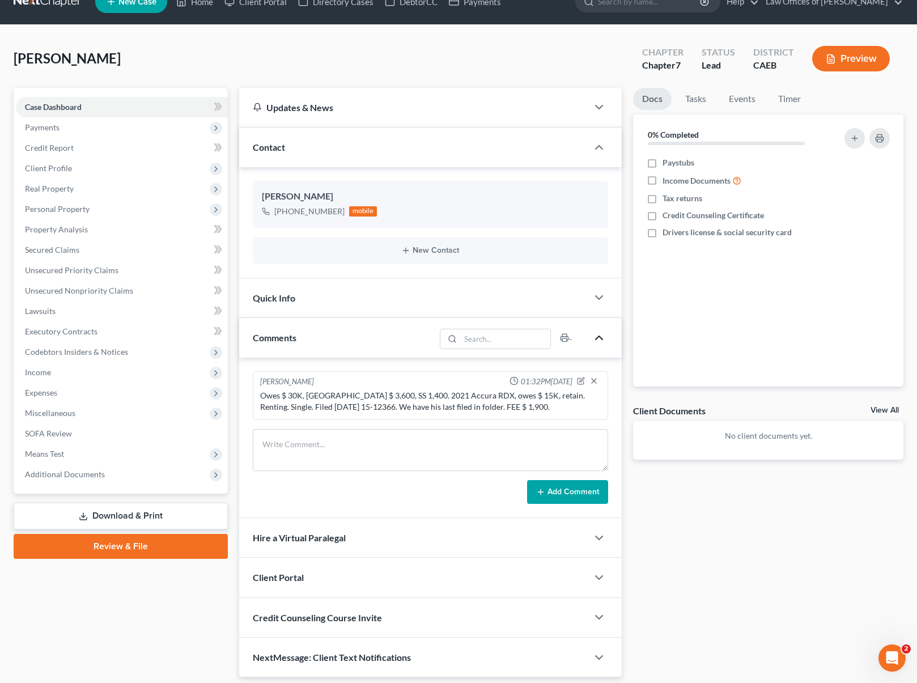
scroll to position [12, 0]
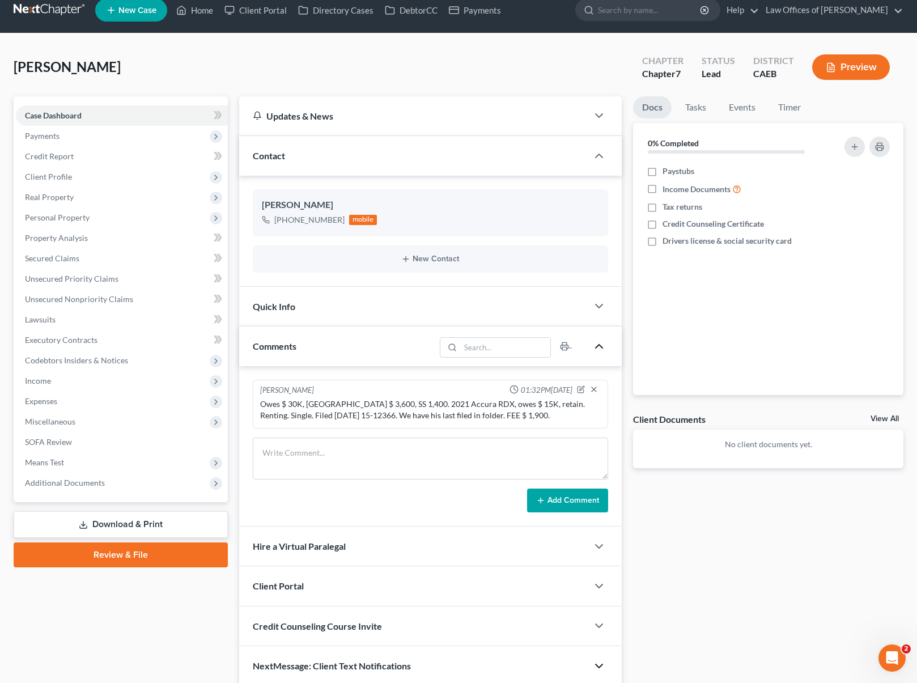
click at [598, 663] on icon "button" at bounding box center [599, 666] width 14 height 14
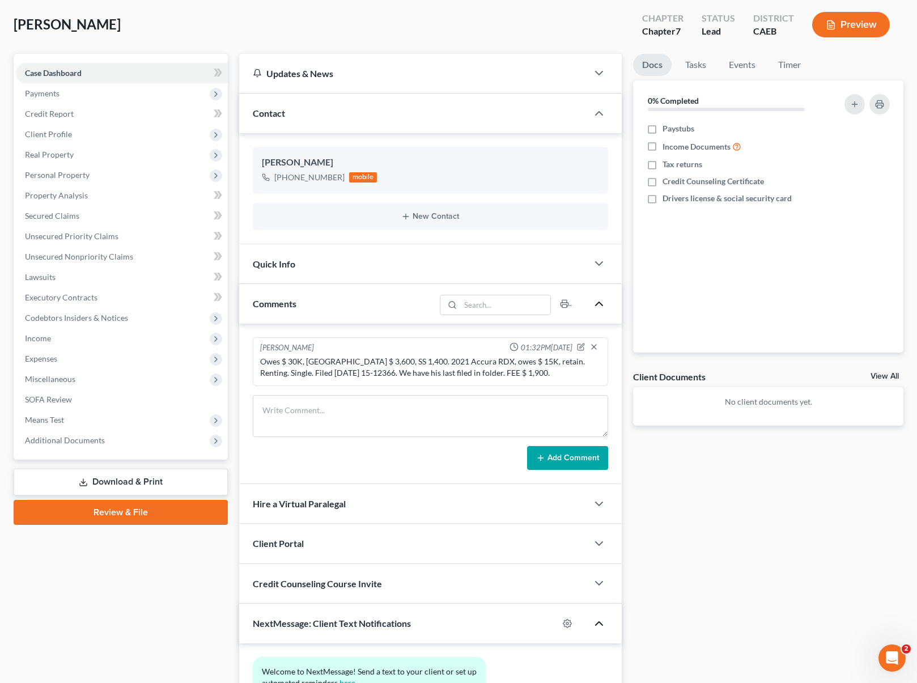
scroll to position [162, 0]
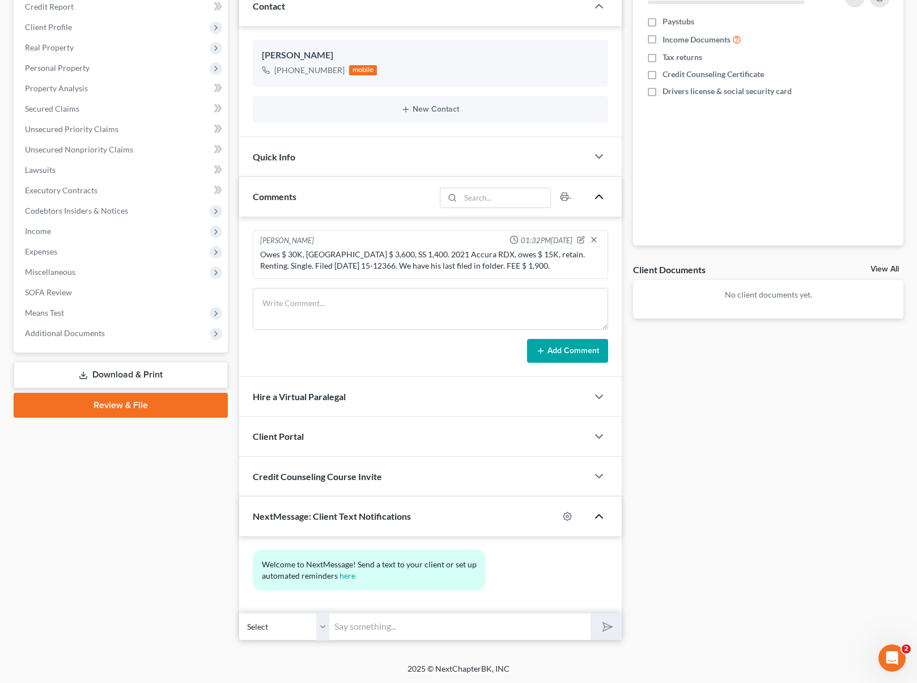
click at [411, 618] on input "text" at bounding box center [460, 626] width 261 height 28
type input "Email address ?"
click at [590, 613] on button "submit" at bounding box center [605, 626] width 31 height 27
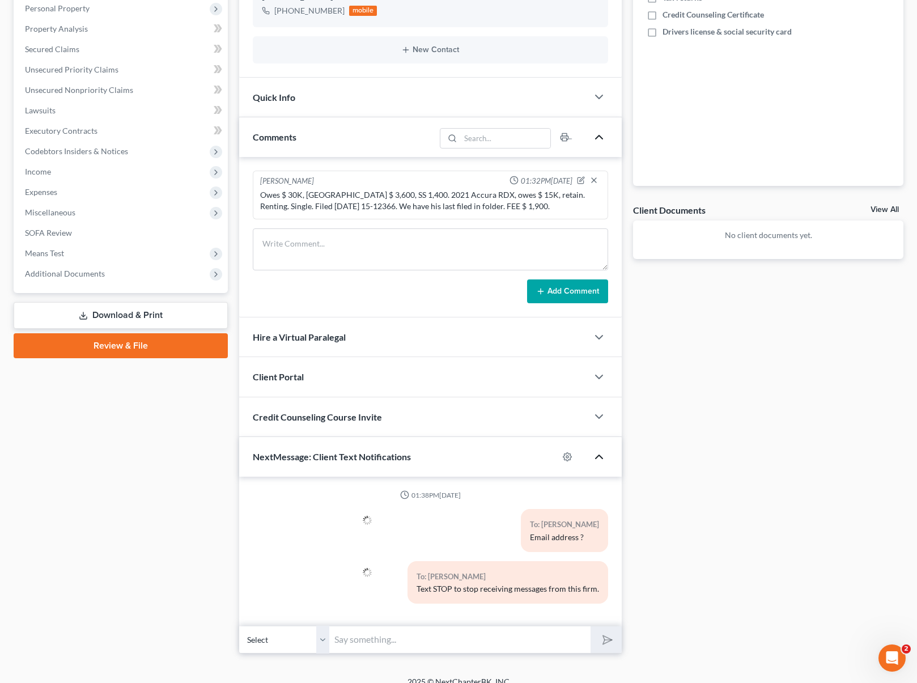
scroll to position [235, 0]
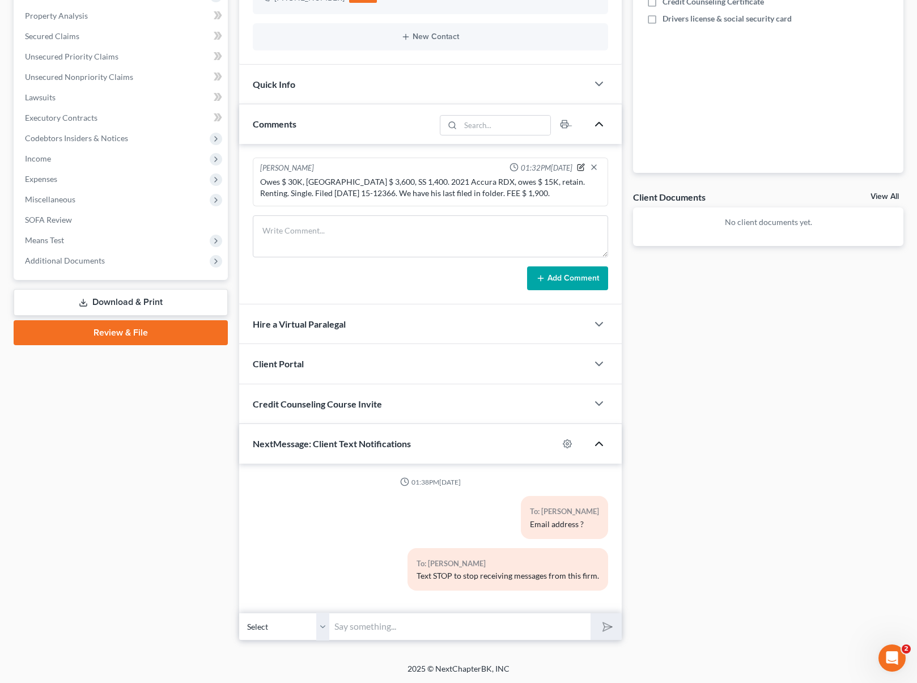
click at [581, 164] on icon "button" at bounding box center [581, 167] width 8 height 8
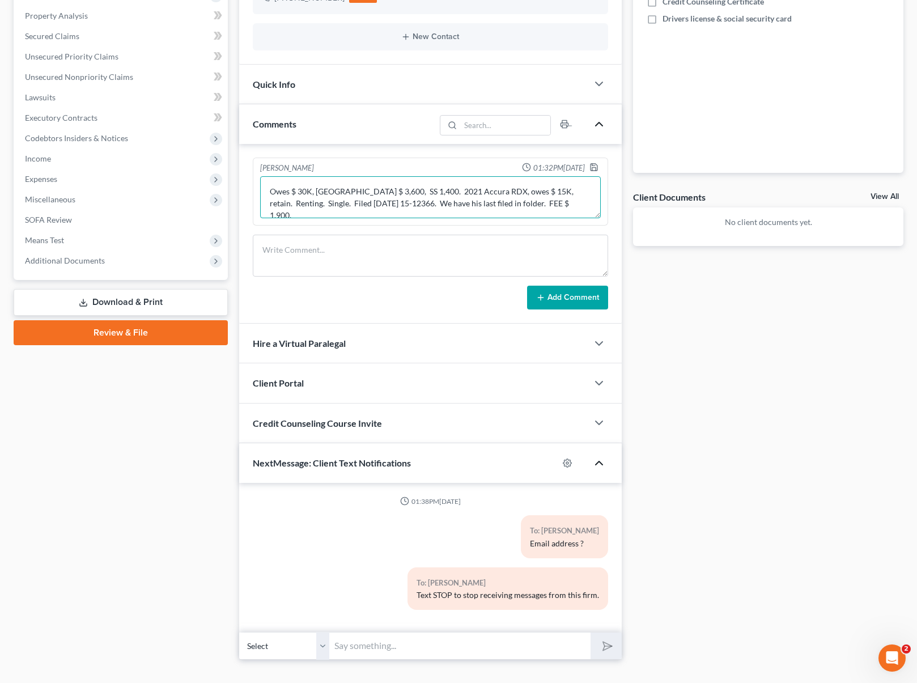
drag, startPoint x: 528, startPoint y: 206, endPoint x: 539, endPoint y: 208, distance: 11.0
click at [528, 205] on textarea "Owes $ 30K, [GEOGRAPHIC_DATA] $ 3,600, SS 1,400. 2021 Accura RDX, owes $ 15K, r…" at bounding box center [430, 197] width 341 height 42
type textarea "Owes $ 30K, [GEOGRAPHIC_DATA] $ 3,600, SS 1,400. 2021 Accura RDX, owes $ 15K, r…"
drag, startPoint x: 595, startPoint y: 167, endPoint x: 611, endPoint y: 179, distance: 20.3
click at [595, 167] on icon "button" at bounding box center [593, 167] width 9 height 9
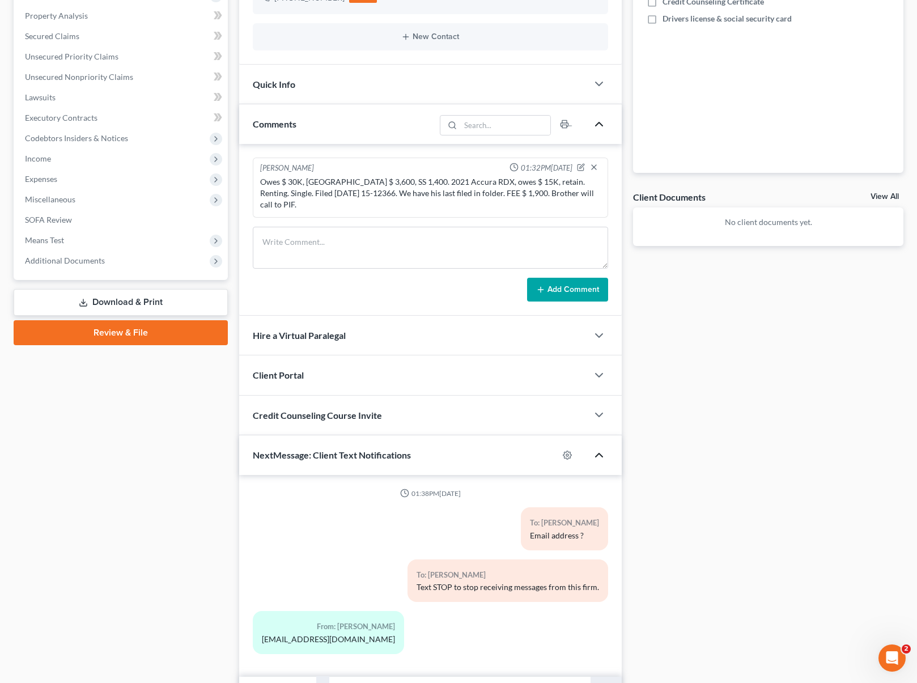
drag, startPoint x: 291, startPoint y: 629, endPoint x: 265, endPoint y: 623, distance: 27.3
click at [292, 633] on div "[EMAIL_ADDRESS][DOMAIN_NAME]" at bounding box center [328, 638] width 133 height 11
click at [260, 623] on div "From: [PERSON_NAME] [EMAIL_ADDRESS][DOMAIN_NAME]" at bounding box center [328, 632] width 151 height 42
drag, startPoint x: 259, startPoint y: 627, endPoint x: 333, endPoint y: 625, distance: 73.7
click at [333, 625] on div "From: [PERSON_NAME] [EMAIL_ADDRESS][DOMAIN_NAME]" at bounding box center [328, 632] width 151 height 42
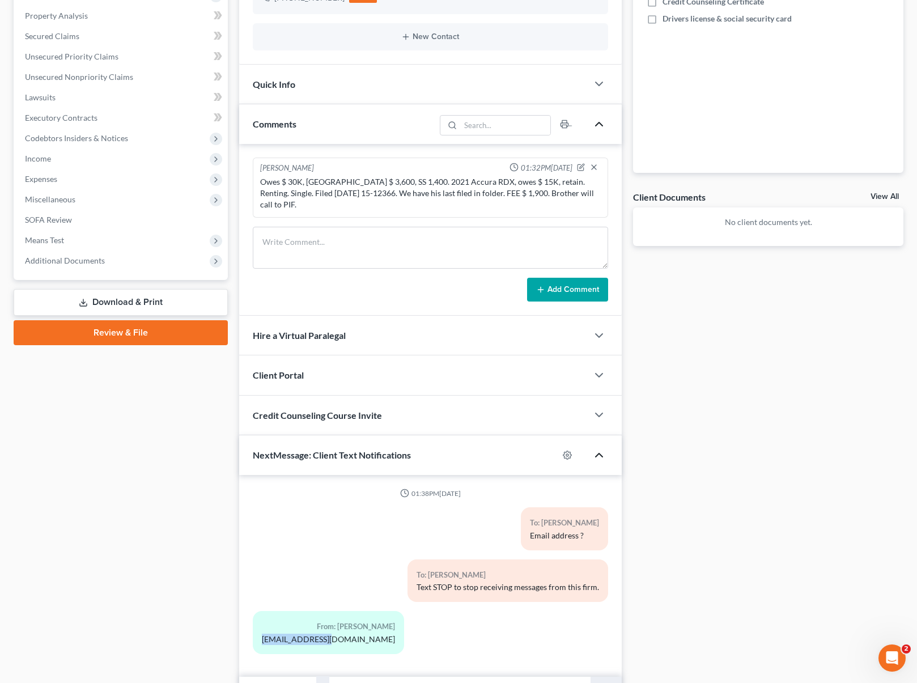
copy div "[EMAIL_ADDRESS][DOMAIN_NAME]"
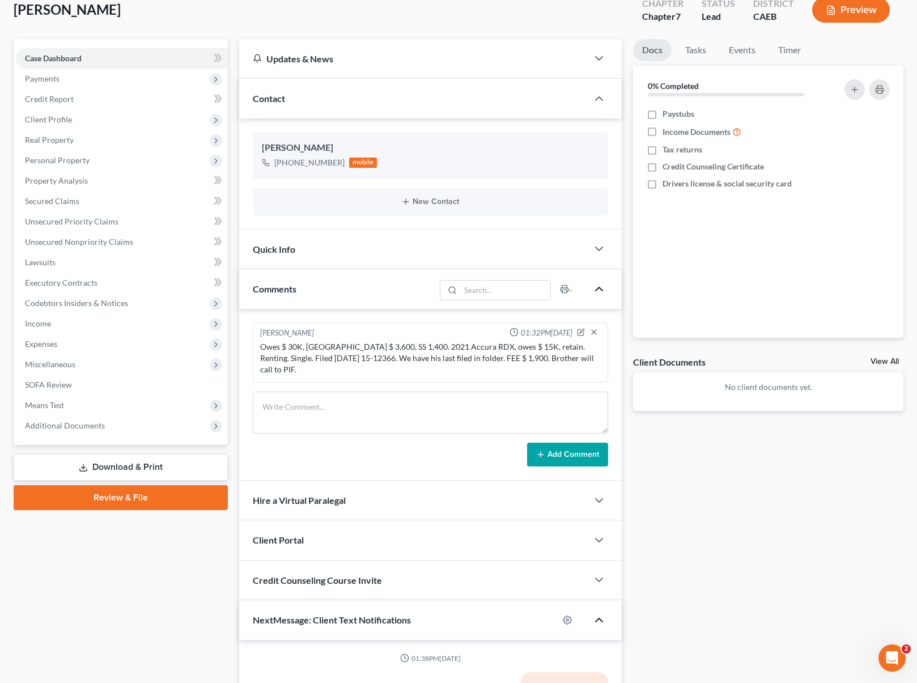
scroll to position [70, 0]
click at [582, 169] on icon "button" at bounding box center [581, 168] width 5 height 5
select select "0"
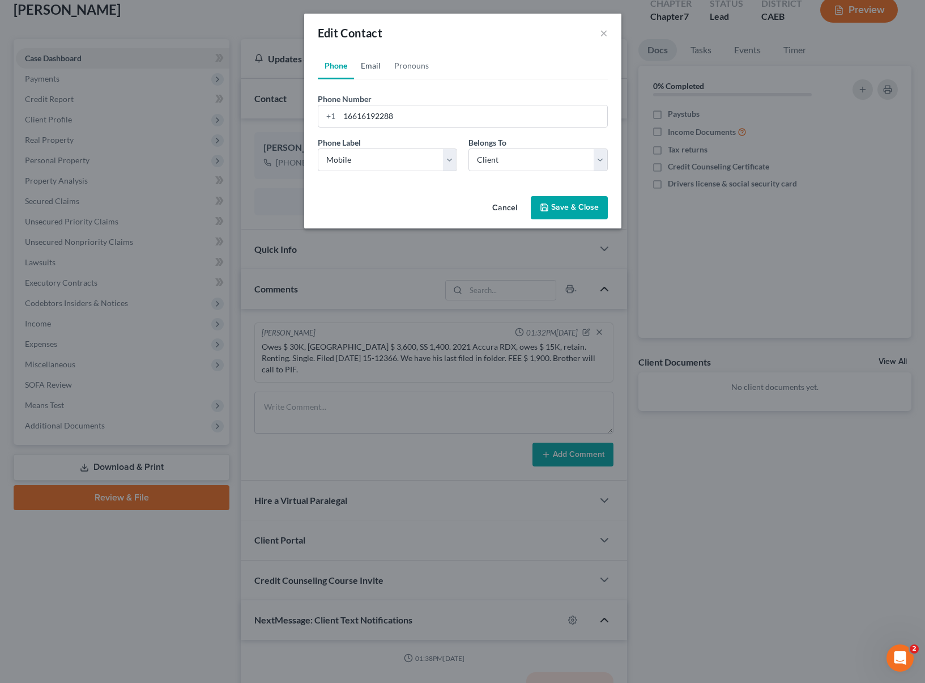
click at [369, 67] on link "Email" at bounding box center [370, 65] width 33 height 27
paste input "[EMAIL_ADDRESS][DOMAIN_NAME]"
type input "[EMAIL_ADDRESS][DOMAIN_NAME]"
click at [560, 207] on button "Save & Close" at bounding box center [569, 208] width 77 height 24
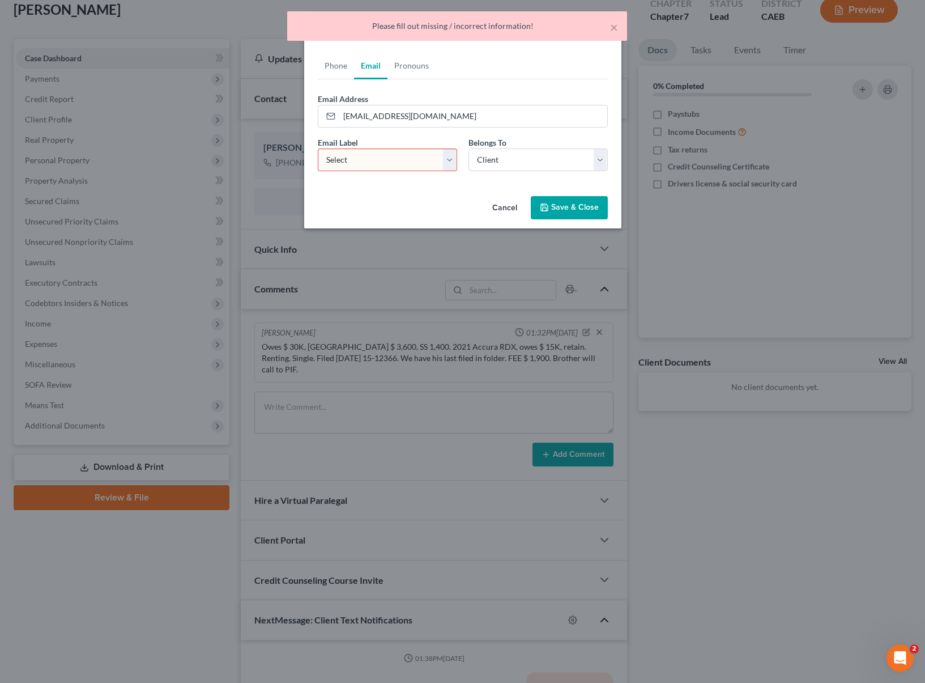
click at [449, 159] on select "Select Home Work Other" at bounding box center [387, 159] width 139 height 23
select select "0"
click at [558, 203] on button "Save & Close" at bounding box center [569, 208] width 77 height 24
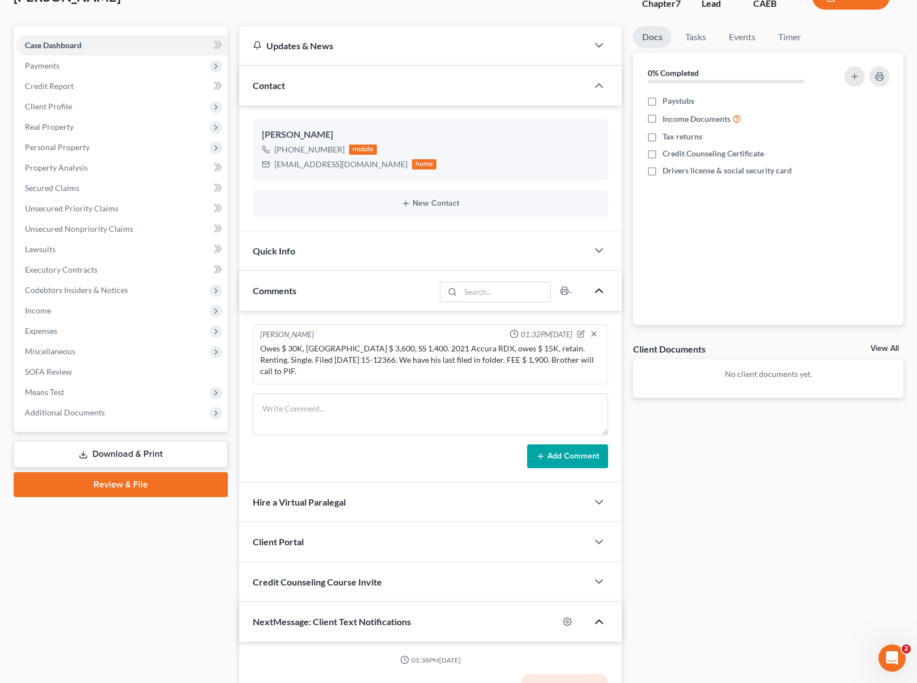
scroll to position [0, 0]
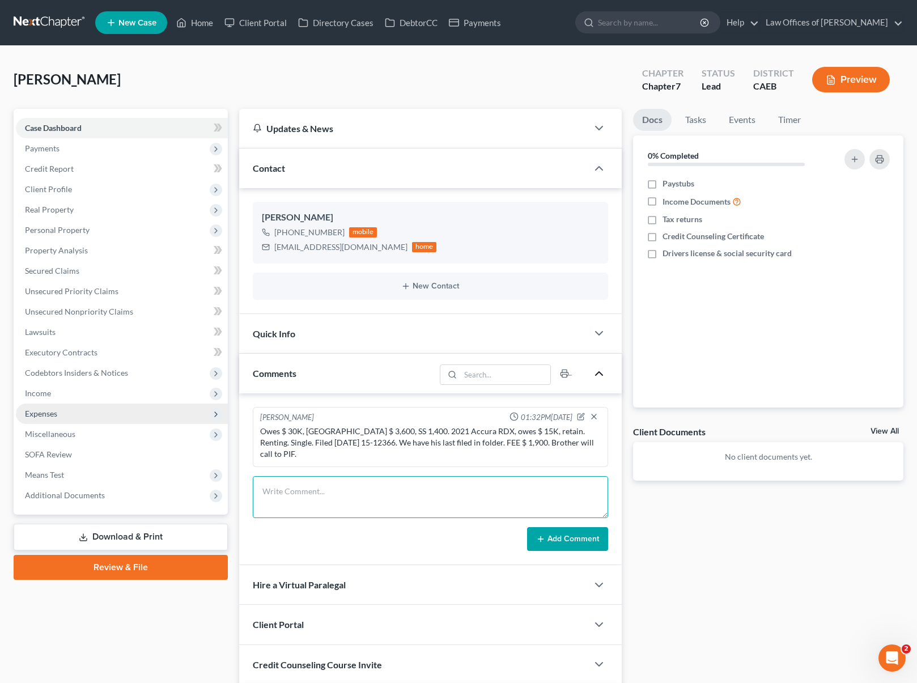
drag, startPoint x: 266, startPoint y: 474, endPoint x: 82, endPoint y: 408, distance: 195.2
click at [266, 476] on textarea at bounding box center [431, 497] width 356 height 42
click at [580, 414] on icon "button" at bounding box center [580, 417] width 6 height 6
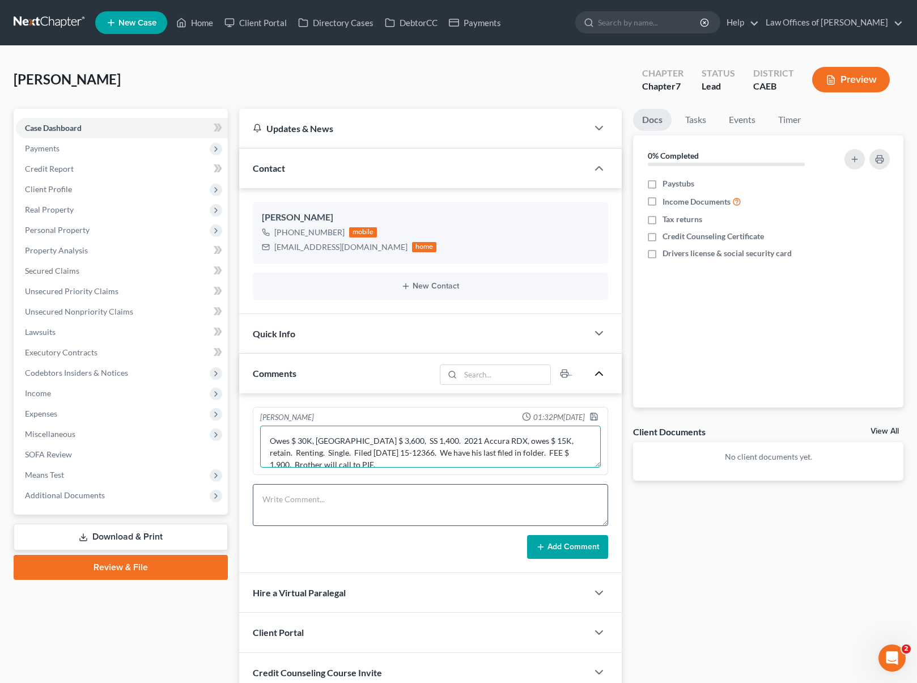
drag, startPoint x: 360, startPoint y: 452, endPoint x: 427, endPoint y: 489, distance: 77.4
click at [360, 452] on textarea "Owes $ 30K, [GEOGRAPHIC_DATA] $ 3,600, SS 1,400. 2021 Accura RDX, owes $ 15K, r…" at bounding box center [430, 446] width 341 height 42
type textarea "Owes $ 30K, [GEOGRAPHIC_DATA] $ 3,600, SS 1,400. 2021 Accura RDX, owes $ 15K, r…"
drag, startPoint x: 592, startPoint y: 414, endPoint x: 573, endPoint y: 414, distance: 19.3
click at [592, 414] on icon "button" at bounding box center [593, 416] width 9 height 9
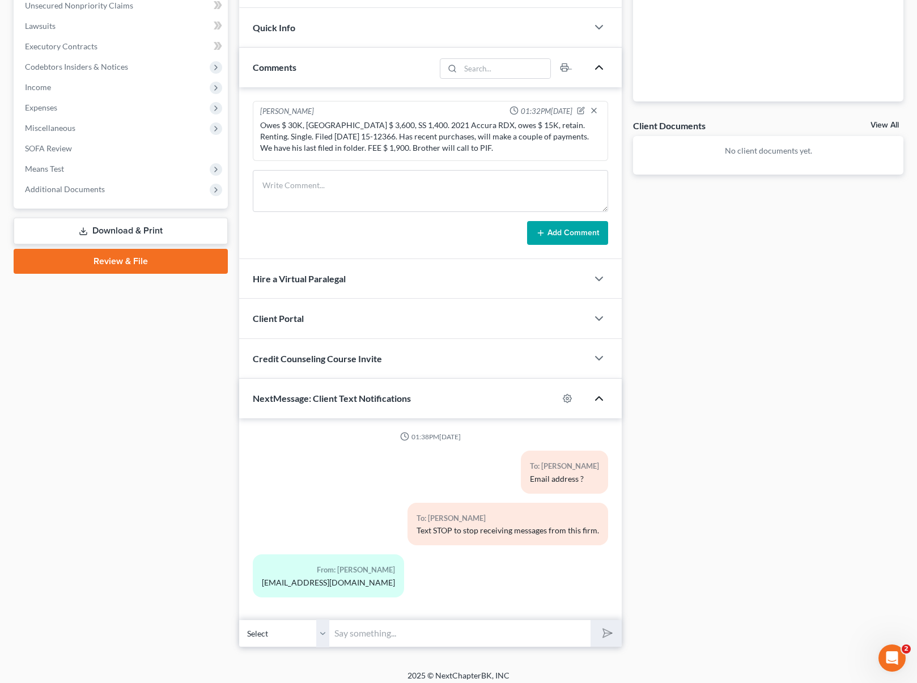
scroll to position [312, 0]
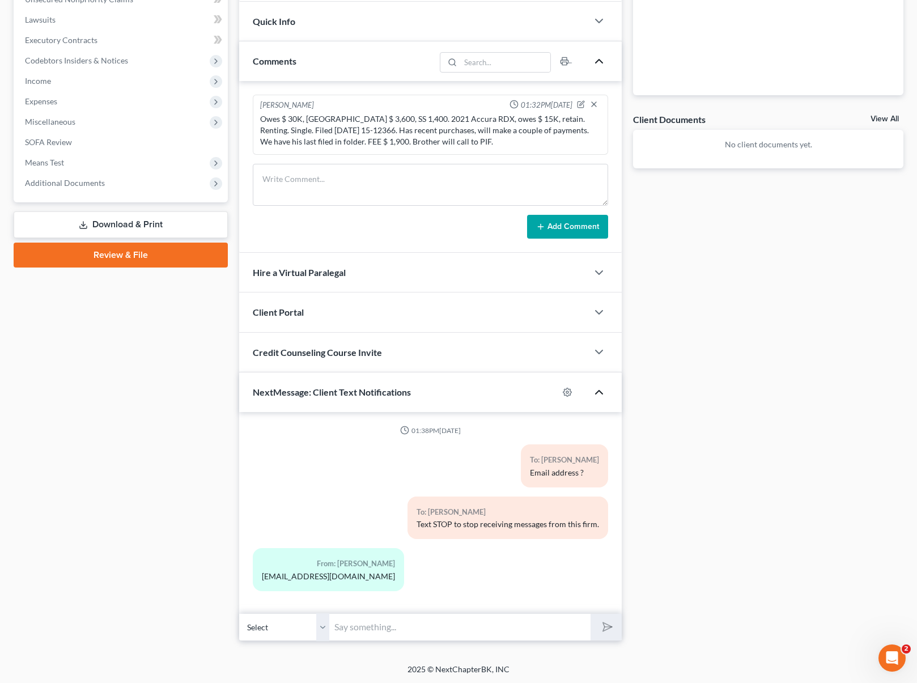
click at [423, 621] on input "text" at bounding box center [460, 627] width 261 height 28
type input "[EMAIL_ADDRESS][DOMAIN_NAME]"
click at [590, 614] on button "submit" at bounding box center [605, 627] width 31 height 27
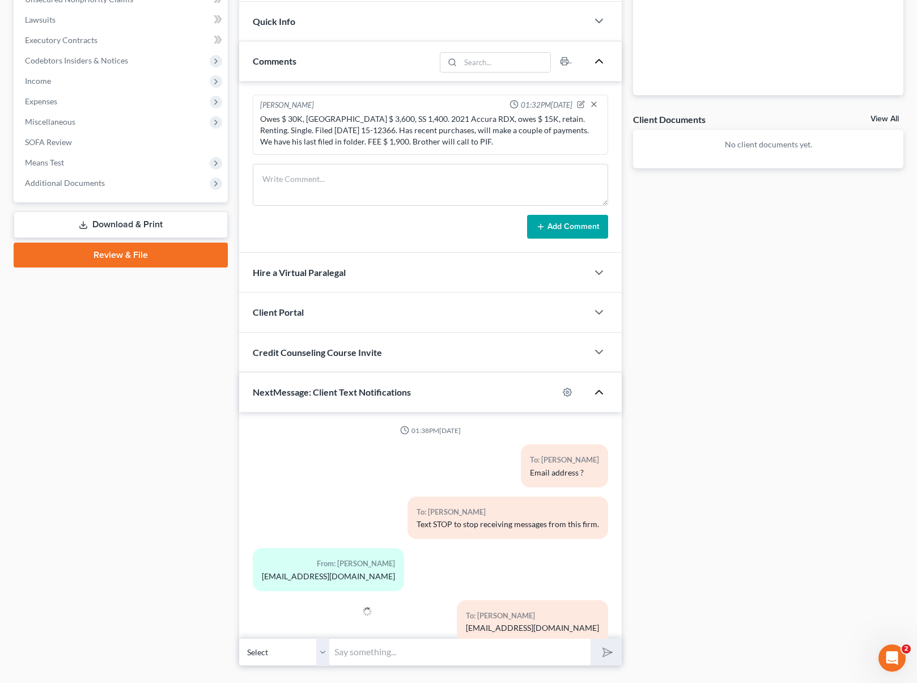
scroll to position [26, 0]
